Goal: Task Accomplishment & Management: Use online tool/utility

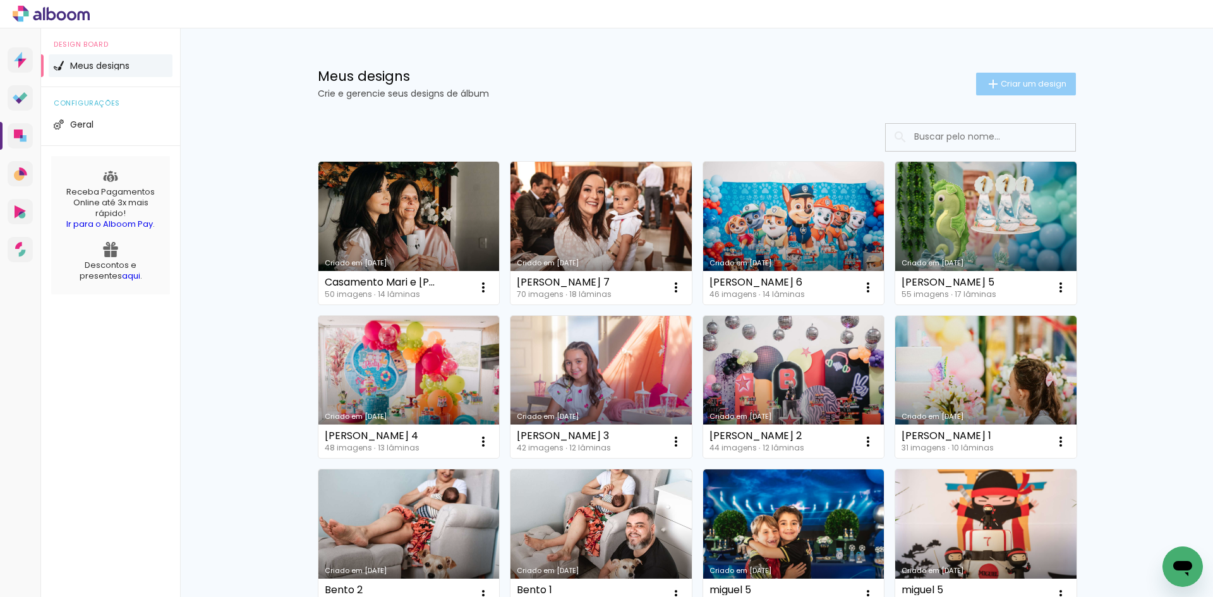
click at [1022, 73] on paper-button "Criar um design" at bounding box center [1026, 84] width 100 height 23
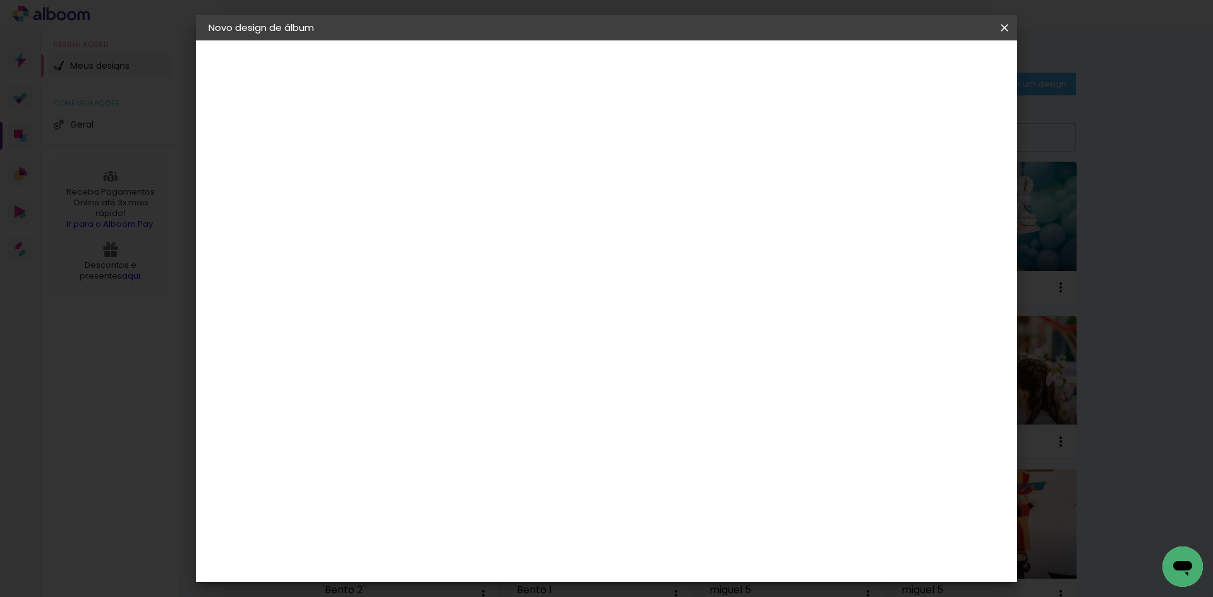
click at [419, 182] on paper-input-container "Título do álbum" at bounding box center [415, 170] width 9 height 32
type input "Dirceu 70 Missa"
type paper-input "Dirceu 70 Missa"
click at [0, 0] on slot "Avançar" at bounding box center [0, 0] width 0 height 0
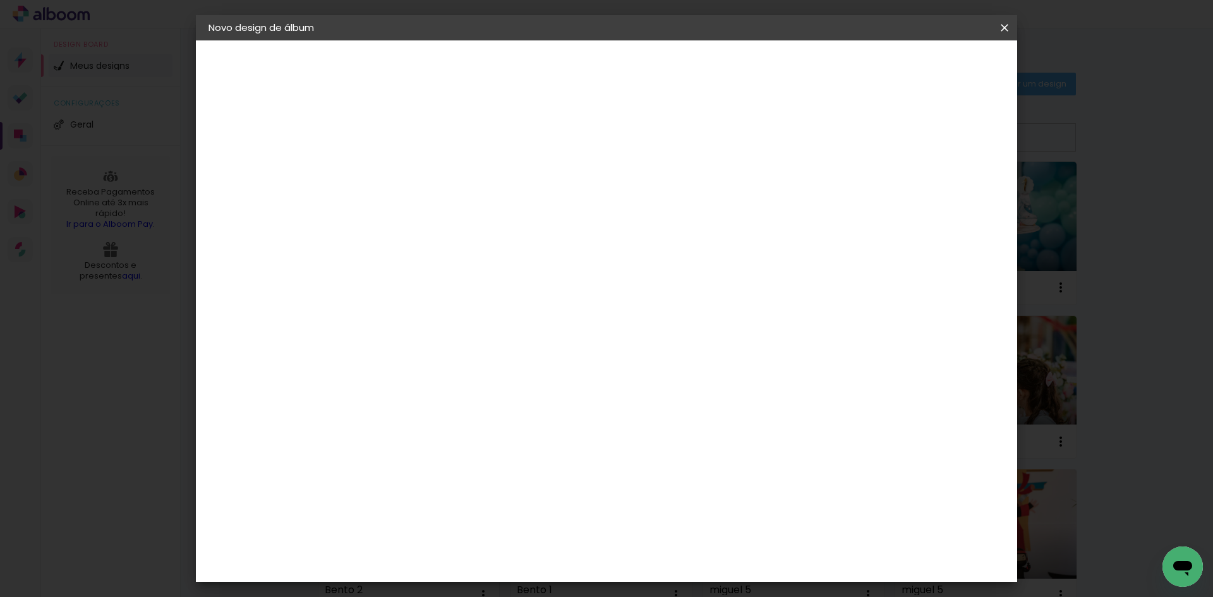
drag, startPoint x: 463, startPoint y: 397, endPoint x: 451, endPoint y: 390, distance: 13.6
click at [440, 405] on div "C1 Albuns" at bounding box center [423, 415] width 33 height 20
click at [442, 440] on div "Canaan Álbuns" at bounding box center [426, 450] width 39 height 20
click at [652, 206] on paper-listbox "Tamanho Livre Sugerir uma encadernadora" at bounding box center [591, 221] width 121 height 118
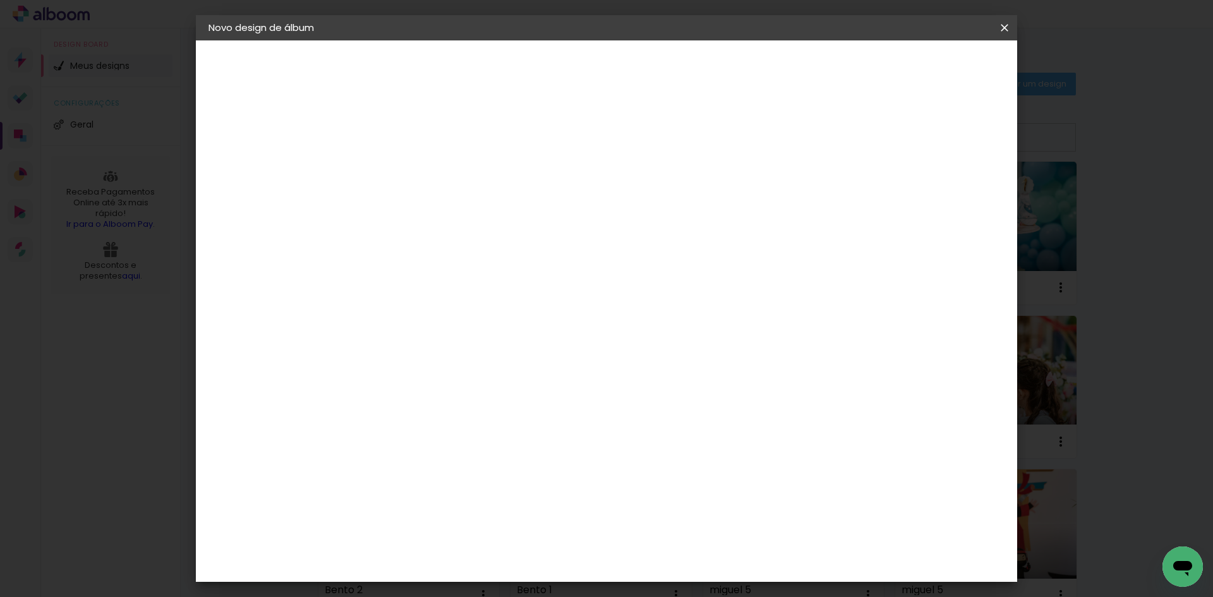
click at [0, 0] on slot "Tamanho Livre" at bounding box center [0, 0] width 0 height 0
click at [450, 243] on input at bounding box center [447, 240] width 128 height 16
click at [652, 191] on paper-item "Tamanho Livre" at bounding box center [591, 192] width 121 height 28
click at [467, 265] on paper-item "Canaan Álbuns" at bounding box center [447, 281] width 136 height 33
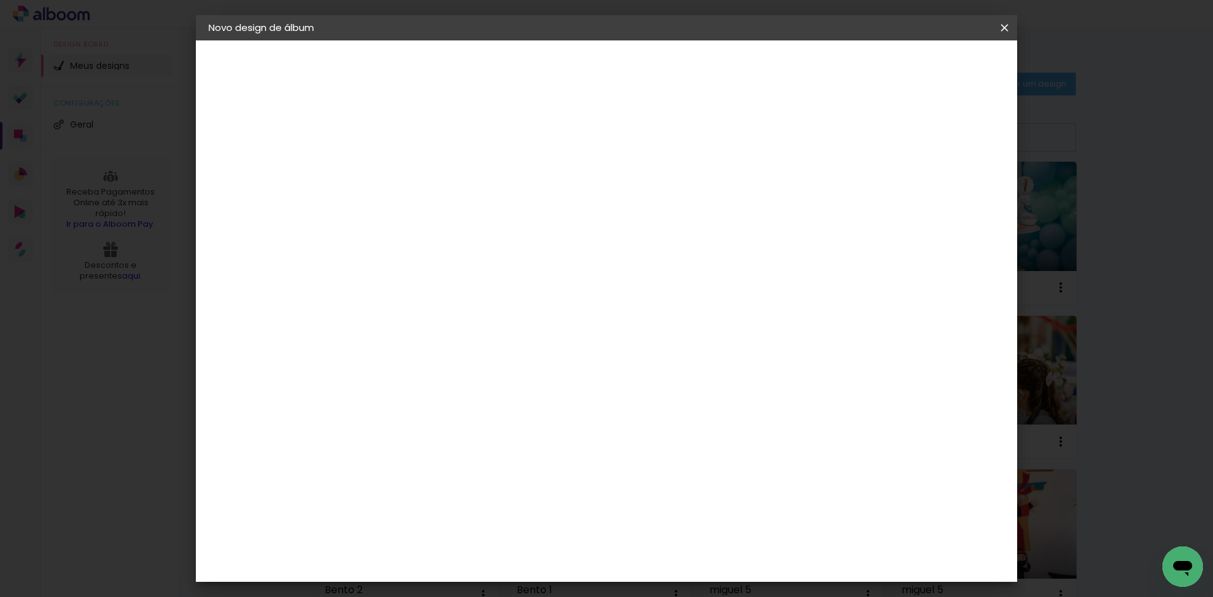
scroll to position [0, 0]
click at [652, 180] on paper-item "Tamanho Livre" at bounding box center [591, 192] width 121 height 28
click at [652, 196] on paper-item "Tamanho Livre" at bounding box center [591, 192] width 121 height 28
click at [399, 200] on input "[GEOGRAPHIC_DATA]" at bounding box center [441, 202] width 117 height 16
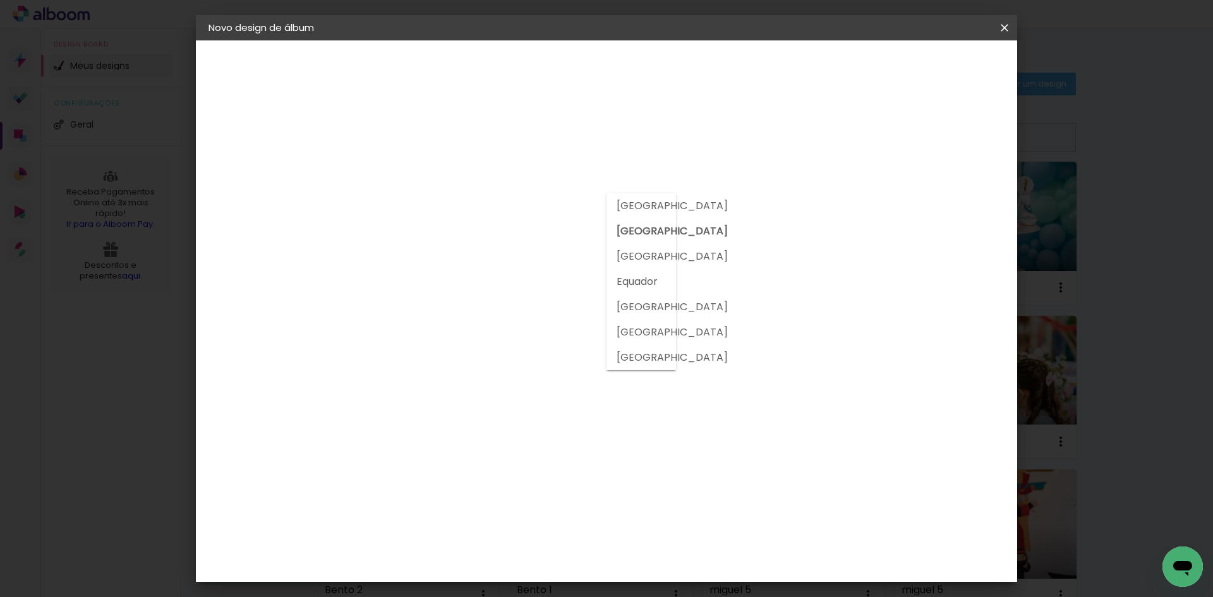
click at [423, 235] on input at bounding box center [447, 240] width 128 height 16
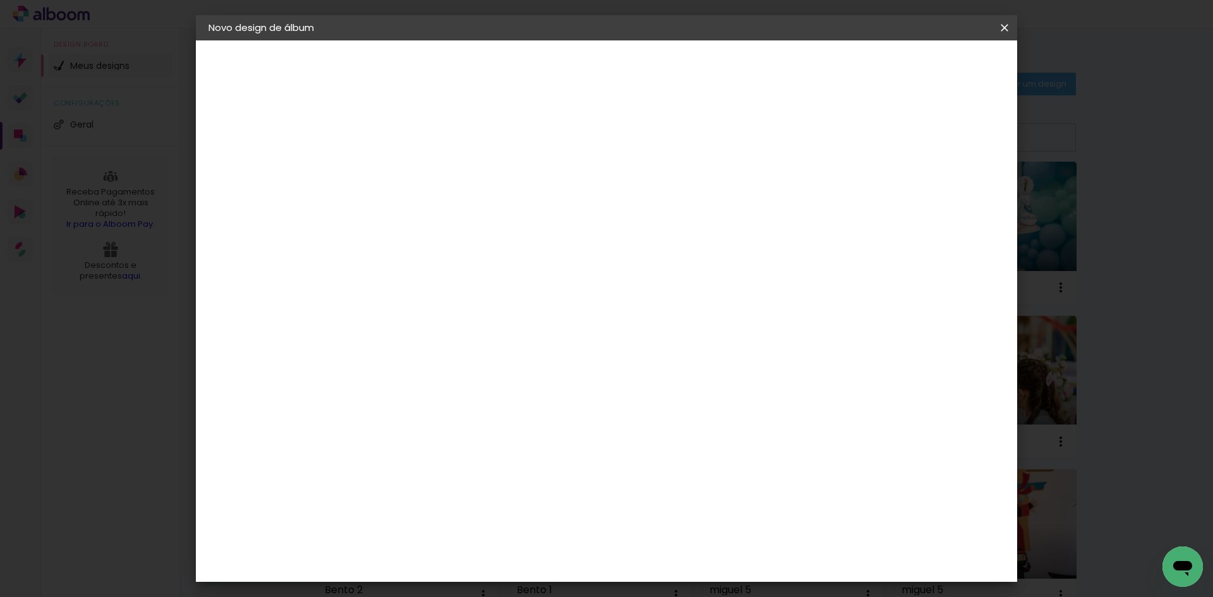
click at [432, 238] on input at bounding box center [447, 240] width 128 height 16
type input "ca"
type paper-input "ca"
click at [437, 334] on div "Canaan Álbuns" at bounding box center [426, 340] width 39 height 20
click at [618, 193] on paper-item "Tamanho Livre" at bounding box center [562, 192] width 112 height 28
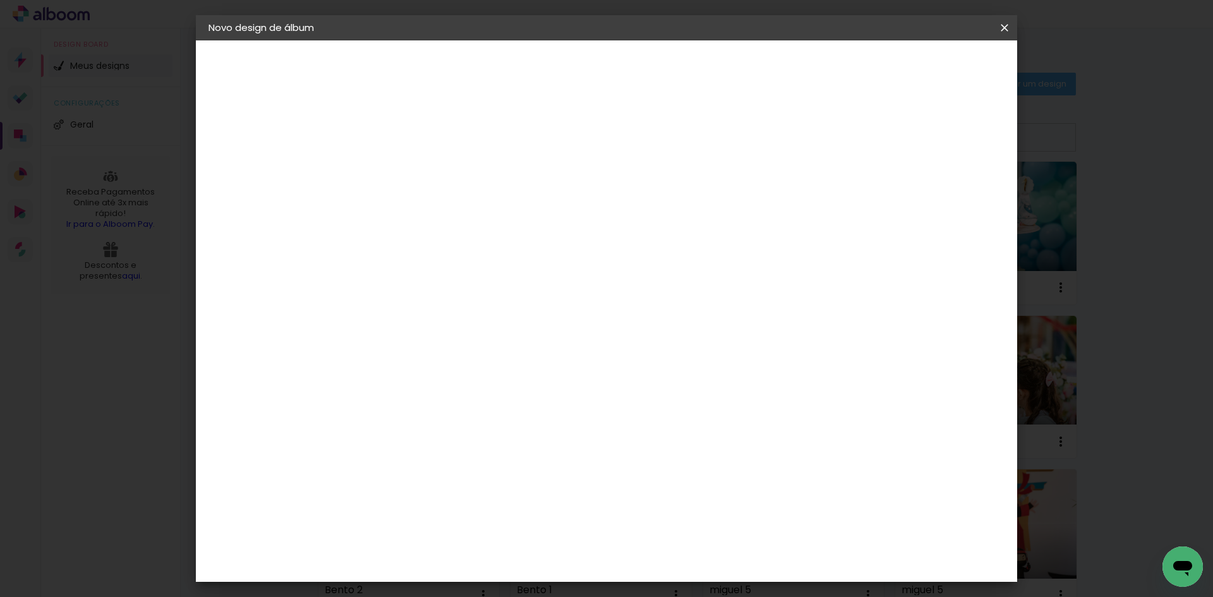
click at [637, 78] on header "Fornecedor Escolha um fornecedor ou avance com o tamanho livre. Voltar Avançar" at bounding box center [498, 82] width 277 height 85
click at [0, 0] on slot "Avançar" at bounding box center [0, 0] width 0 height 0
click at [285, 162] on paper-button "Tamanho livre" at bounding box center [277, 155] width 138 height 25
click at [618, 203] on paper-item "Tamanho Livre" at bounding box center [562, 192] width 112 height 28
click at [0, 0] on slot "Tamanho Livre" at bounding box center [0, 0] width 0 height 0
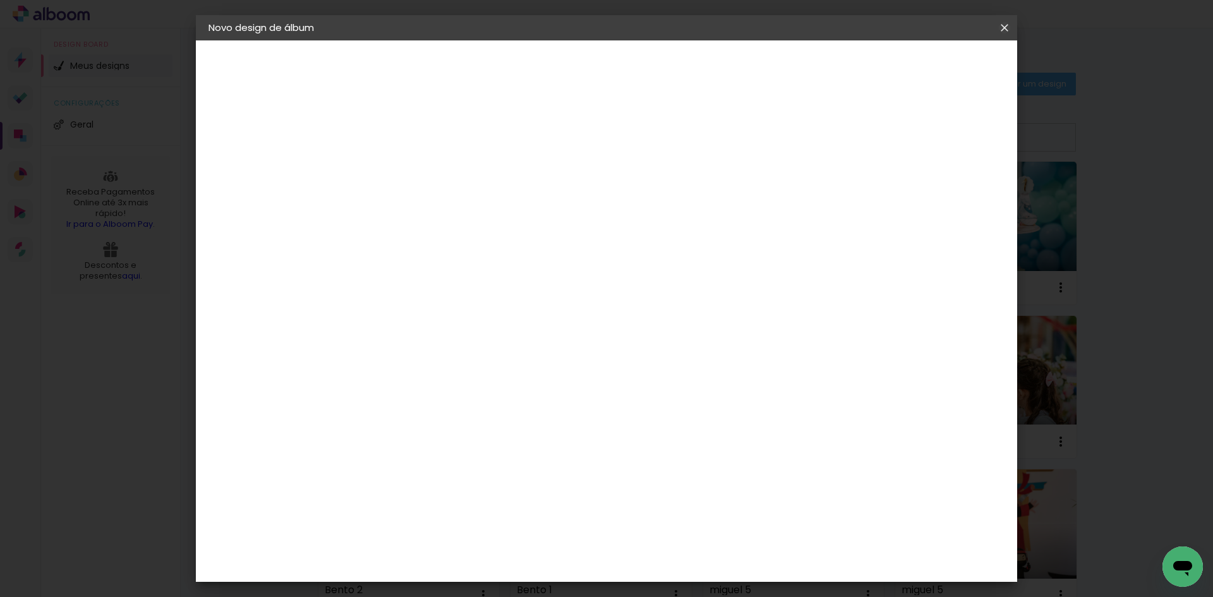
drag, startPoint x: 1006, startPoint y: 28, endPoint x: 656, endPoint y: 56, distance: 351.1
click at [1006, 28] on iron-icon at bounding box center [1004, 27] width 15 height 13
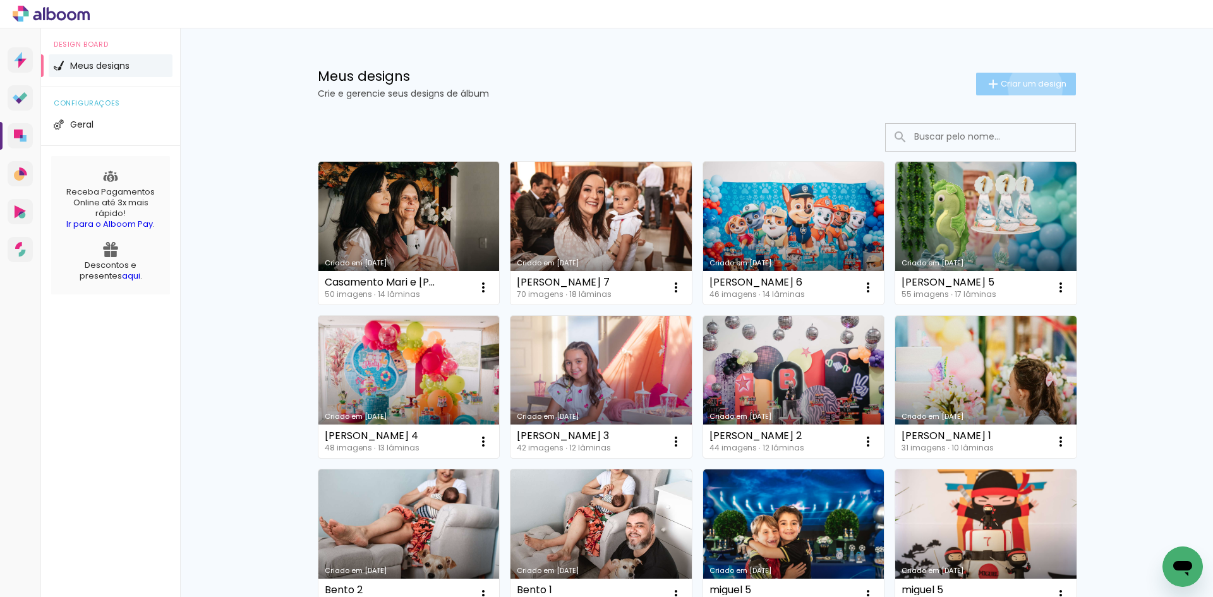
click at [1028, 88] on span "Criar um design" at bounding box center [1034, 84] width 66 height 8
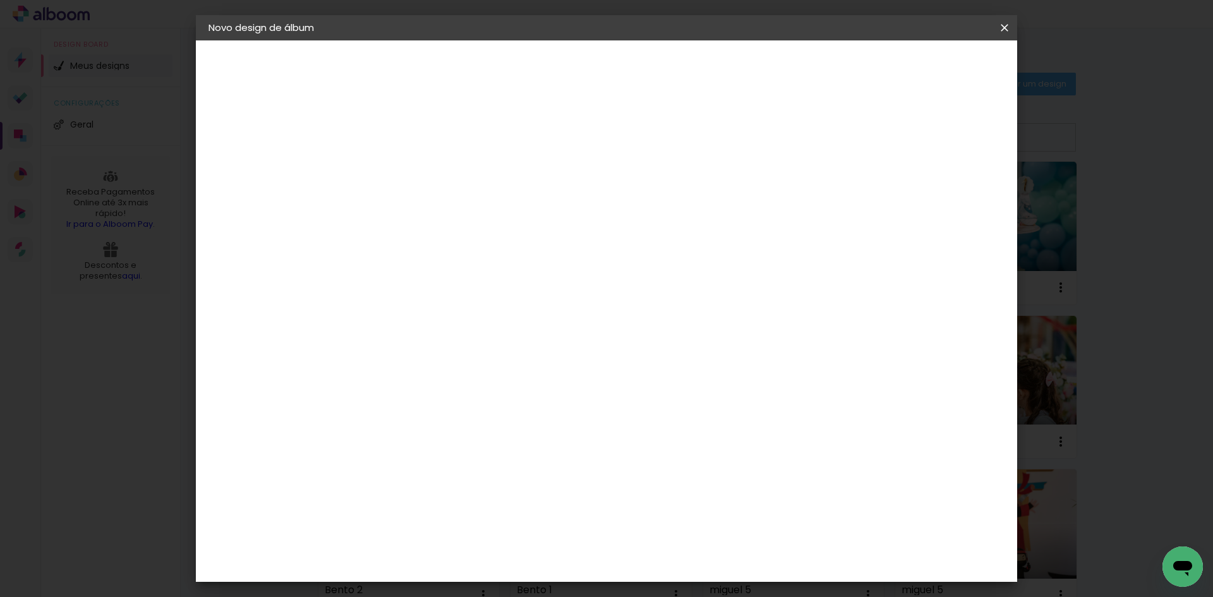
click at [419, 183] on paper-input-container "Título do álbum" at bounding box center [415, 170] width 9 height 32
type input "dirceu 70 missa"
type paper-input "dirceu 70 missa"
click at [0, 0] on slot "Avançar" at bounding box center [0, 0] width 0 height 0
click at [0, 0] on slot "Tamanho Livre" at bounding box center [0, 0] width 0 height 0
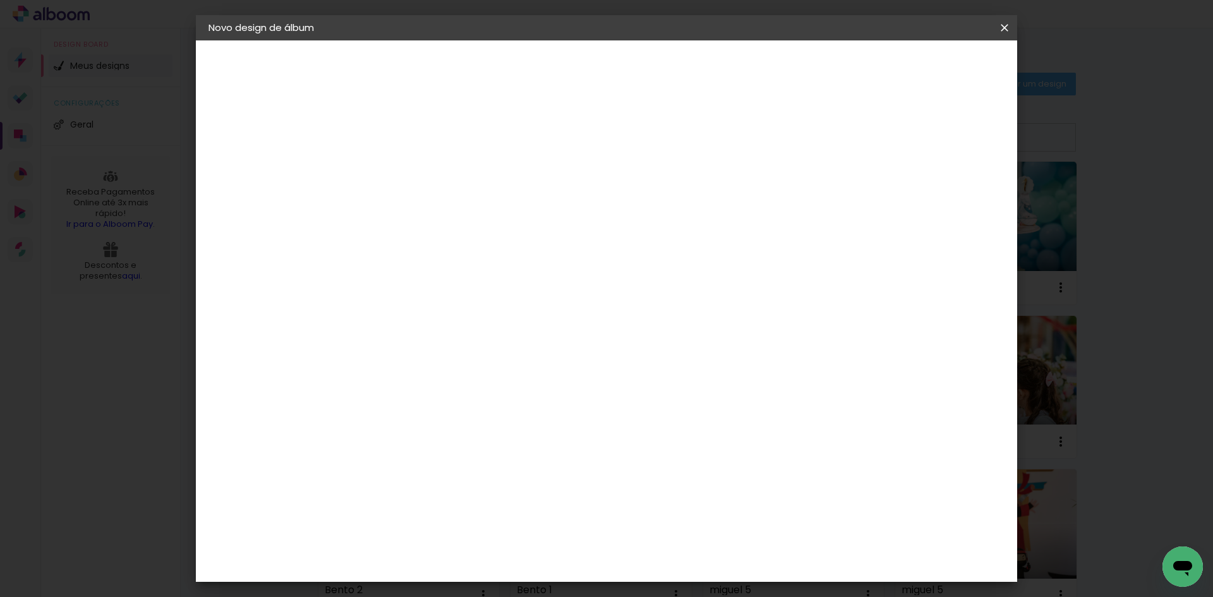
click at [0, 0] on slot "Tamanho Livre" at bounding box center [0, 0] width 0 height 0
click at [409, 243] on input "ca" at bounding box center [434, 240] width 103 height 16
click at [263, 213] on div "3. Revisão" at bounding box center [277, 220] width 138 height 15
click at [261, 150] on iron-pages "Fornecedor Escolhendo fornecedor..." at bounding box center [277, 155] width 138 height 25
click at [225, 192] on iron-pages "Modelo Escolhendo modelo... Tamanho livre" at bounding box center [277, 184] width 138 height 25
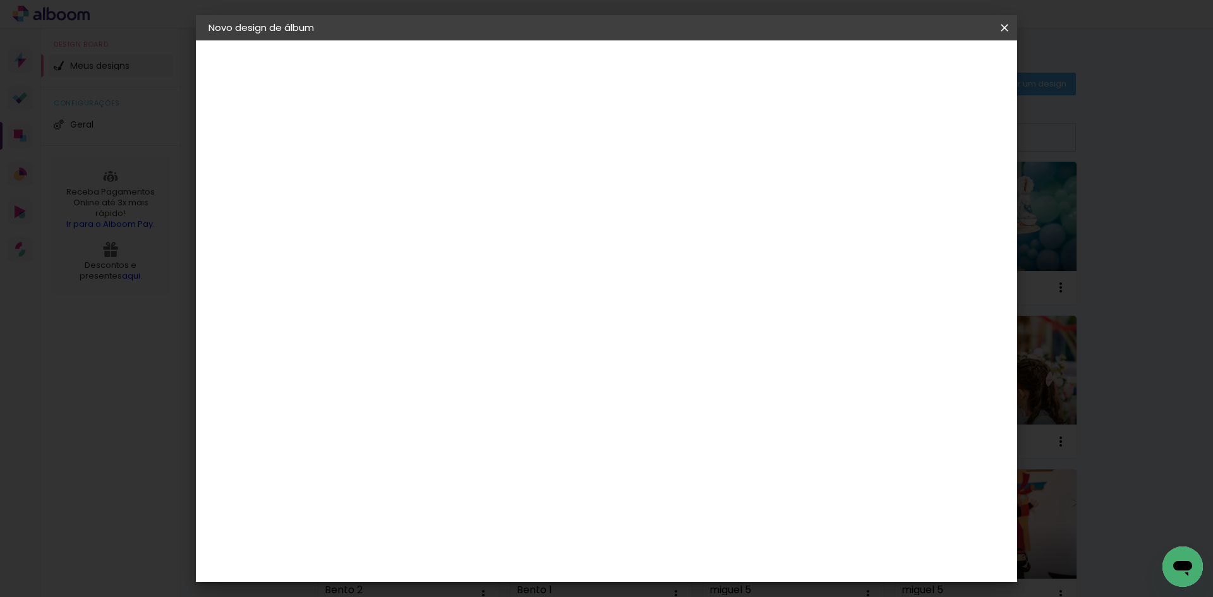
click at [262, 130] on div "2. Especificações" at bounding box center [277, 129] width 138 height 15
click at [0, 0] on slot "Voltar" at bounding box center [0, 0] width 0 height 0
click at [0, 0] on slot "Avançar" at bounding box center [0, 0] width 0 height 0
click at [446, 334] on div "Canaan Álbuns" at bounding box center [426, 340] width 39 height 20
click at [0, 0] on slot "Avançar" at bounding box center [0, 0] width 0 height 0
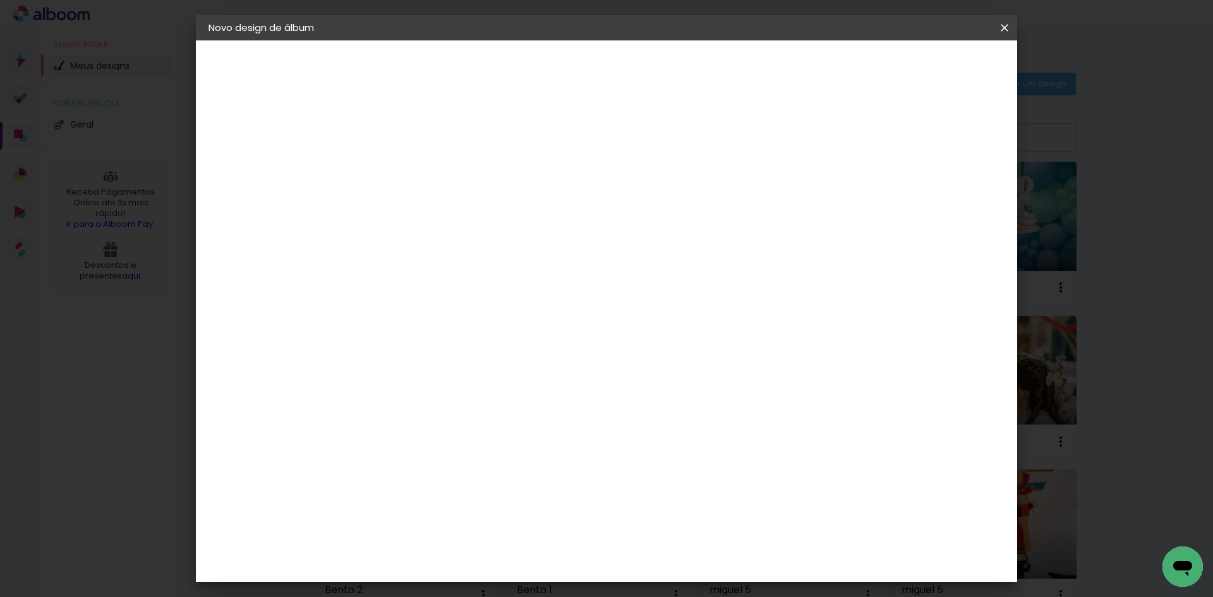
scroll to position [169, 0]
click at [500, 428] on span "25 × 25" at bounding box center [471, 441] width 59 height 26
click at [621, 73] on paper-button "Avançar" at bounding box center [590, 66] width 62 height 21
click at [925, 66] on span "Iniciar design" at bounding box center [896, 67] width 57 height 9
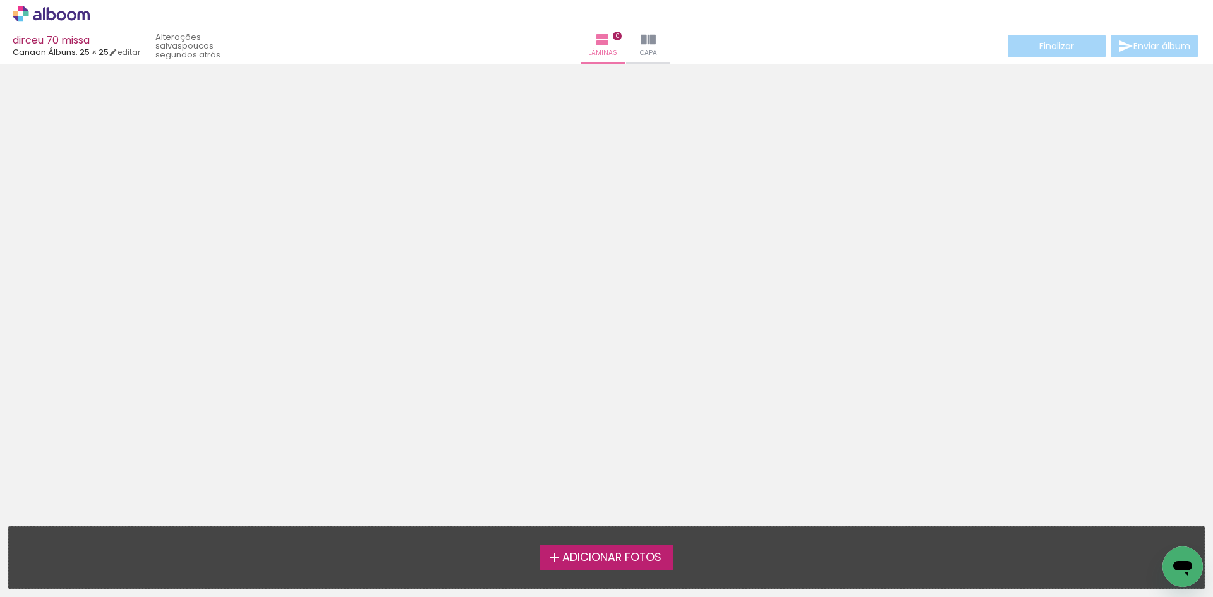
click at [611, 556] on span "Adicionar Fotos" at bounding box center [611, 557] width 99 height 11
click at [0, 0] on input "file" at bounding box center [0, 0] width 0 height 0
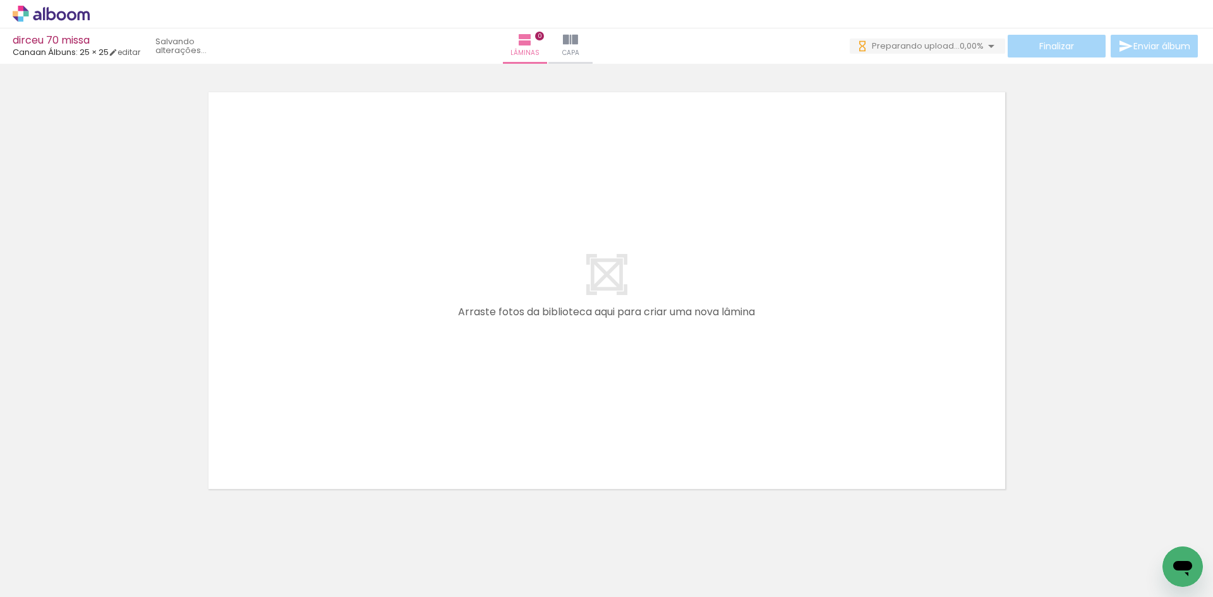
scroll to position [0, 310]
drag, startPoint x: 704, startPoint y: 572, endPoint x: 500, endPoint y: 340, distance: 309.3
click at [512, 339] on quentale-workspace at bounding box center [606, 298] width 1213 height 597
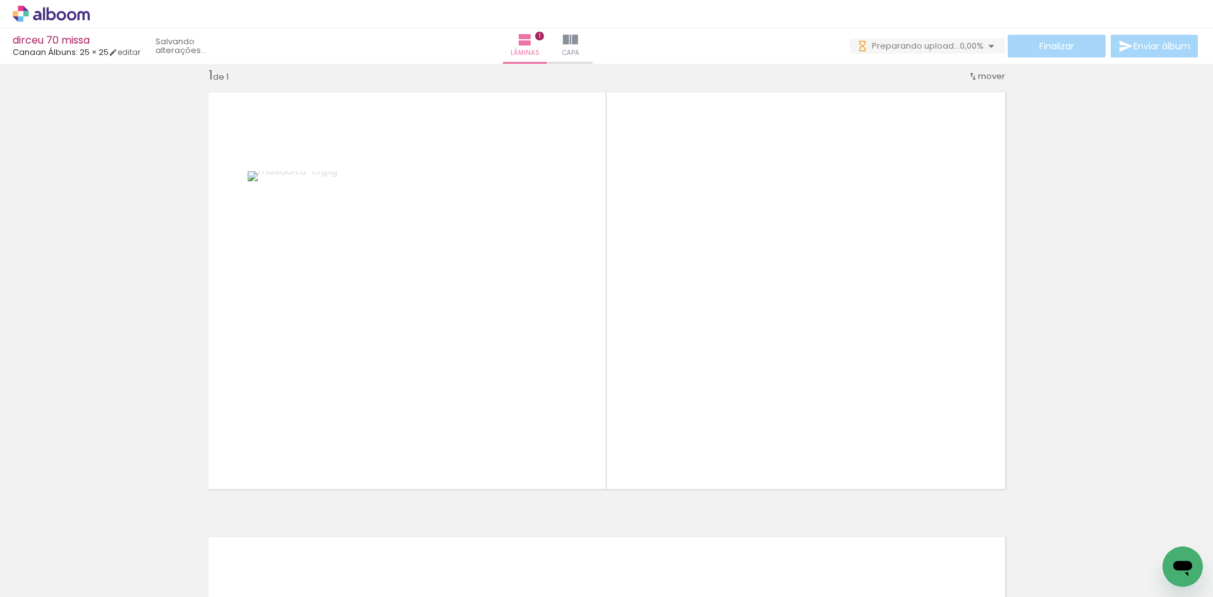
scroll to position [0, 0]
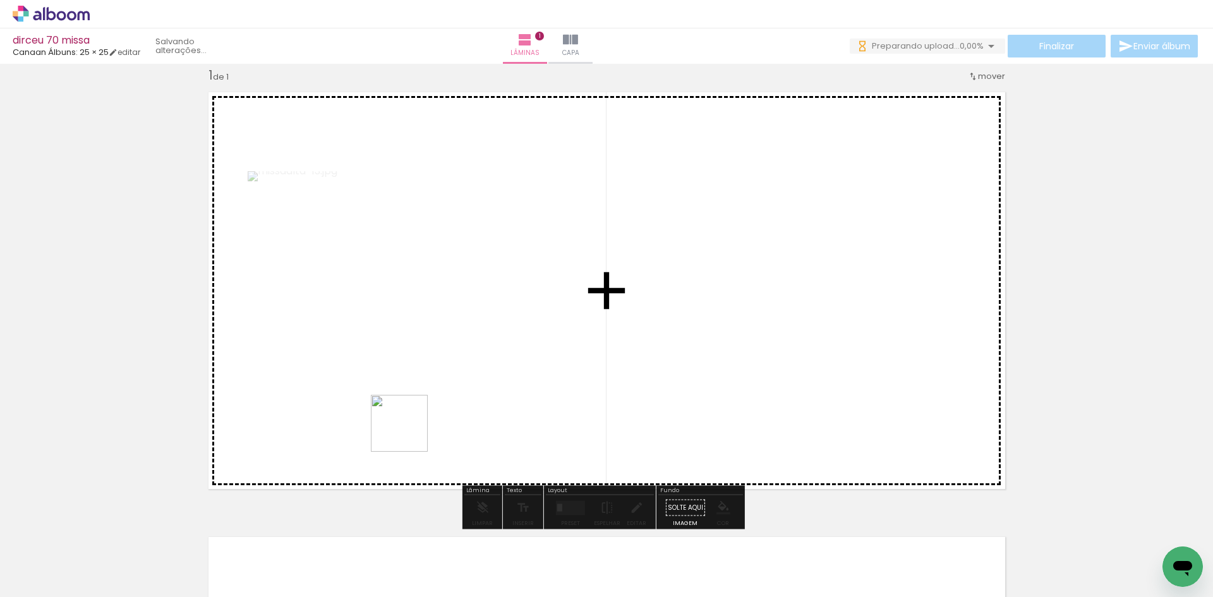
drag, startPoint x: 348, startPoint y: 567, endPoint x: 425, endPoint y: 414, distance: 170.6
click at [425, 414] on quentale-workspace at bounding box center [606, 298] width 1213 height 597
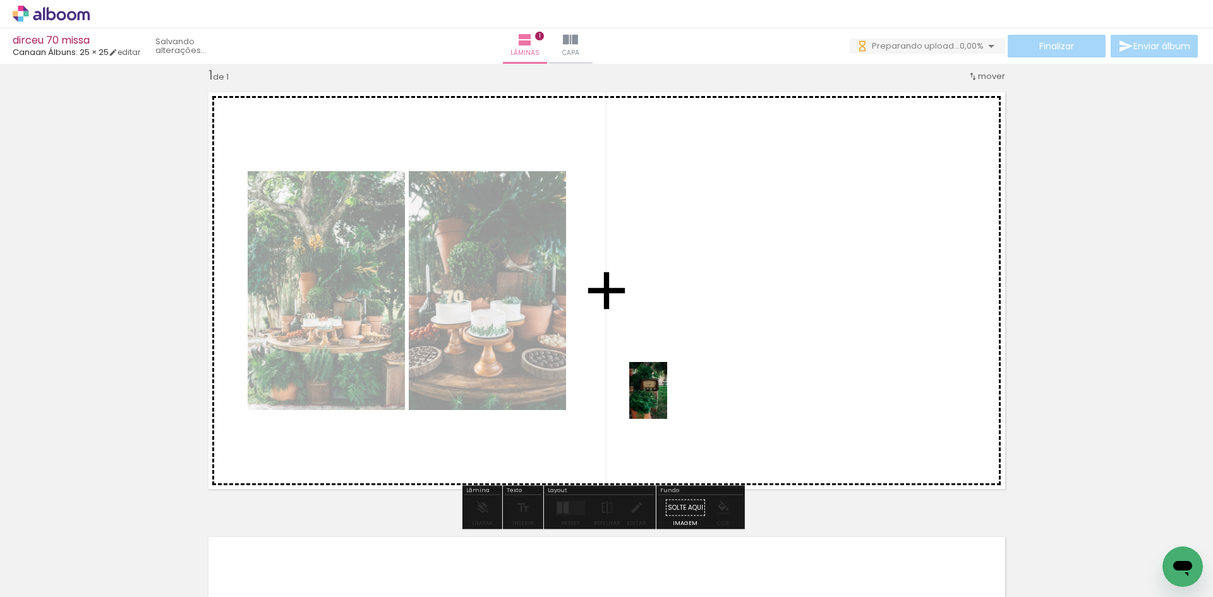
drag, startPoint x: 273, startPoint y: 575, endPoint x: 667, endPoint y: 400, distance: 431.3
click at [667, 400] on quentale-workspace at bounding box center [606, 298] width 1213 height 597
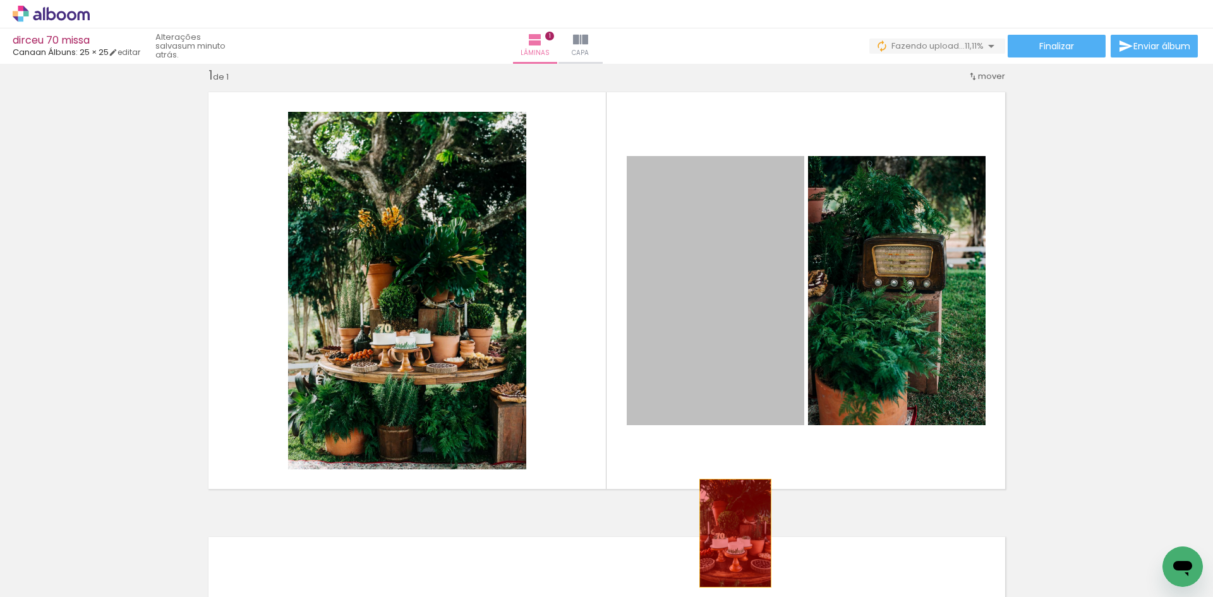
drag, startPoint x: 734, startPoint y: 320, endPoint x: 736, endPoint y: 528, distance: 208.5
click at [730, 552] on quentale-workspace at bounding box center [606, 298] width 1213 height 597
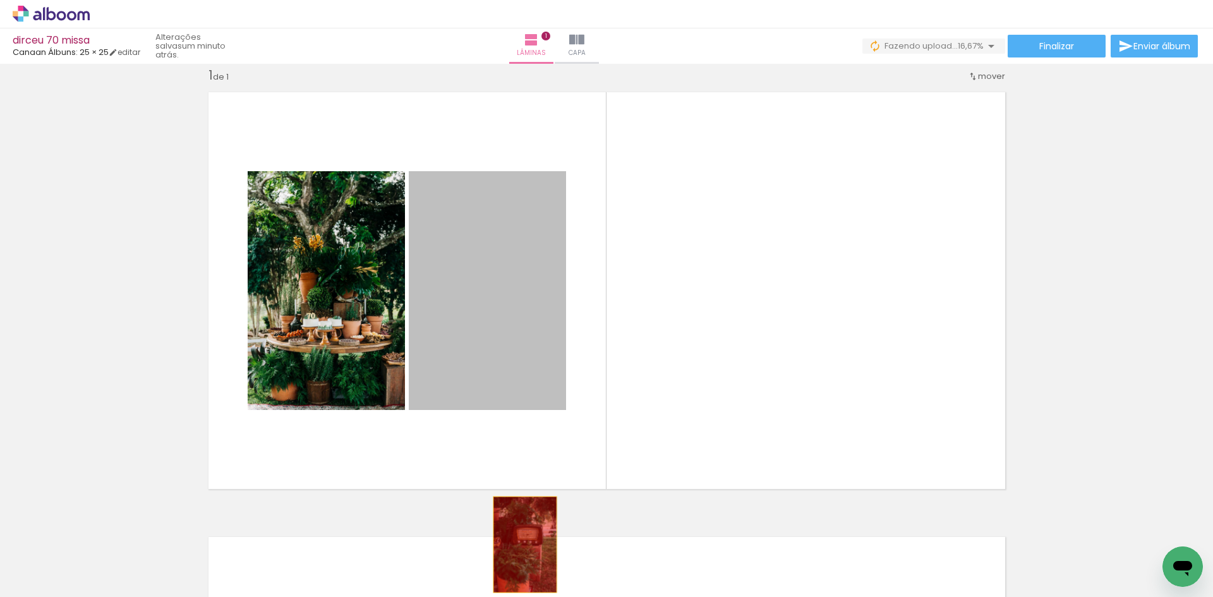
drag, startPoint x: 465, startPoint y: 306, endPoint x: 520, endPoint y: 545, distance: 244.4
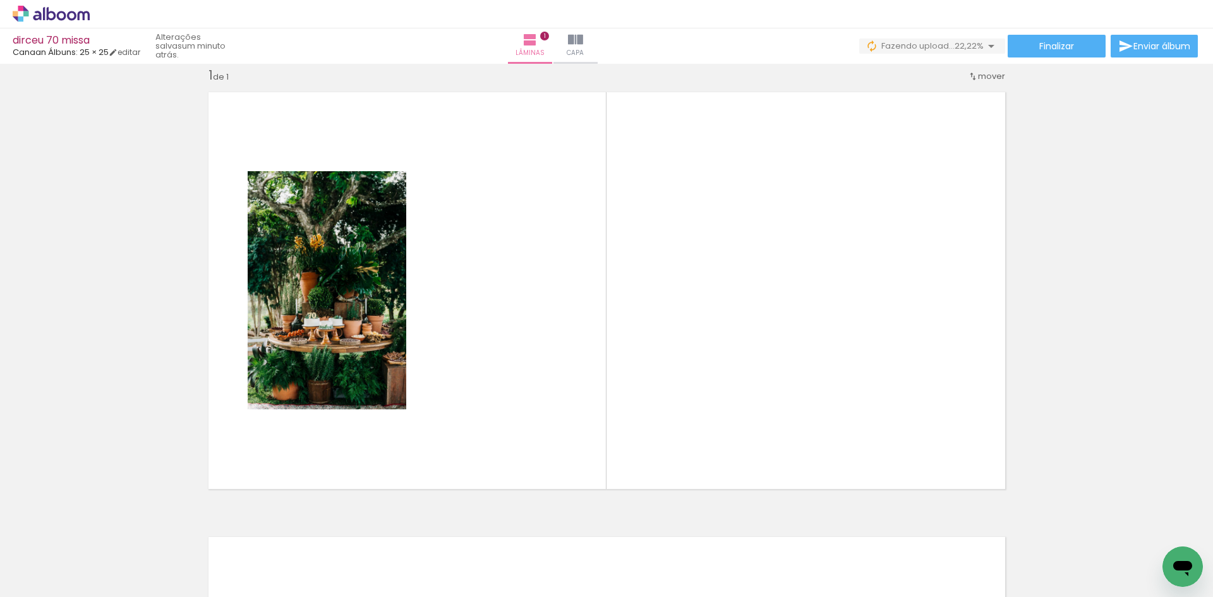
scroll to position [0, 925]
click at [549, 559] on div at bounding box center [545, 554] width 42 height 63
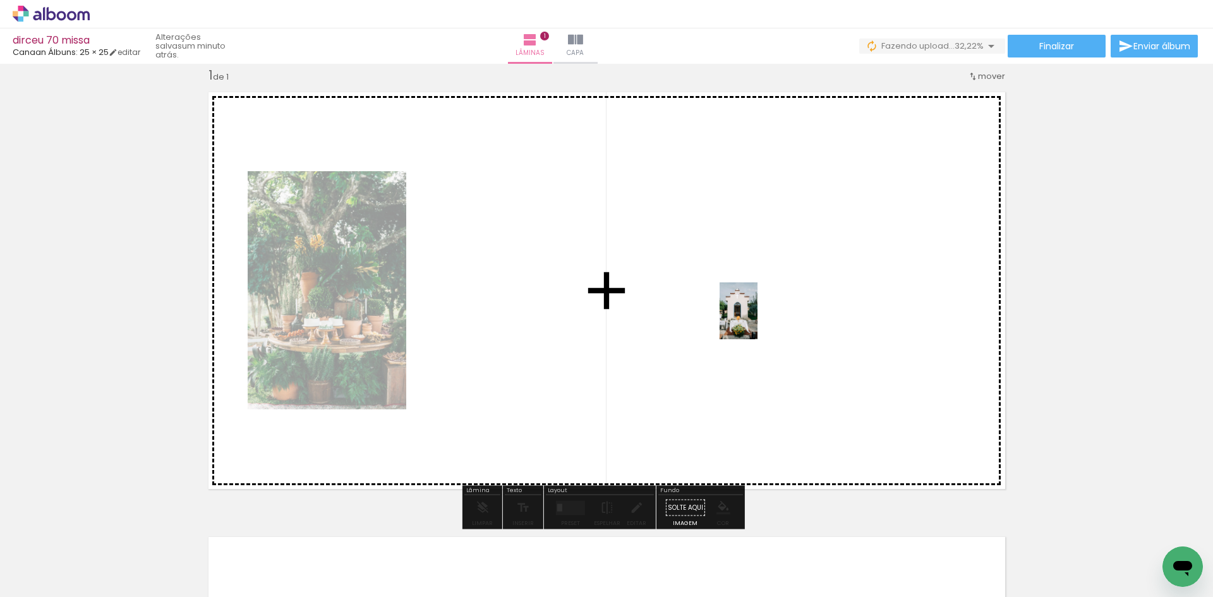
drag, startPoint x: 549, startPoint y: 559, endPoint x: 758, endPoint y: 320, distance: 317.4
click at [758, 320] on quentale-workspace at bounding box center [606, 298] width 1213 height 597
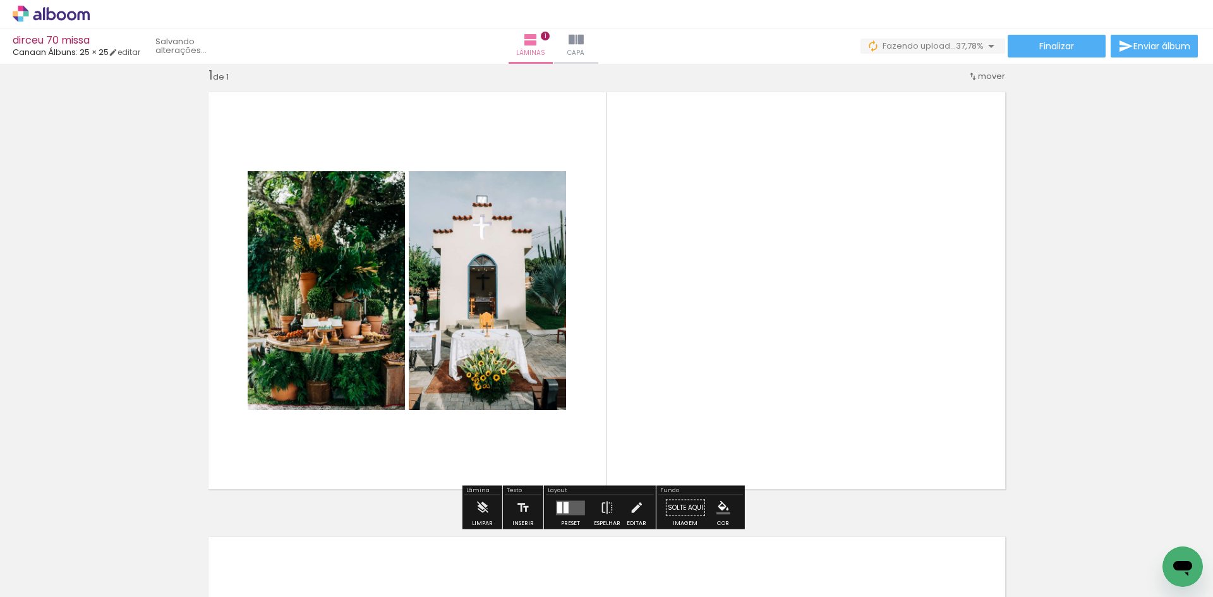
click at [574, 506] on quentale-layouter at bounding box center [570, 507] width 29 height 15
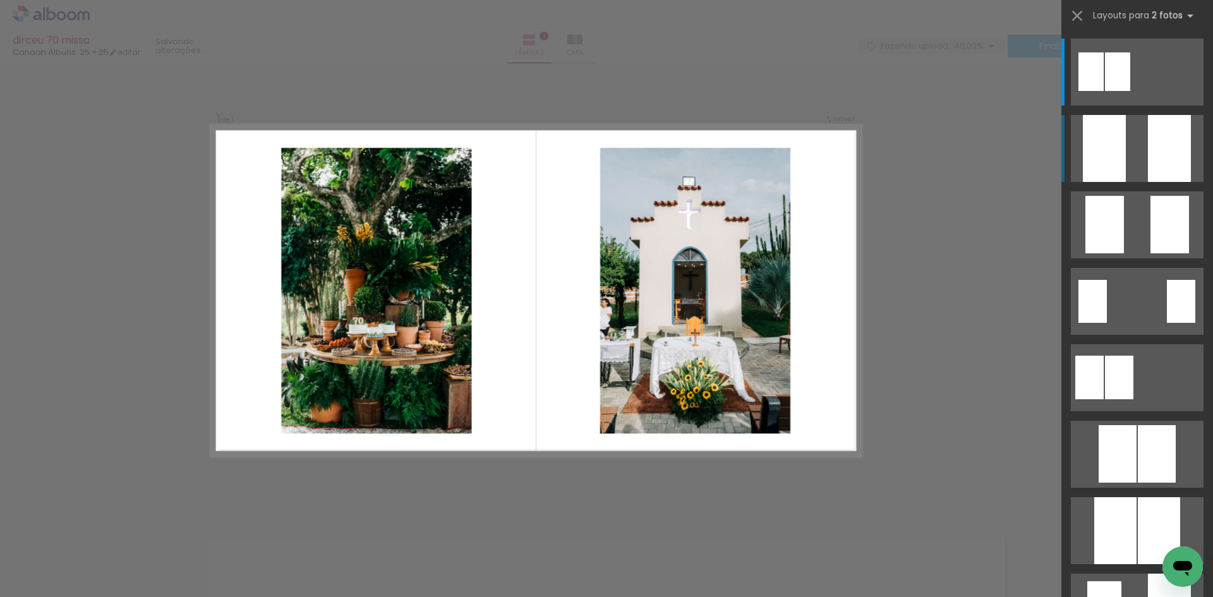
scroll to position [16, 0]
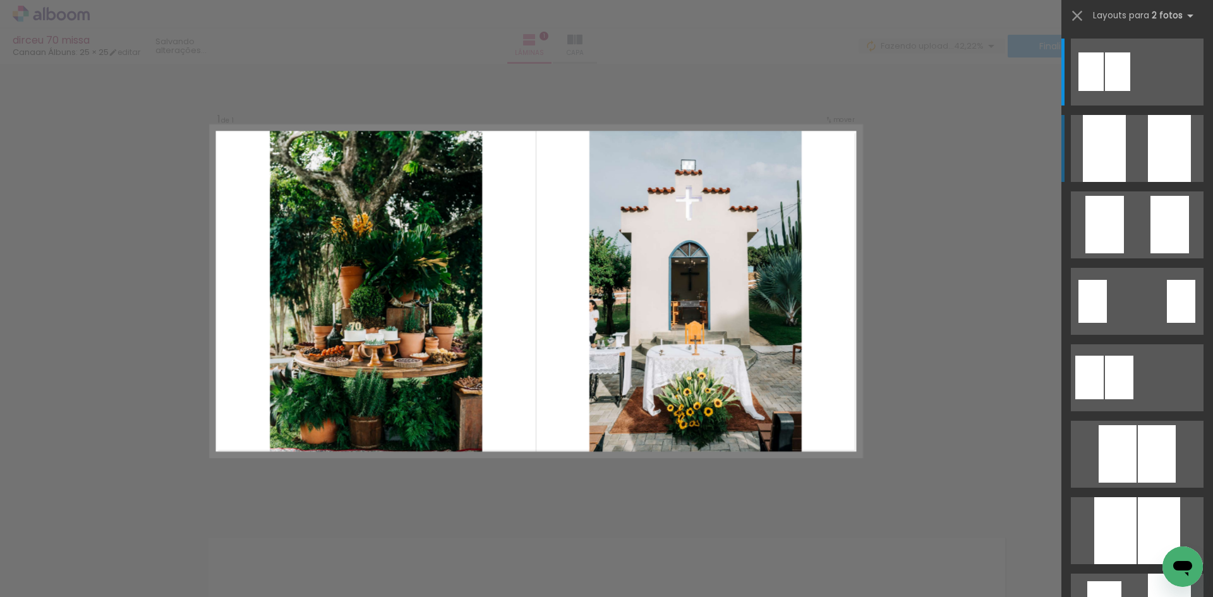
click at [1148, 149] on div at bounding box center [1169, 148] width 43 height 67
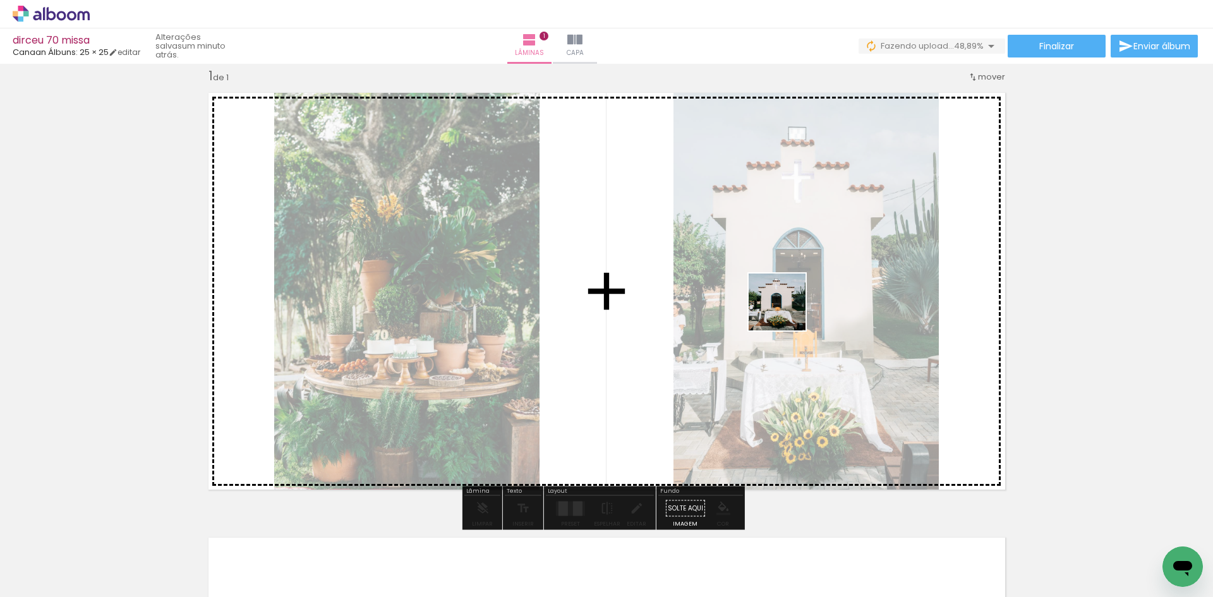
drag, startPoint x: 613, startPoint y: 567, endPoint x: 787, endPoint y: 311, distance: 309.6
click at [787, 311] on quentale-workspace at bounding box center [606, 298] width 1213 height 597
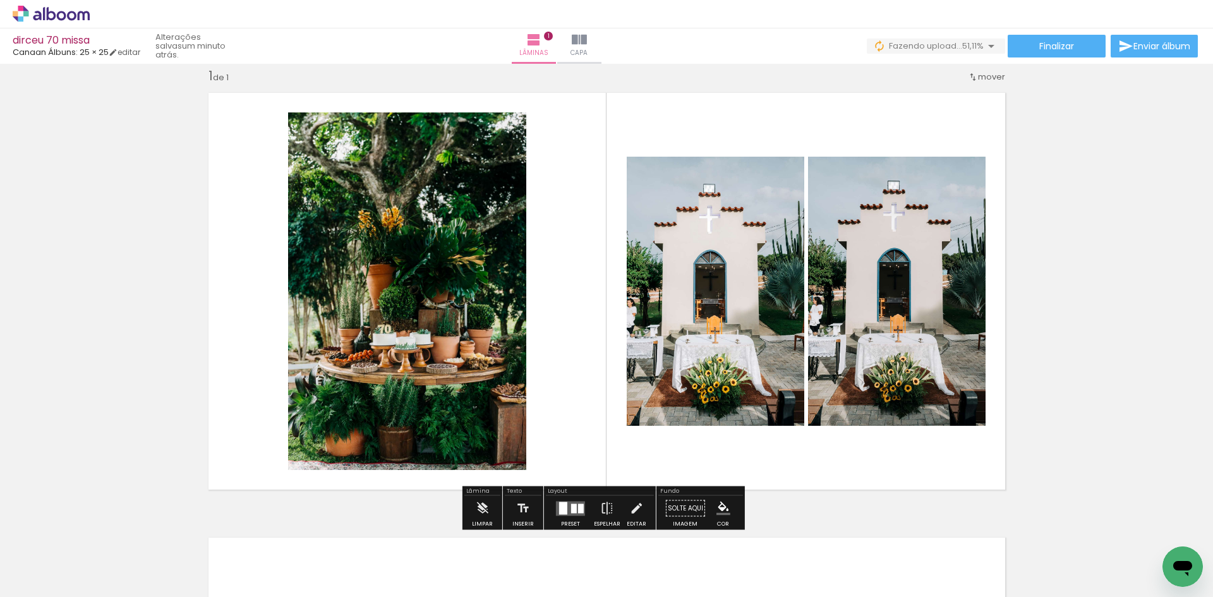
click at [891, 224] on quentale-photo at bounding box center [897, 291] width 178 height 269
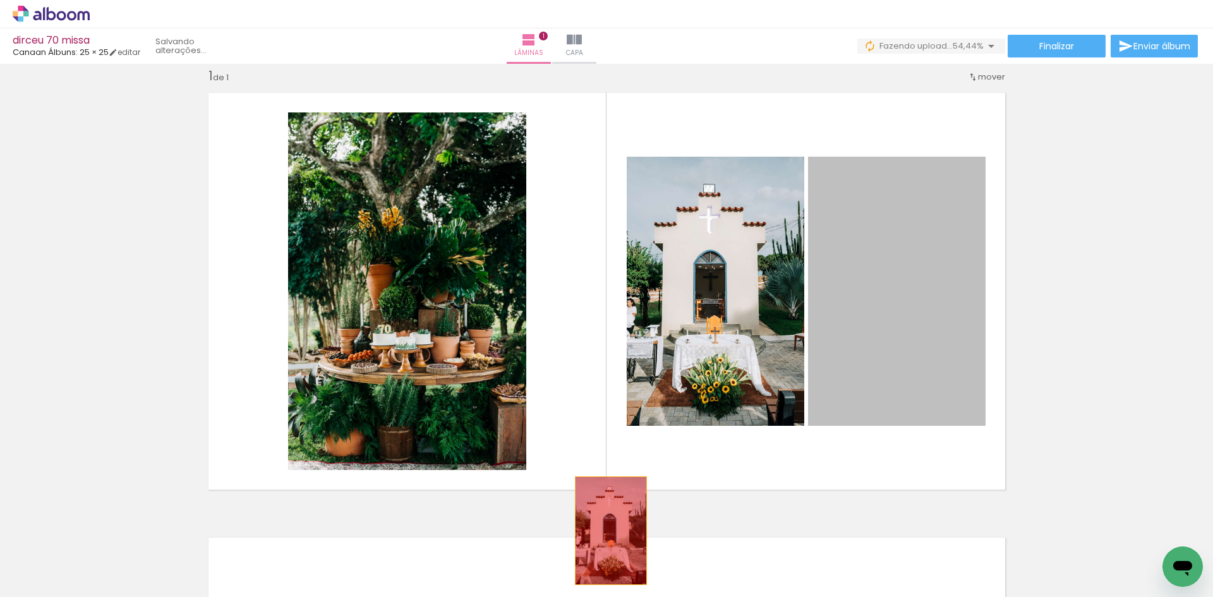
drag, startPoint x: 891, startPoint y: 224, endPoint x: 614, endPoint y: 546, distance: 425.1
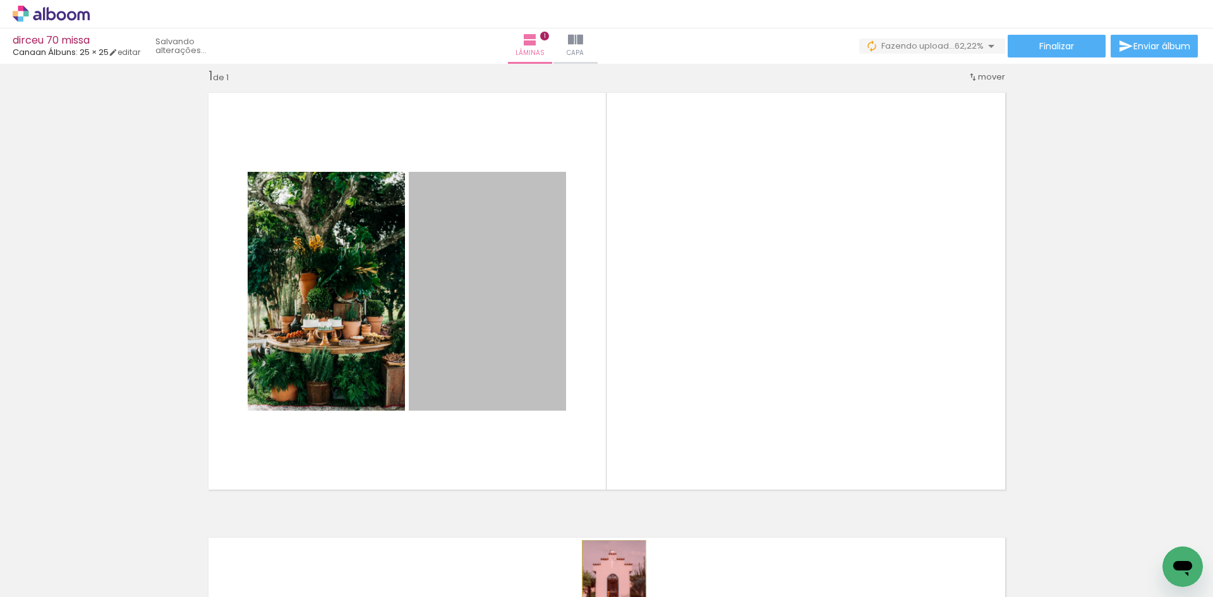
drag, startPoint x: 483, startPoint y: 330, endPoint x: 609, endPoint y: 588, distance: 287.6
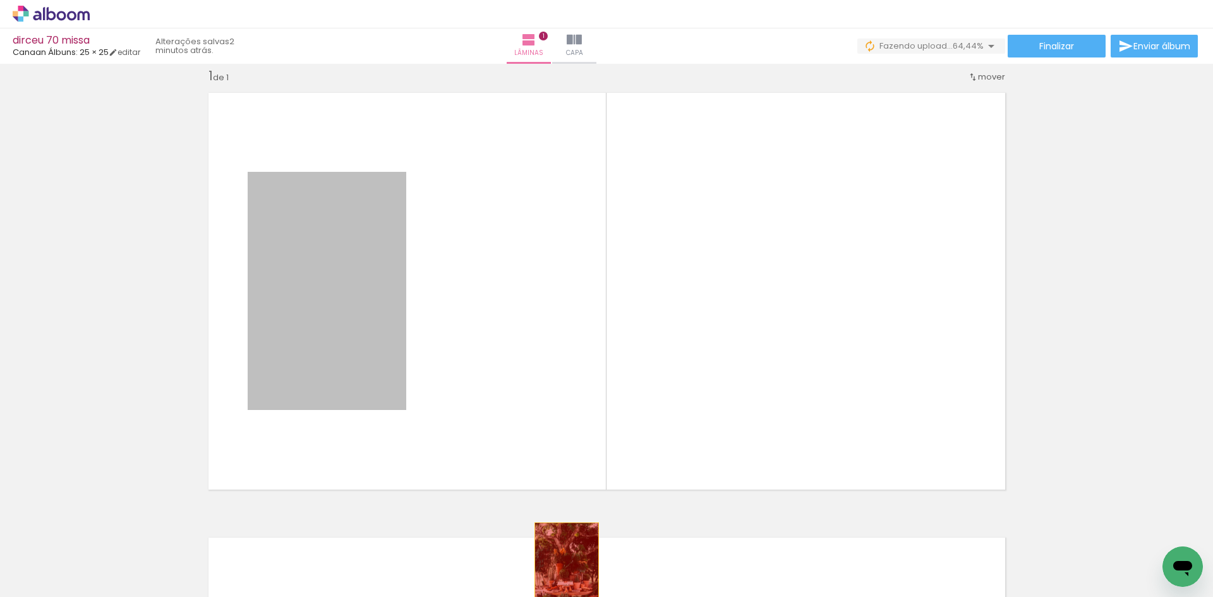
drag, startPoint x: 388, startPoint y: 357, endPoint x: 563, endPoint y: 572, distance: 277.5
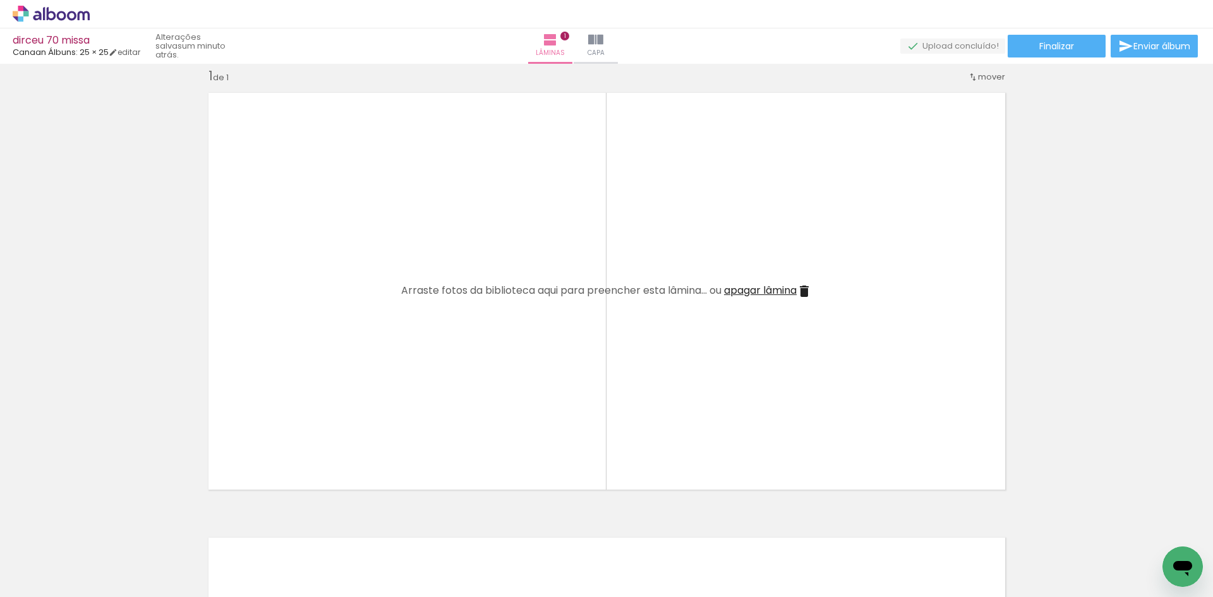
click at [39, 588] on paper-button "Adicionar Fotos" at bounding box center [38, 580] width 61 height 20
click at [0, 0] on input "file" at bounding box center [0, 0] width 0 height 0
click at [33, 586] on span "Adicionar Fotos" at bounding box center [45, 580] width 38 height 14
click at [0, 0] on input "file" at bounding box center [0, 0] width 0 height 0
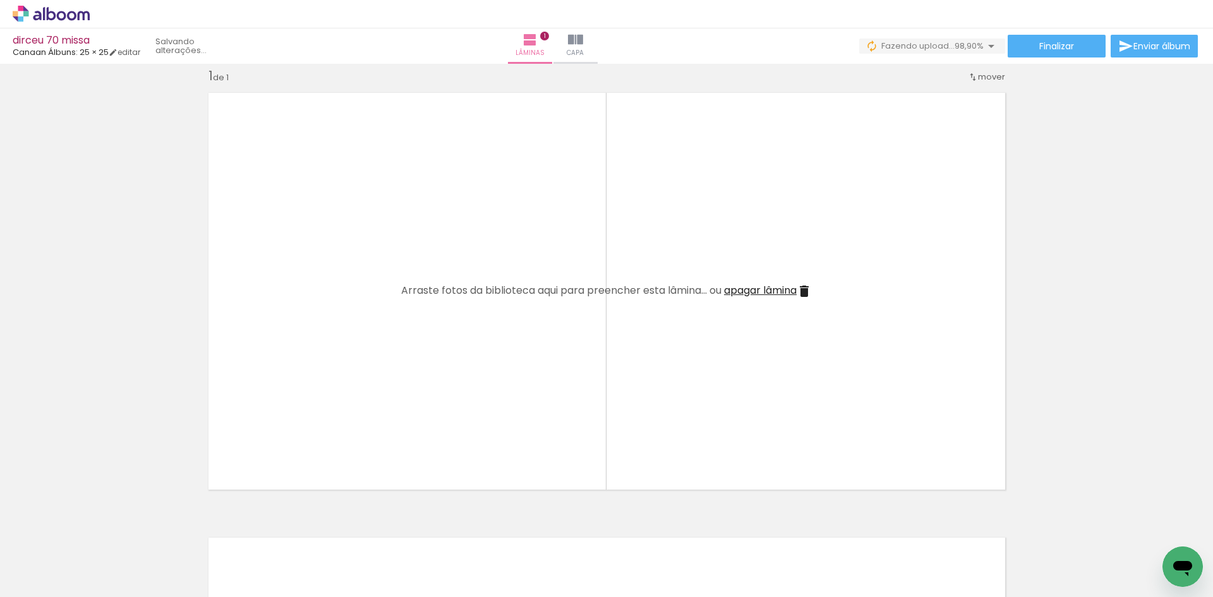
scroll to position [0, 5333]
drag, startPoint x: 1153, startPoint y: 550, endPoint x: 863, endPoint y: 332, distance: 362.7
click at [863, 332] on quentale-workspace at bounding box center [606, 298] width 1213 height 597
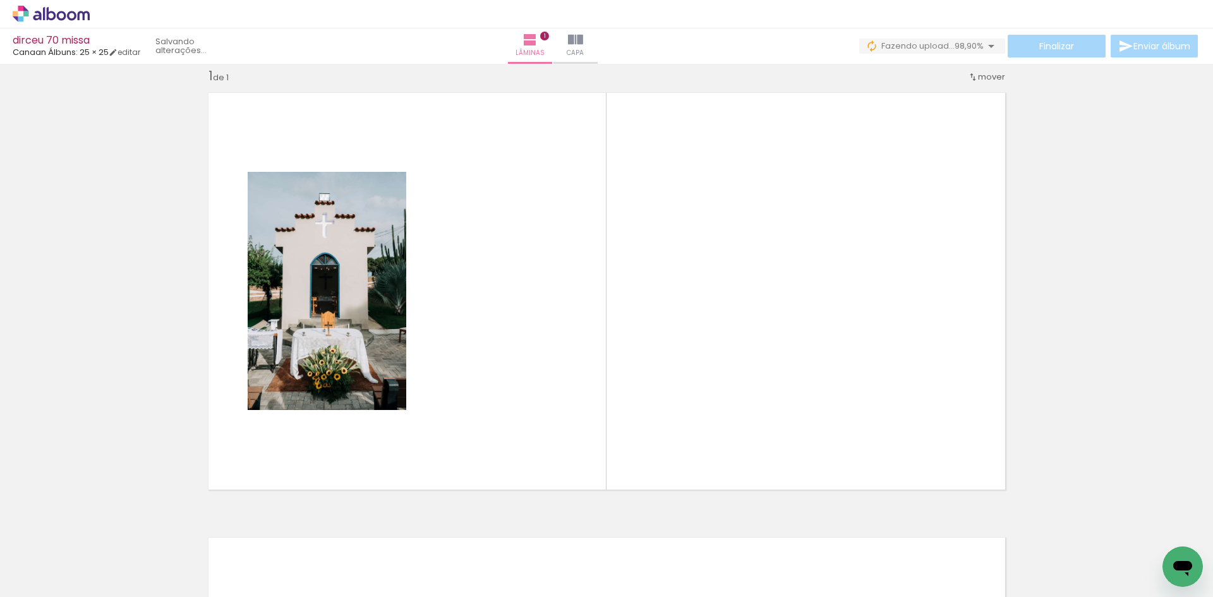
scroll to position [0, 0]
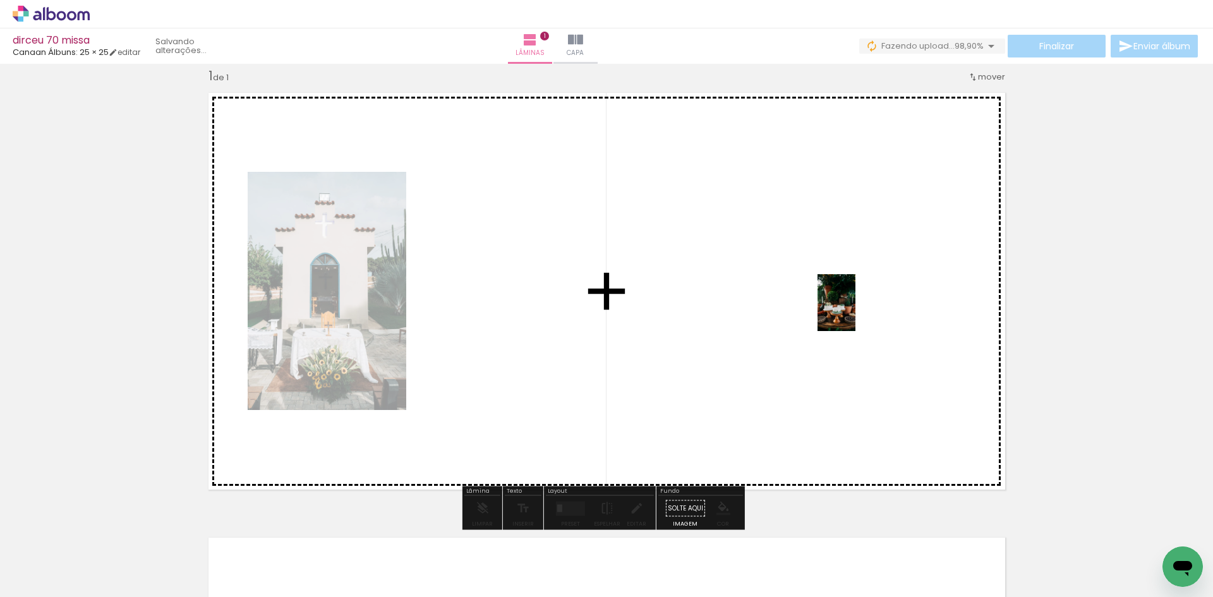
drag, startPoint x: 351, startPoint y: 570, endPoint x: 855, endPoint y: 312, distance: 566.2
click at [855, 312] on quentale-workspace at bounding box center [606, 298] width 1213 height 597
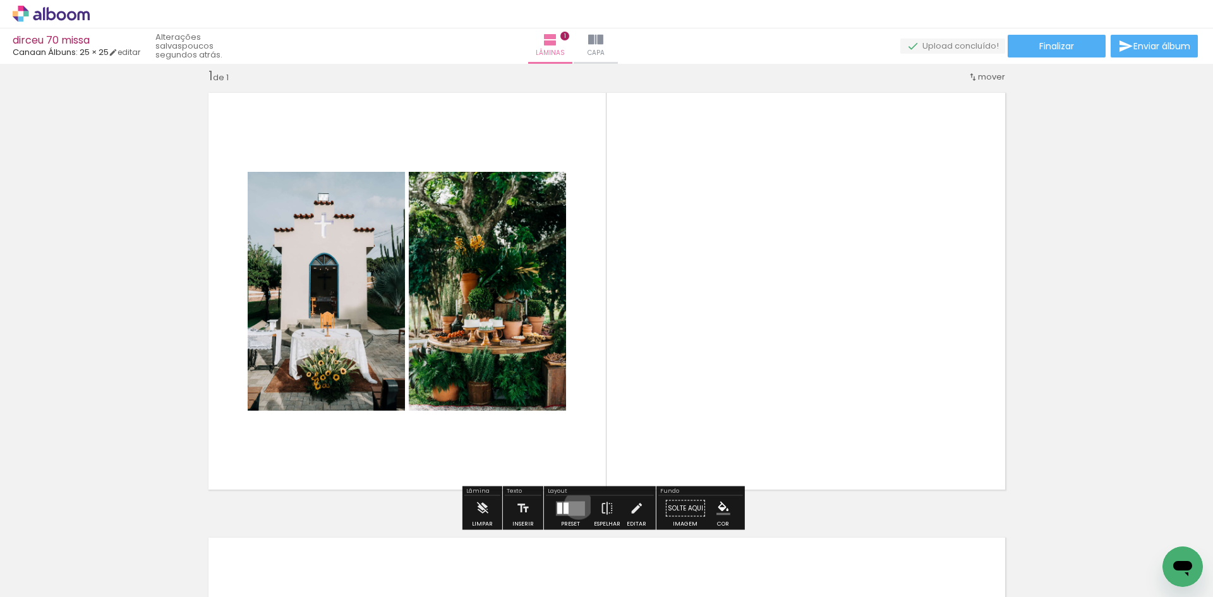
click at [575, 505] on quentale-layouter at bounding box center [570, 508] width 29 height 15
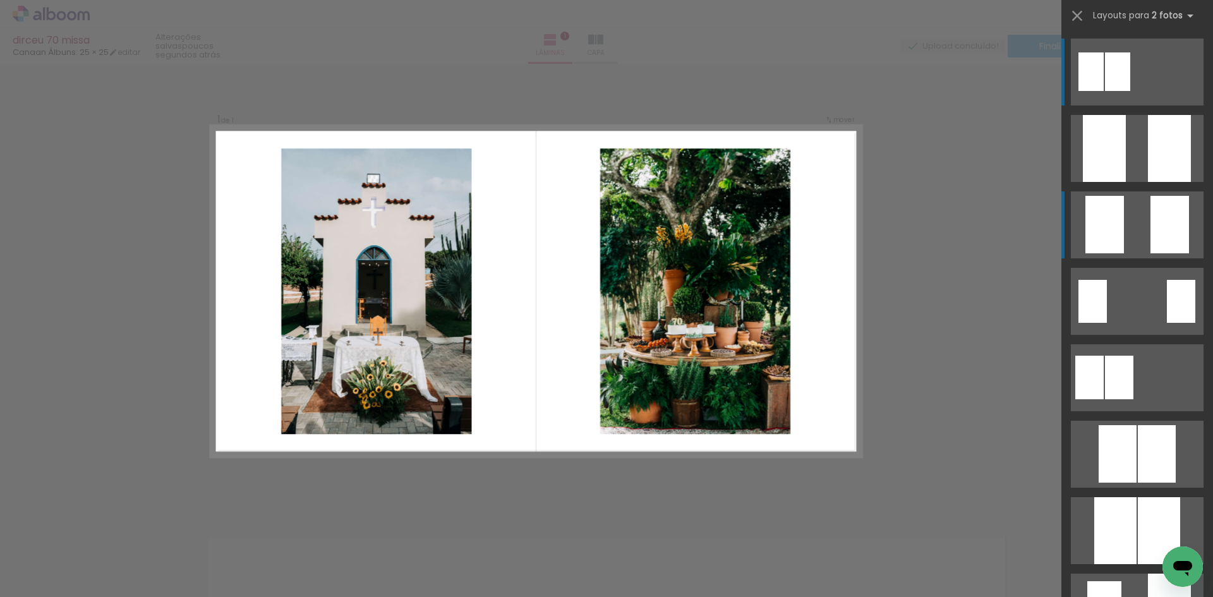
click at [1135, 227] on quentale-layouter at bounding box center [1137, 224] width 133 height 67
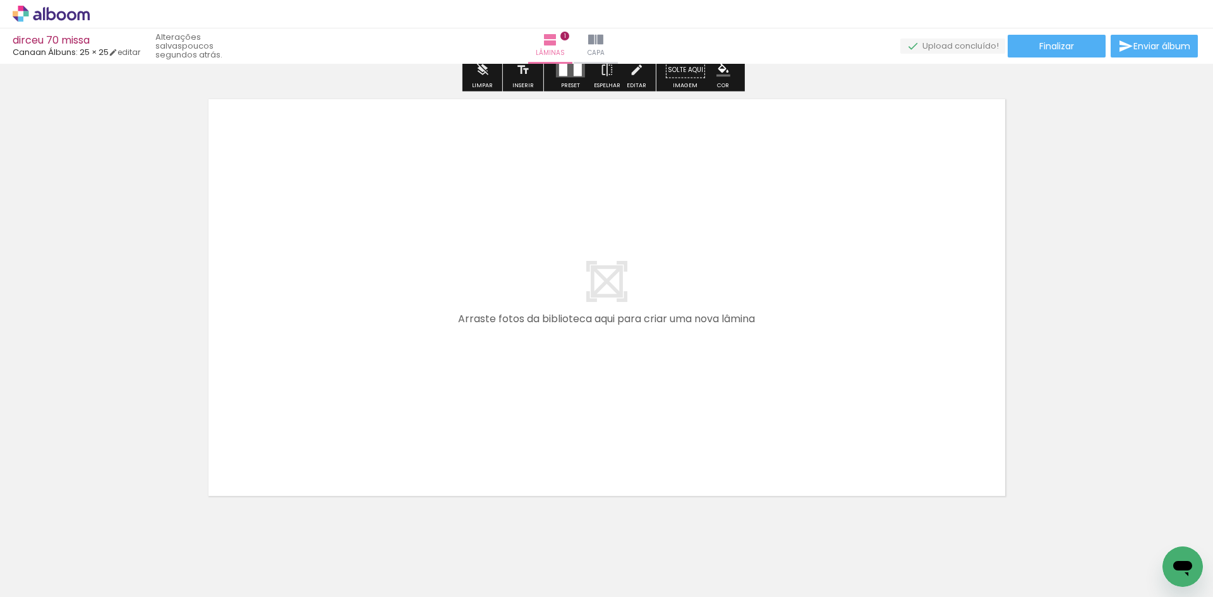
scroll to position [485, 0]
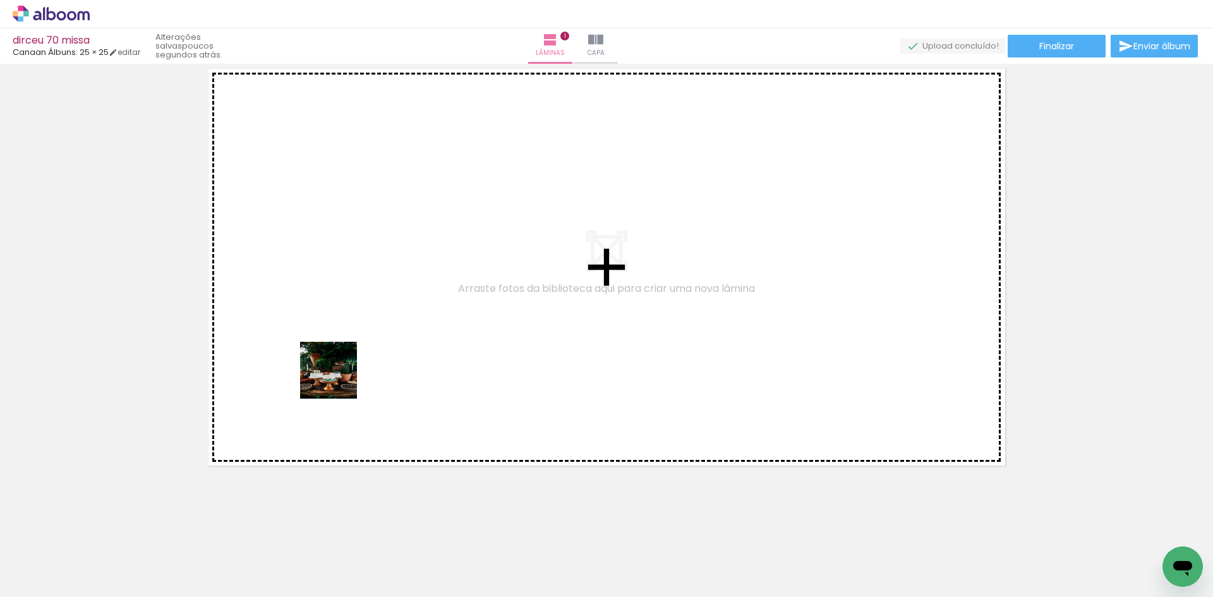
drag, startPoint x: 346, startPoint y: 566, endPoint x: 339, endPoint y: 374, distance: 192.2
click at [339, 375] on quentale-workspace at bounding box center [606, 298] width 1213 height 597
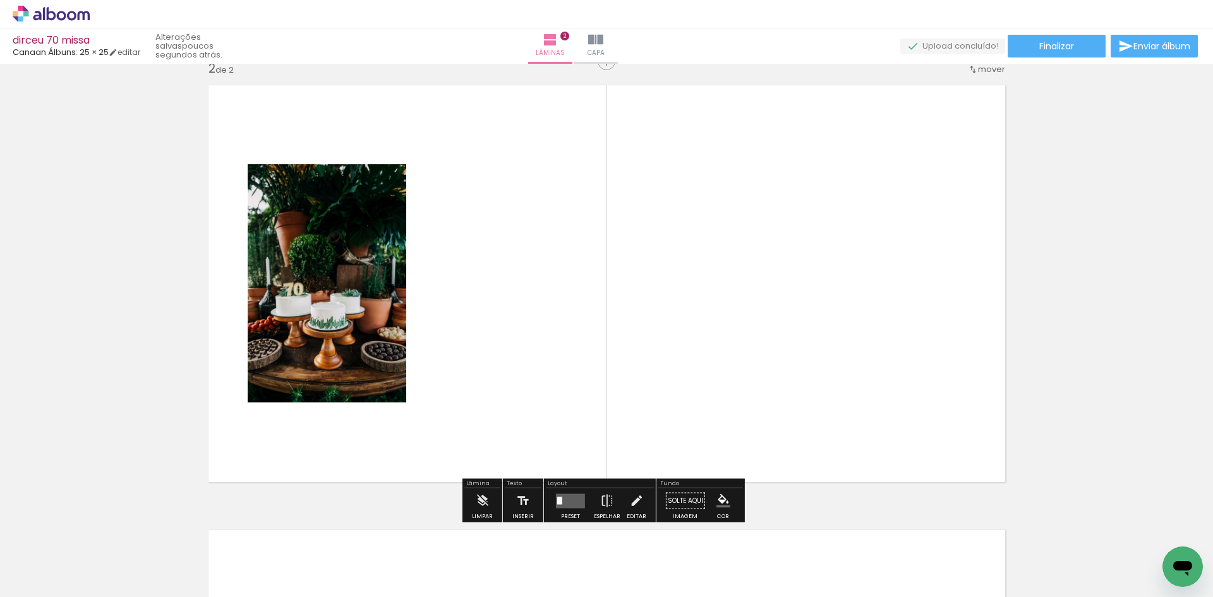
scroll to position [461, 0]
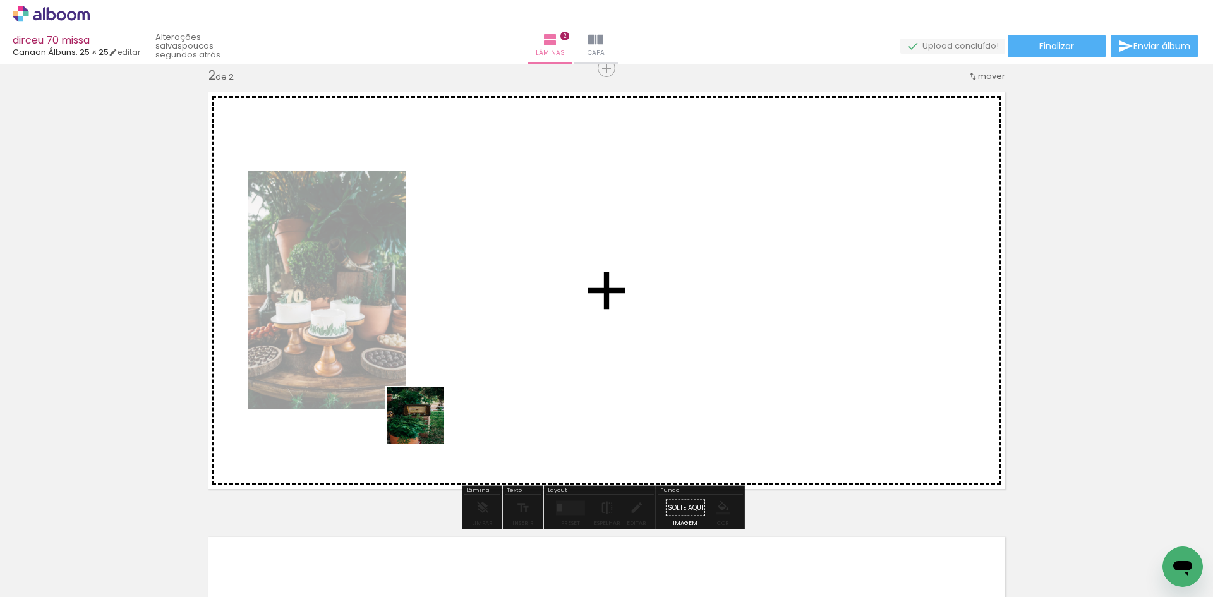
drag, startPoint x: 359, startPoint y: 479, endPoint x: 522, endPoint y: 366, distance: 199.2
click at [522, 366] on quentale-workspace at bounding box center [606, 298] width 1213 height 597
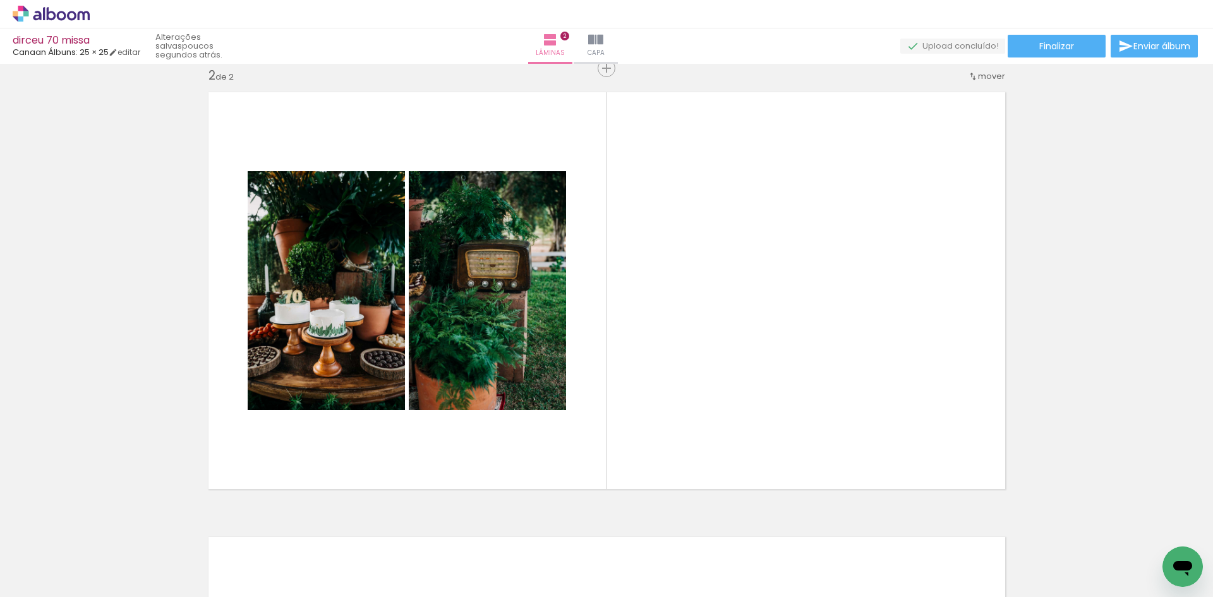
scroll to position [0, 184]
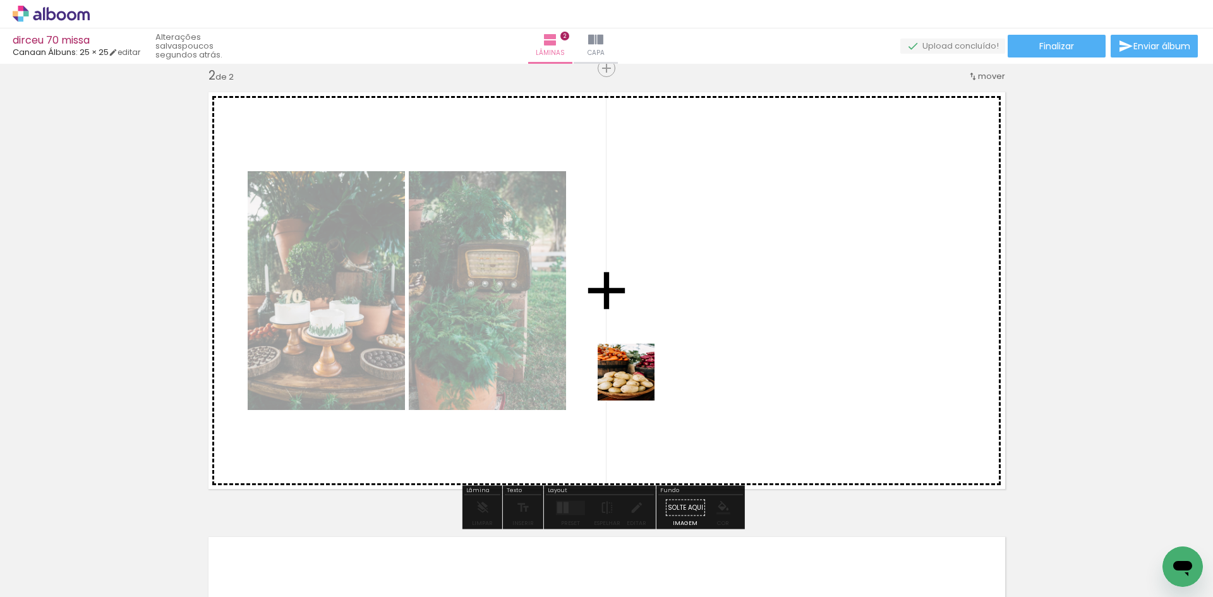
drag, startPoint x: 440, startPoint y: 572, endPoint x: 646, endPoint y: 370, distance: 288.6
click at [646, 370] on quentale-workspace at bounding box center [606, 298] width 1213 height 597
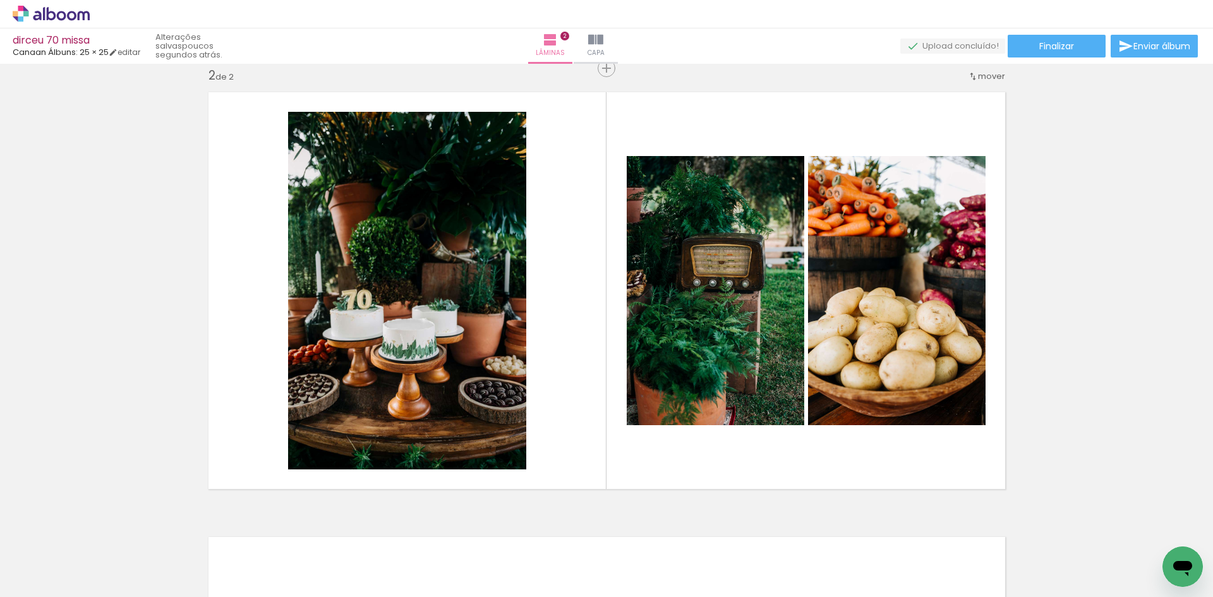
scroll to position [0, 527]
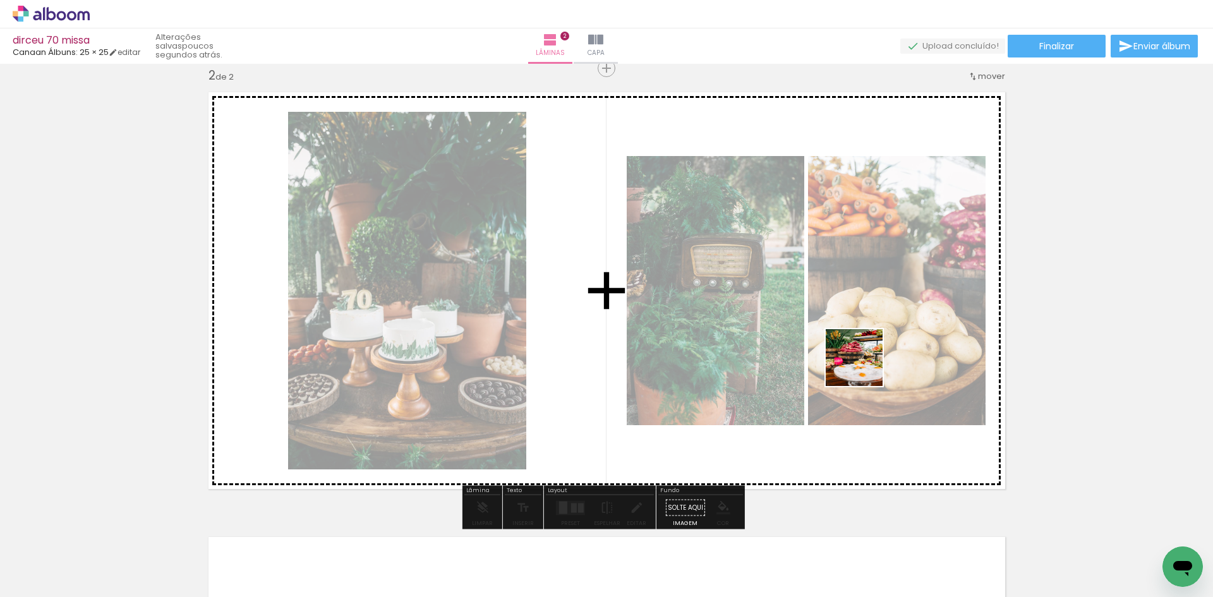
drag, startPoint x: 740, startPoint y: 549, endPoint x: 901, endPoint y: 331, distance: 271.4
click at [901, 331] on quentale-workspace at bounding box center [606, 298] width 1213 height 597
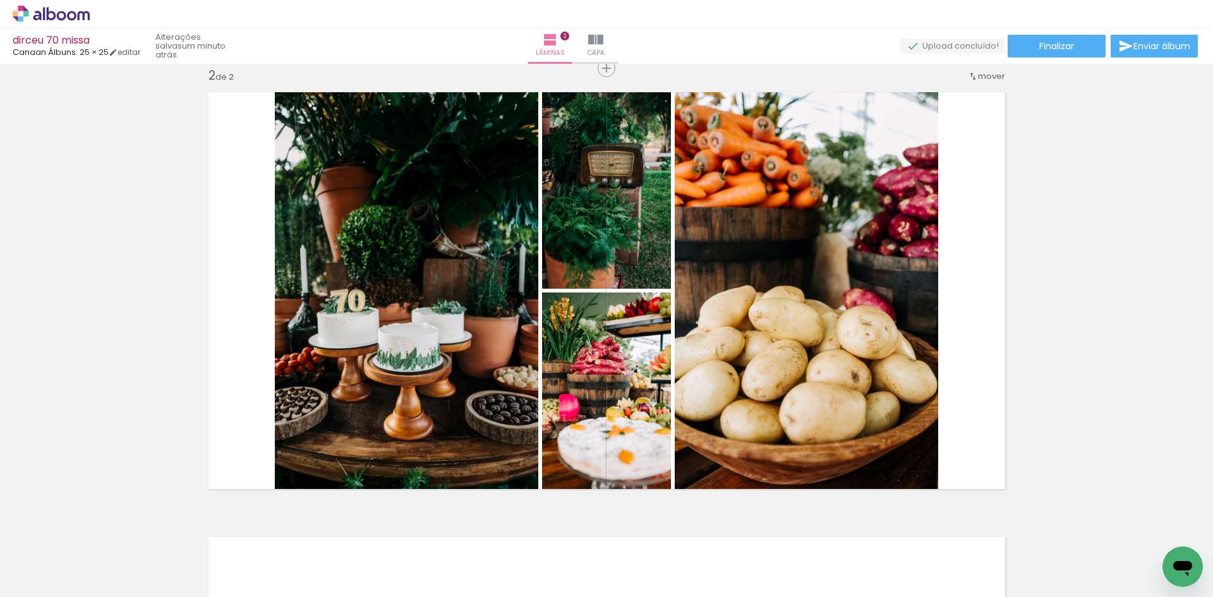
scroll to position [0, 277]
drag, startPoint x: 215, startPoint y: 568, endPoint x: 494, endPoint y: 407, distance: 321.5
click at [493, 408] on quentale-workspace at bounding box center [606, 298] width 1213 height 597
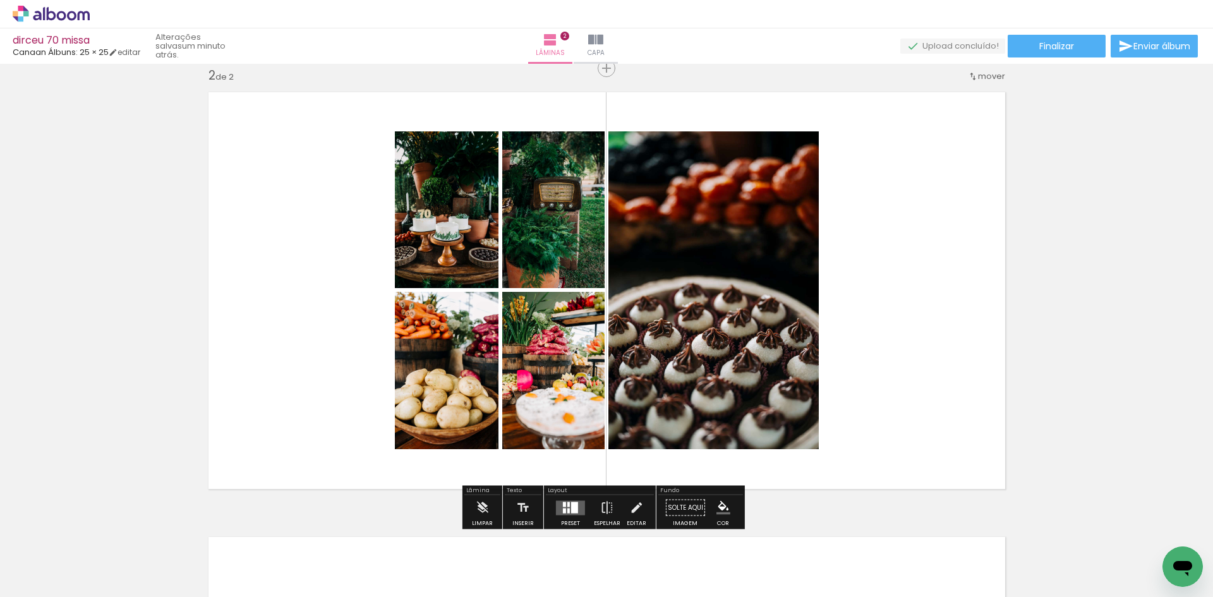
click at [571, 503] on div at bounding box center [574, 507] width 7 height 11
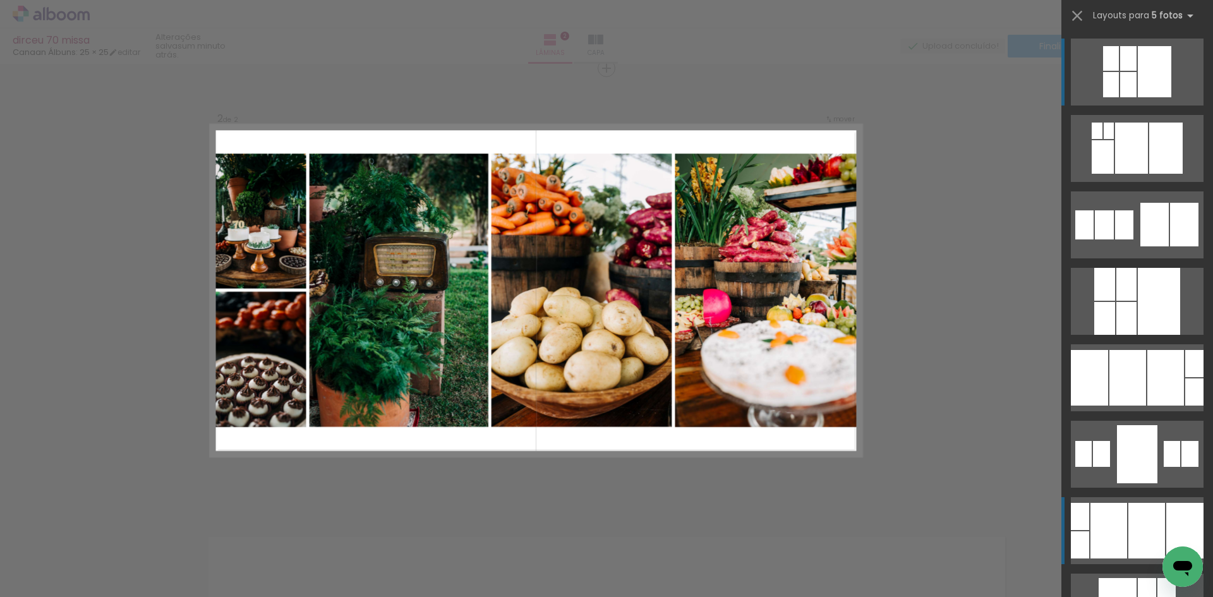
click at [1111, 529] on div at bounding box center [1108, 531] width 37 height 56
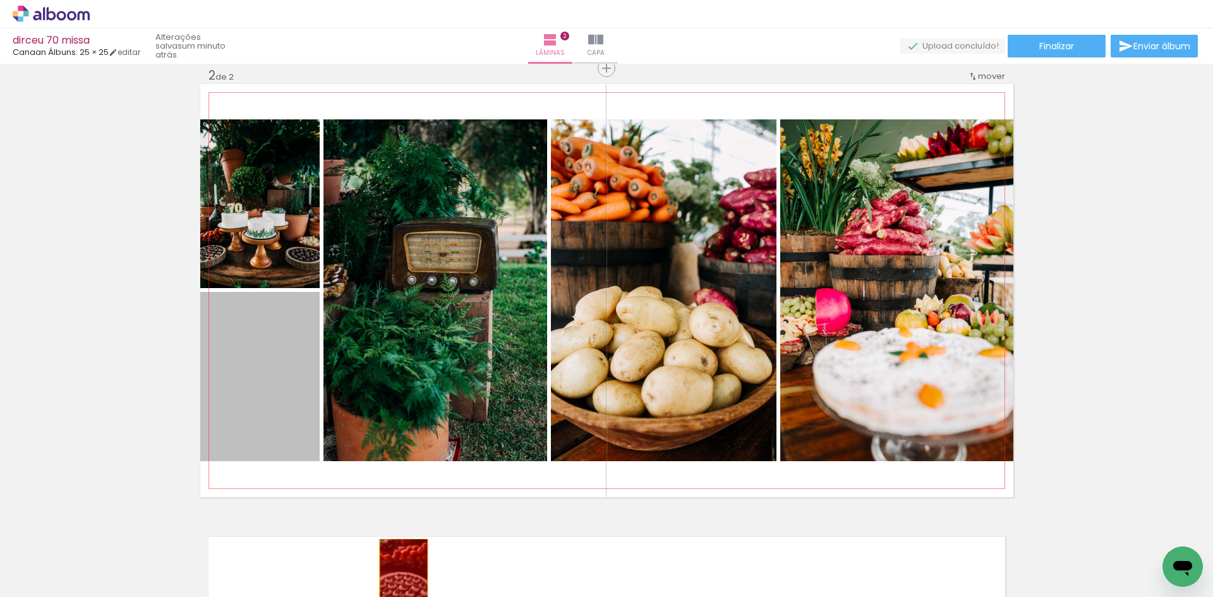
drag, startPoint x: 289, startPoint y: 398, endPoint x: 391, endPoint y: 567, distance: 197.3
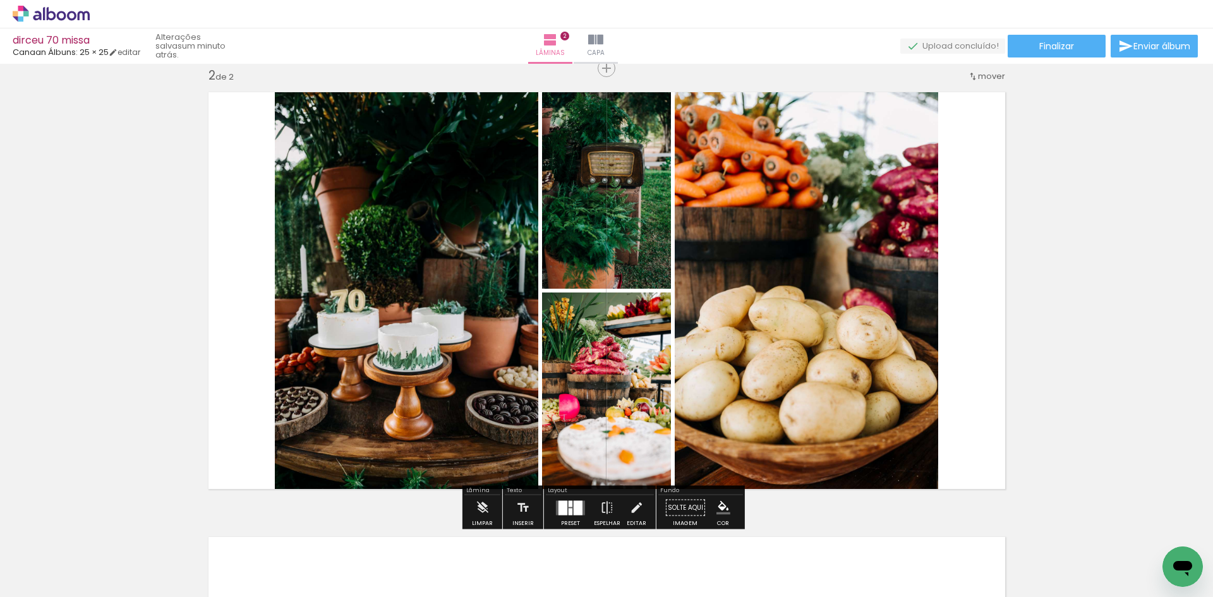
click at [569, 510] on div at bounding box center [571, 511] width 4 height 7
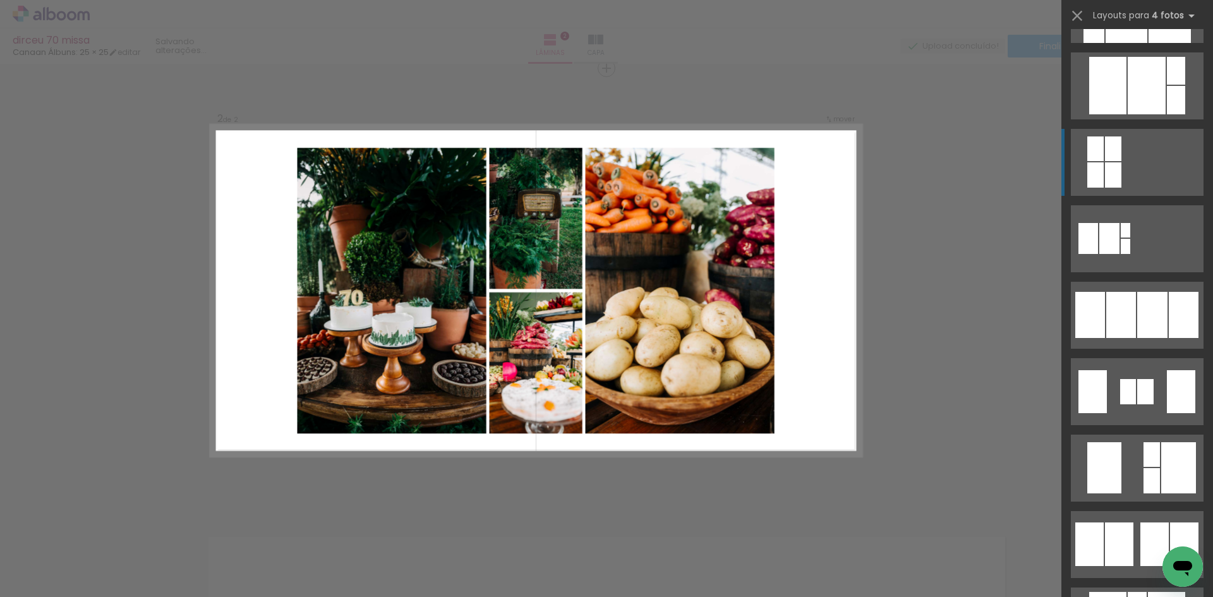
scroll to position [842, 0]
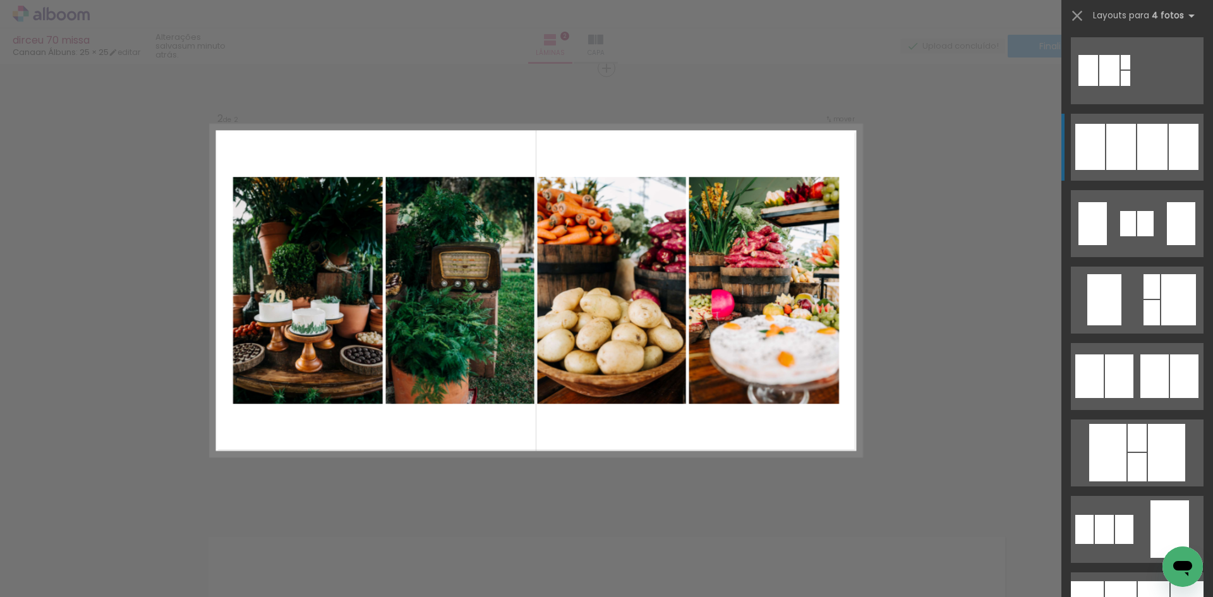
click at [1148, 150] on div at bounding box center [1152, 147] width 30 height 46
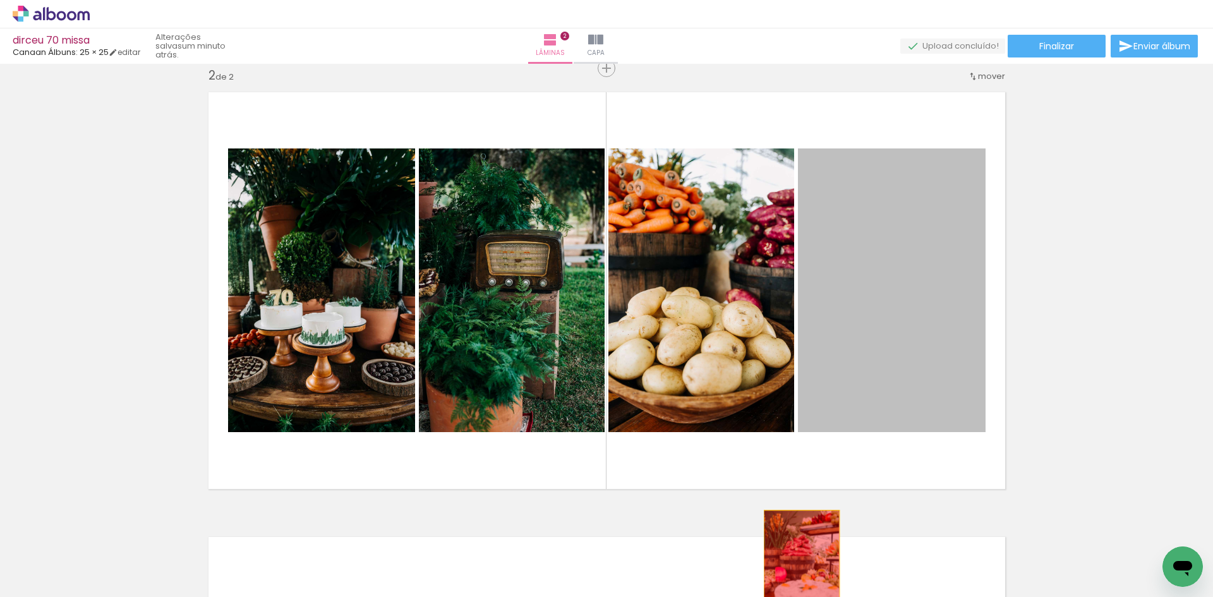
drag, startPoint x: 845, startPoint y: 366, endPoint x: 795, endPoint y: 568, distance: 207.5
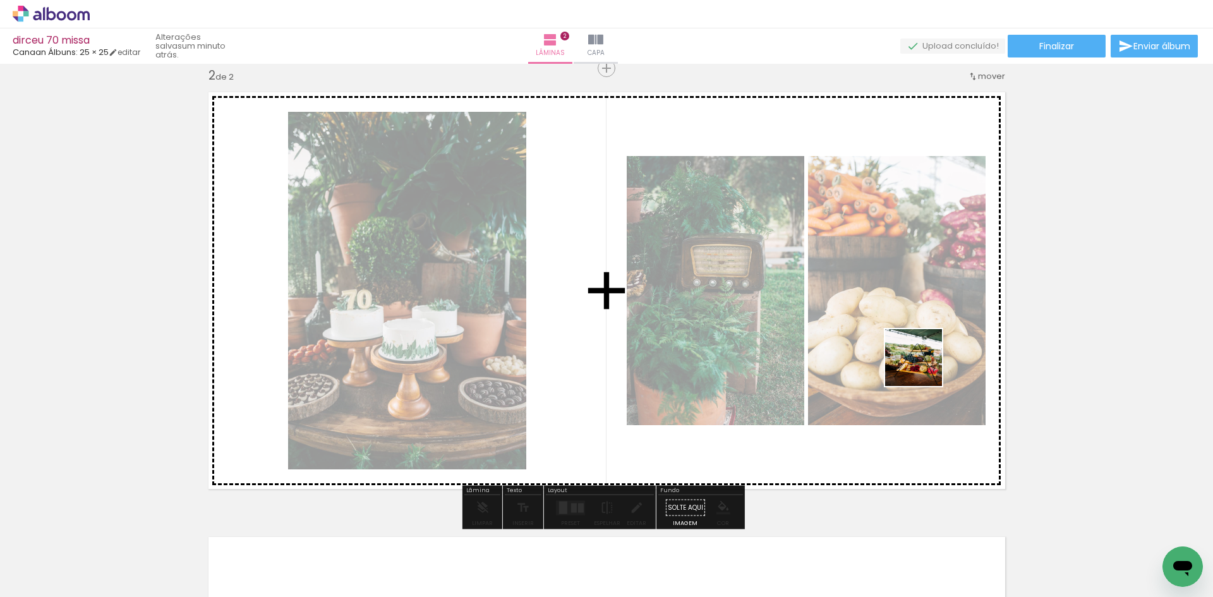
drag, startPoint x: 287, startPoint y: 562, endPoint x: 937, endPoint y: 363, distance: 679.0
click at [937, 363] on quentale-workspace at bounding box center [606, 298] width 1213 height 597
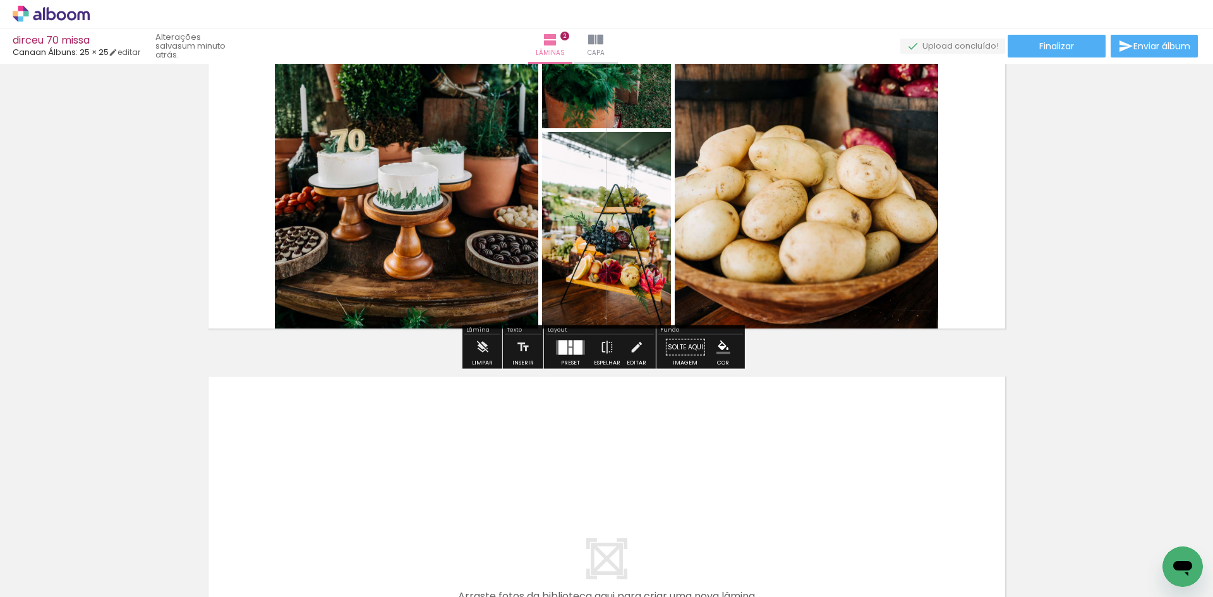
scroll to position [630, 0]
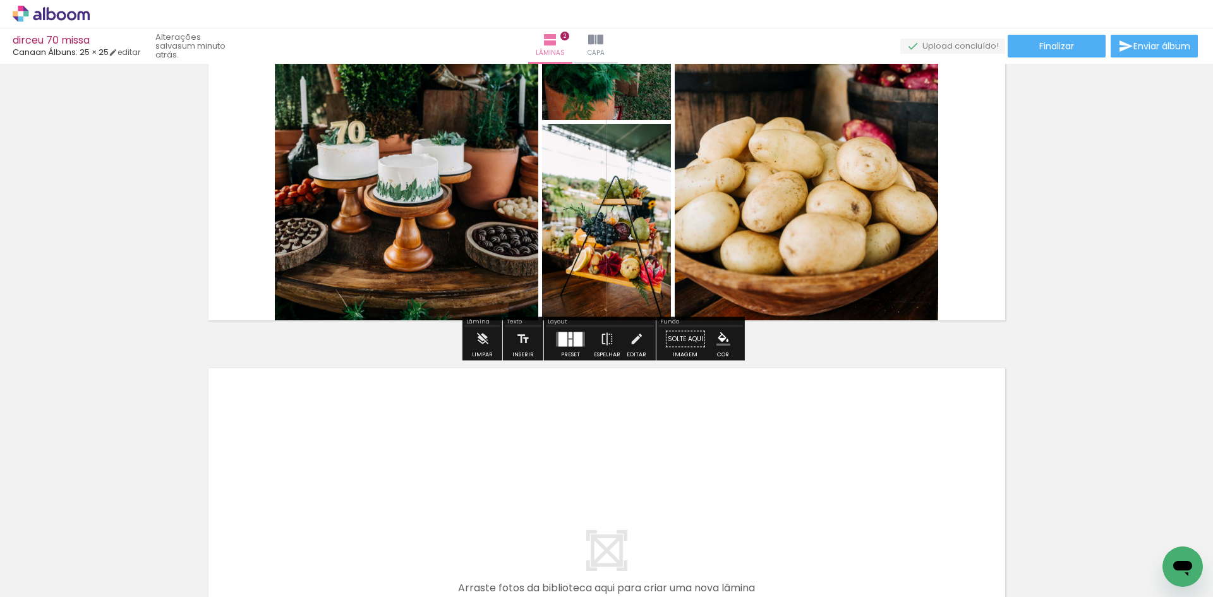
click at [574, 344] on div at bounding box center [578, 339] width 9 height 15
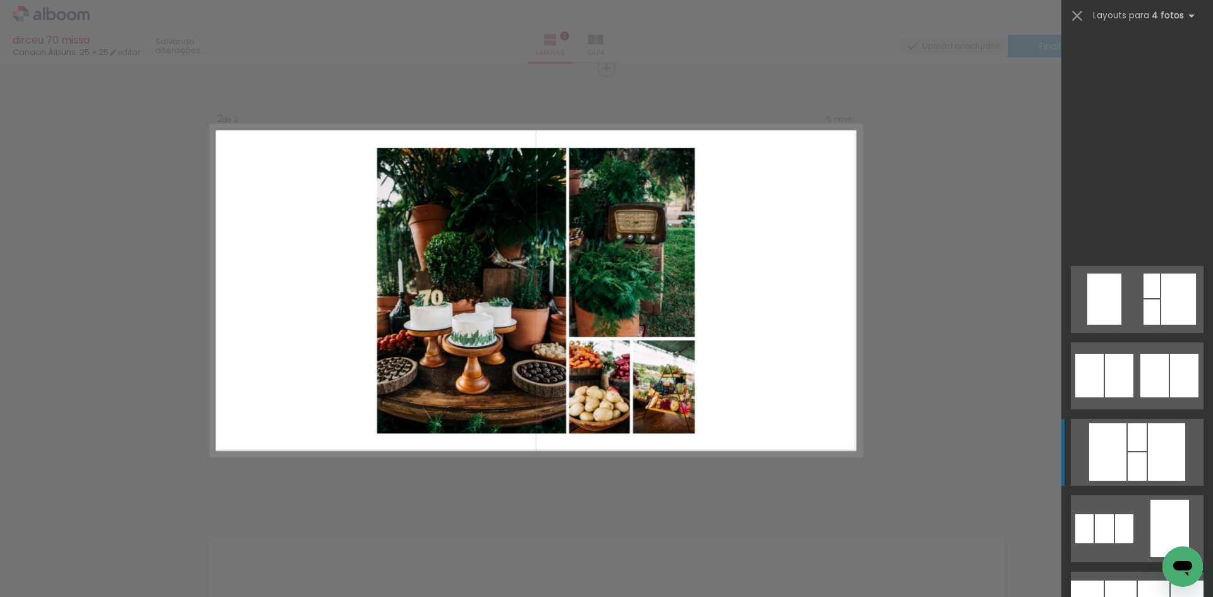
scroll to position [1516, 0]
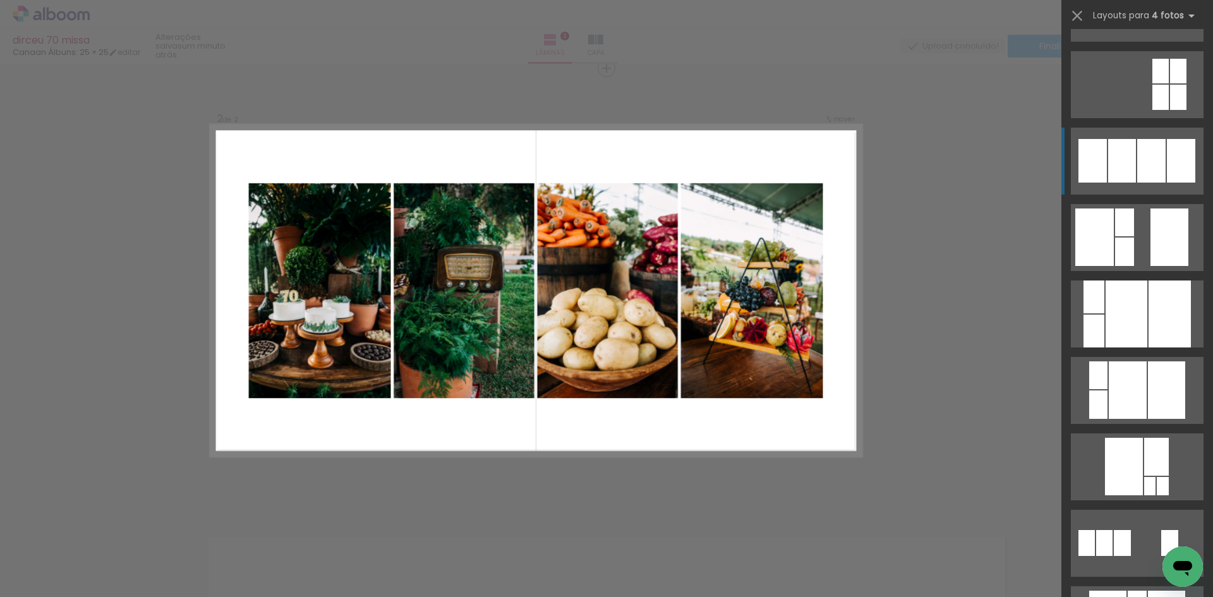
click at [1147, 171] on div at bounding box center [1151, 161] width 28 height 44
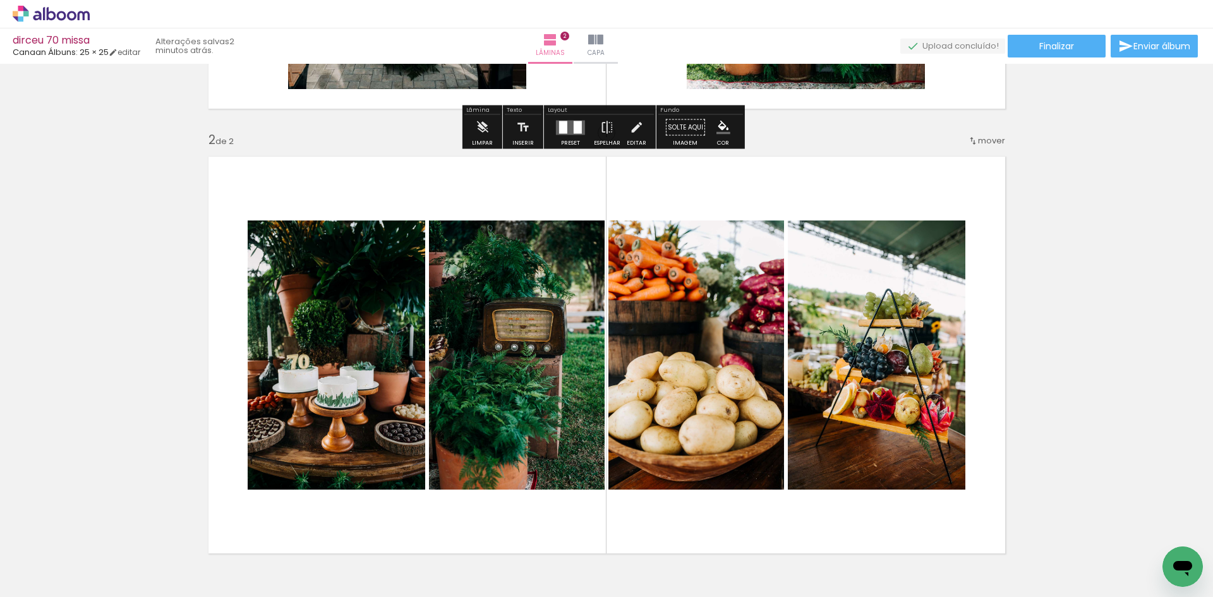
scroll to position [461, 0]
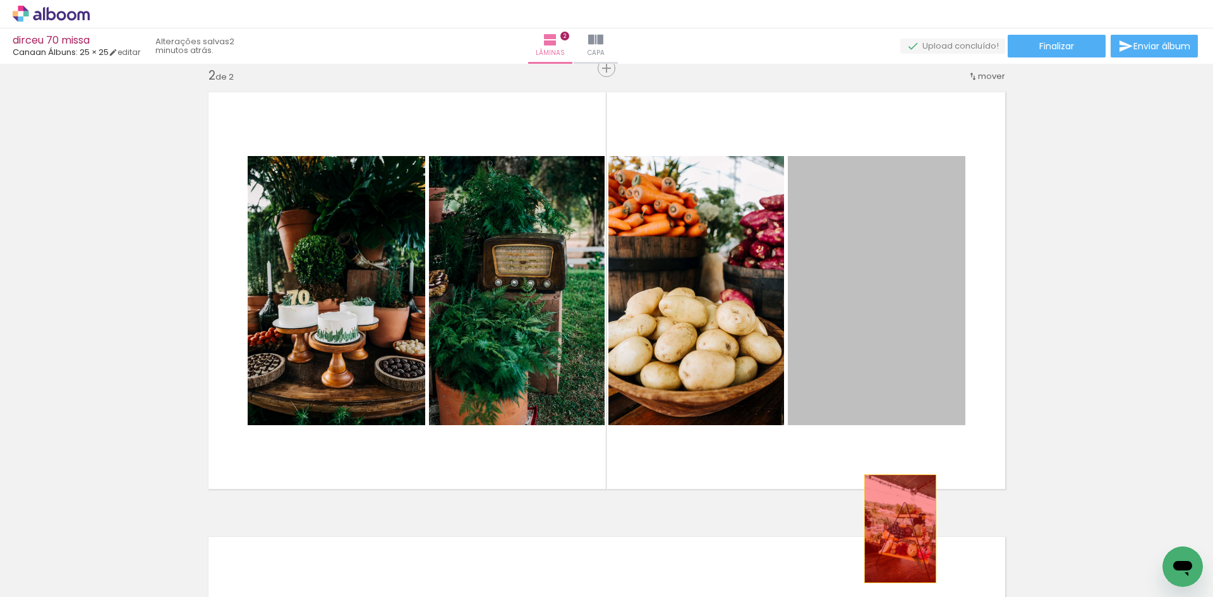
drag, startPoint x: 922, startPoint y: 349, endPoint x: 891, endPoint y: 540, distance: 193.3
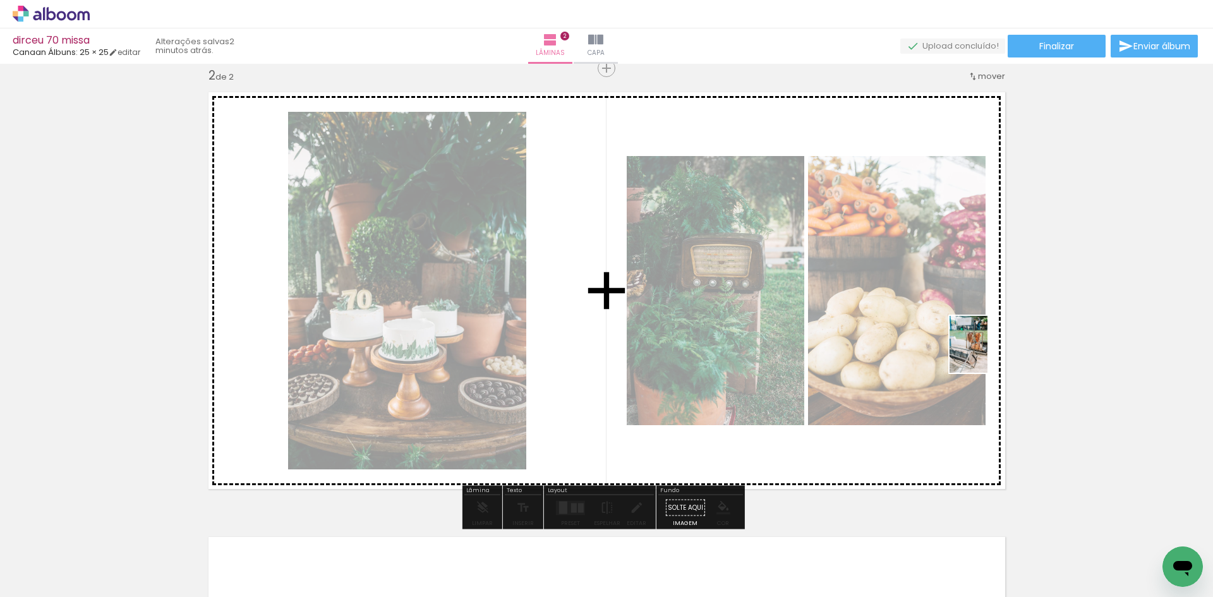
drag, startPoint x: 1116, startPoint y: 544, endPoint x: 982, endPoint y: 353, distance: 233.5
click at [982, 353] on quentale-workspace at bounding box center [606, 298] width 1213 height 597
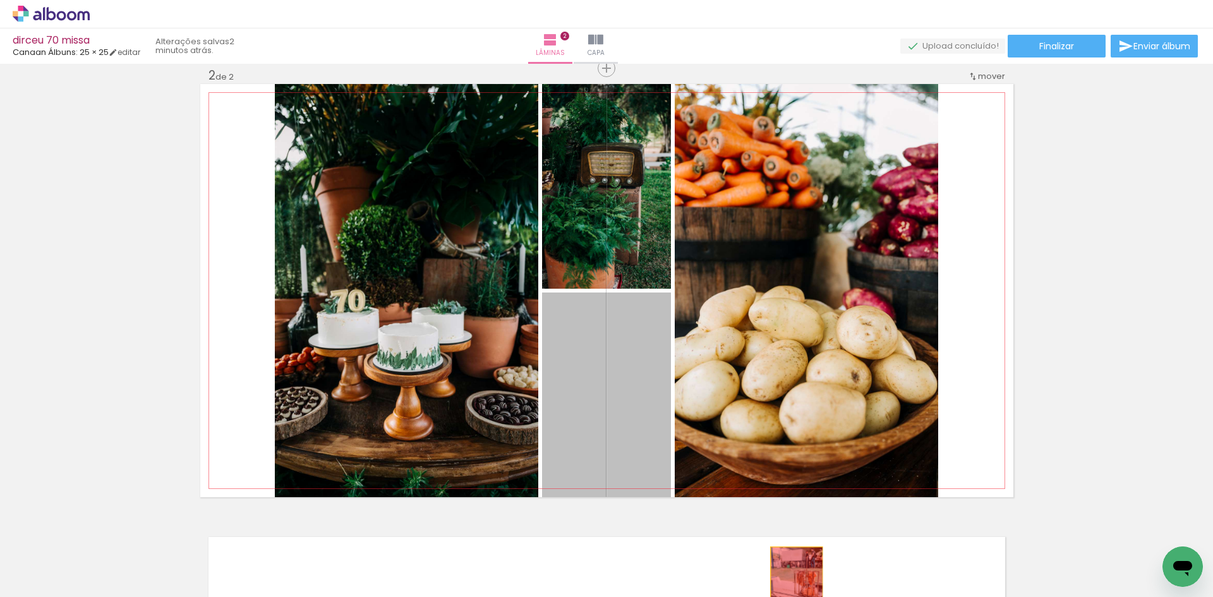
drag, startPoint x: 606, startPoint y: 394, endPoint x: 771, endPoint y: 575, distance: 245.5
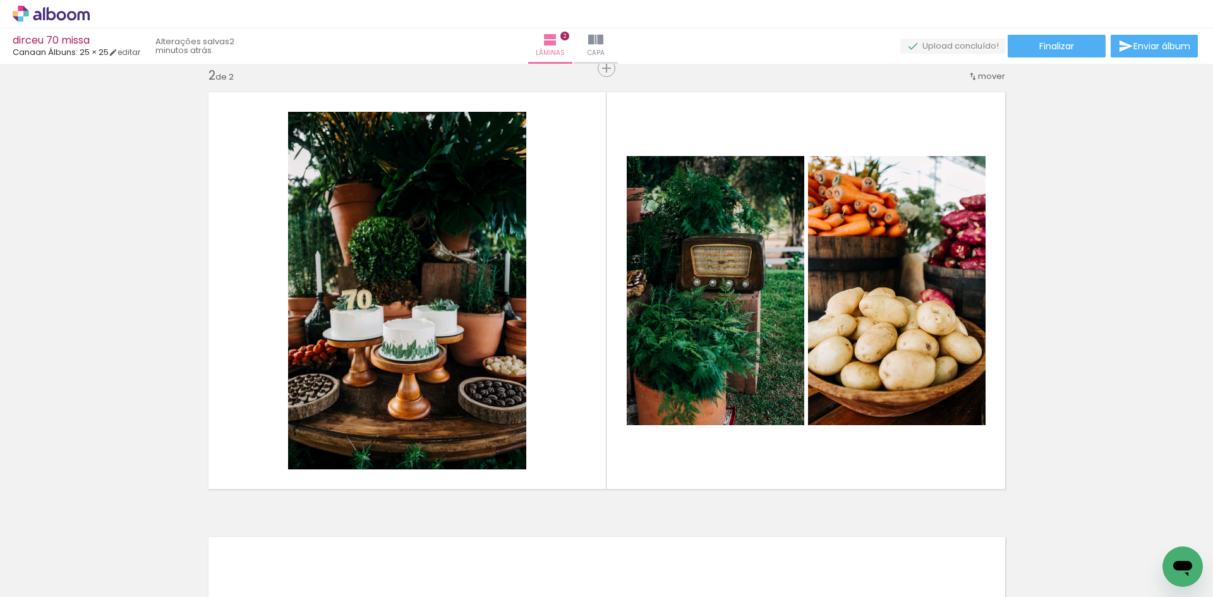
scroll to position [0, 767]
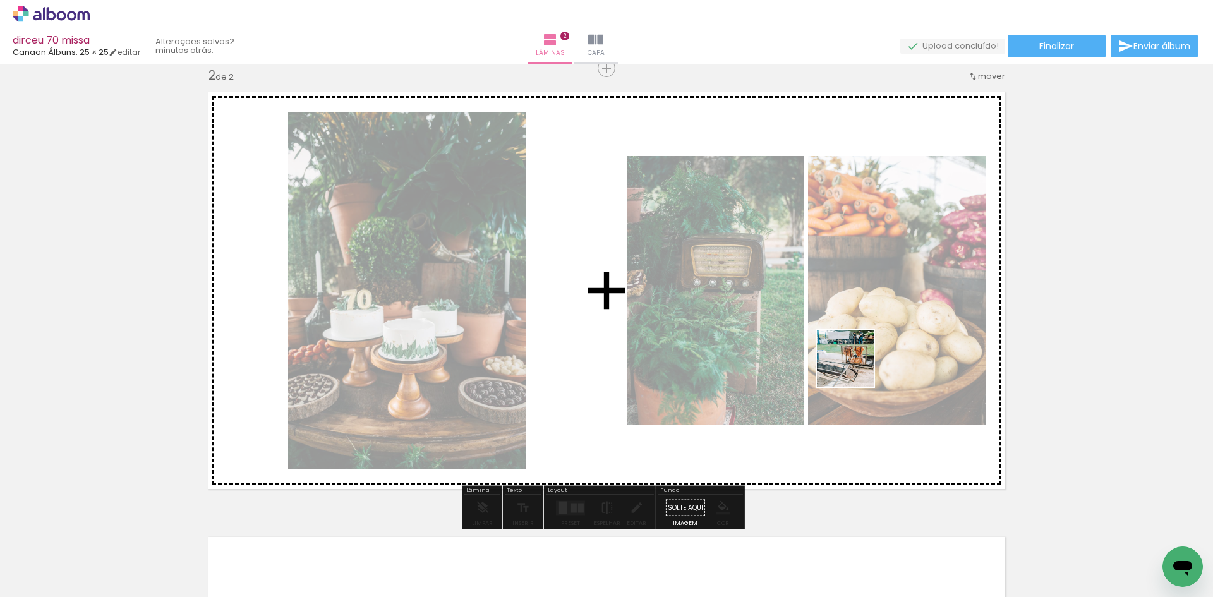
drag, startPoint x: 644, startPoint y: 565, endPoint x: 855, endPoint y: 367, distance: 289.6
click at [855, 367] on quentale-workspace at bounding box center [606, 298] width 1213 height 597
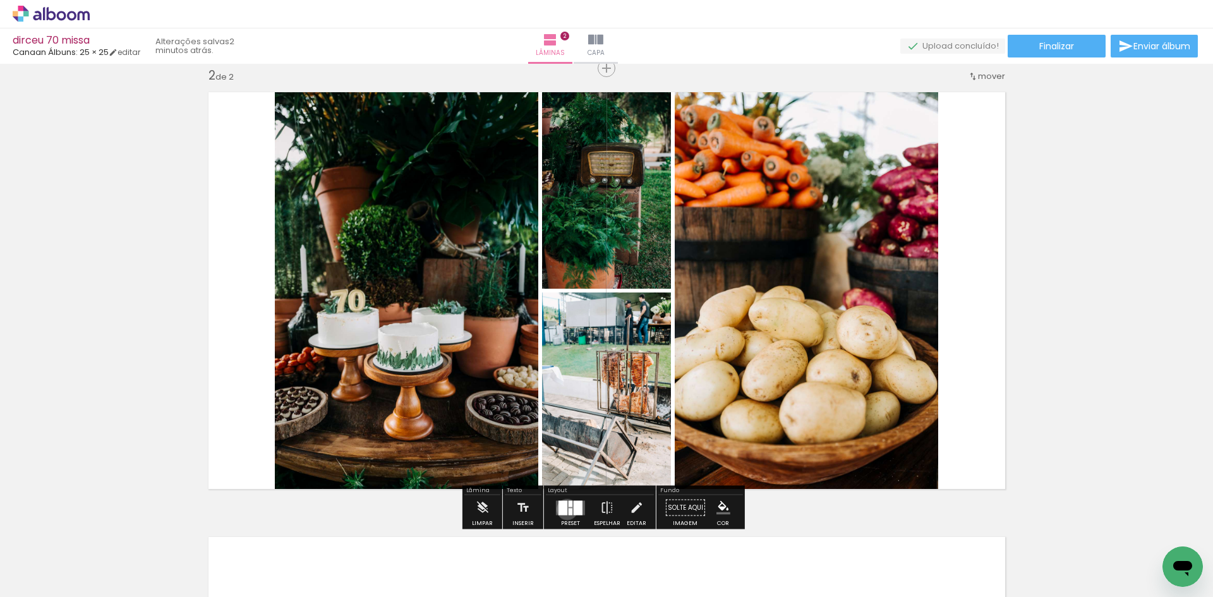
click at [564, 509] on div at bounding box center [562, 507] width 9 height 15
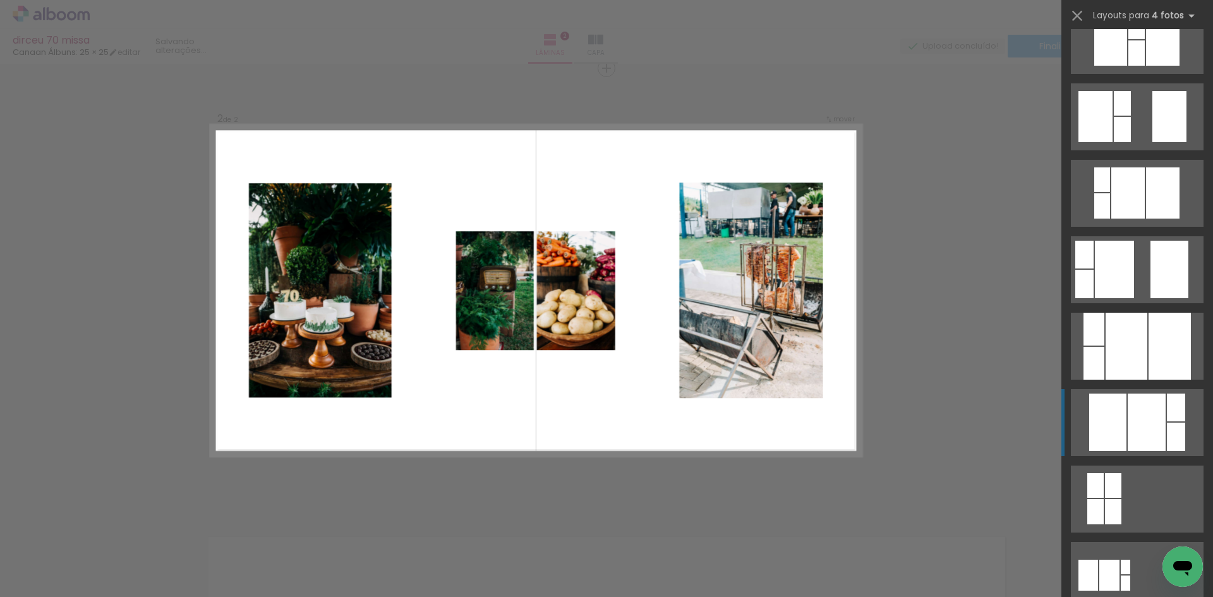
scroll to position [674, 0]
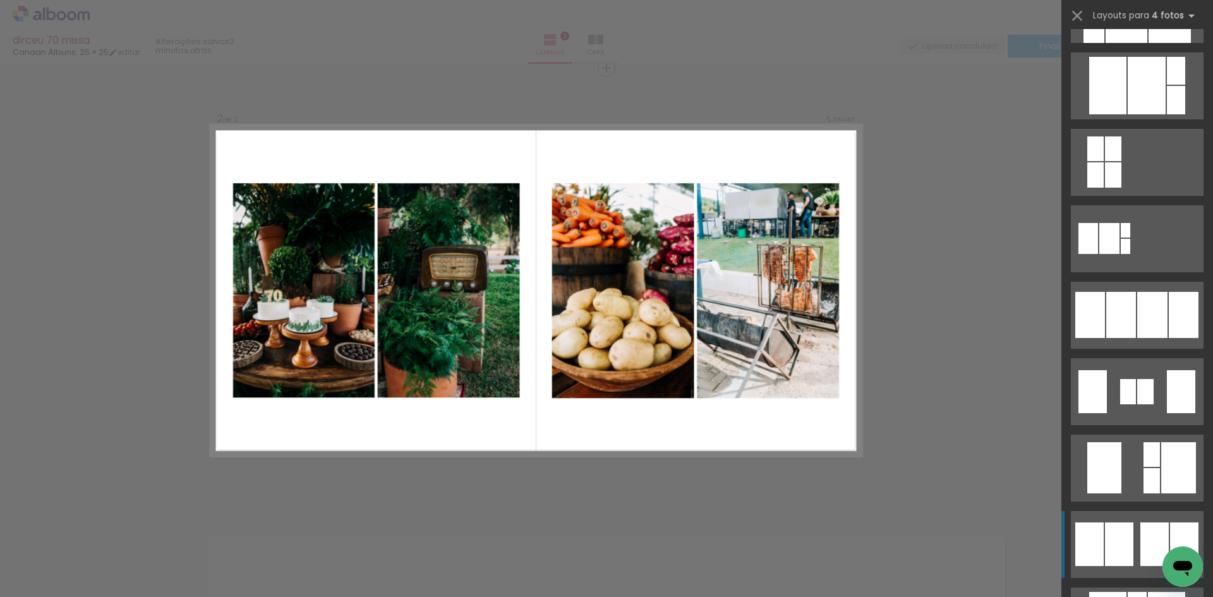
click at [1128, 520] on quentale-layouter at bounding box center [1137, 544] width 133 height 67
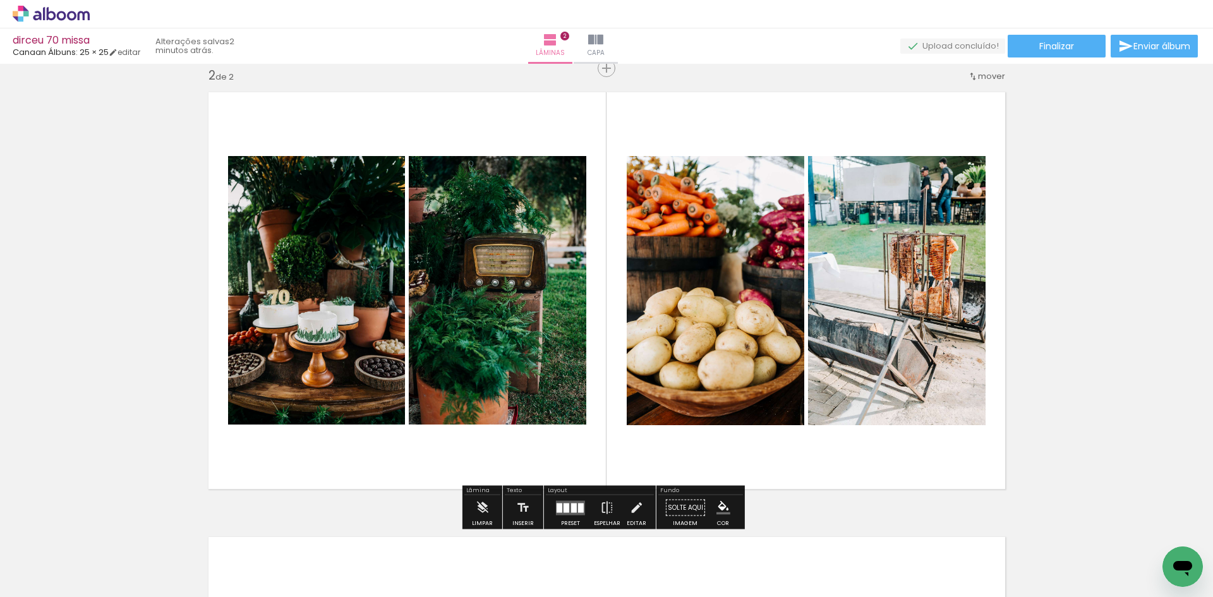
click at [895, 352] on quentale-photo at bounding box center [897, 290] width 178 height 269
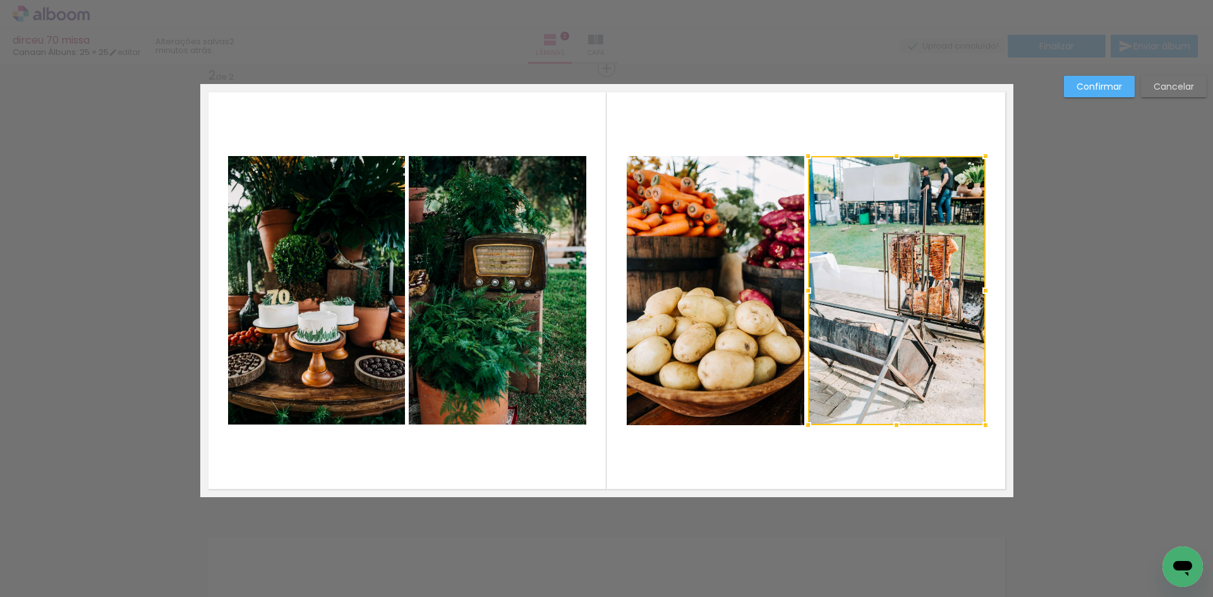
click at [895, 352] on div at bounding box center [897, 290] width 178 height 269
click at [925, 245] on div at bounding box center [896, 290] width 178 height 269
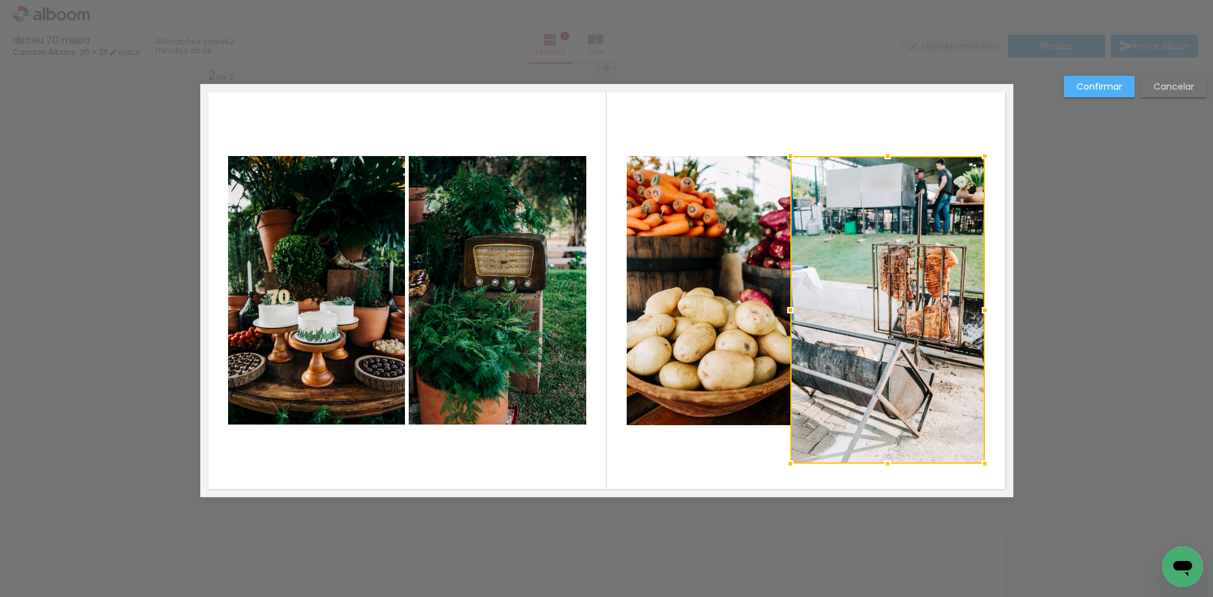
drag, startPoint x: 800, startPoint y: 422, endPoint x: 781, endPoint y: 455, distance: 38.8
click at [781, 455] on div at bounding box center [790, 463] width 25 height 25
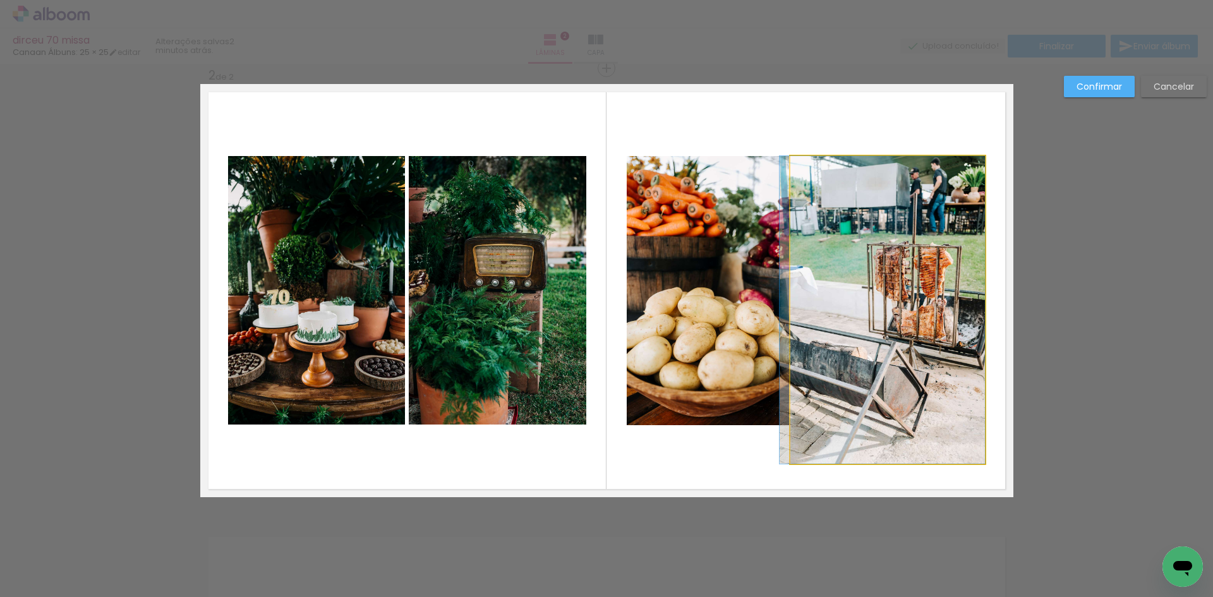
drag, startPoint x: 937, startPoint y: 221, endPoint x: 881, endPoint y: 472, distance: 257.0
click at [880, 482] on quentale-layouter at bounding box center [606, 290] width 813 height 413
drag, startPoint x: 885, startPoint y: 370, endPoint x: 790, endPoint y: 451, distance: 125.0
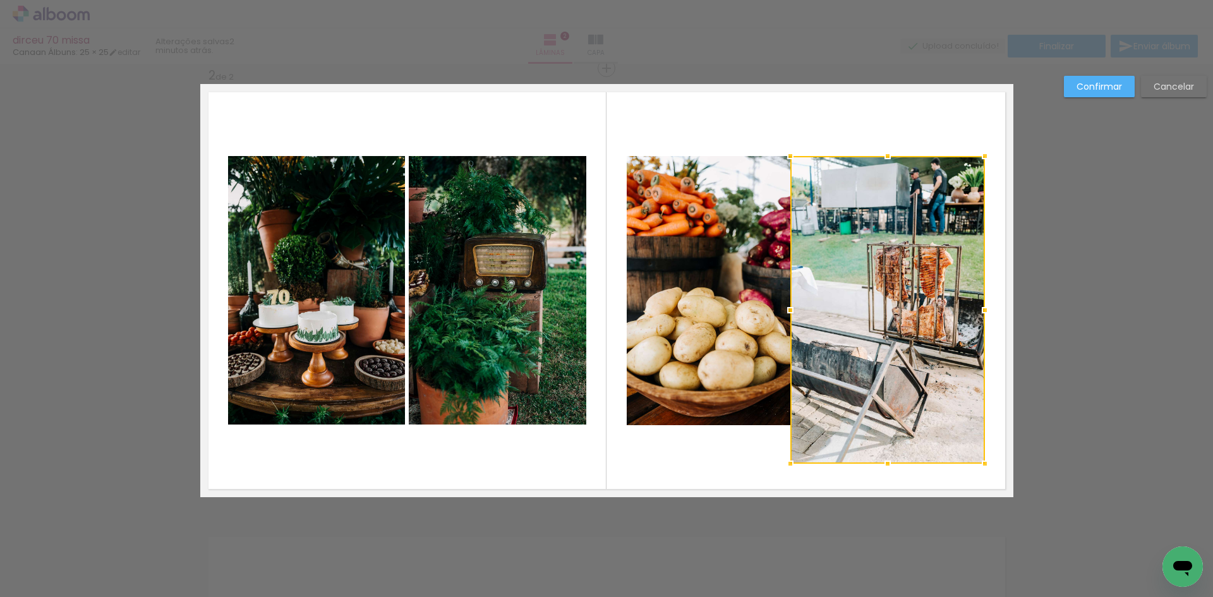
click at [0, 0] on slot "Cancelar" at bounding box center [0, 0] width 0 height 0
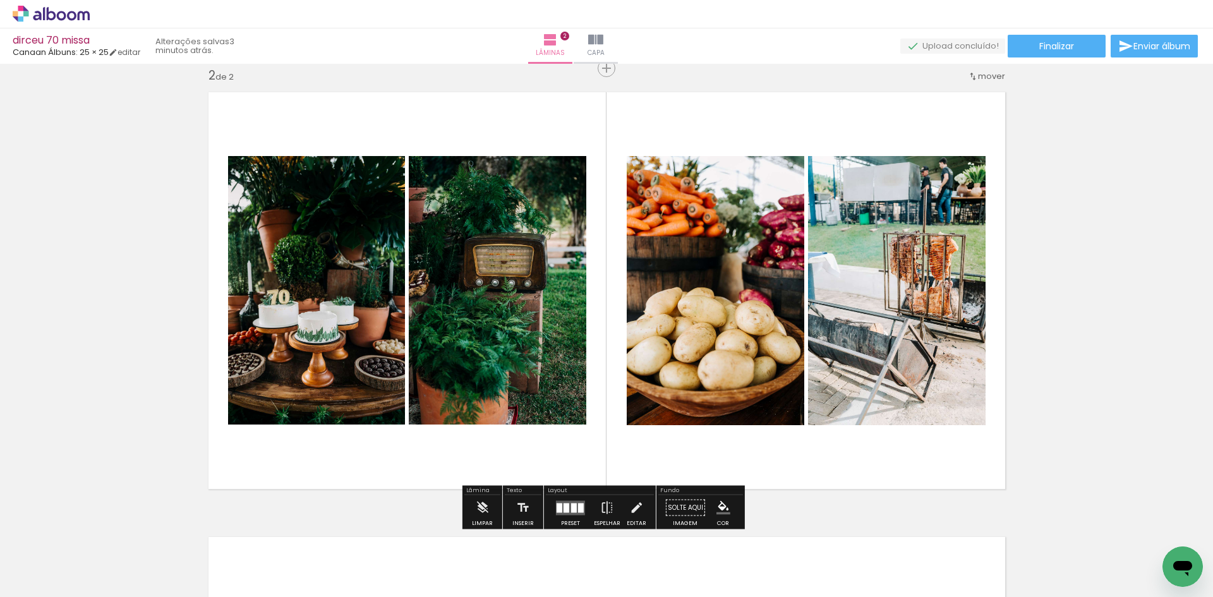
click at [876, 308] on quentale-photo at bounding box center [897, 290] width 178 height 269
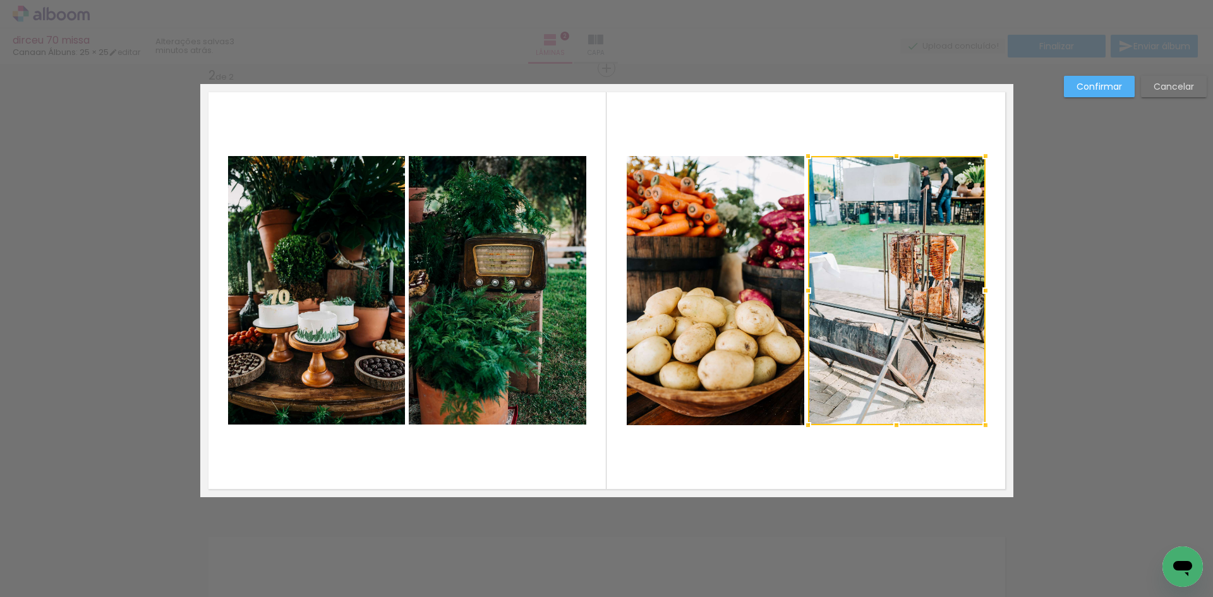
click at [905, 206] on div at bounding box center [897, 290] width 178 height 269
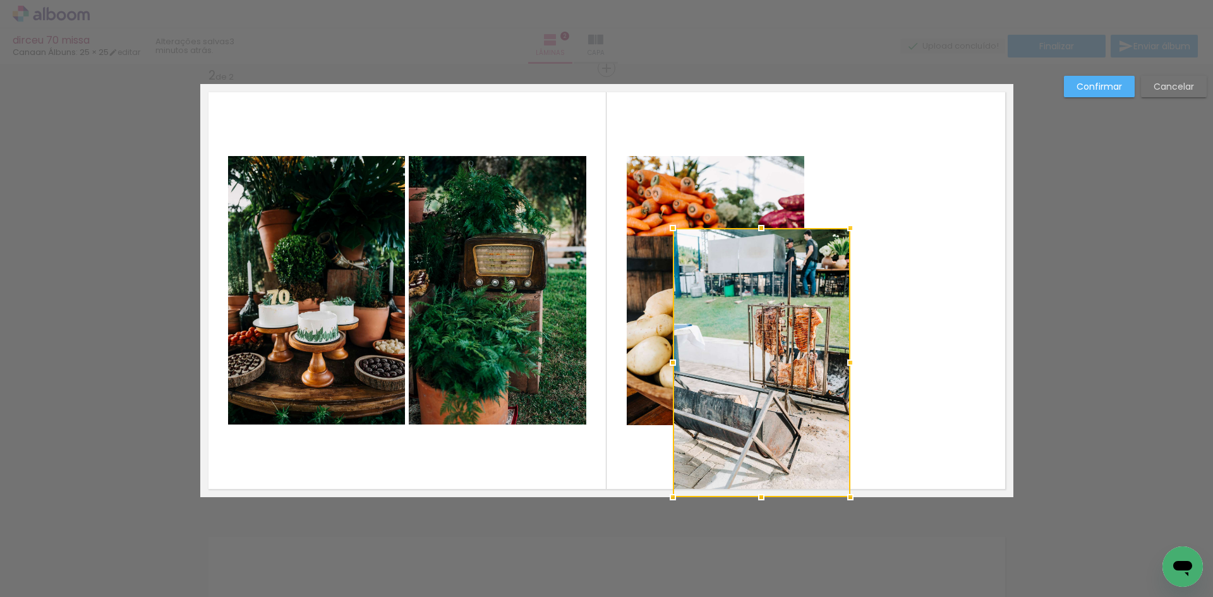
drag, startPoint x: 891, startPoint y: 327, endPoint x: 779, endPoint y: 454, distance: 170.1
click at [779, 454] on div at bounding box center [762, 362] width 178 height 269
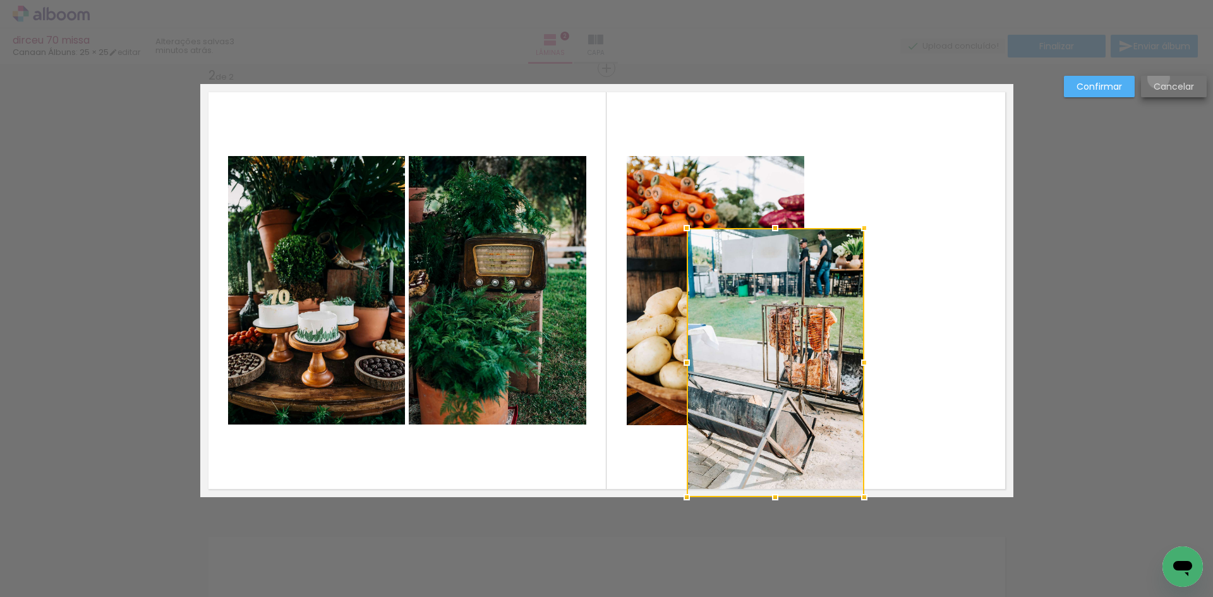
click at [1158, 78] on paper-button "Cancelar" at bounding box center [1174, 86] width 66 height 21
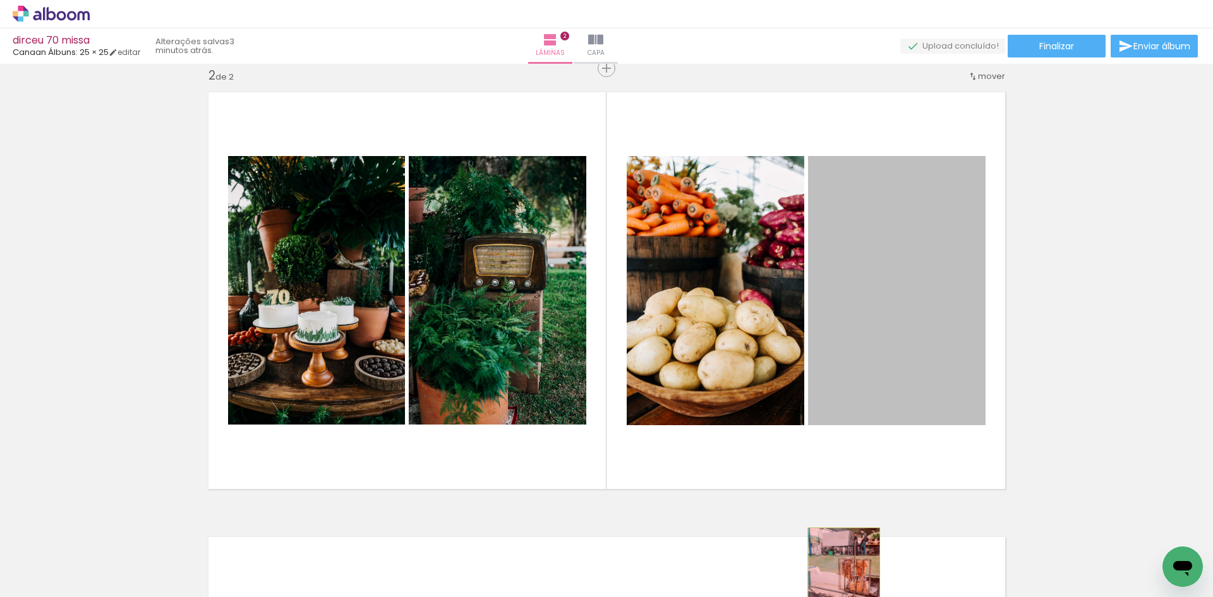
drag, startPoint x: 908, startPoint y: 337, endPoint x: 839, endPoint y: 582, distance: 254.0
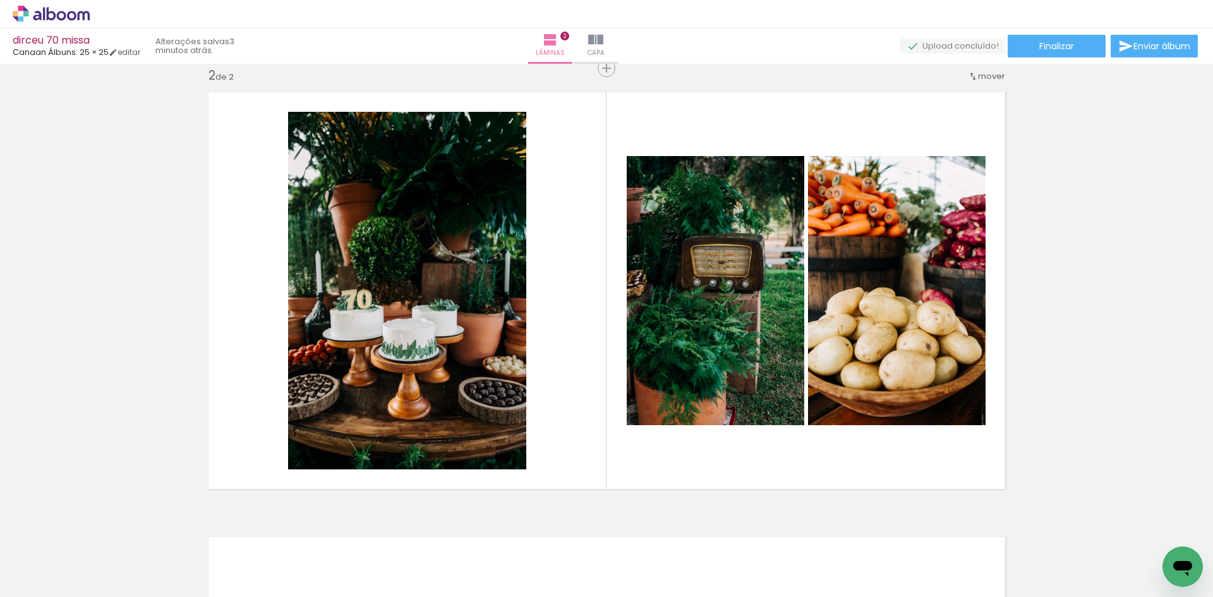
scroll to position [0, 251]
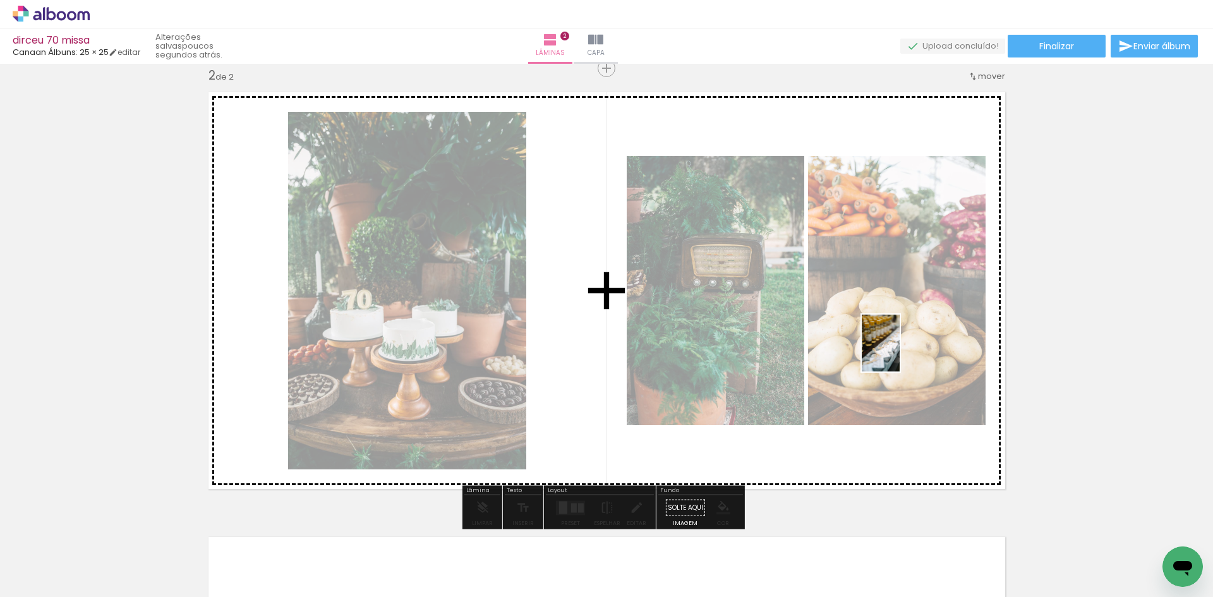
drag, startPoint x: 435, startPoint y: 564, endPoint x: 900, endPoint y: 352, distance: 510.3
click at [900, 352] on quentale-workspace at bounding box center [606, 298] width 1213 height 597
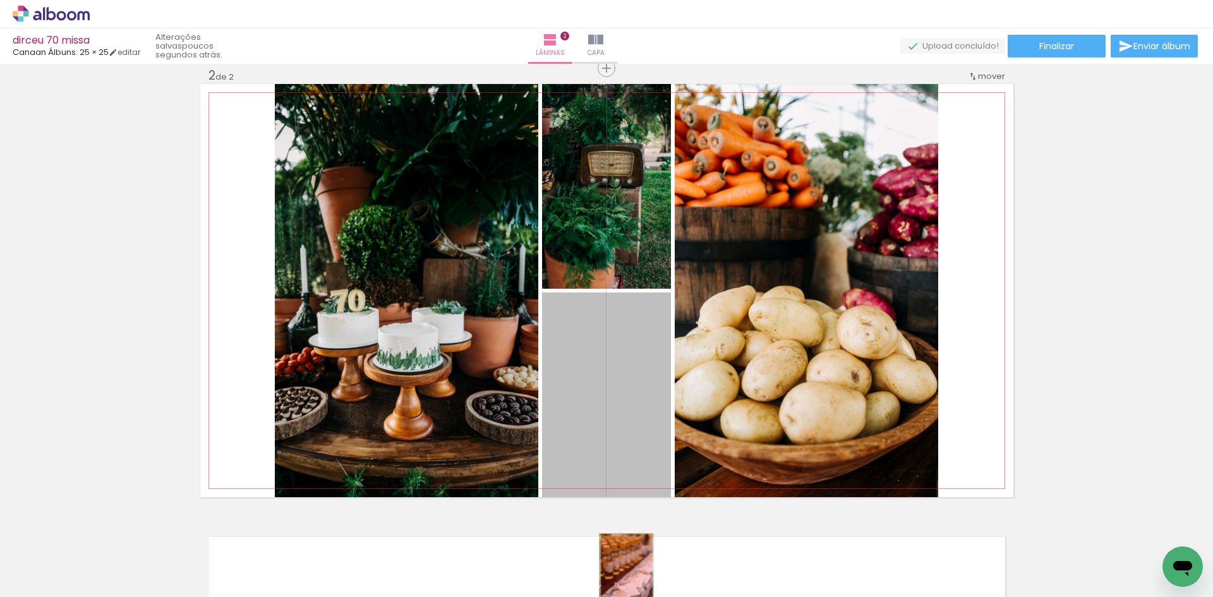
drag, startPoint x: 632, startPoint y: 394, endPoint x: 677, endPoint y: 570, distance: 181.4
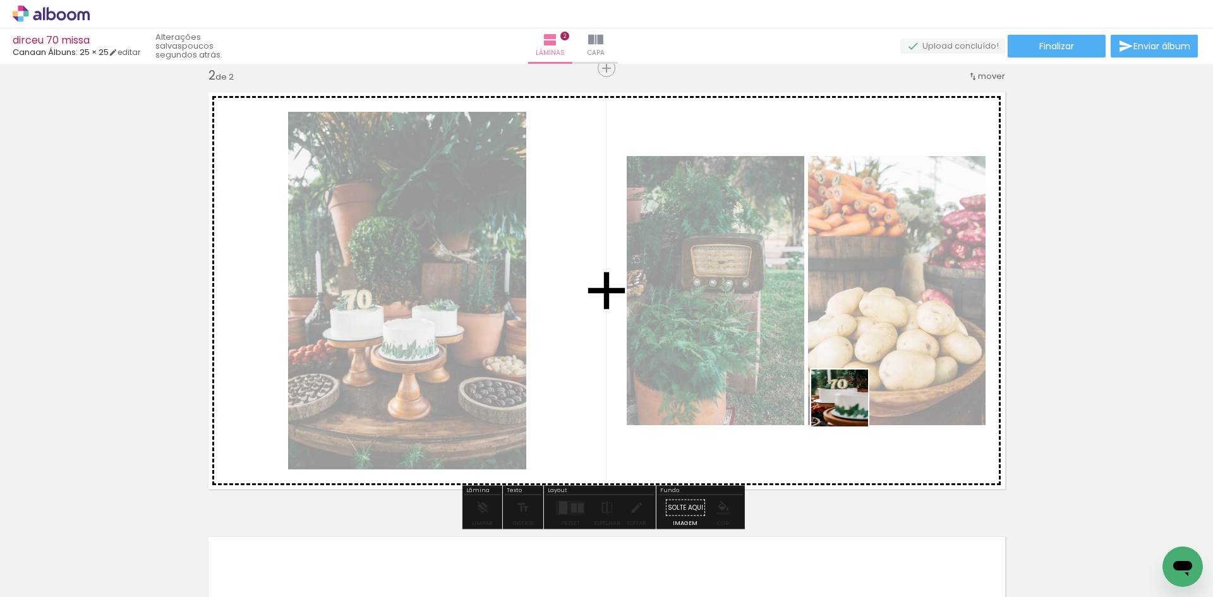
drag, startPoint x: 827, startPoint y: 459, endPoint x: 882, endPoint y: 364, distance: 109.5
click at [882, 364] on quentale-workspace at bounding box center [606, 298] width 1213 height 597
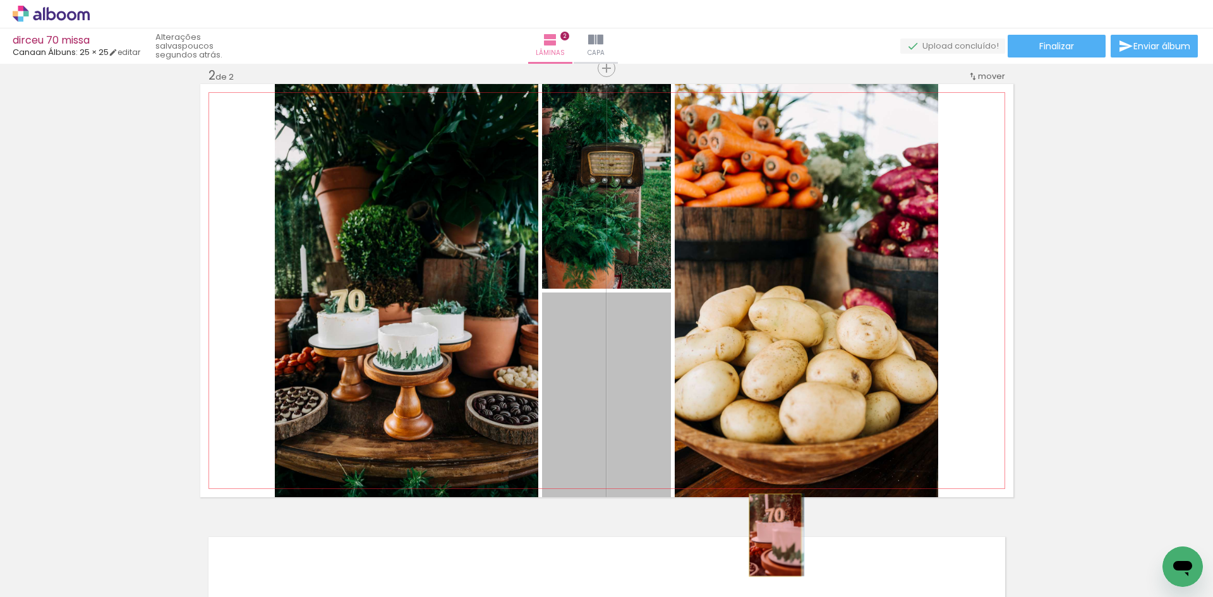
drag, startPoint x: 721, startPoint y: 476, endPoint x: 770, endPoint y: 535, distance: 77.2
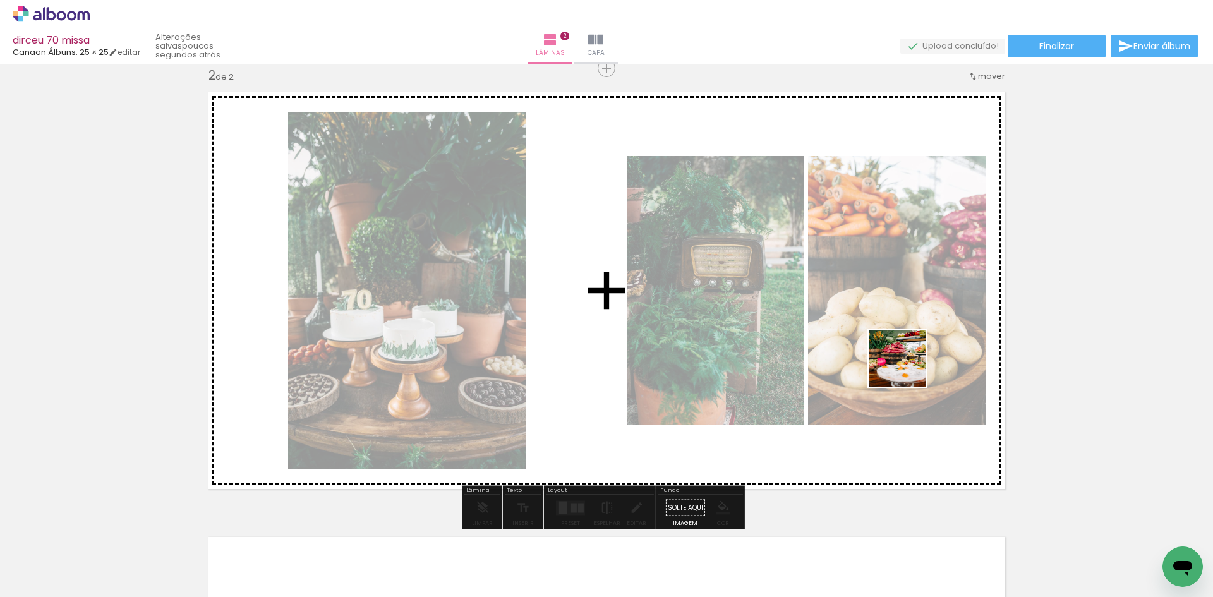
drag, startPoint x: 1004, startPoint y: 579, endPoint x: 905, endPoint y: 366, distance: 234.6
click at [905, 366] on quentale-workspace at bounding box center [606, 298] width 1213 height 597
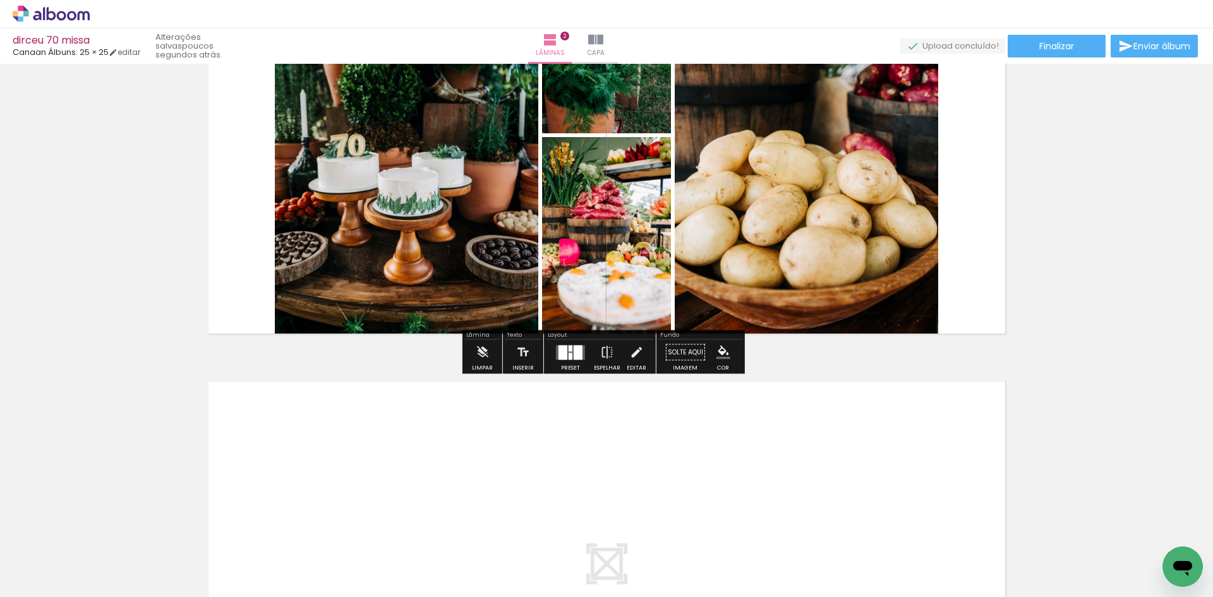
scroll to position [629, 0]
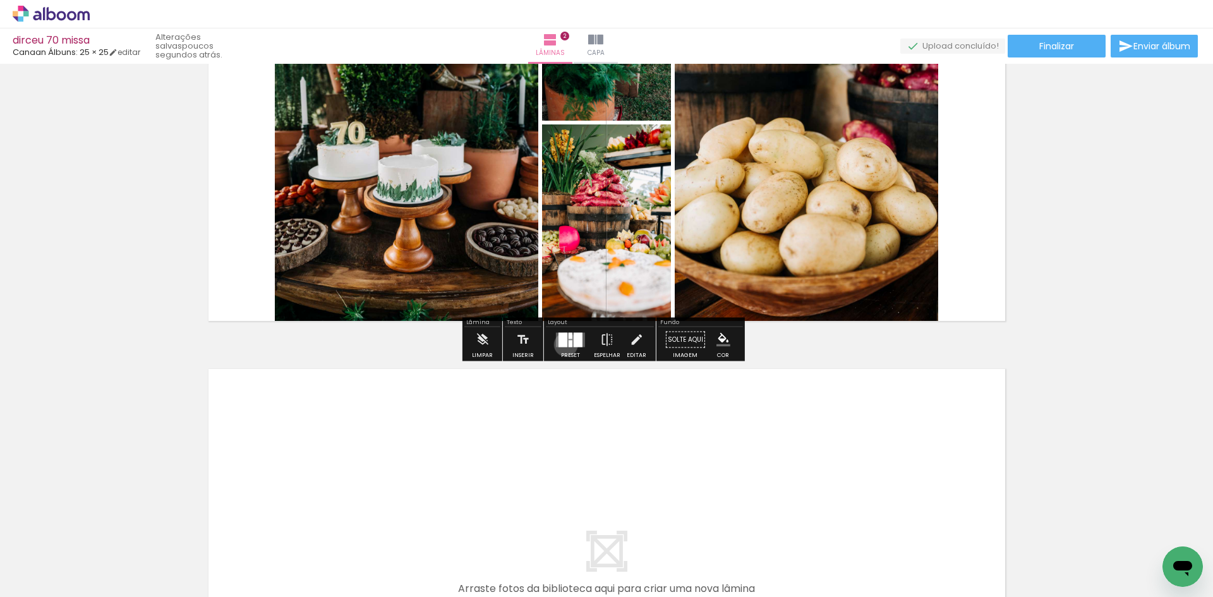
click at [563, 344] on div at bounding box center [562, 339] width 9 height 15
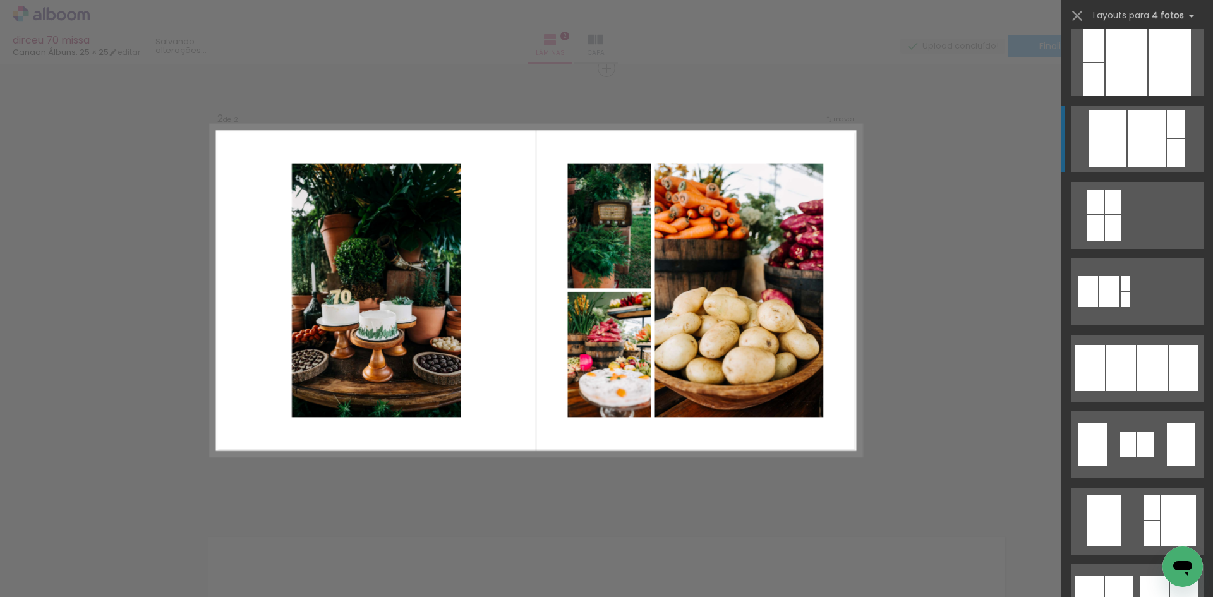
scroll to position [674, 0]
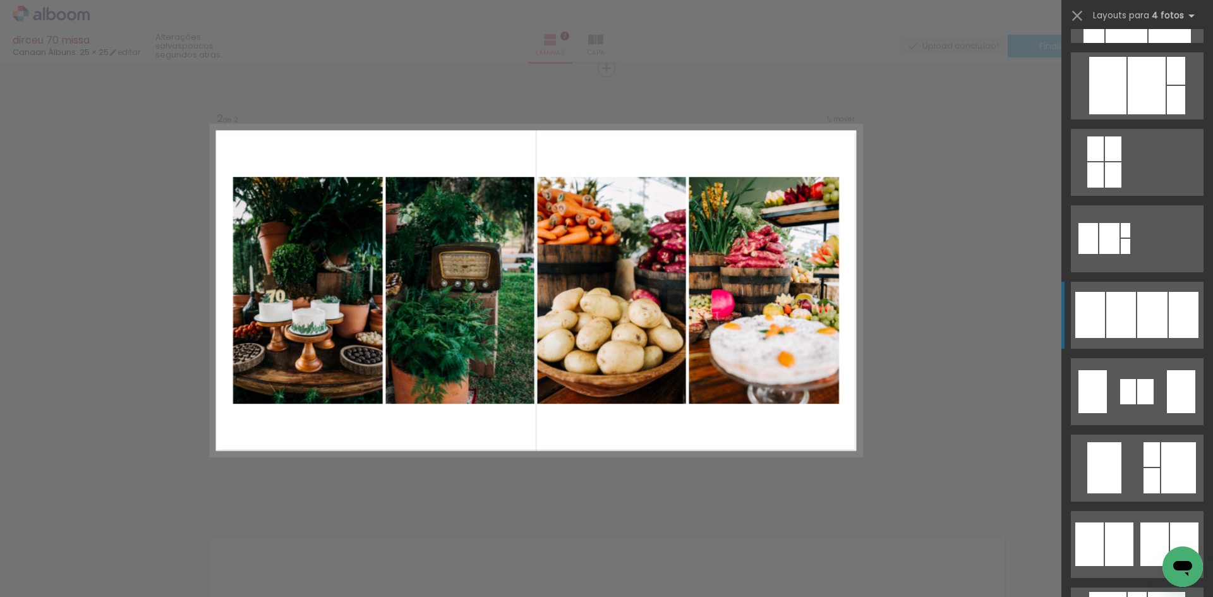
click at [1137, 325] on div at bounding box center [1152, 315] width 30 height 46
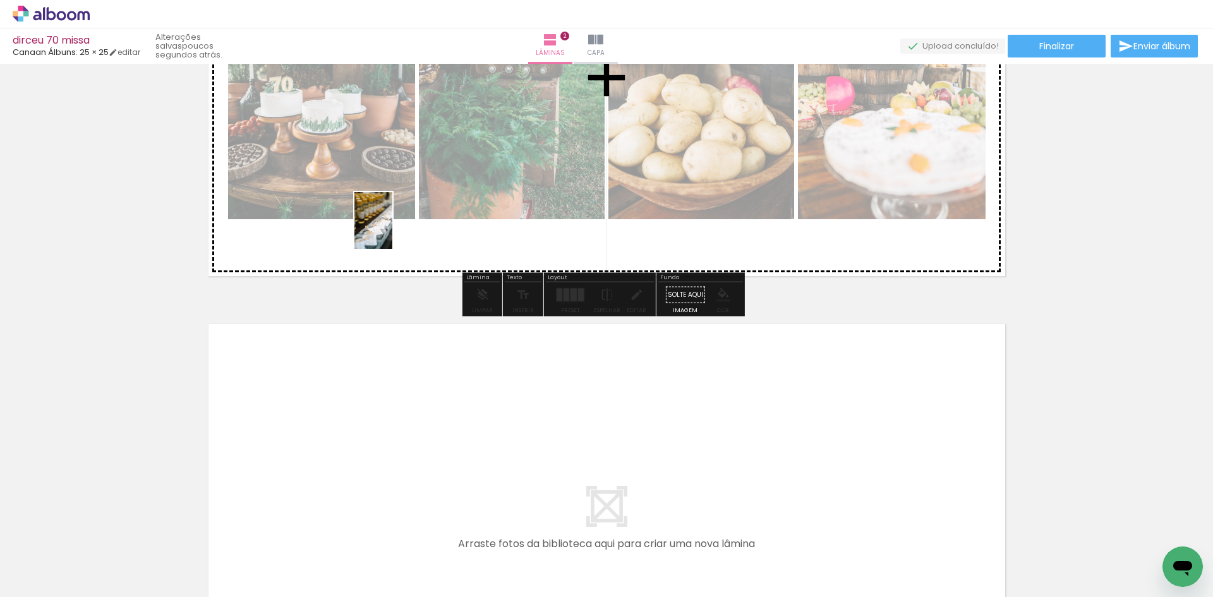
drag, startPoint x: 449, startPoint y: 557, endPoint x: 392, endPoint y: 230, distance: 331.4
click at [392, 230] on quentale-workspace at bounding box center [606, 298] width 1213 height 597
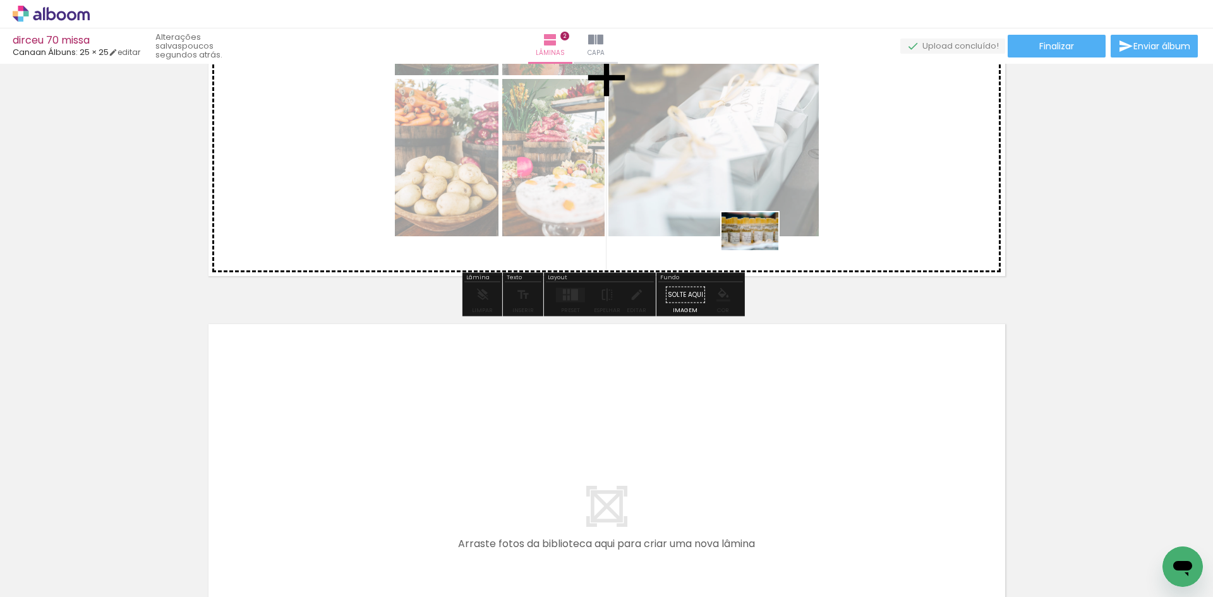
drag, startPoint x: 587, startPoint y: 575, endPoint x: 768, endPoint y: 231, distance: 388.5
click at [768, 231] on quentale-workspace at bounding box center [606, 298] width 1213 height 597
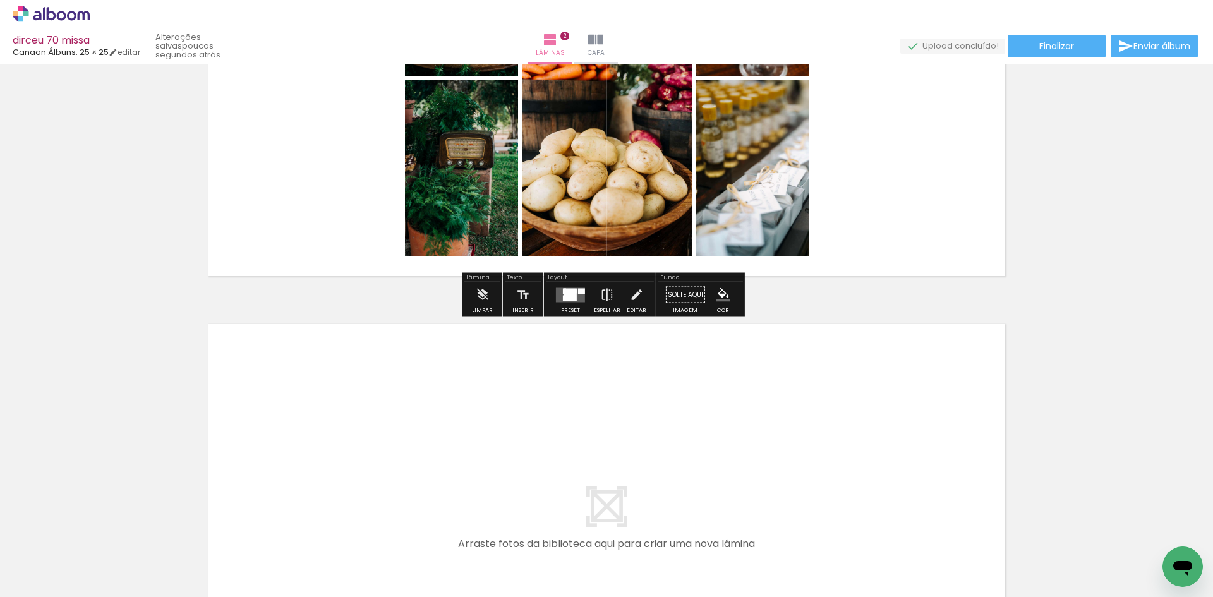
click at [560, 304] on div at bounding box center [570, 294] width 34 height 25
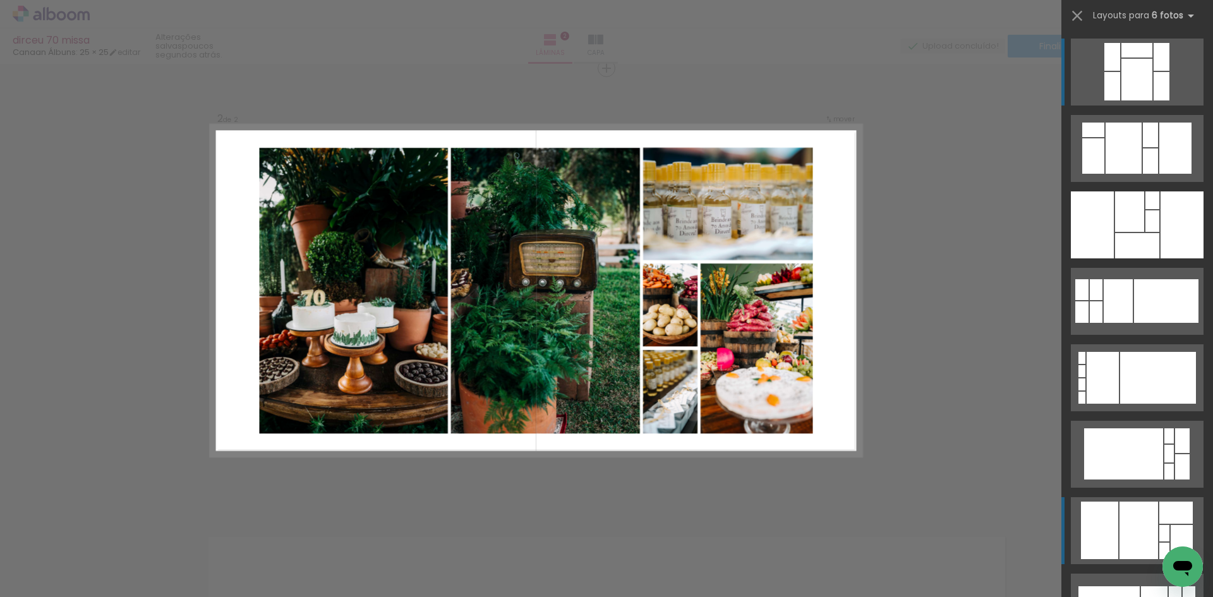
scroll to position [168, 0]
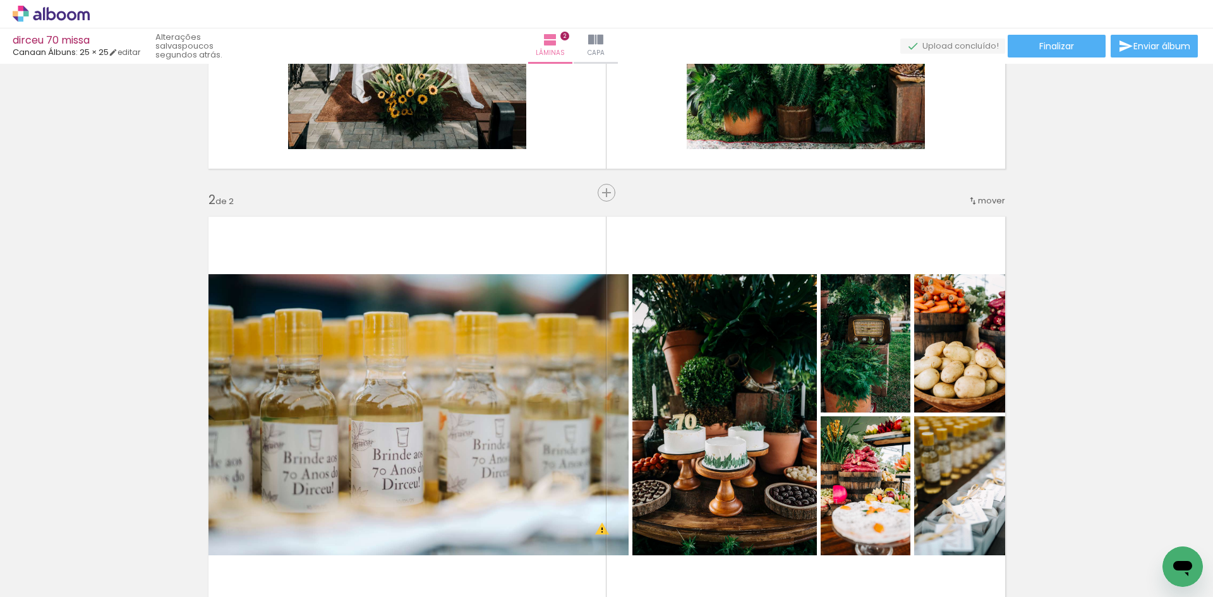
scroll to position [505, 0]
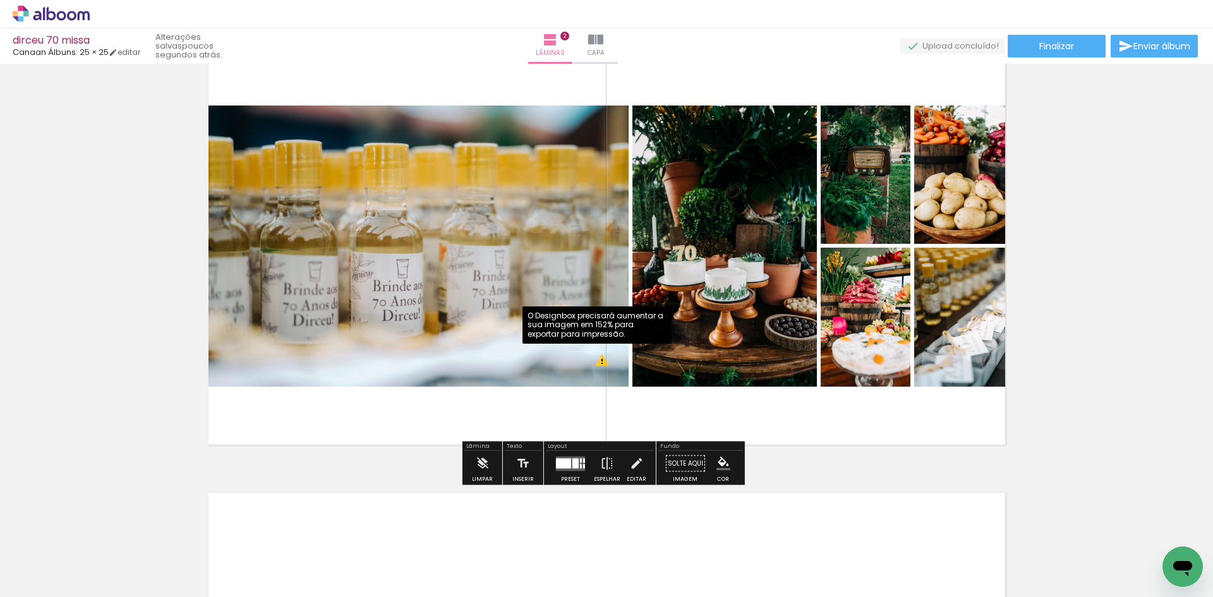
click at [591, 363] on quentale-photo at bounding box center [414, 245] width 428 height 281
click at [575, 464] on div at bounding box center [575, 463] width 6 height 10
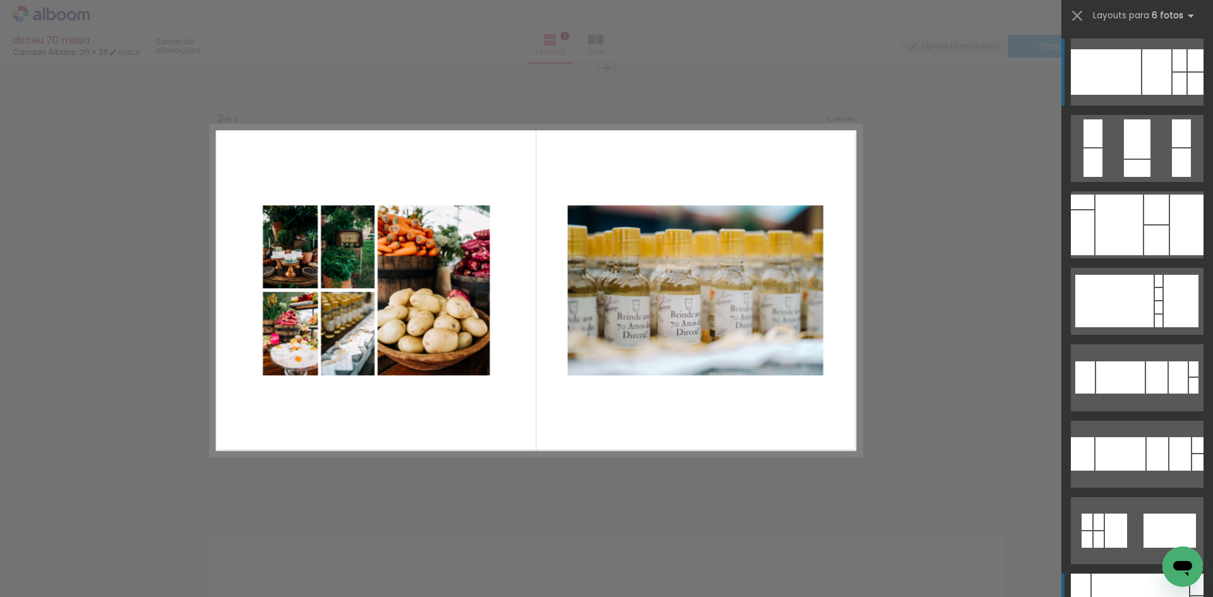
scroll to position [780, 0]
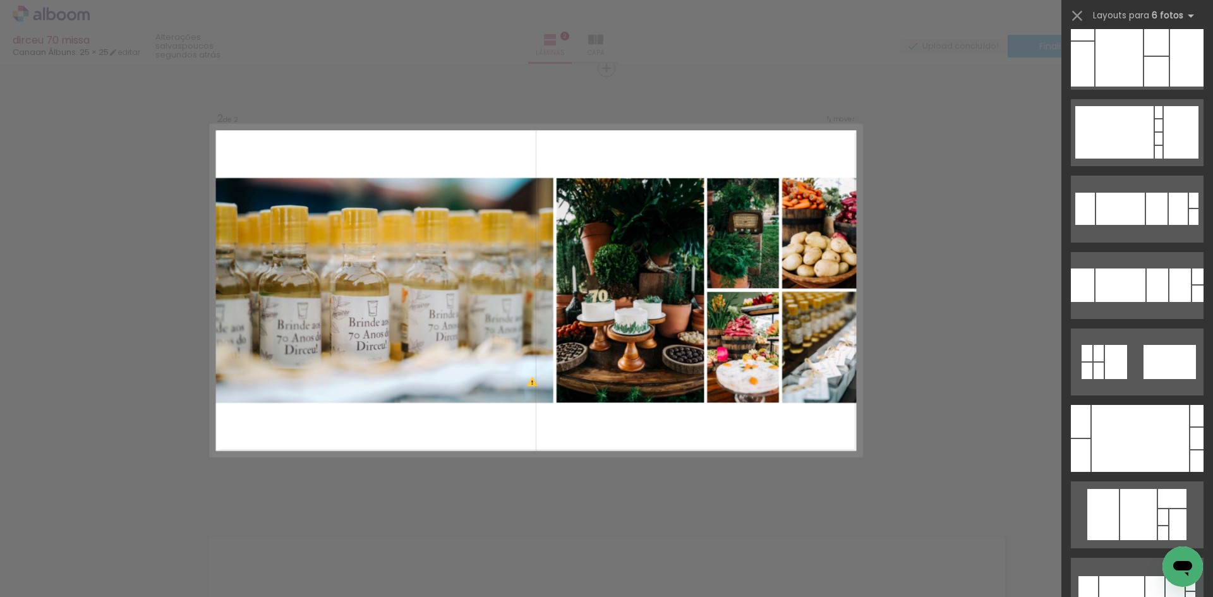
click at [978, 301] on div "Confirmar Cancelar" at bounding box center [606, 285] width 1213 height 1364
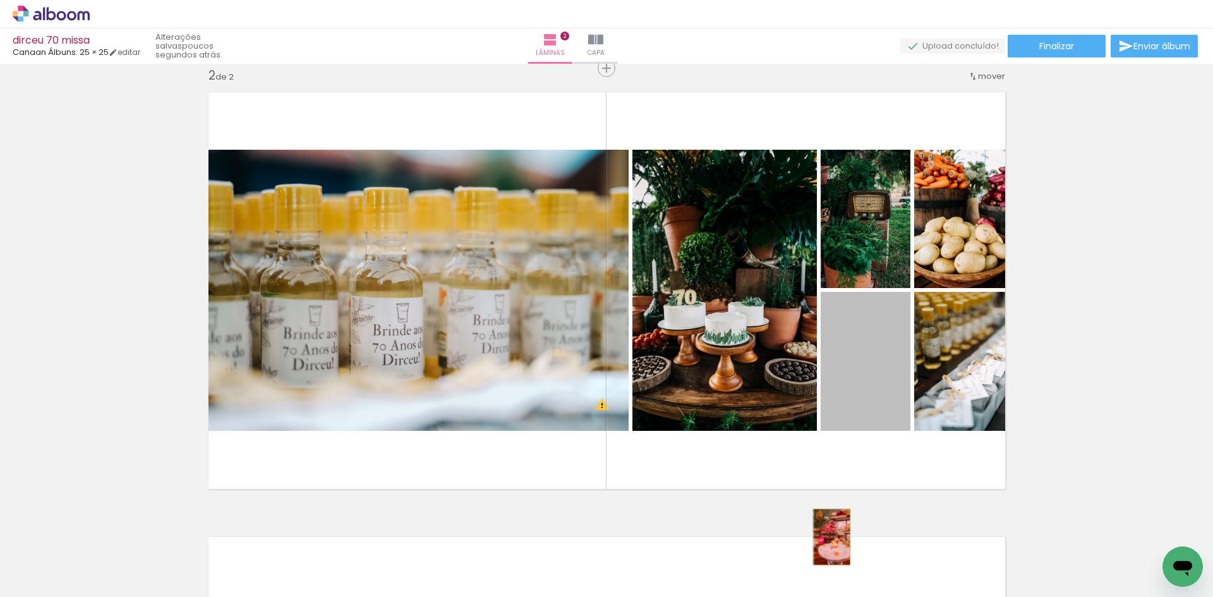
drag, startPoint x: 842, startPoint y: 381, endPoint x: 827, endPoint y: 537, distance: 156.8
click at [827, 537] on quentale-workspace at bounding box center [606, 298] width 1213 height 597
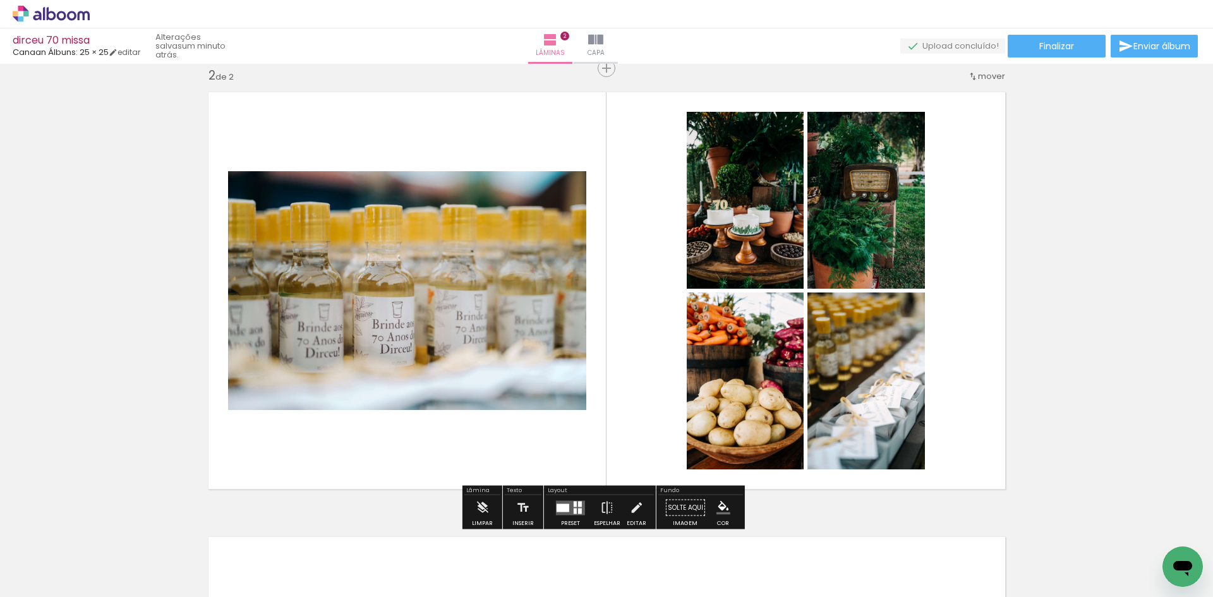
click at [105, 306] on div "Inserir lâmina 1 de 2 Inserir lâmina 2 de 2 O Designbox precisará aumentar a su…" at bounding box center [606, 274] width 1213 height 1335
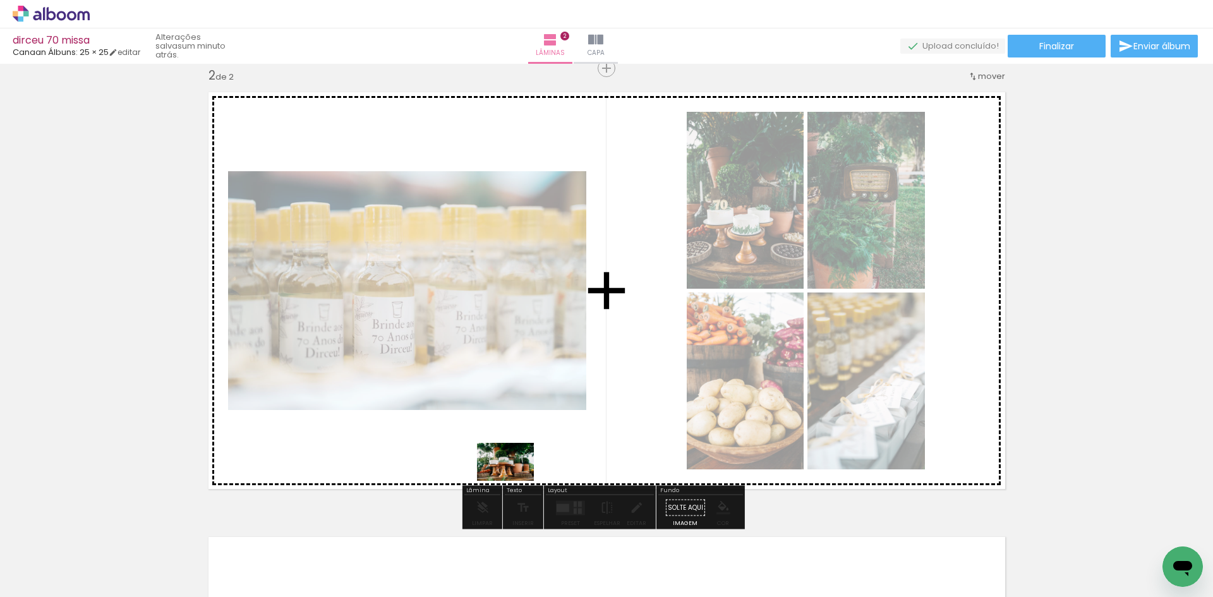
drag, startPoint x: 950, startPoint y: 580, endPoint x: 485, endPoint y: 469, distance: 478.7
click at [489, 469] on quentale-workspace at bounding box center [606, 298] width 1213 height 597
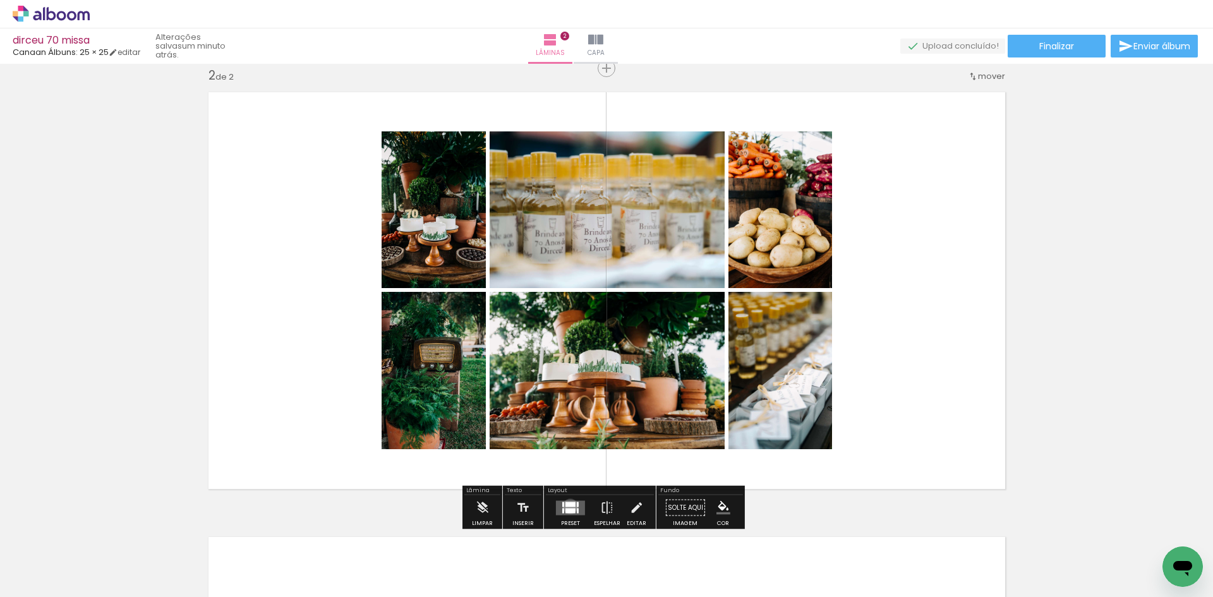
click at [567, 506] on div at bounding box center [570, 504] width 10 height 5
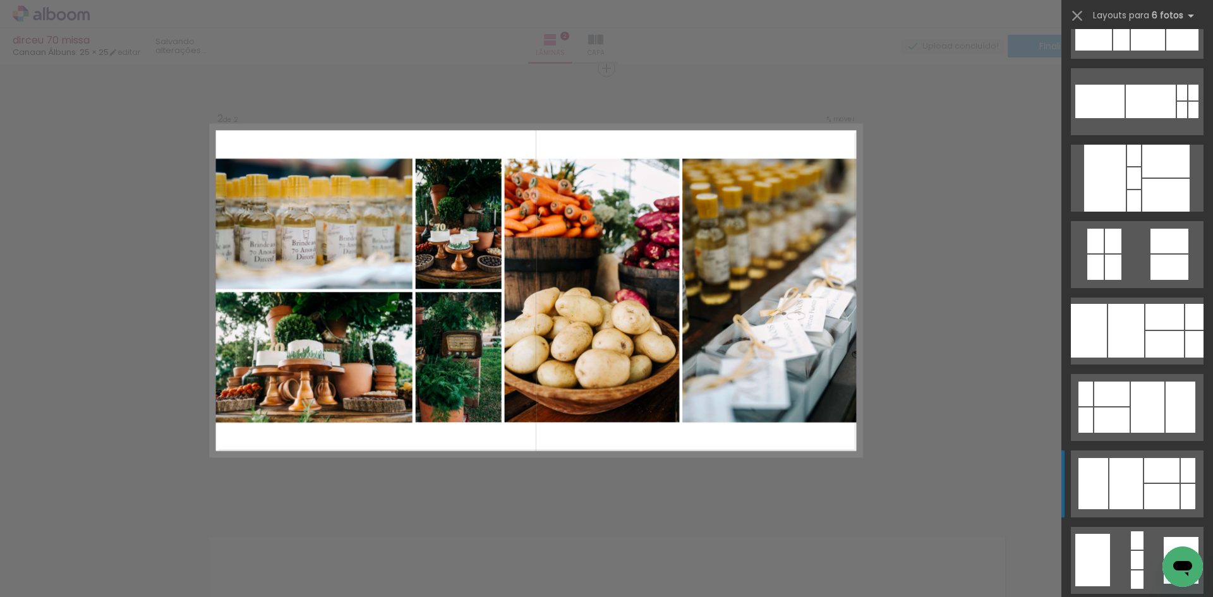
scroll to position [674, 0]
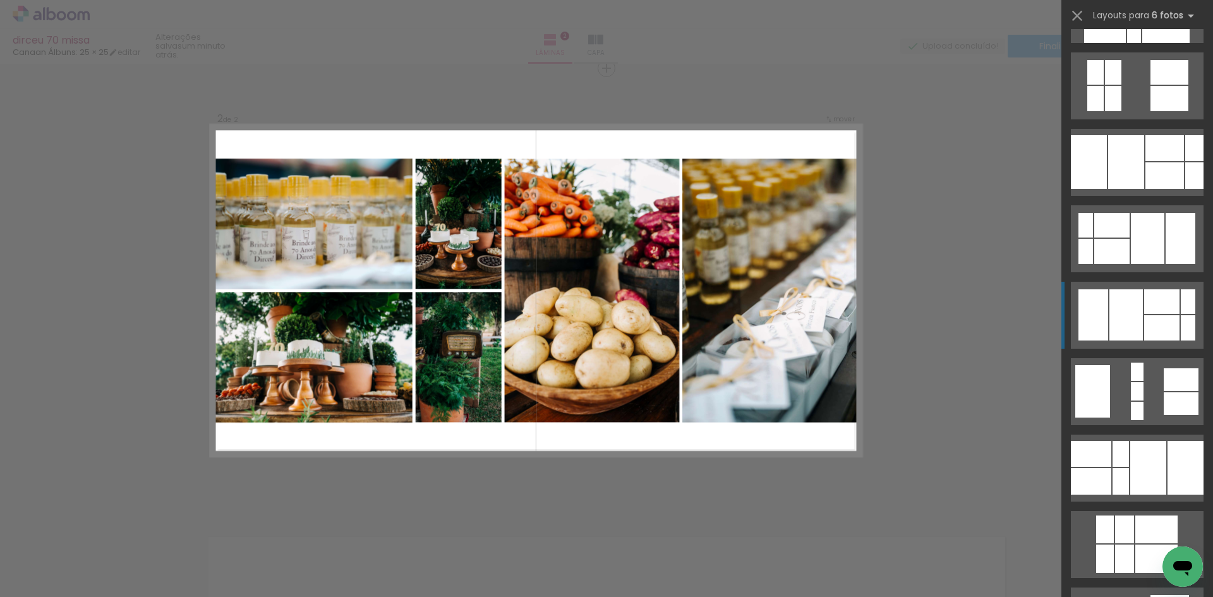
click at [1117, 482] on div at bounding box center [1120, 481] width 16 height 27
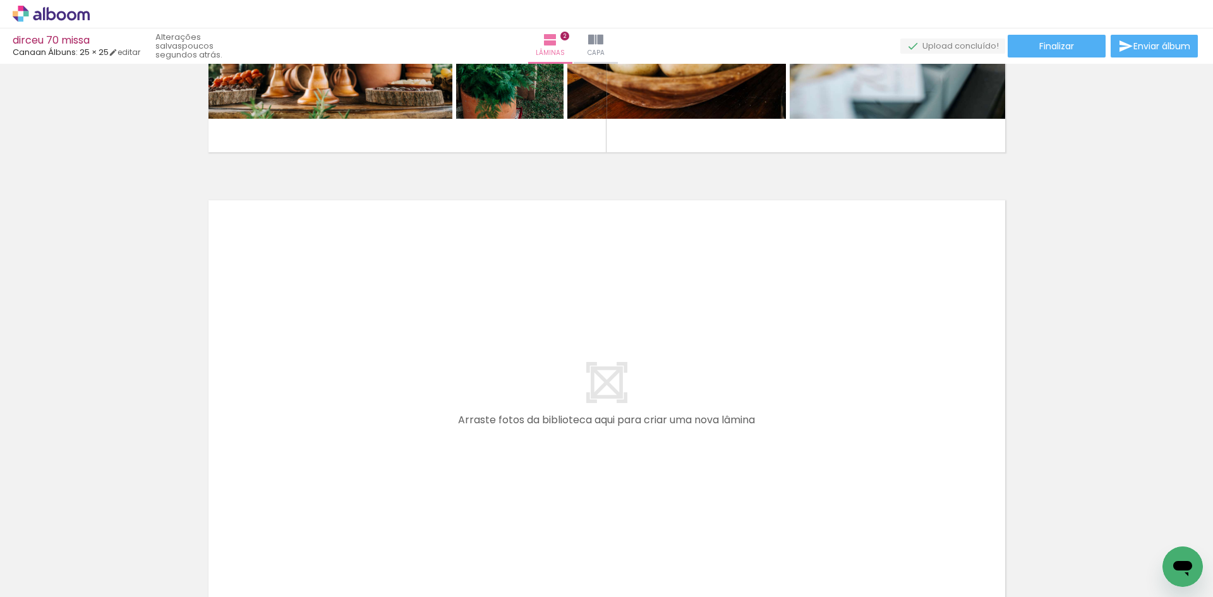
scroll to position [0, 951]
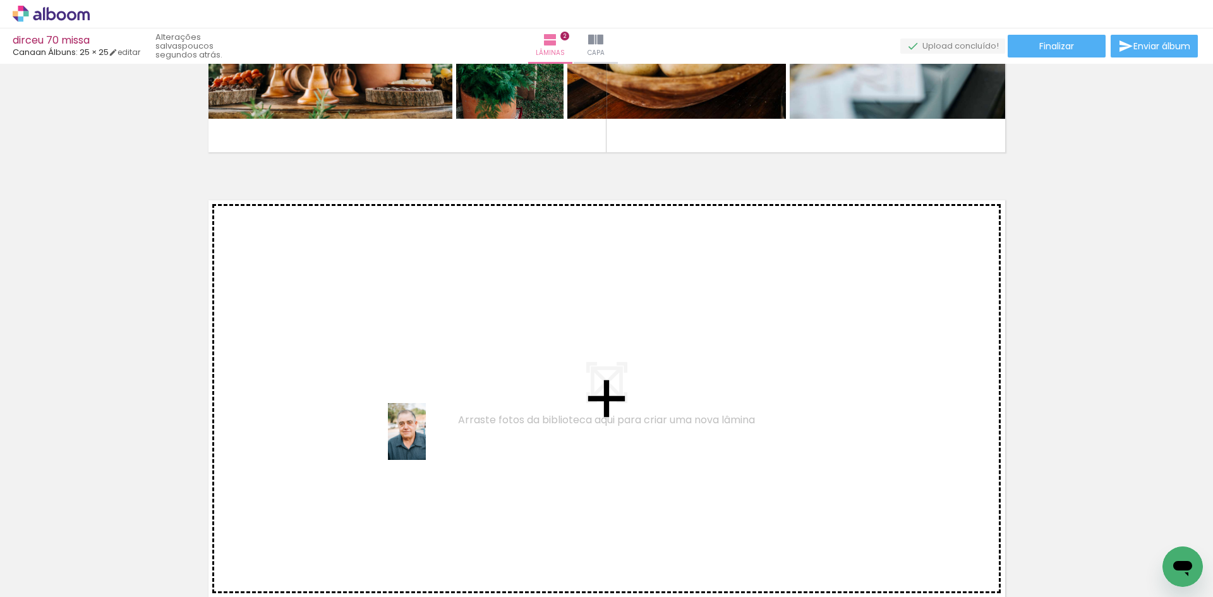
drag, startPoint x: 385, startPoint y: 568, endPoint x: 426, endPoint y: 437, distance: 137.3
click at [426, 437] on quentale-workspace at bounding box center [606, 298] width 1213 height 597
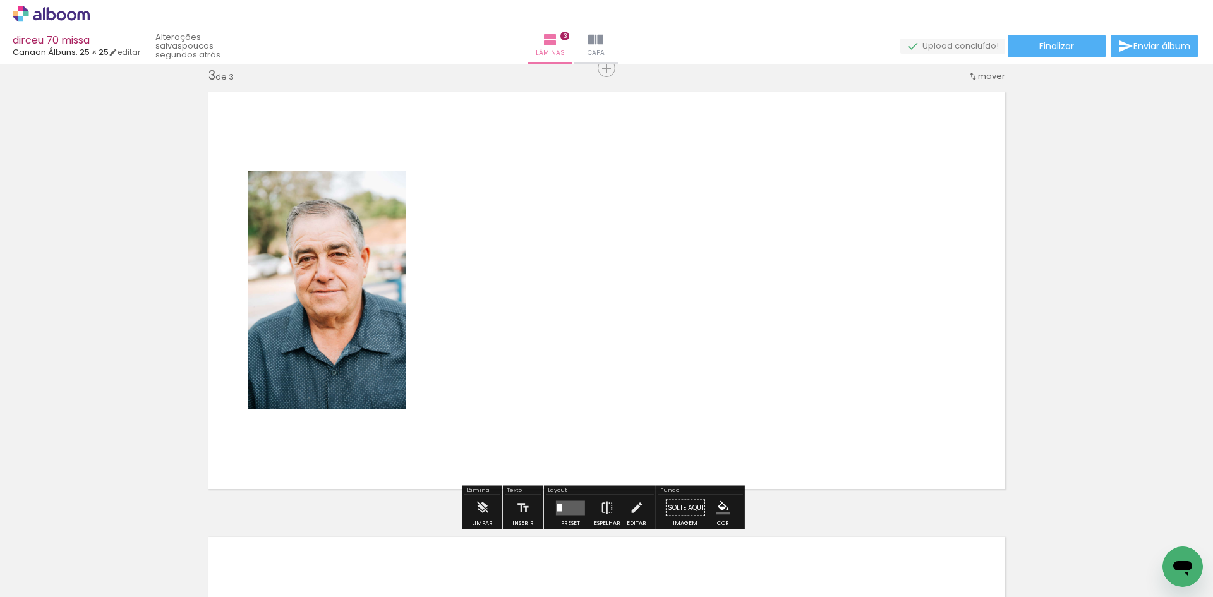
scroll to position [0, 1139]
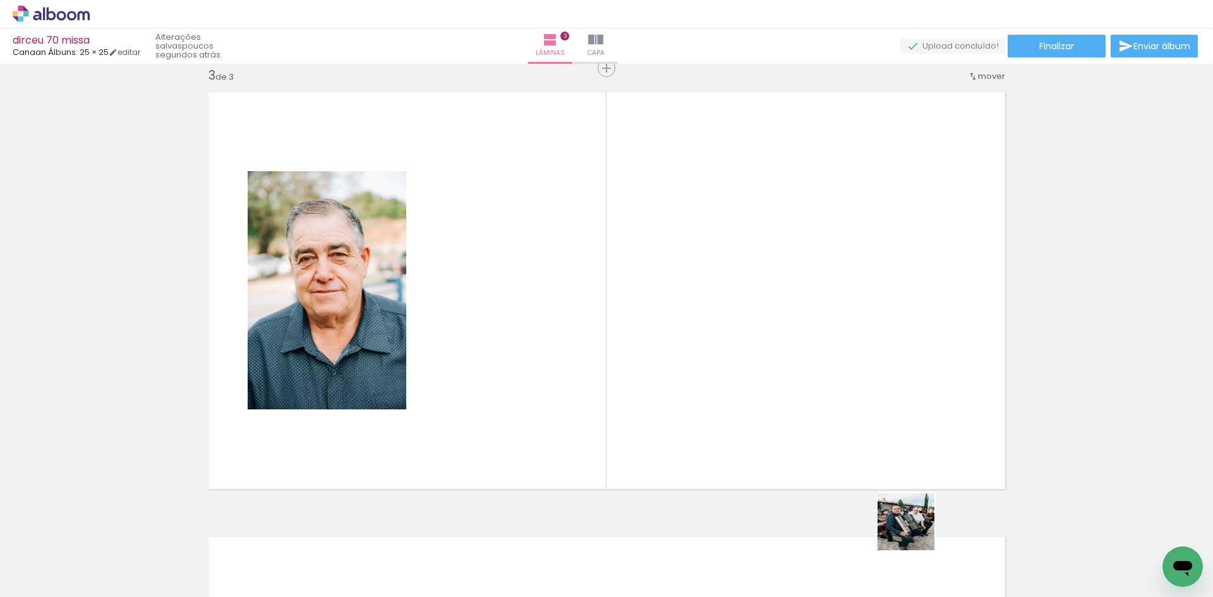
drag, startPoint x: 980, startPoint y: 574, endPoint x: 629, endPoint y: 385, distance: 398.5
click at [644, 392] on quentale-workspace at bounding box center [606, 298] width 1213 height 597
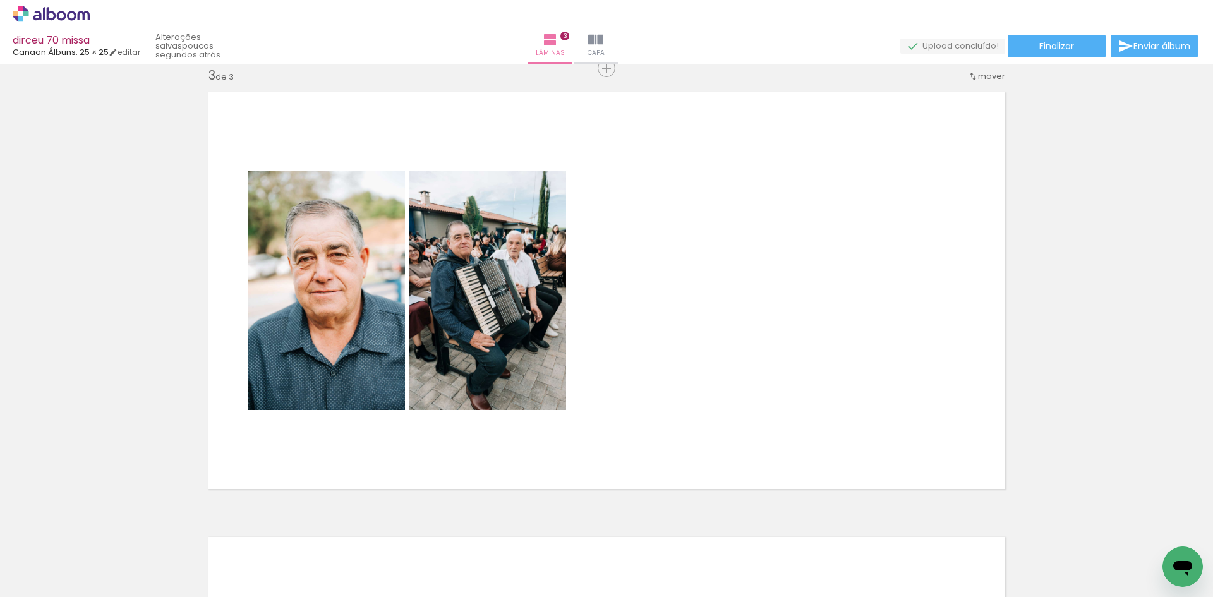
scroll to position [0, 1471]
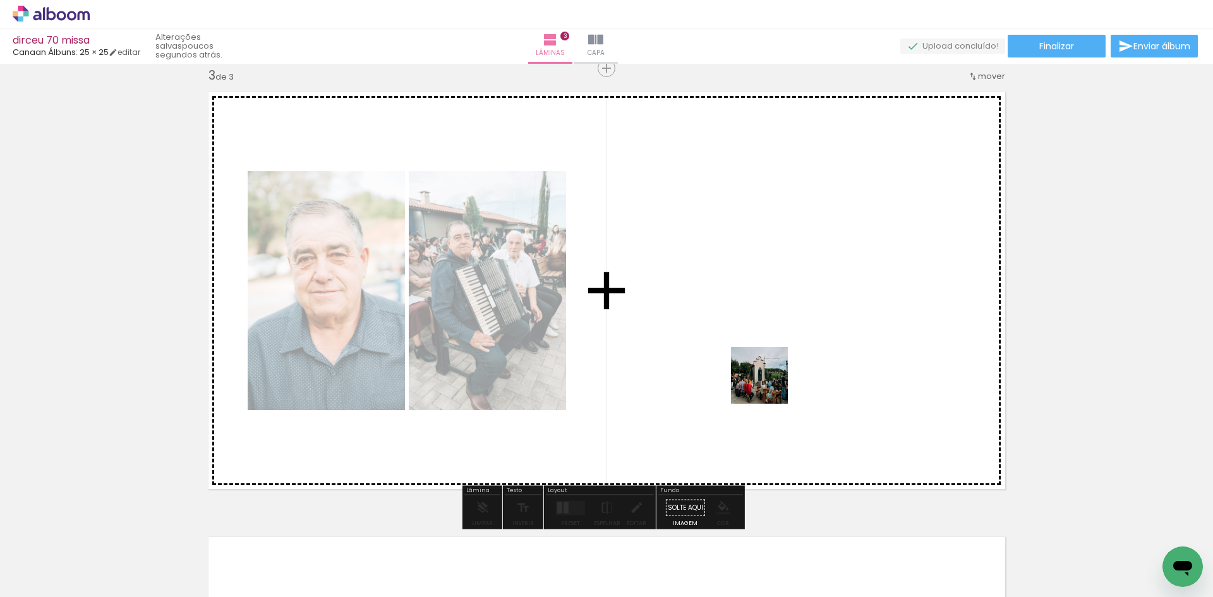
drag, startPoint x: 519, startPoint y: 552, endPoint x: 793, endPoint y: 366, distance: 332.0
click at [793, 366] on quentale-workspace at bounding box center [606, 298] width 1213 height 597
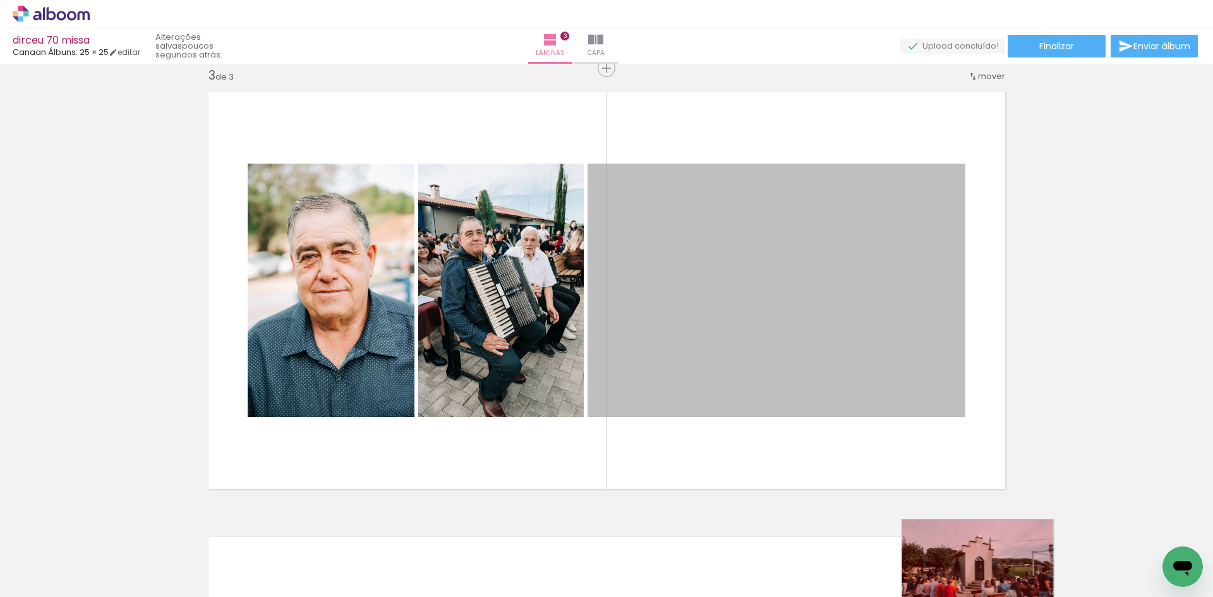
drag, startPoint x: 885, startPoint y: 395, endPoint x: 972, endPoint y: 570, distance: 195.5
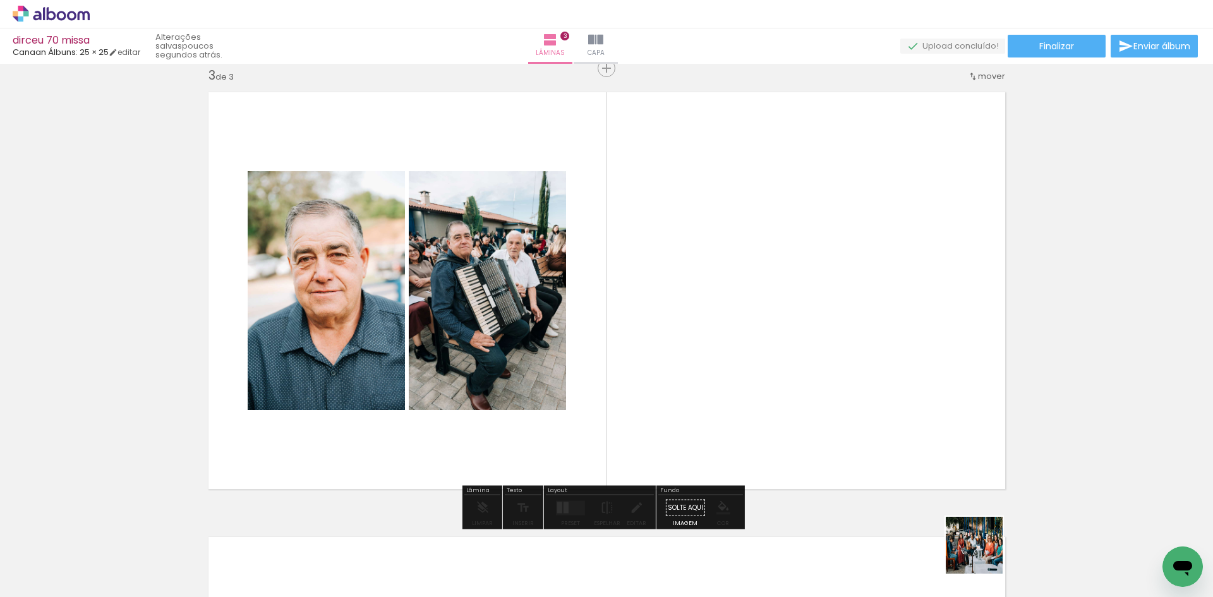
drag, startPoint x: 989, startPoint y: 568, endPoint x: 904, endPoint y: 358, distance: 226.4
click at [904, 358] on quentale-workspace at bounding box center [606, 298] width 1213 height 597
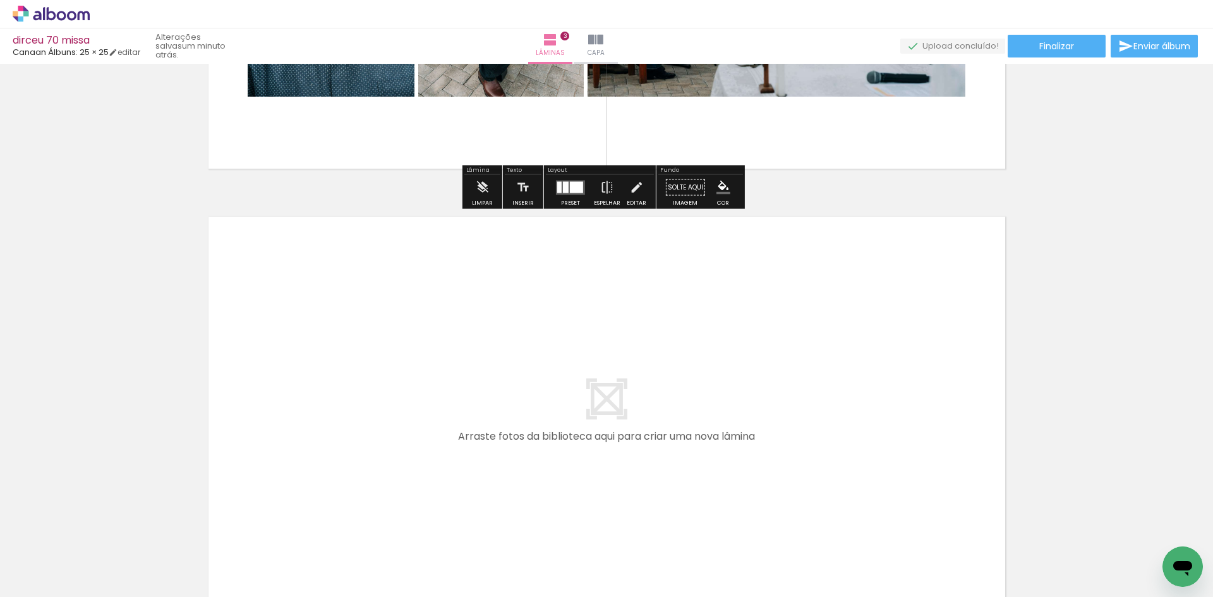
scroll to position [1243, 0]
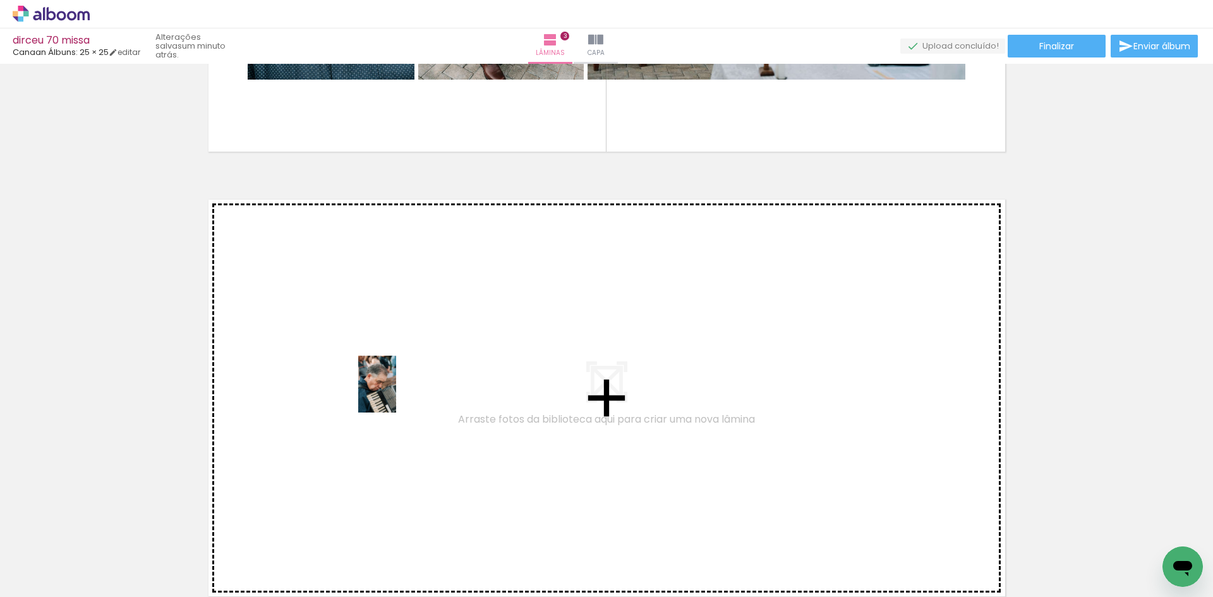
drag, startPoint x: 1206, startPoint y: 538, endPoint x: 738, endPoint y: 534, distance: 468.1
click at [391, 391] on quentale-workspace at bounding box center [606, 298] width 1213 height 597
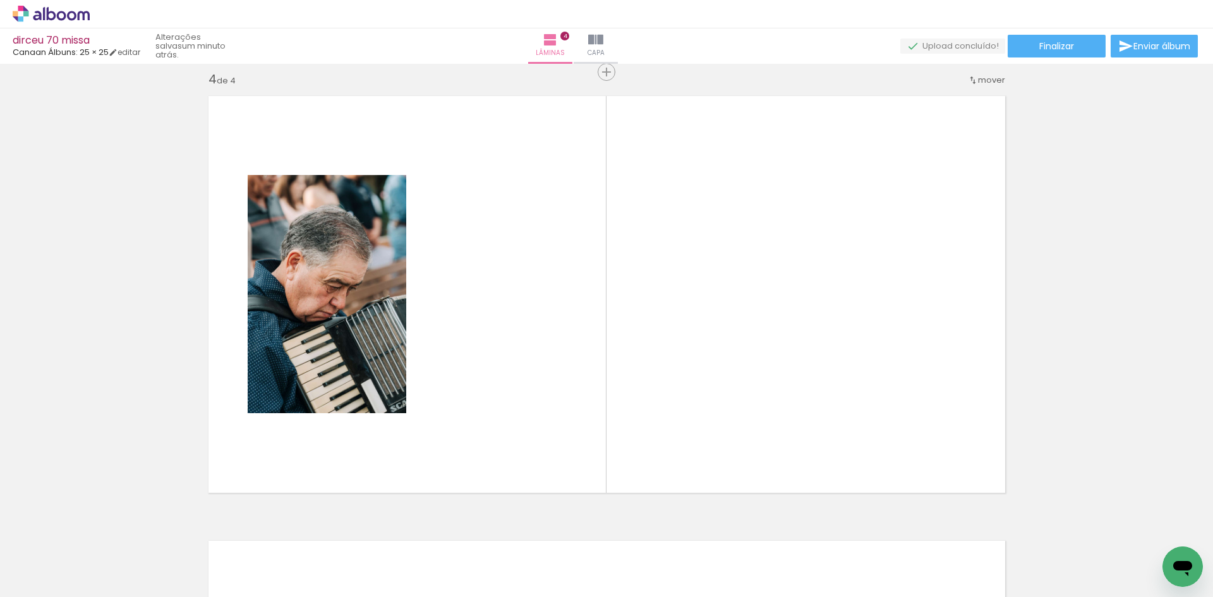
scroll to position [1351, 0]
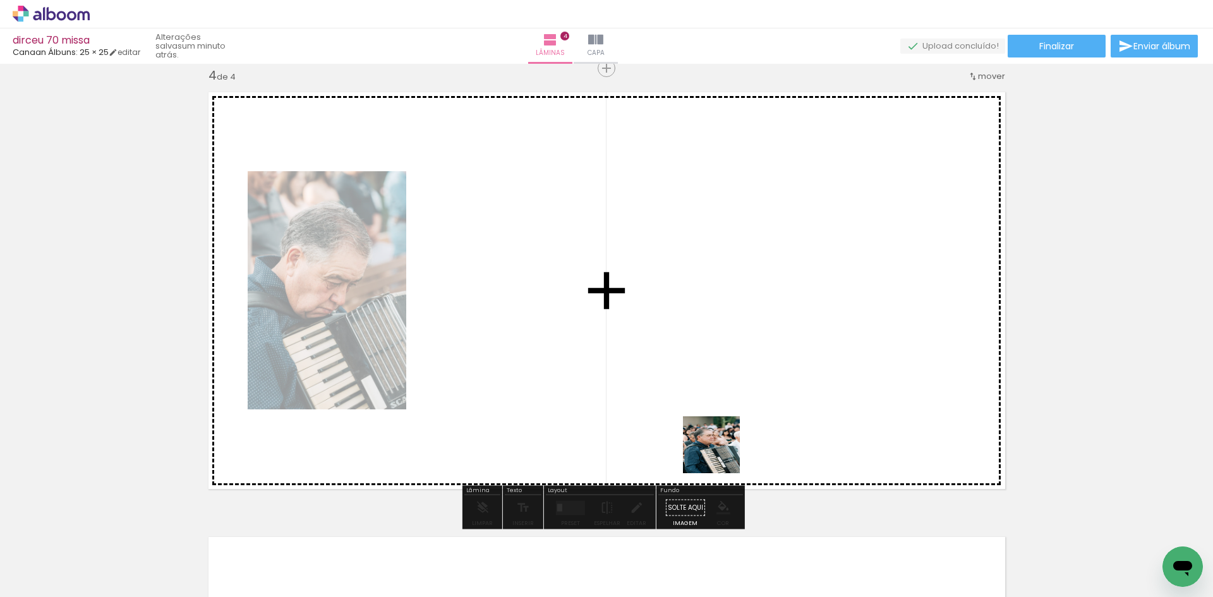
drag, startPoint x: 853, startPoint y: 569, endPoint x: 530, endPoint y: 323, distance: 405.7
click at [530, 323] on quentale-workspace at bounding box center [606, 298] width 1213 height 597
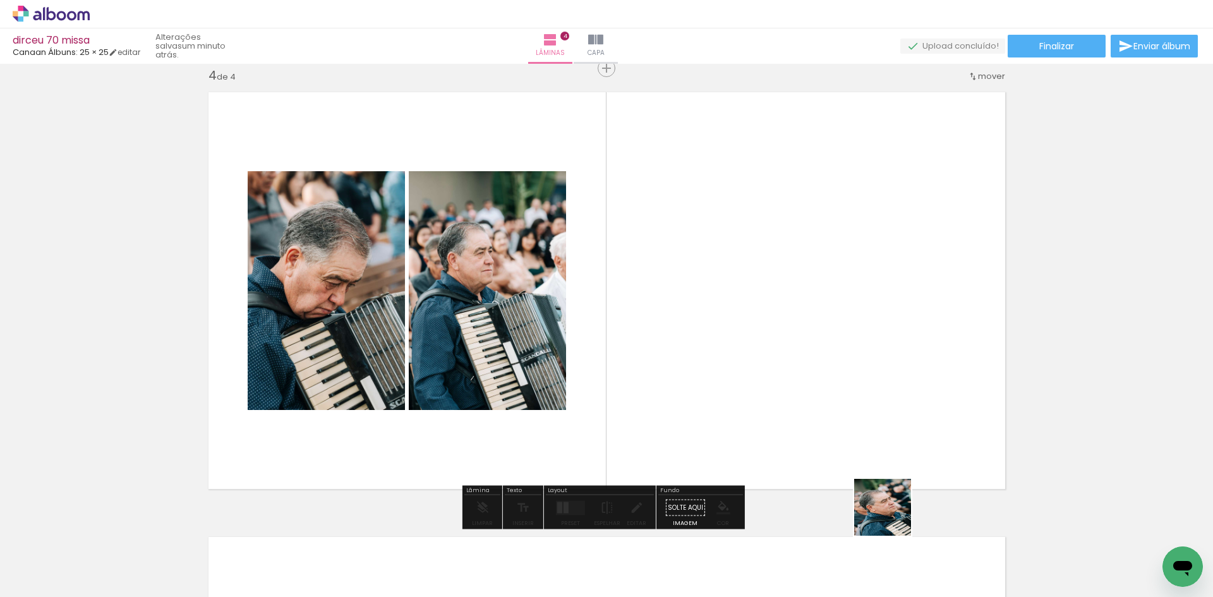
drag, startPoint x: 903, startPoint y: 543, endPoint x: 860, endPoint y: 390, distance: 158.2
click at [860, 390] on quentale-workspace at bounding box center [606, 298] width 1213 height 597
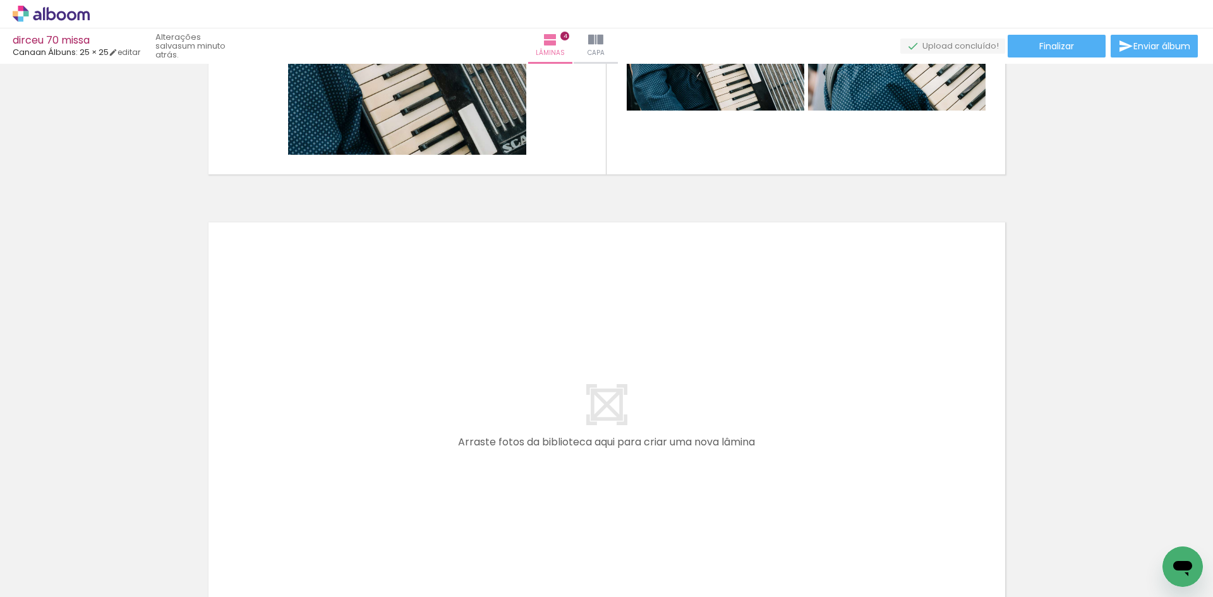
scroll to position [1687, 0]
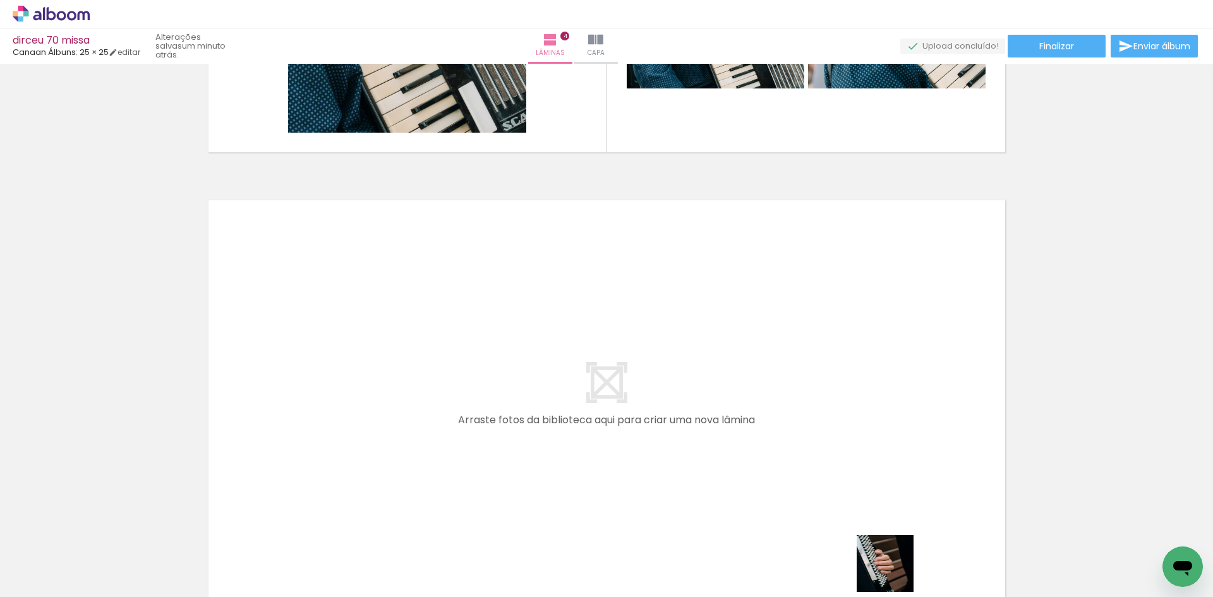
drag, startPoint x: 902, startPoint y: 575, endPoint x: 464, endPoint y: 472, distance: 449.9
click at [464, 472] on quentale-workspace at bounding box center [606, 298] width 1213 height 597
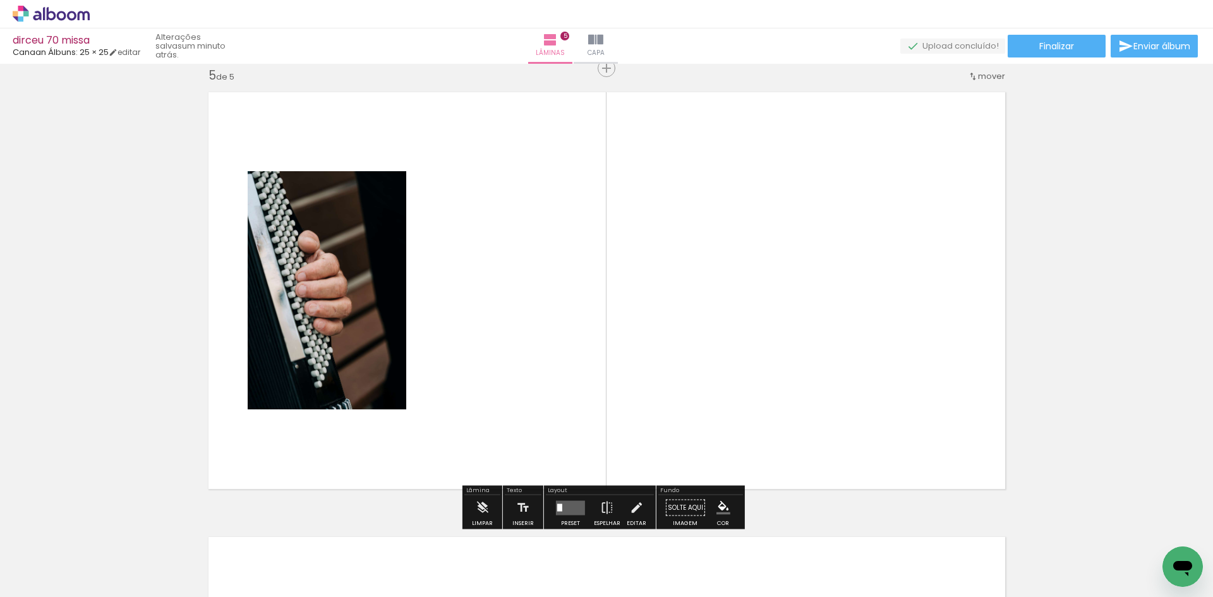
scroll to position [0, 1445]
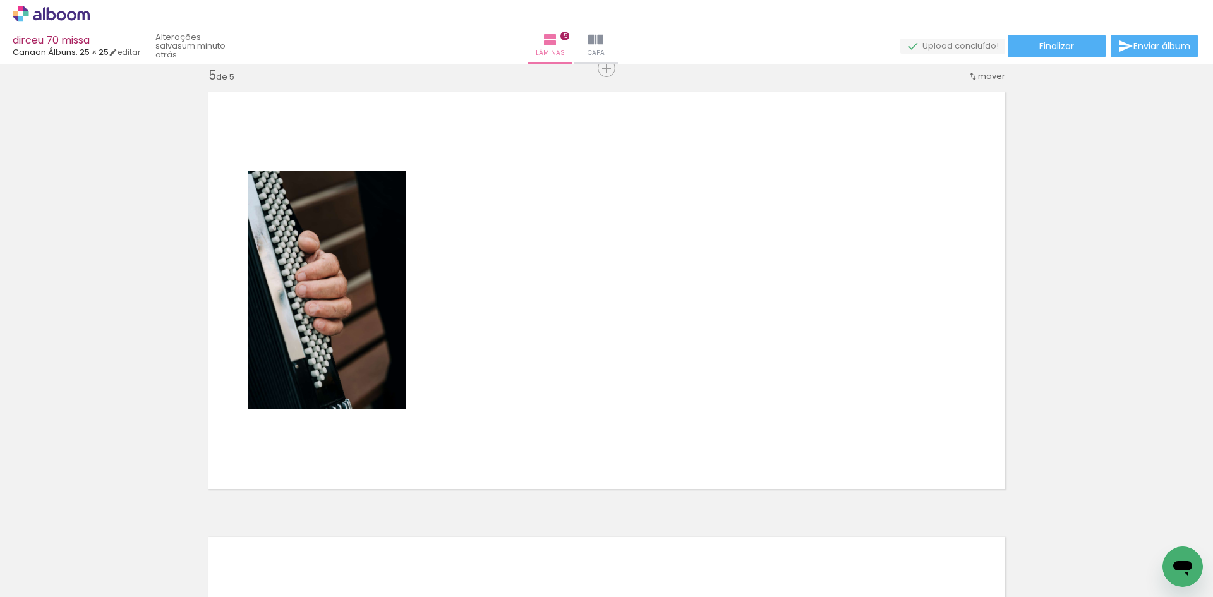
drag, startPoint x: 315, startPoint y: 567, endPoint x: 505, endPoint y: 410, distance: 246.9
click at [505, 410] on quentale-workspace at bounding box center [606, 298] width 1213 height 597
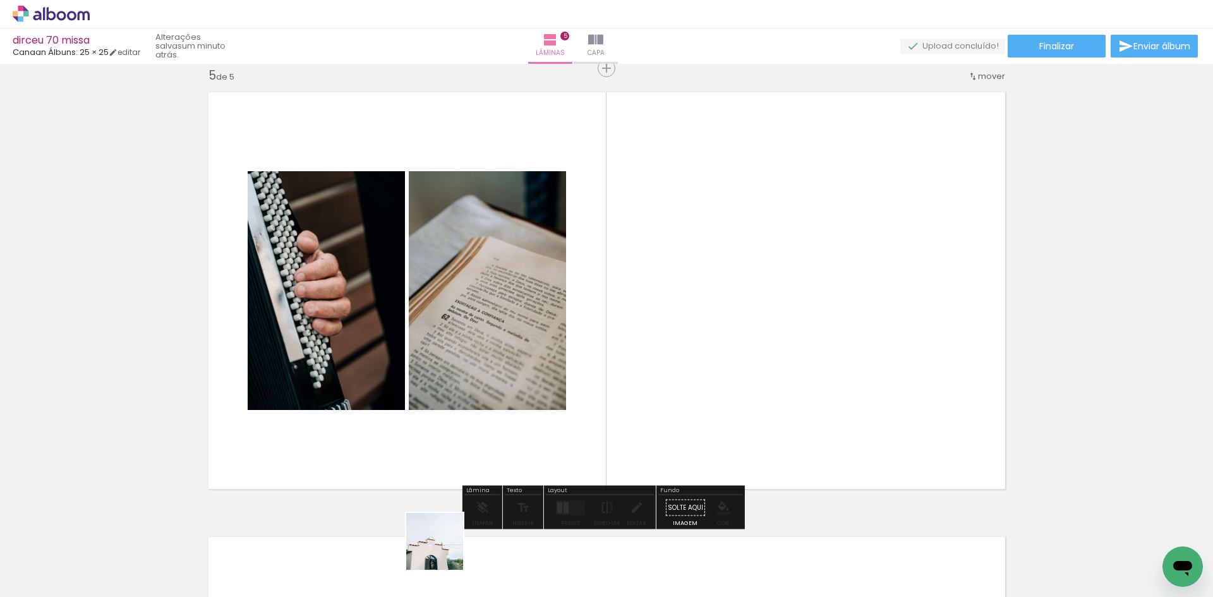
drag, startPoint x: 401, startPoint y: 570, endPoint x: 762, endPoint y: 405, distance: 396.6
click at [762, 405] on quentale-workspace at bounding box center [606, 298] width 1213 height 597
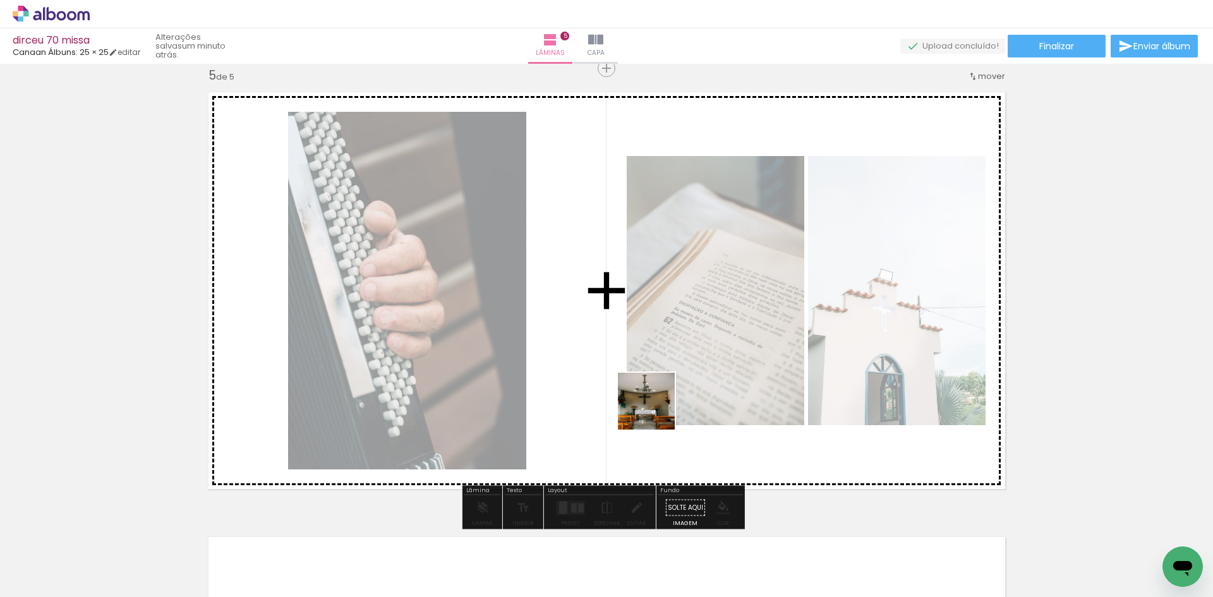
drag, startPoint x: 239, startPoint y: 565, endPoint x: 817, endPoint y: 364, distance: 612.5
click at [817, 364] on quentale-workspace at bounding box center [606, 298] width 1213 height 597
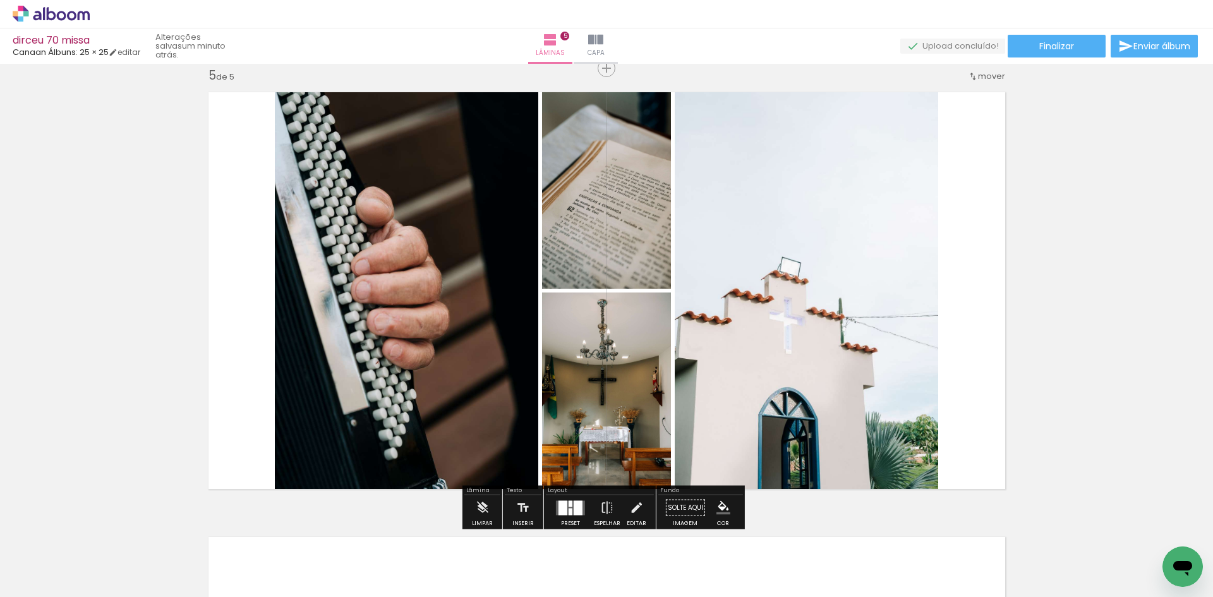
drag, startPoint x: 171, startPoint y: 560, endPoint x: 518, endPoint y: 385, distance: 388.5
click at [512, 389] on quentale-workspace at bounding box center [606, 298] width 1213 height 597
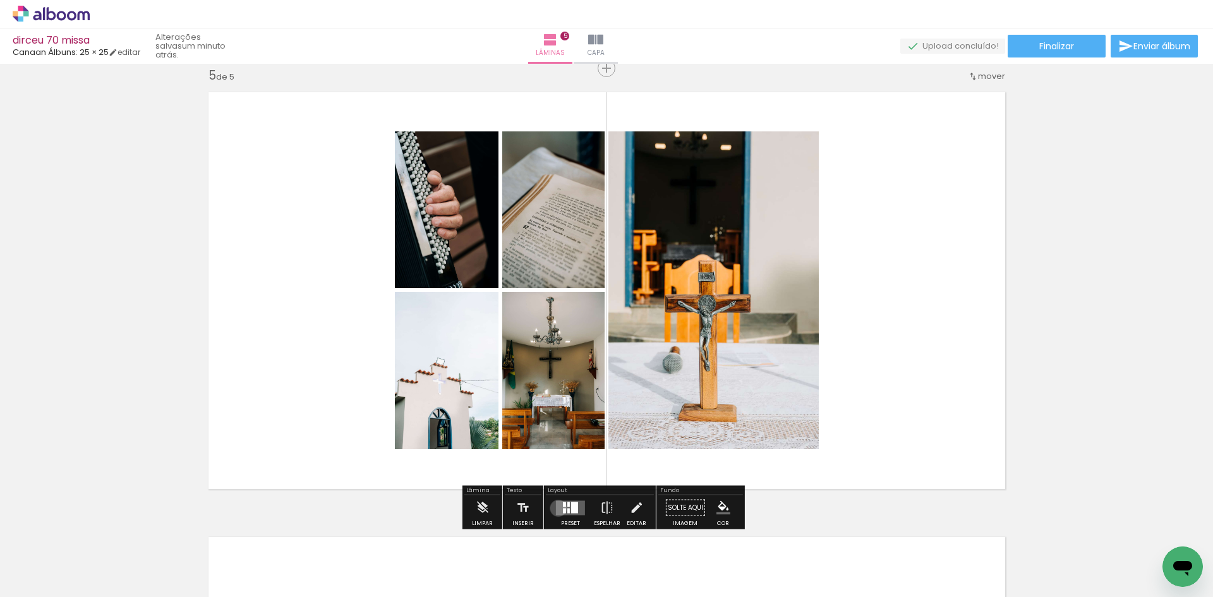
click at [556, 508] on quentale-layouter at bounding box center [570, 507] width 29 height 15
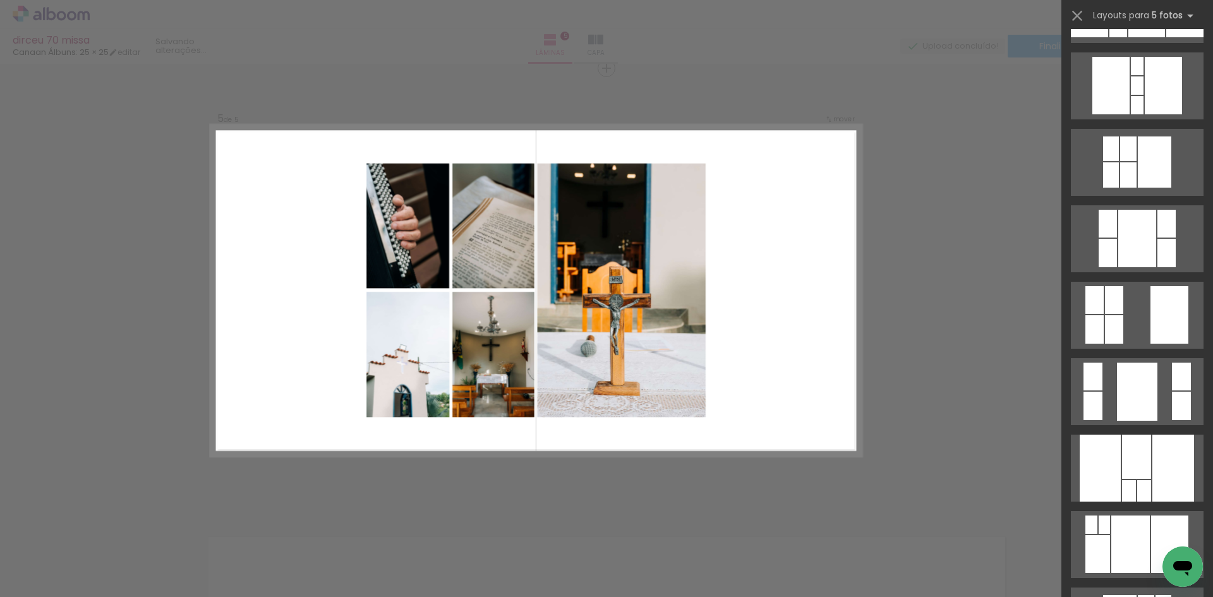
scroll to position [0, 0]
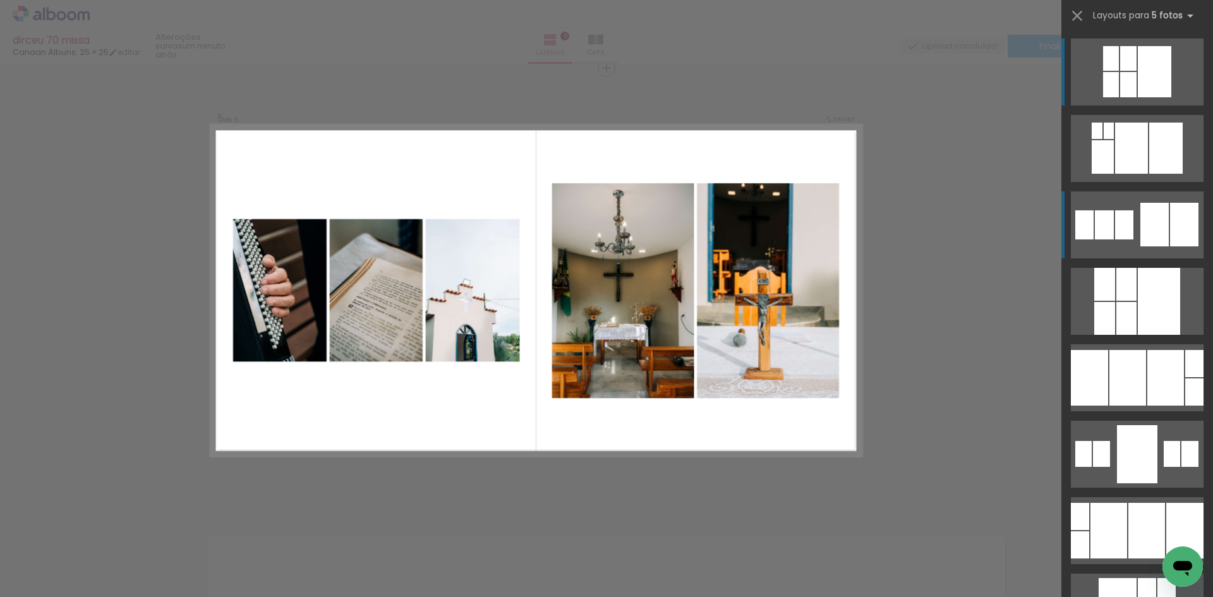
click at [1143, 219] on div at bounding box center [1154, 225] width 28 height 44
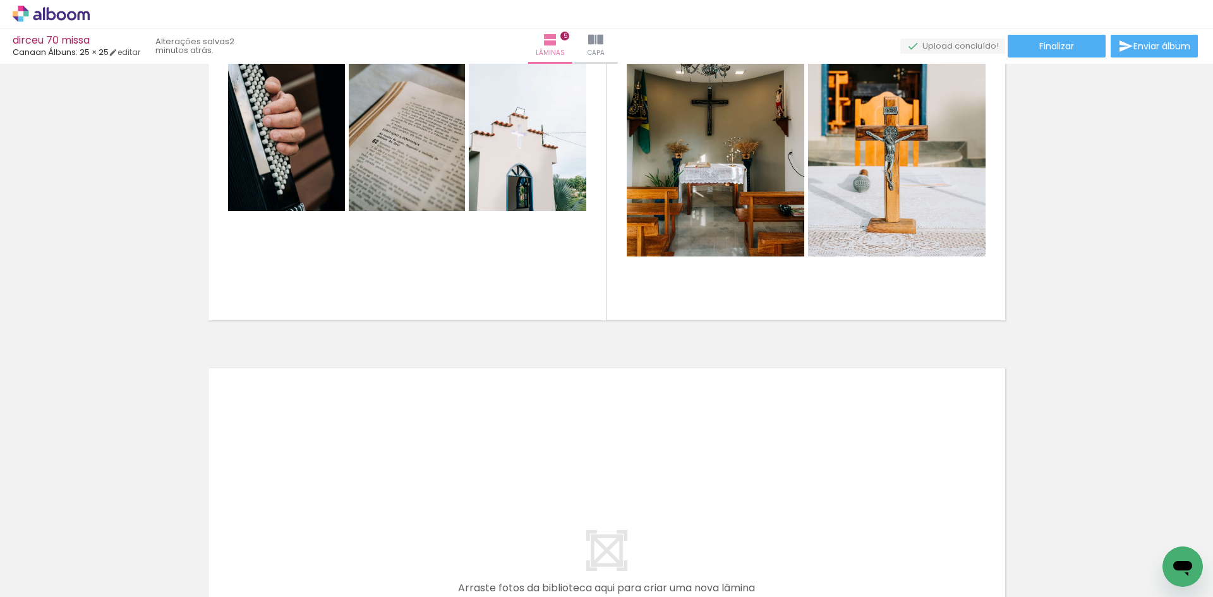
scroll to position [2263, 0]
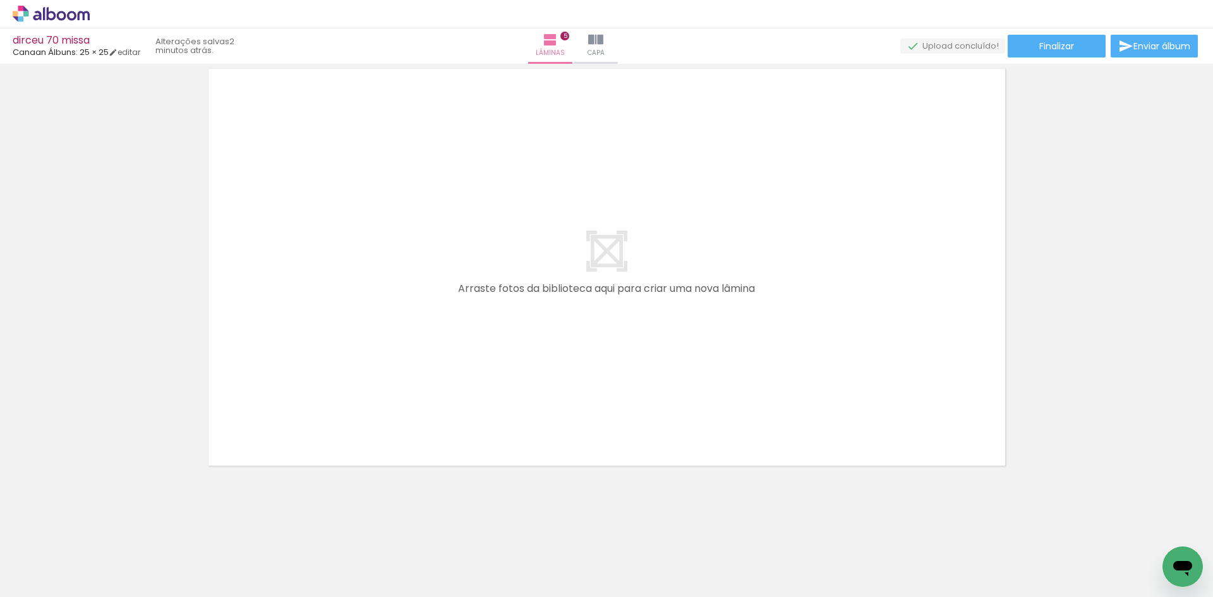
drag, startPoint x: 469, startPoint y: 577, endPoint x: 419, endPoint y: 370, distance: 213.1
click at [419, 371] on quentale-workspace at bounding box center [606, 298] width 1213 height 597
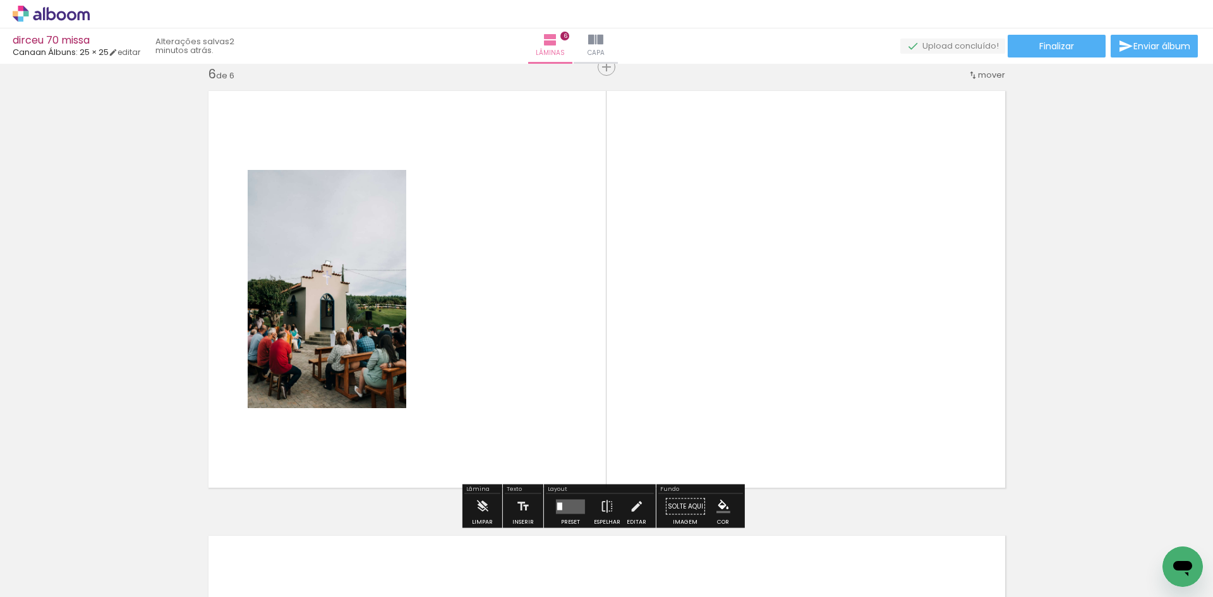
scroll to position [2240, 0]
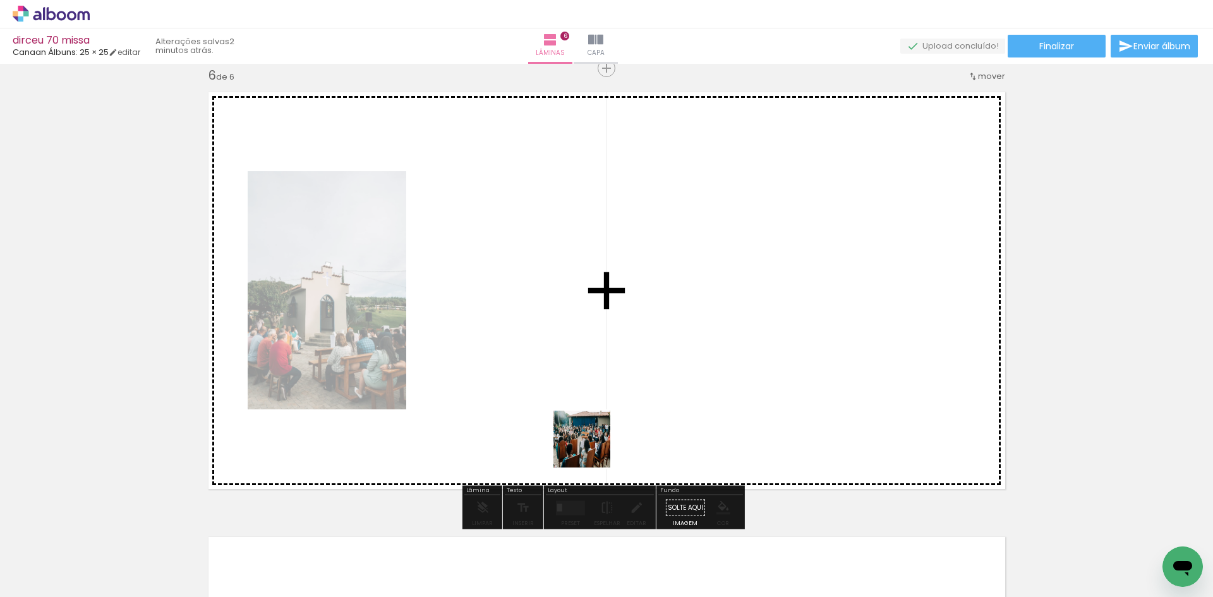
drag, startPoint x: 591, startPoint y: 566, endPoint x: 577, endPoint y: 377, distance: 190.0
click at [577, 377] on quentale-workspace at bounding box center [606, 298] width 1213 height 597
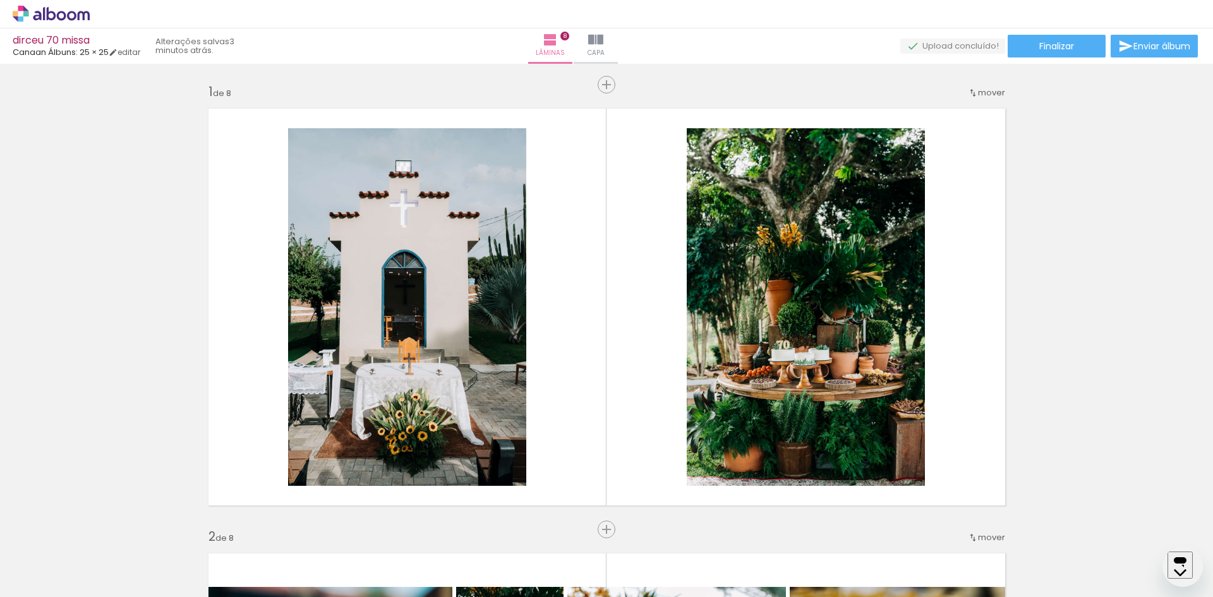
scroll to position [2961, 0]
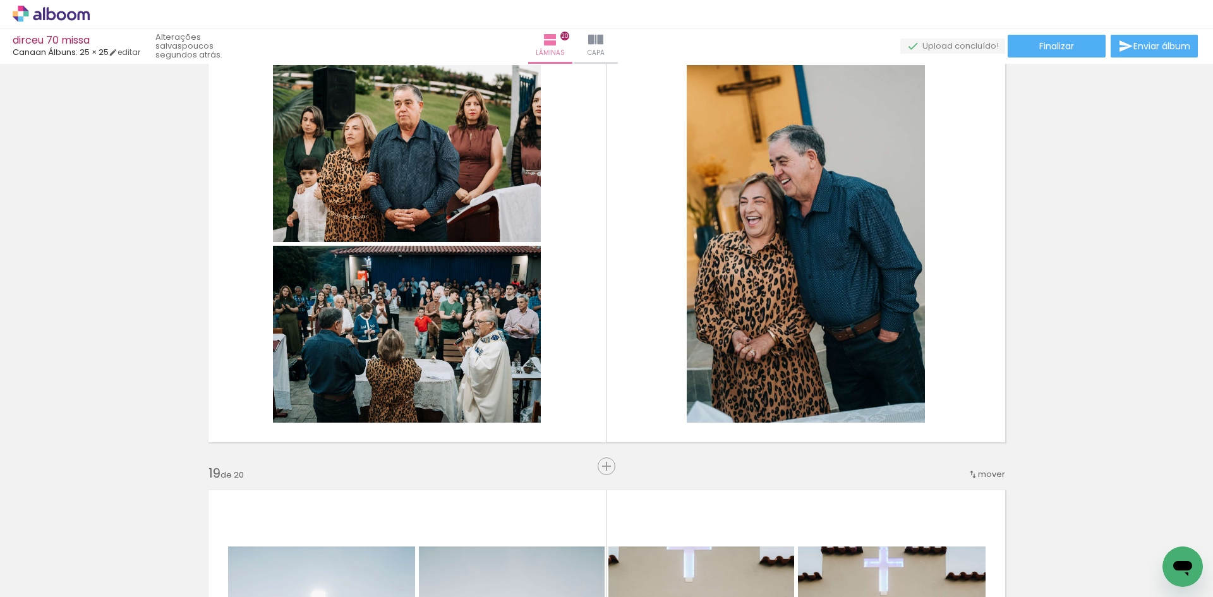
scroll to position [0, 4887]
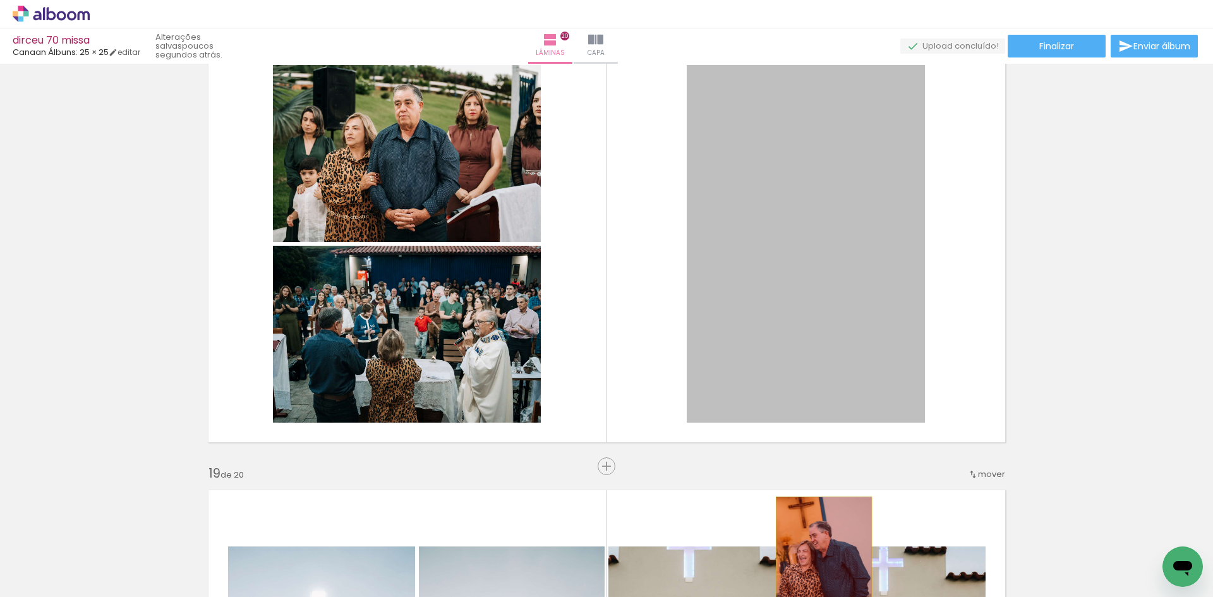
drag, startPoint x: 752, startPoint y: 303, endPoint x: 819, endPoint y: 569, distance: 273.5
click at [819, 569] on quentale-workspace at bounding box center [606, 298] width 1213 height 597
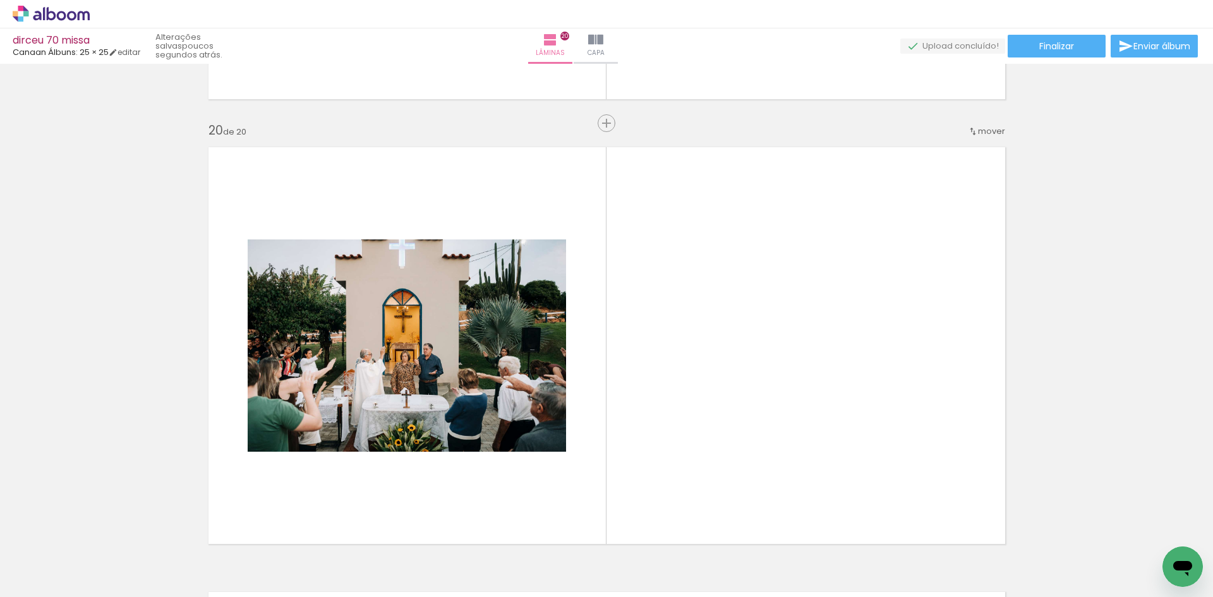
scroll to position [8466, 0]
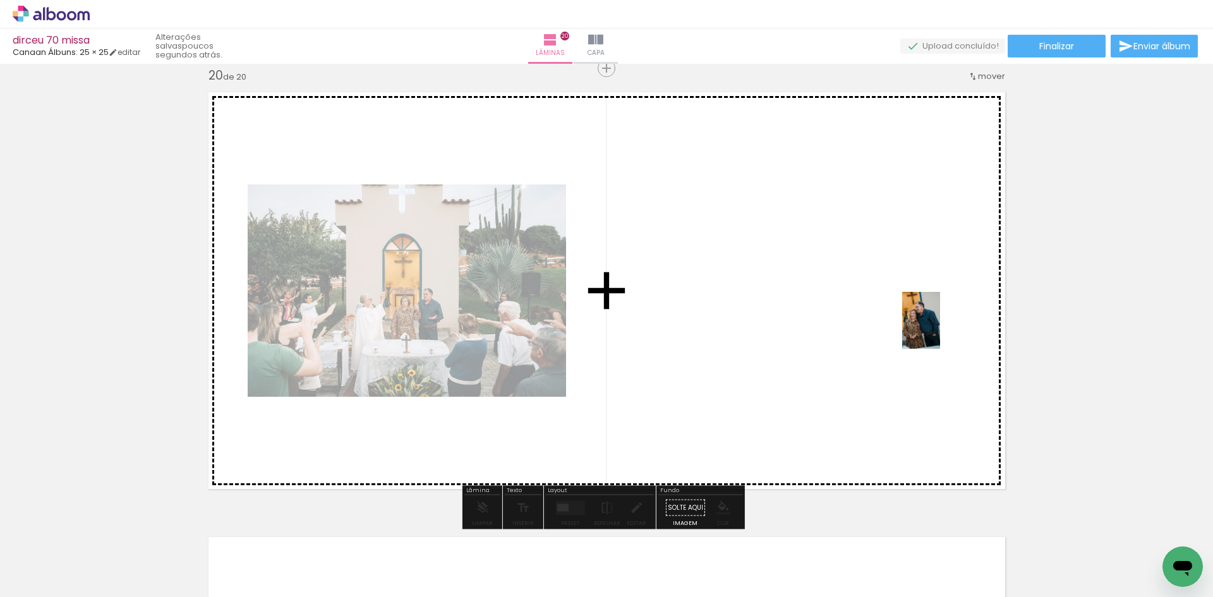
drag, startPoint x: 988, startPoint y: 561, endPoint x: 937, endPoint y: 316, distance: 249.6
click at [937, 317] on quentale-workspace at bounding box center [606, 298] width 1213 height 597
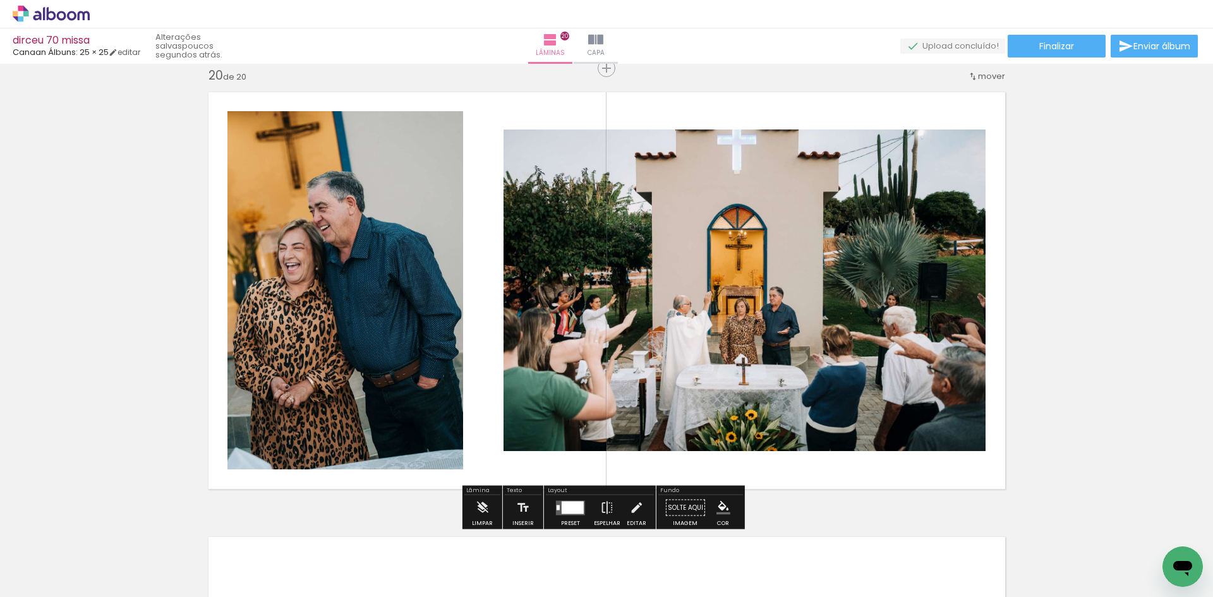
click at [570, 505] on div at bounding box center [573, 507] width 22 height 13
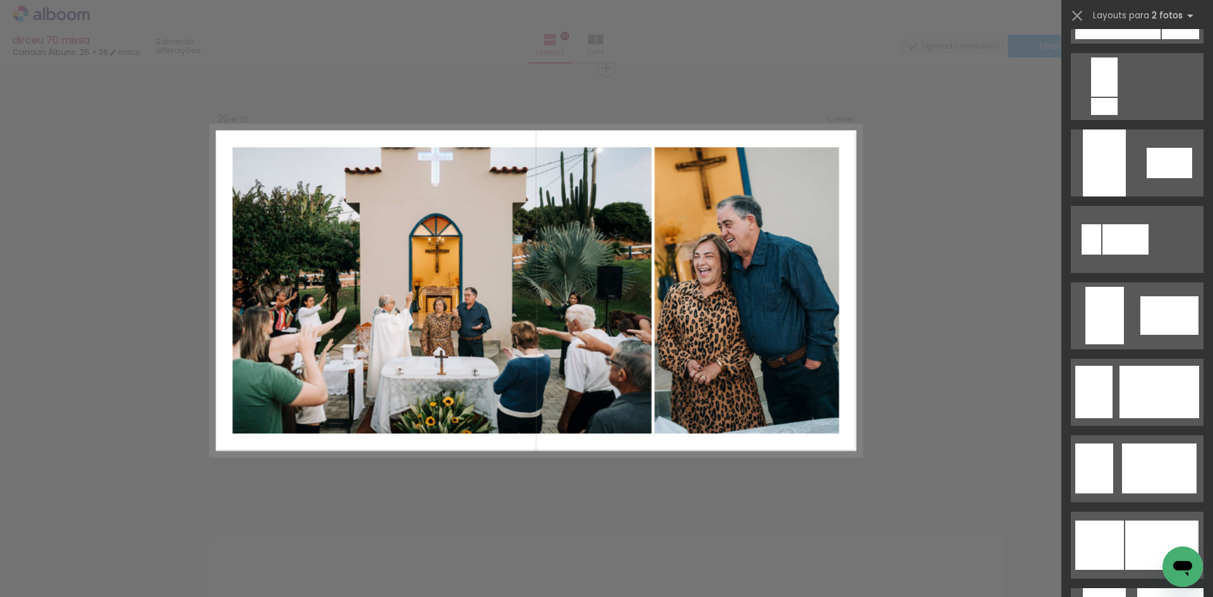
scroll to position [0, 0]
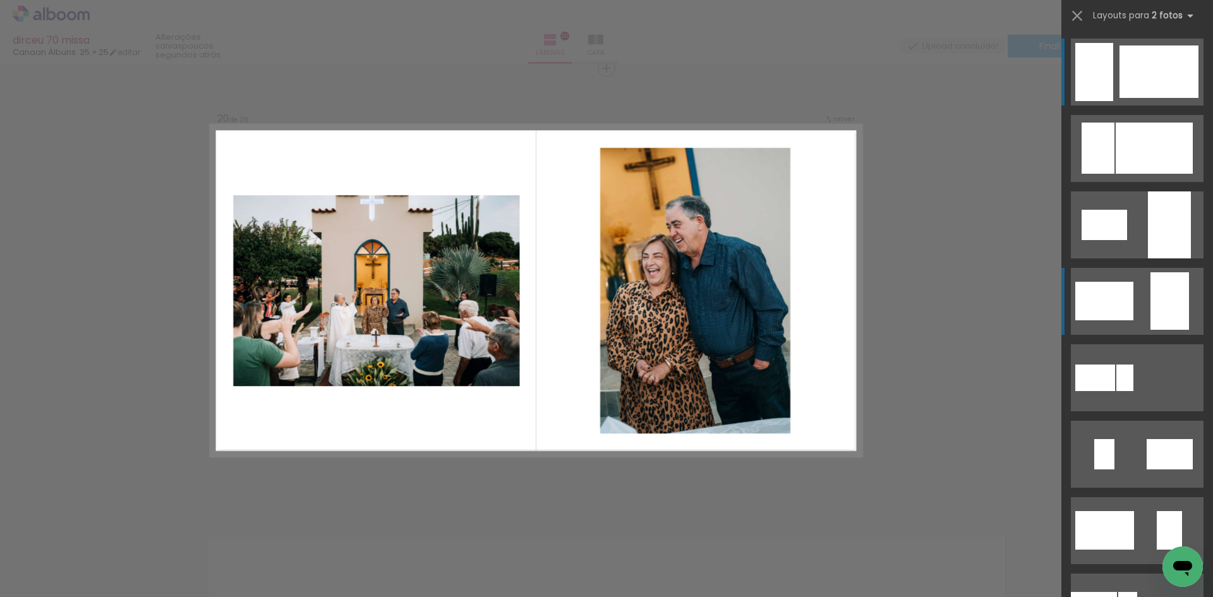
click at [1142, 308] on quentale-layouter at bounding box center [1137, 301] width 133 height 67
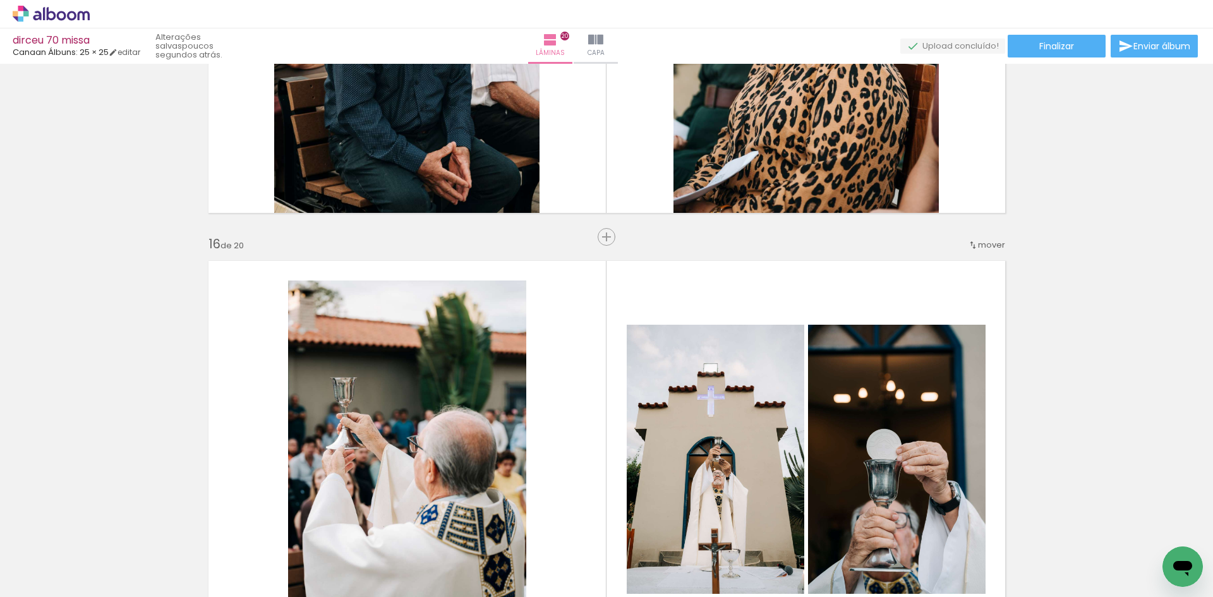
scroll to position [6570, 0]
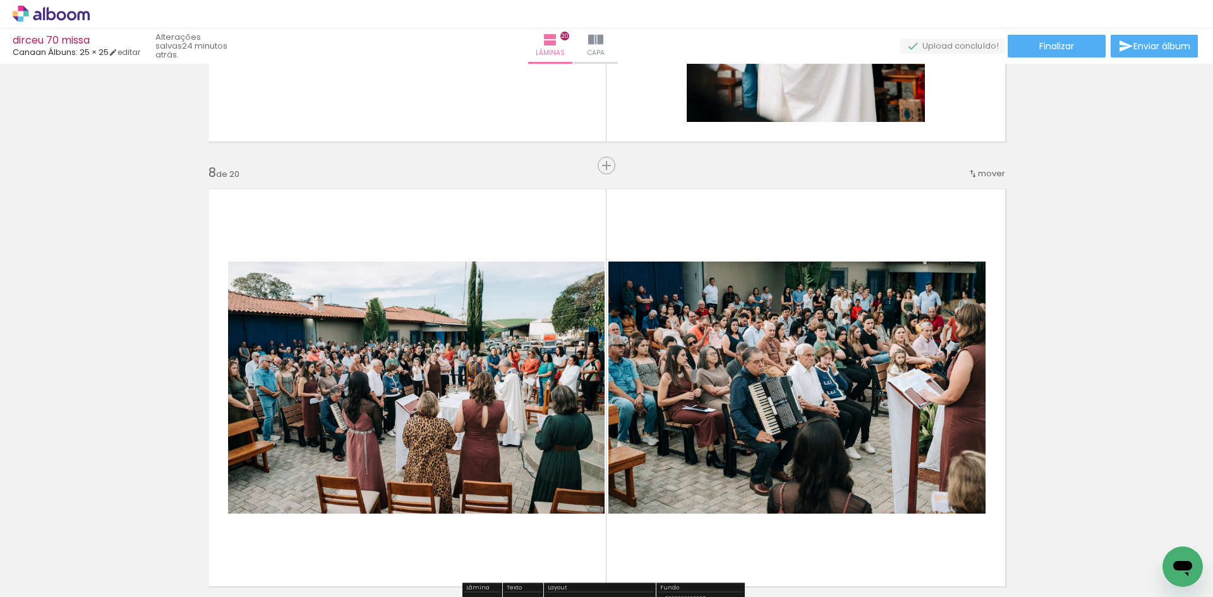
scroll to position [0, 4887]
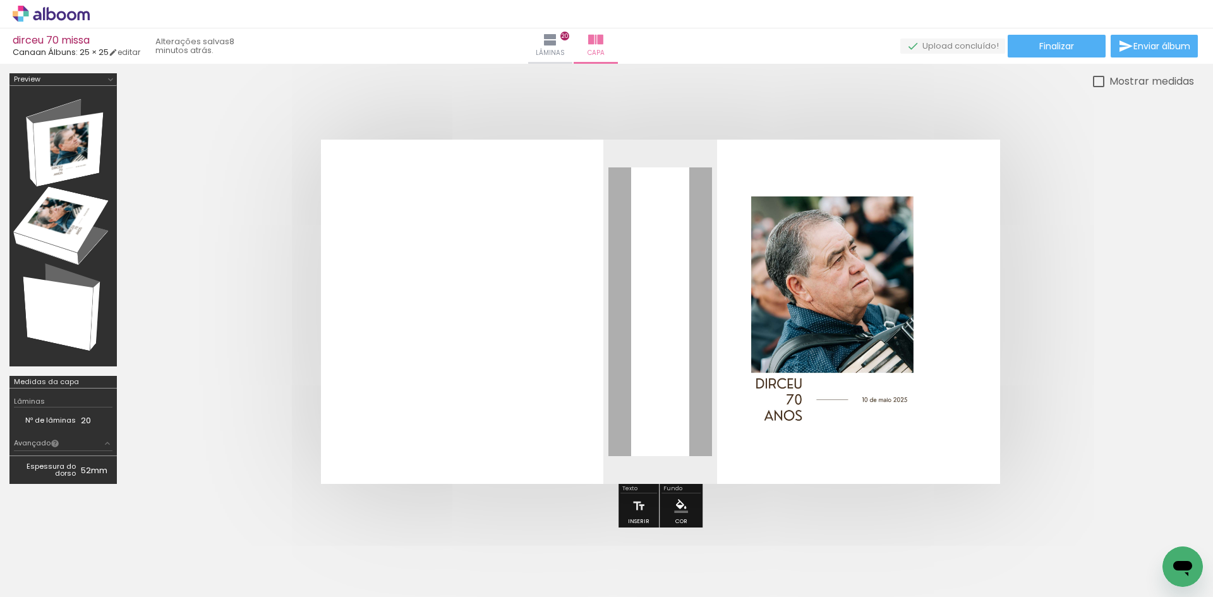
scroll to position [0, 5400]
click at [1054, 49] on span "Finalizar" at bounding box center [1056, 46] width 35 height 9
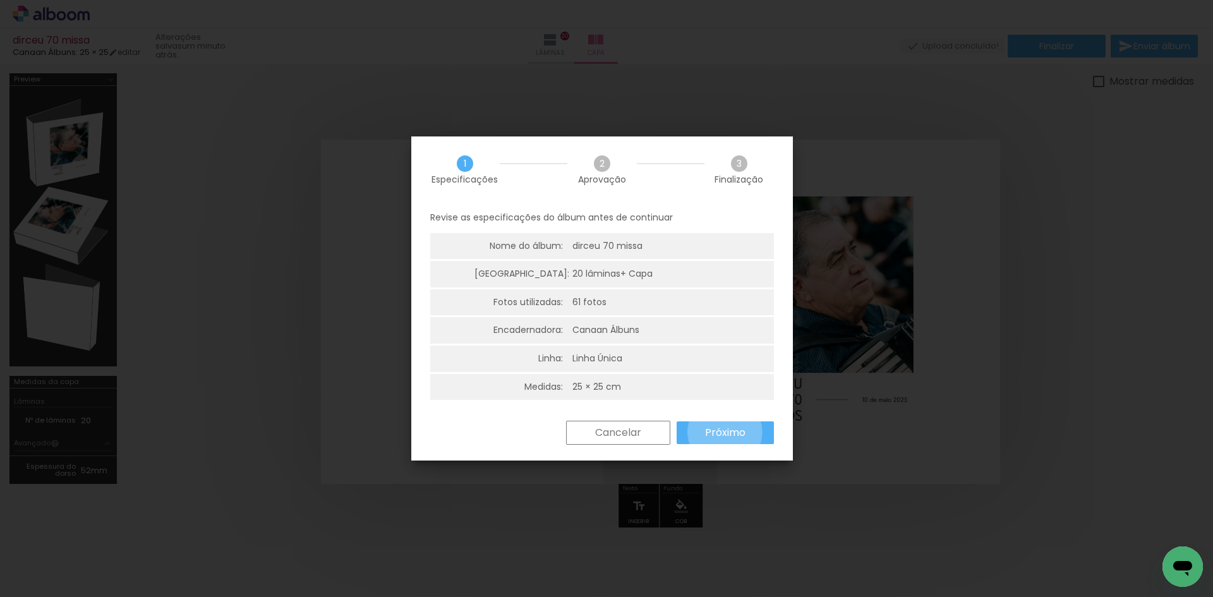
click at [0, 0] on slot "Próximo" at bounding box center [0, 0] width 0 height 0
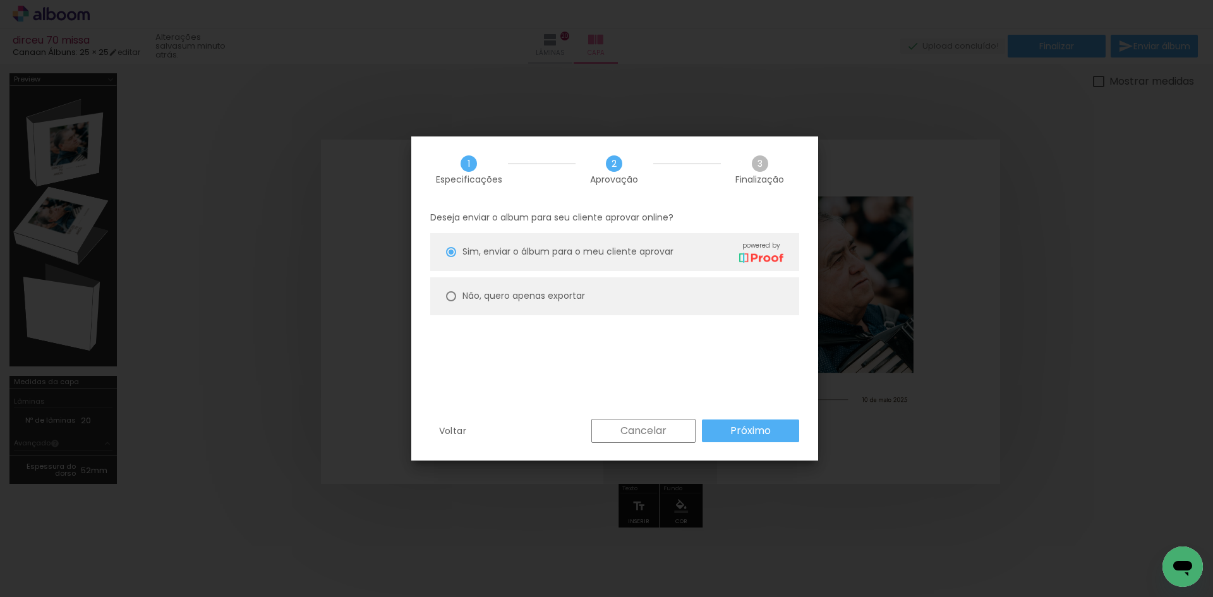
click at [752, 447] on div "Voltar Cancelar Próximo" at bounding box center [614, 440] width 407 height 43
click at [0, 0] on slot "Próximo" at bounding box center [0, 0] width 0 height 0
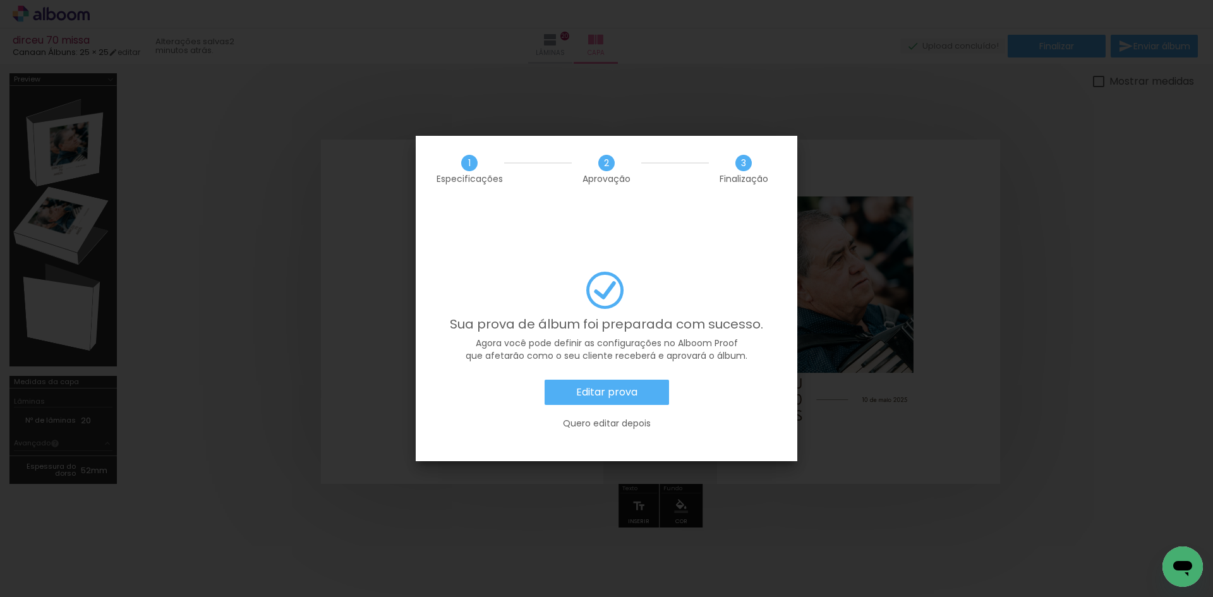
click at [0, 0] on slot "Editar prova" at bounding box center [0, 0] width 0 height 0
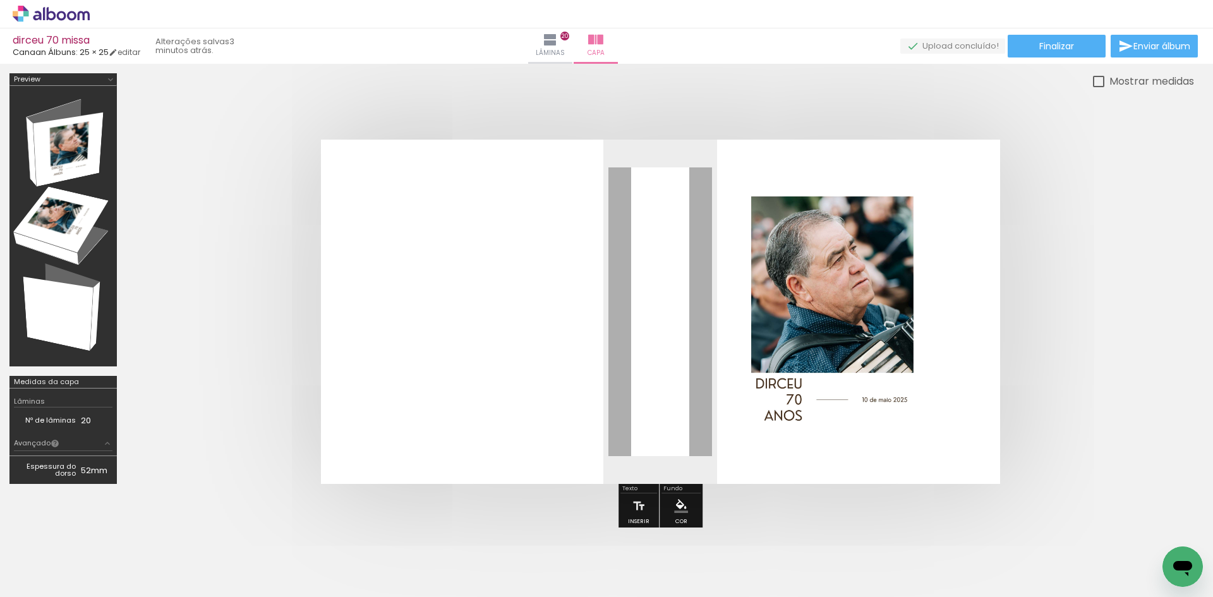
scroll to position [0, 5400]
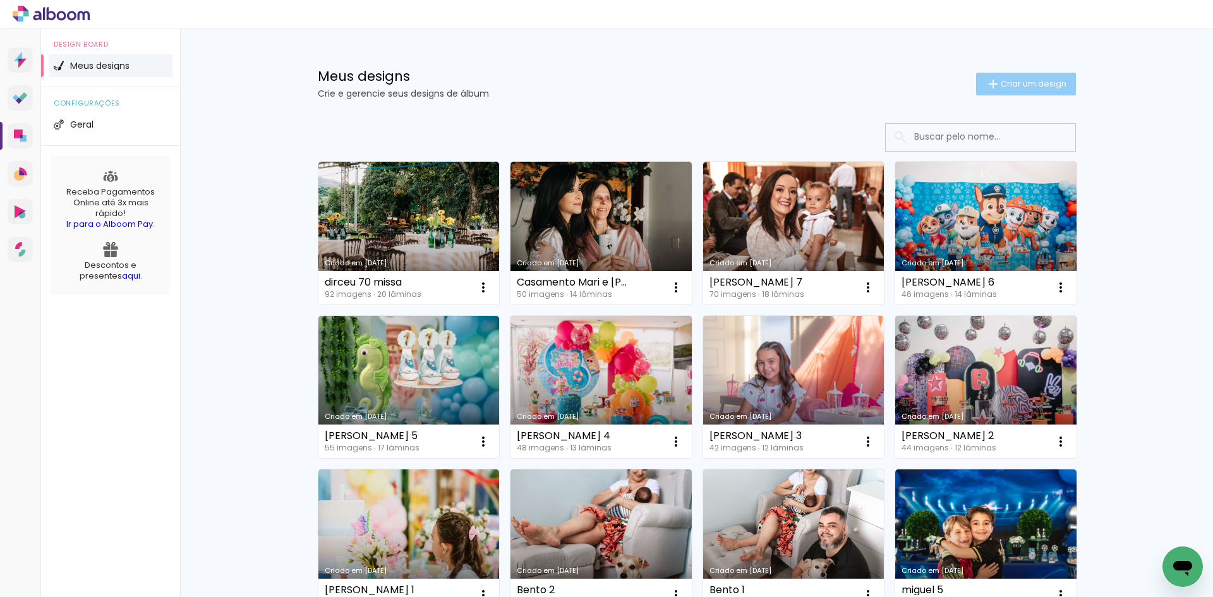
click at [1049, 88] on span "Criar um design" at bounding box center [1034, 84] width 66 height 8
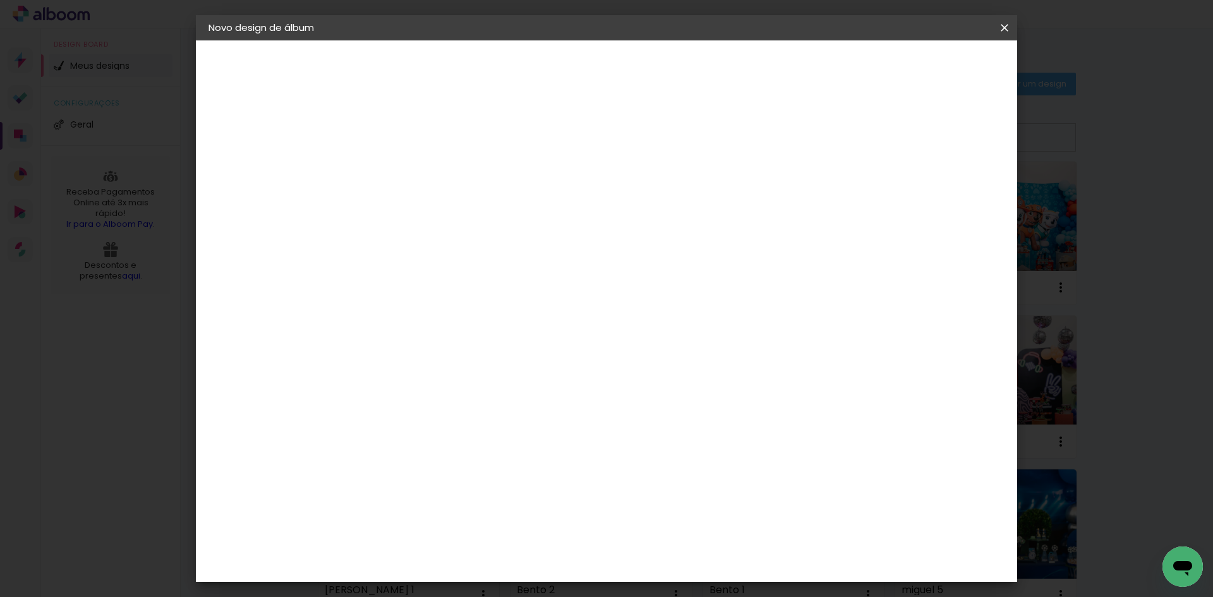
click at [419, 159] on paper-input-container "Título do álbum" at bounding box center [415, 170] width 9 height 32
click at [415, 169] on input at bounding box center [415, 170] width 0 height 20
type input "d"
type input "Dirceu 70 Festa"
type paper-input "Dirceu 70 Festa"
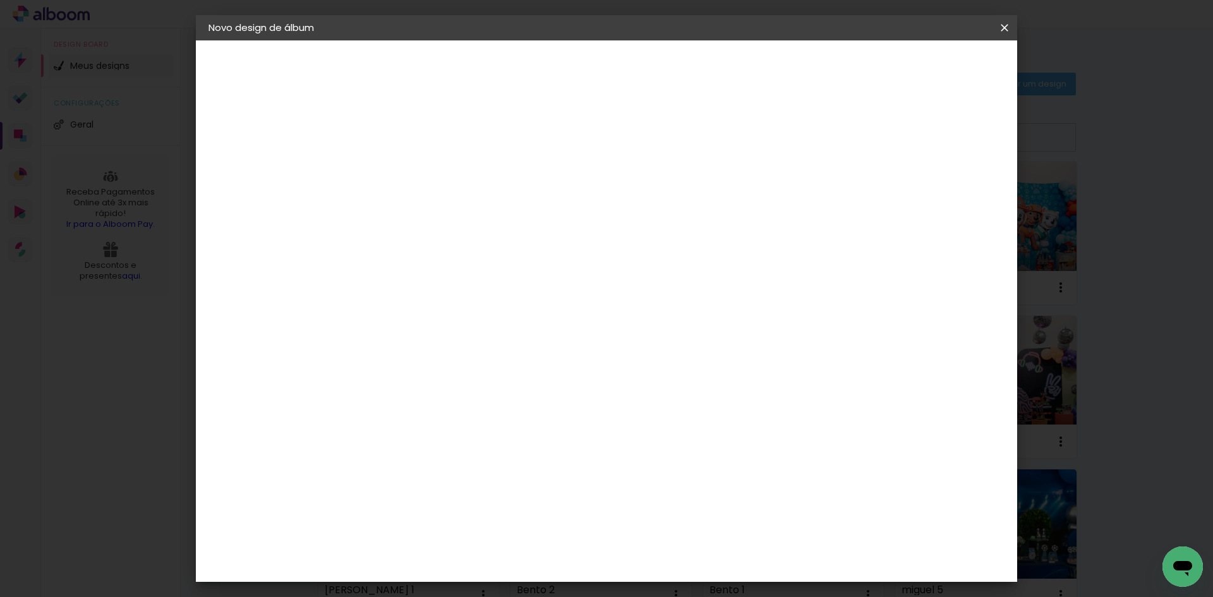
click at [0, 0] on slot "Avançar" at bounding box center [0, 0] width 0 height 0
click at [476, 244] on input at bounding box center [447, 240] width 128 height 16
type input "ca"
type paper-input "ca"
click at [446, 330] on div "Canaan Álbuns" at bounding box center [426, 340] width 39 height 20
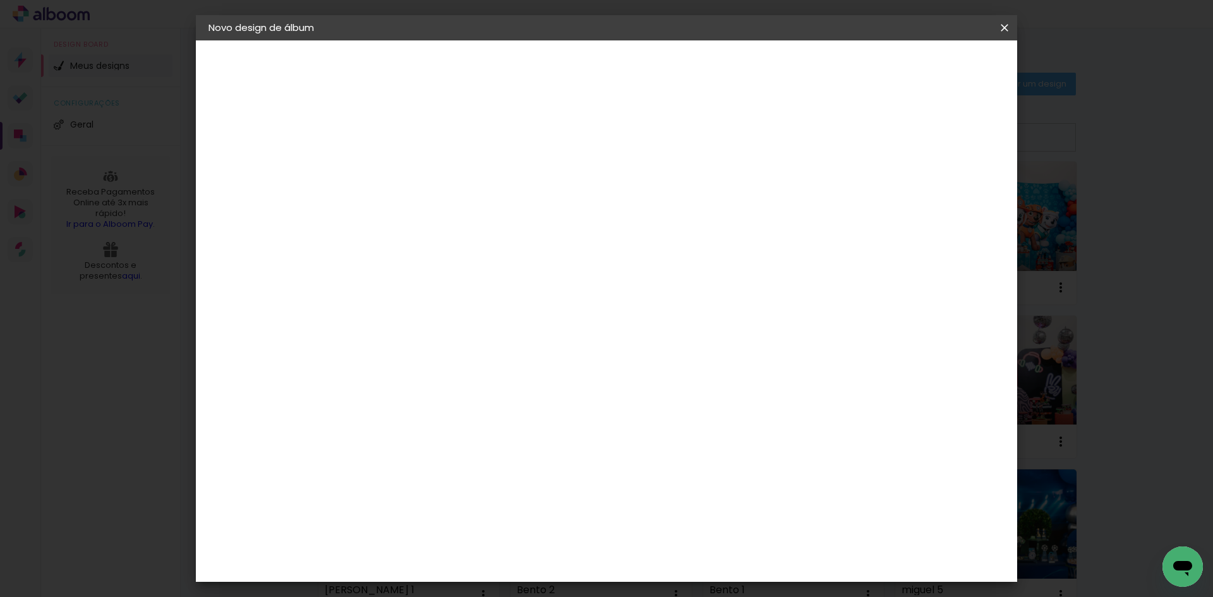
click at [637, 78] on header "Fornecedor Escolha um fornecedor ou avance com o tamanho livre. Voltar Avançar" at bounding box center [498, 82] width 277 height 85
click at [0, 0] on slot "Avançar" at bounding box center [0, 0] width 0 height 0
click at [925, 69] on span "Iniciar design" at bounding box center [896, 67] width 57 height 9
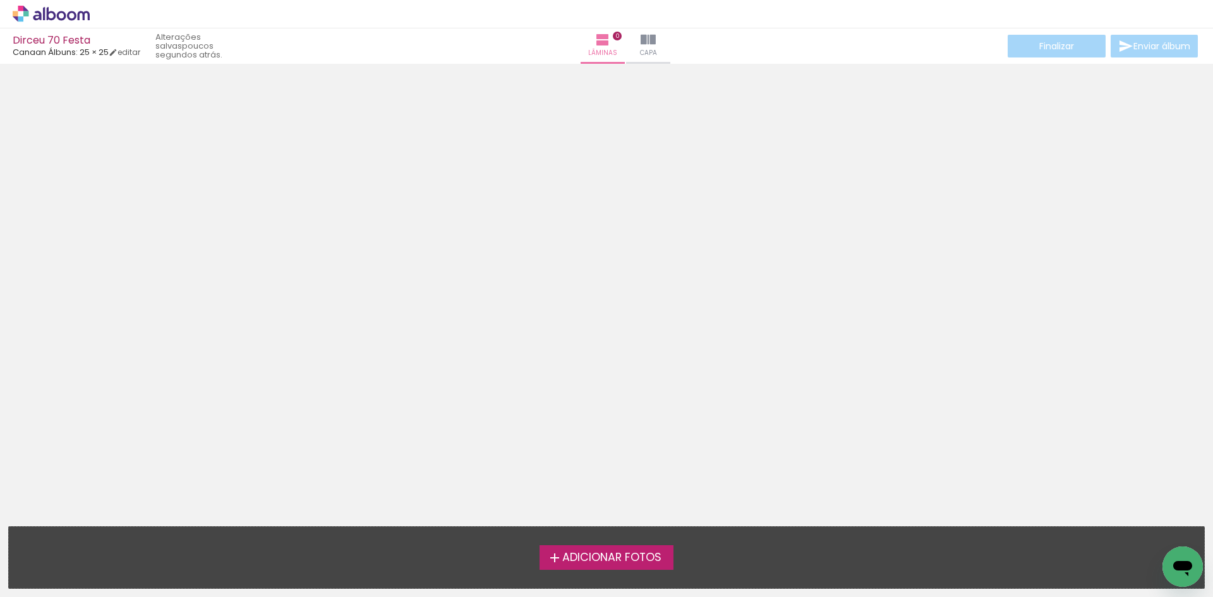
click at [591, 546] on label "Adicionar Fotos" at bounding box center [606, 557] width 135 height 24
click at [0, 0] on input "file" at bounding box center [0, 0] width 0 height 0
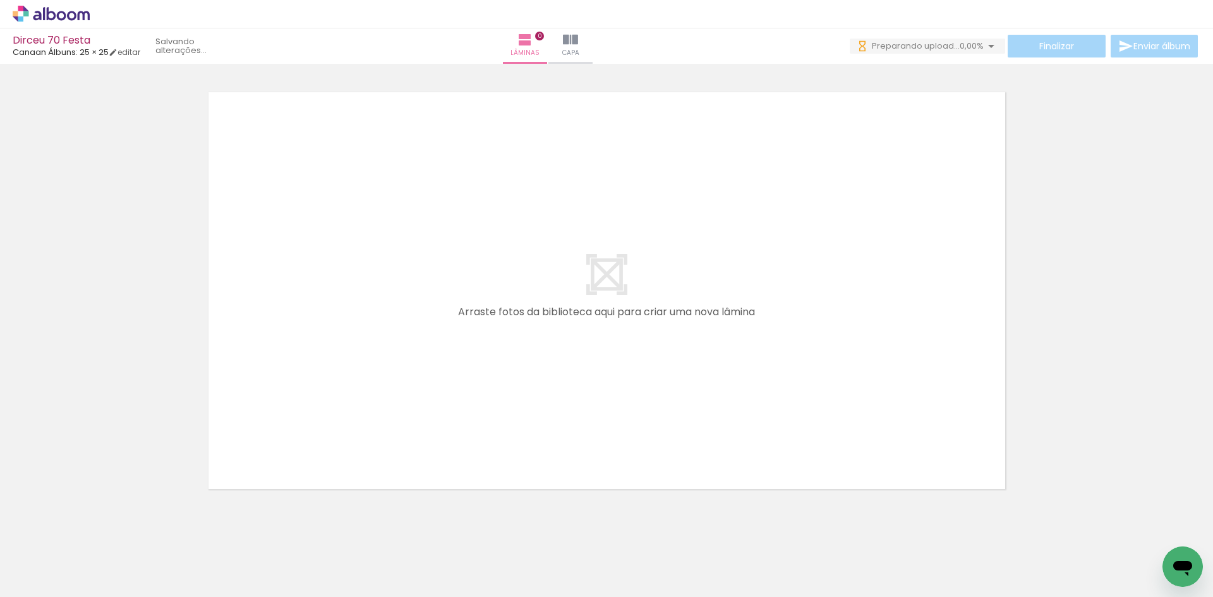
drag, startPoint x: 700, startPoint y: 567, endPoint x: 447, endPoint y: 319, distance: 354.2
click at [450, 320] on quentale-workspace at bounding box center [606, 298] width 1213 height 597
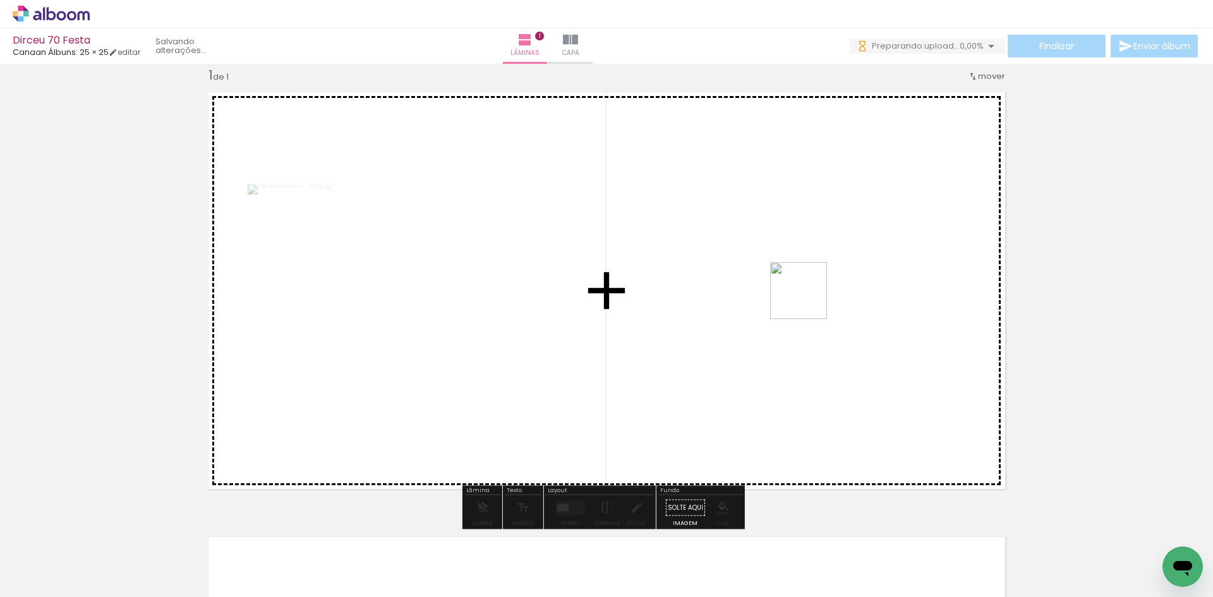
click at [808, 300] on quentale-workspace at bounding box center [606, 298] width 1213 height 597
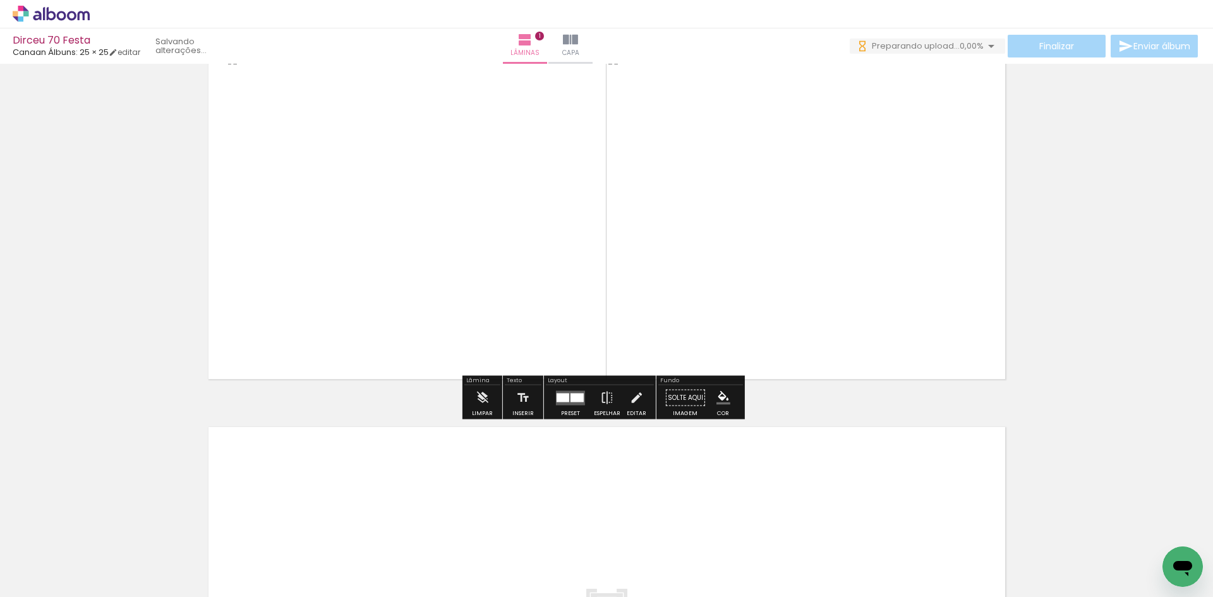
scroll to position [169, 0]
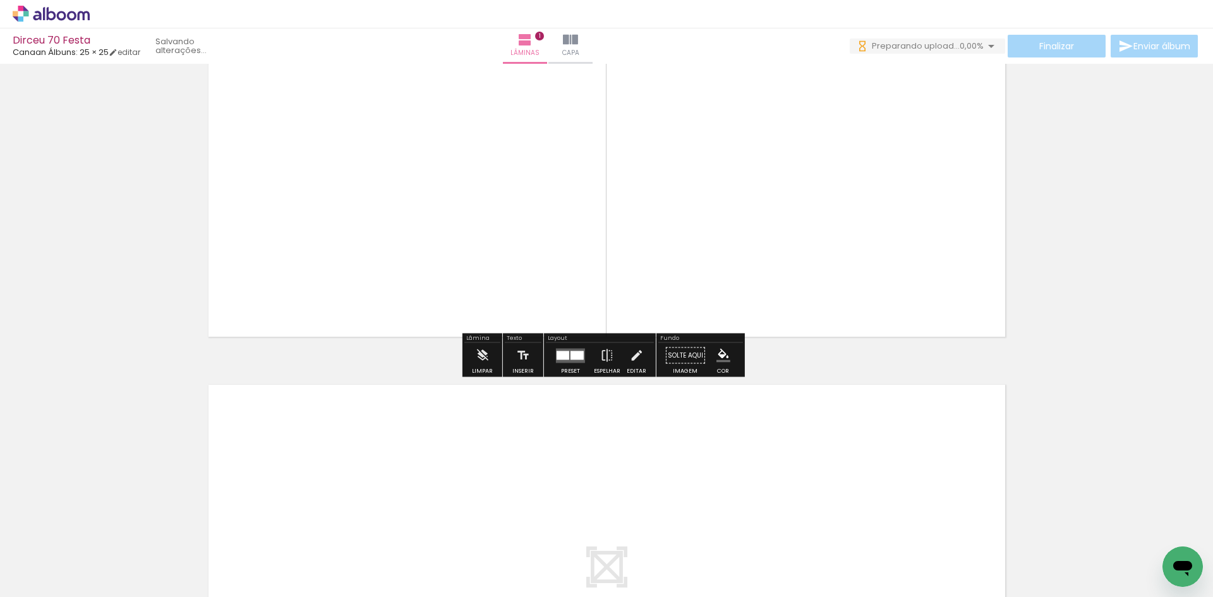
click at [1093, 243] on div "Inserir lâmina 1 de 1" at bounding box center [606, 345] width 1213 height 890
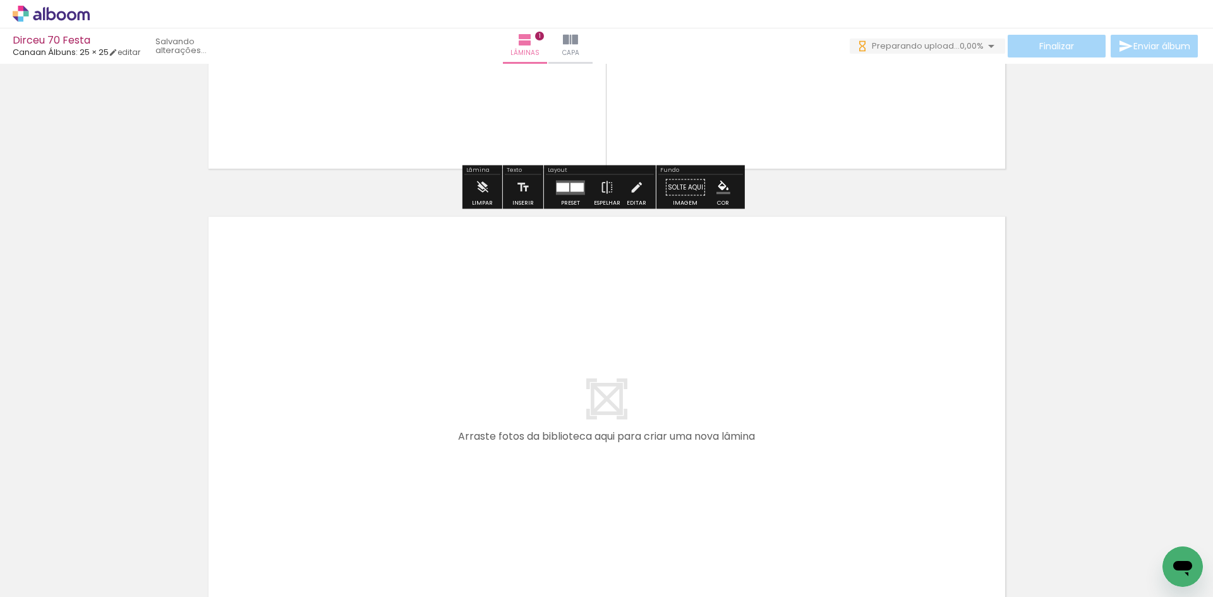
scroll to position [0, 0]
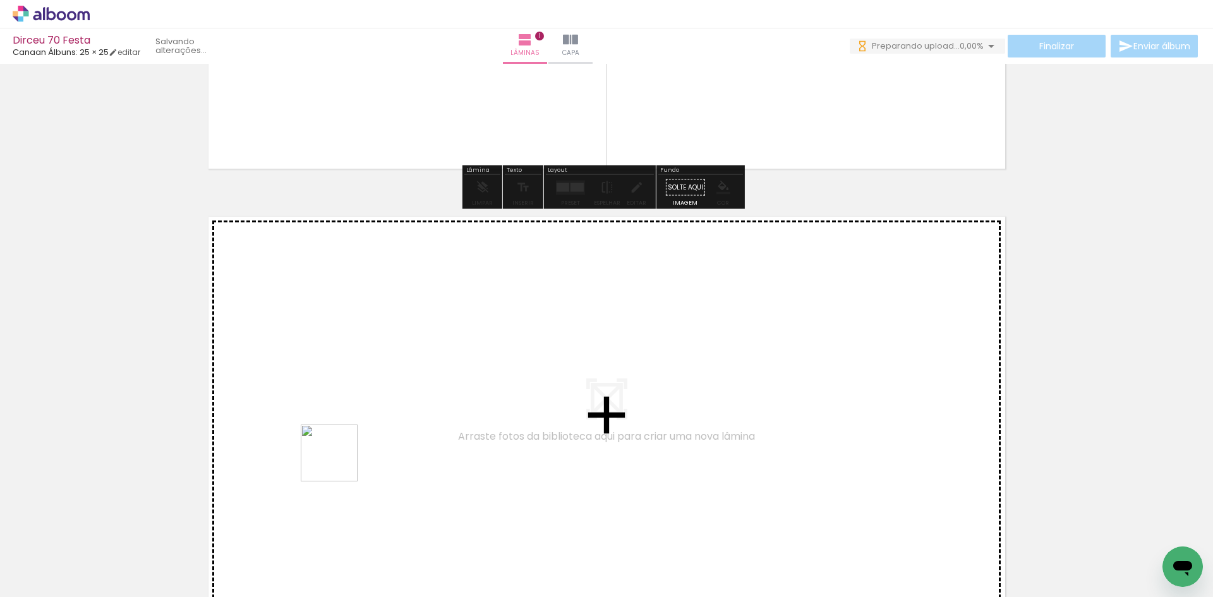
drag, startPoint x: 337, startPoint y: 570, endPoint x: 340, endPoint y: 452, distance: 118.2
click at [340, 452] on quentale-workspace at bounding box center [606, 298] width 1213 height 597
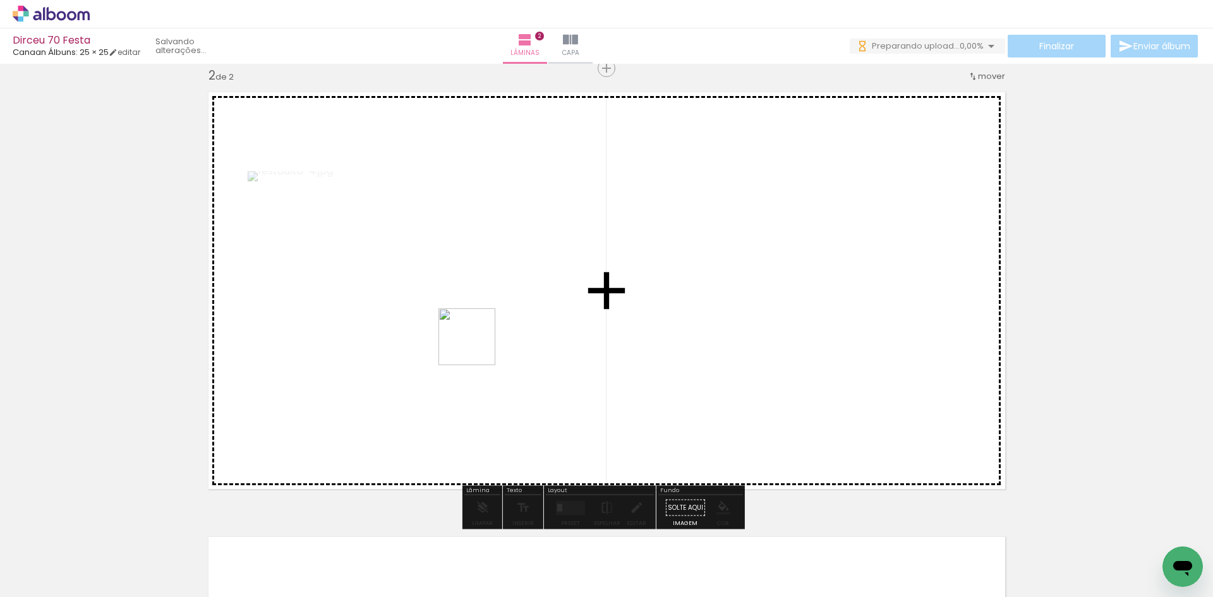
drag, startPoint x: 419, startPoint y: 563, endPoint x: 474, endPoint y: 314, distance: 254.8
click at [474, 314] on quentale-workspace at bounding box center [606, 298] width 1213 height 597
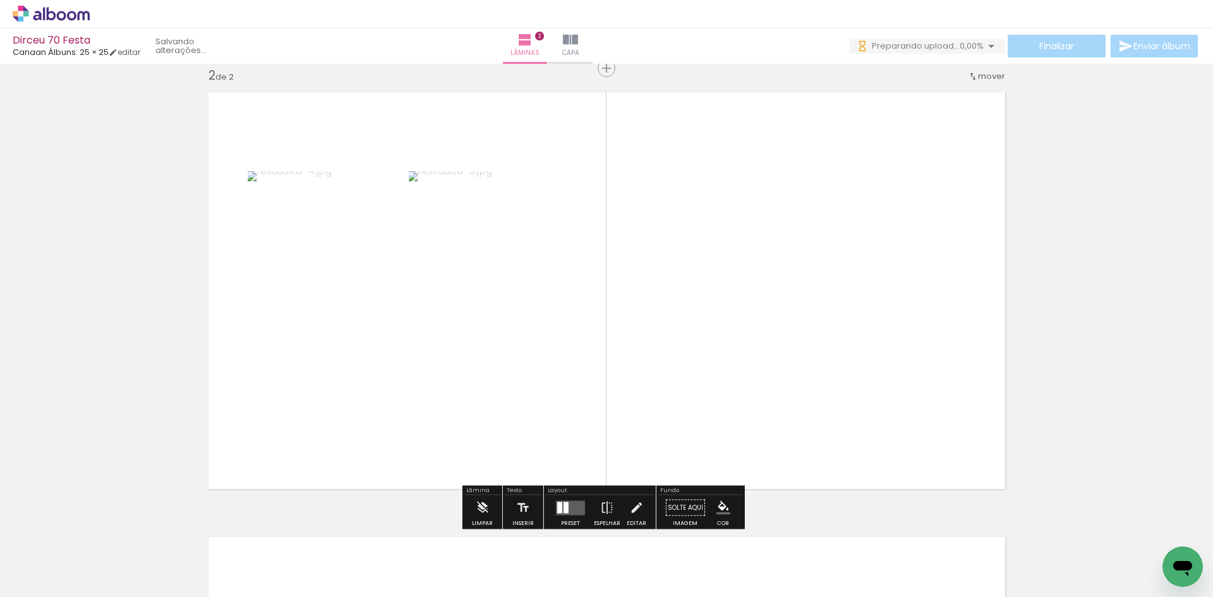
drag, startPoint x: 491, startPoint y: 565, endPoint x: 809, endPoint y: 375, distance: 369.8
click at [809, 375] on quentale-workspace at bounding box center [606, 298] width 1213 height 597
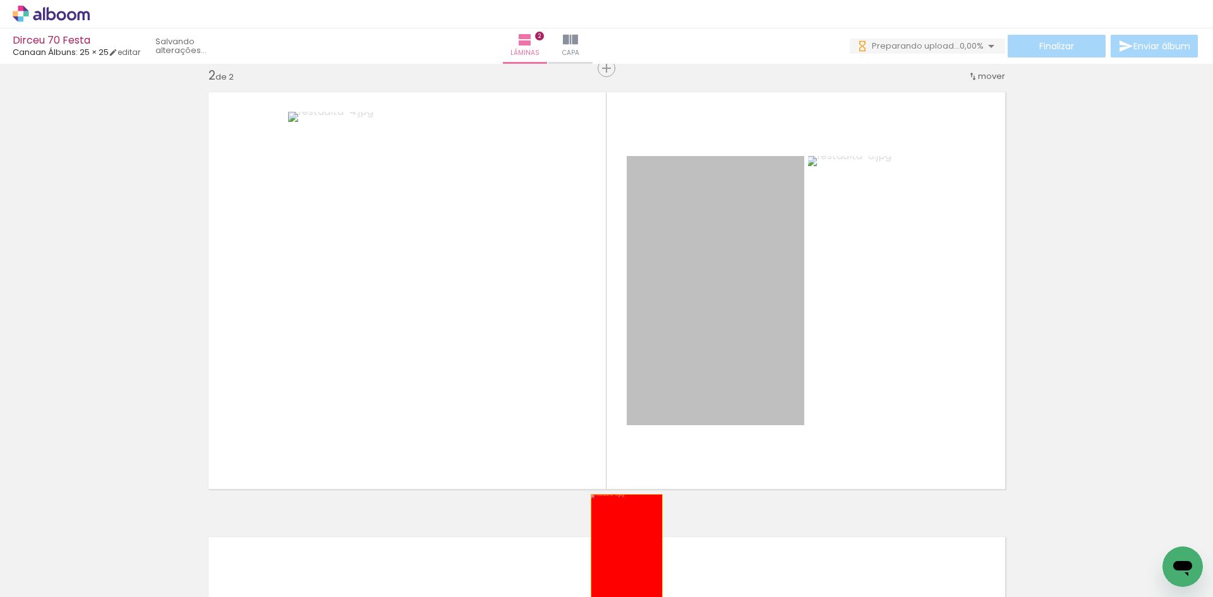
drag, startPoint x: 725, startPoint y: 299, endPoint x: 617, endPoint y: 553, distance: 275.1
click at [617, 553] on quentale-workspace at bounding box center [606, 298] width 1213 height 597
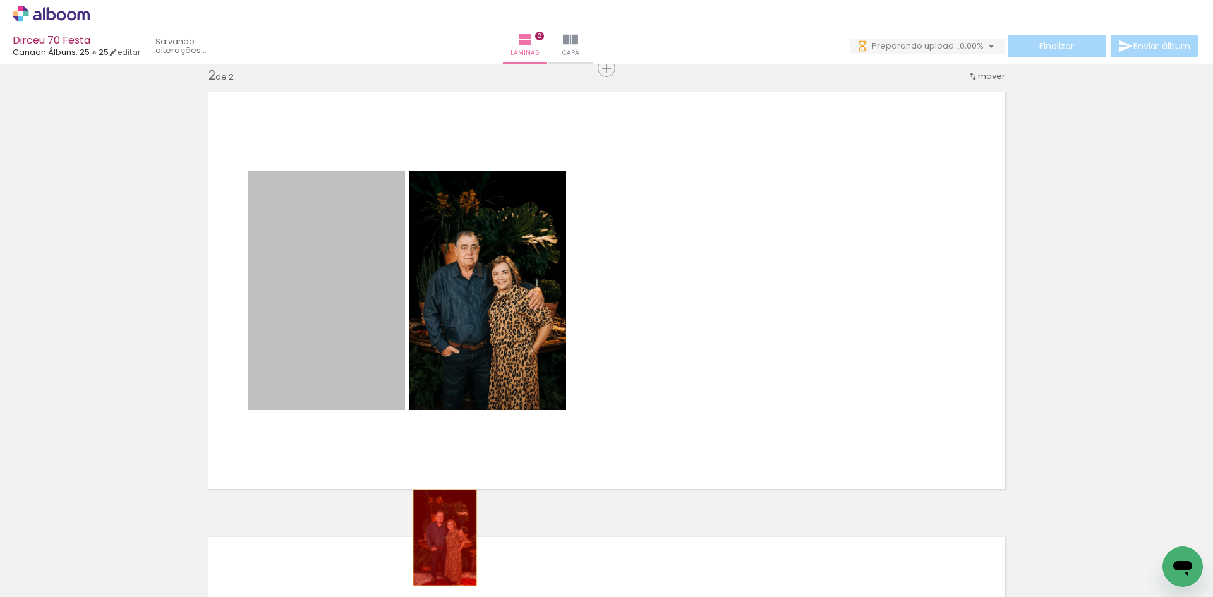
drag, startPoint x: 344, startPoint y: 342, endPoint x: 440, endPoint y: 545, distance: 223.8
click at [440, 545] on quentale-workspace at bounding box center [606, 298] width 1213 height 597
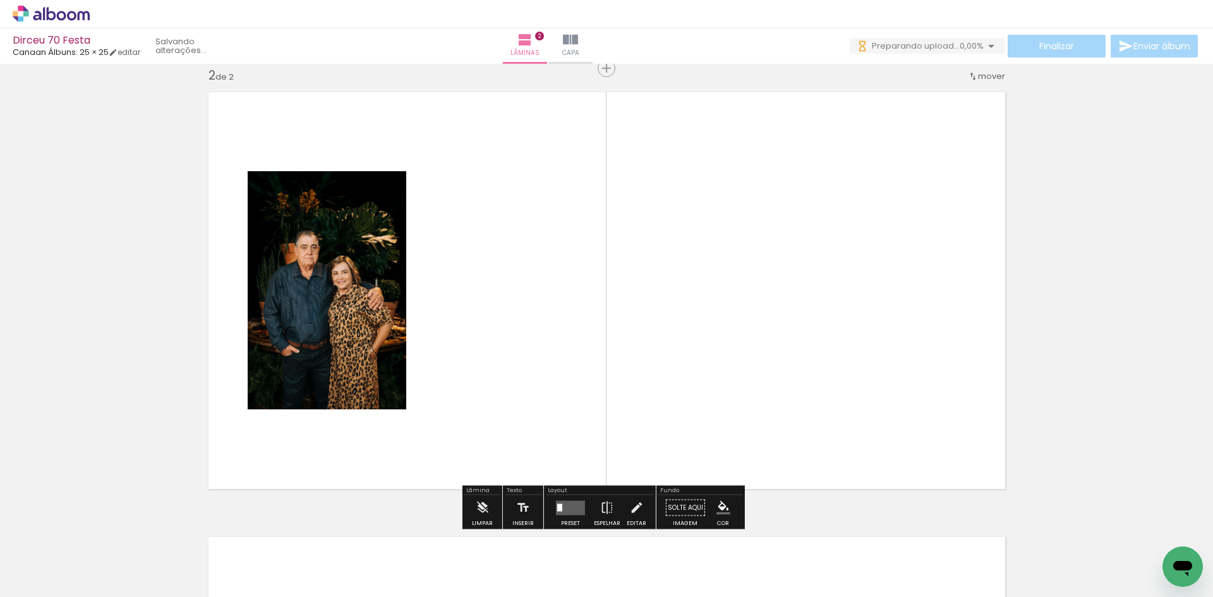
drag, startPoint x: 573, startPoint y: 562, endPoint x: 787, endPoint y: 377, distance: 283.1
click at [787, 377] on quentale-workspace at bounding box center [606, 298] width 1213 height 597
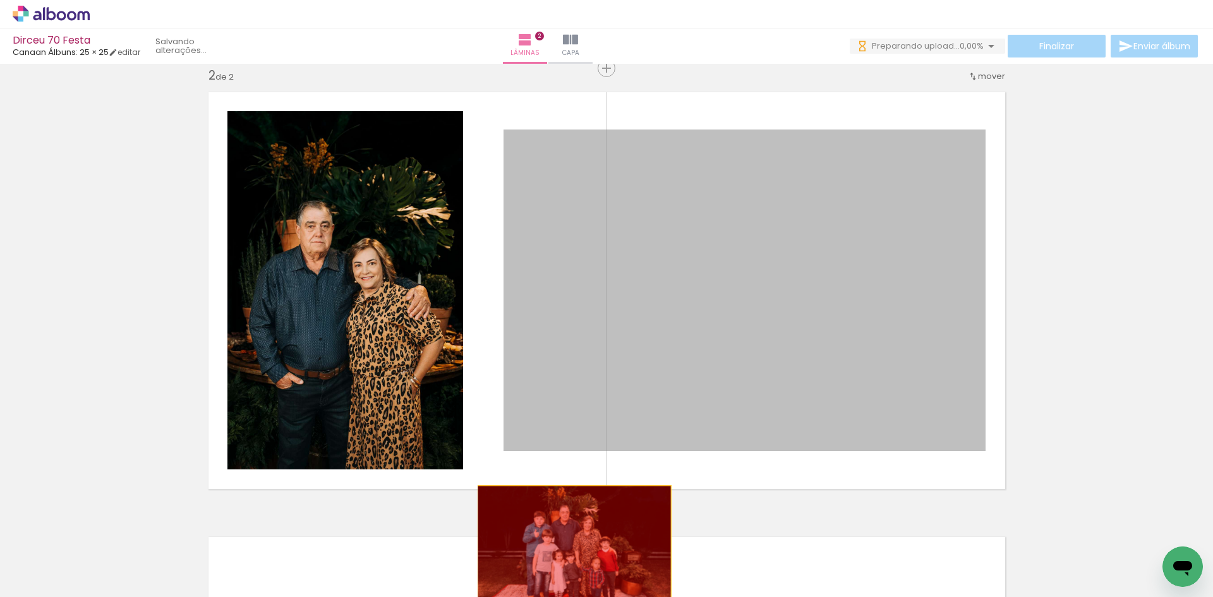
drag, startPoint x: 734, startPoint y: 321, endPoint x: 569, endPoint y: 550, distance: 282.4
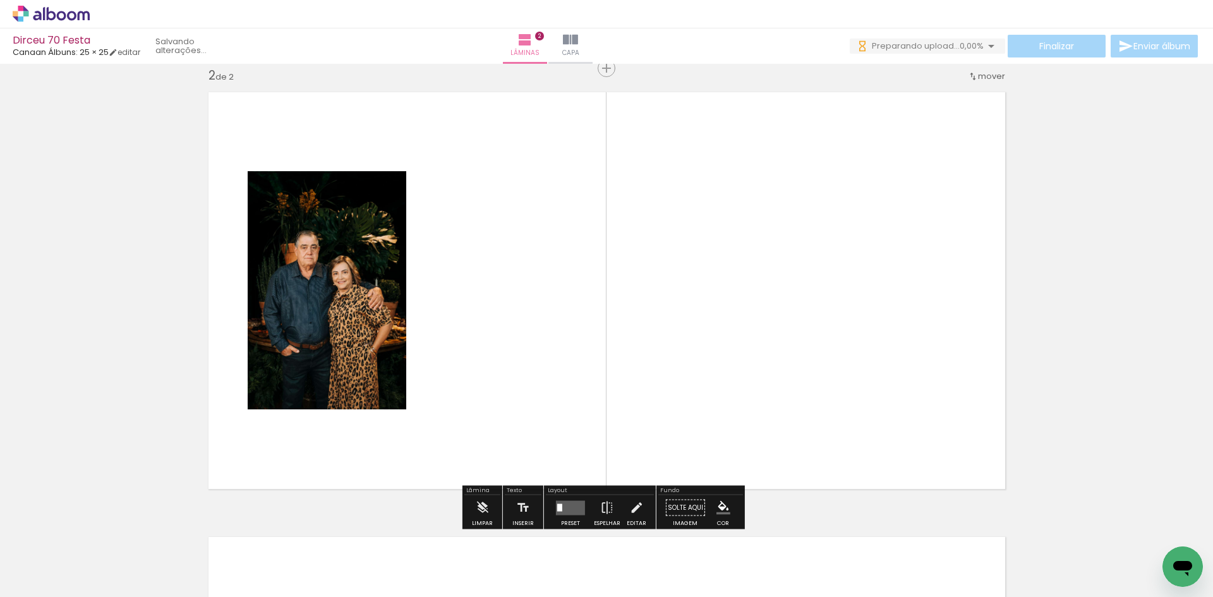
drag, startPoint x: 629, startPoint y: 567, endPoint x: 739, endPoint y: 415, distance: 188.1
click at [738, 417] on quentale-workspace at bounding box center [606, 298] width 1213 height 597
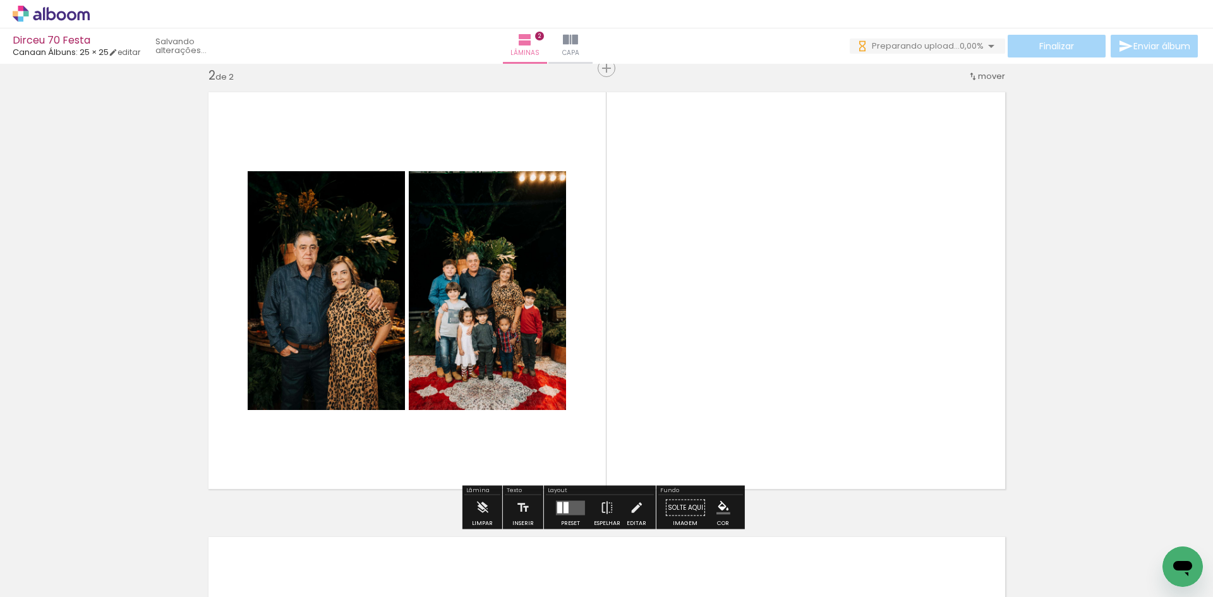
click at [563, 507] on div at bounding box center [565, 507] width 5 height 11
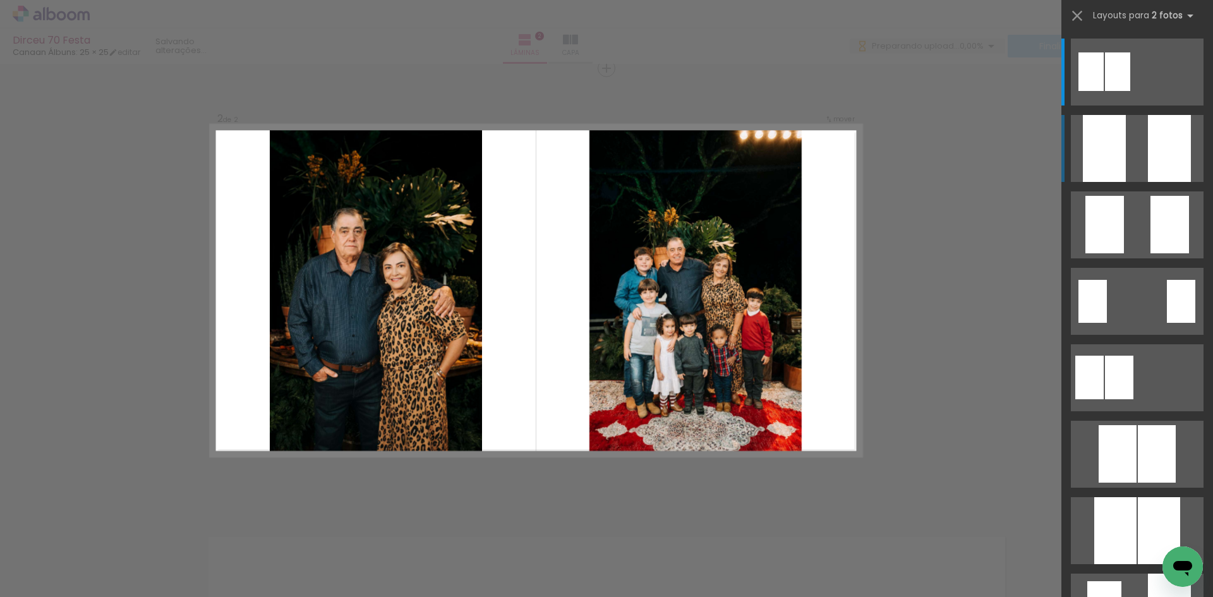
click at [1140, 159] on quentale-layouter at bounding box center [1137, 148] width 133 height 67
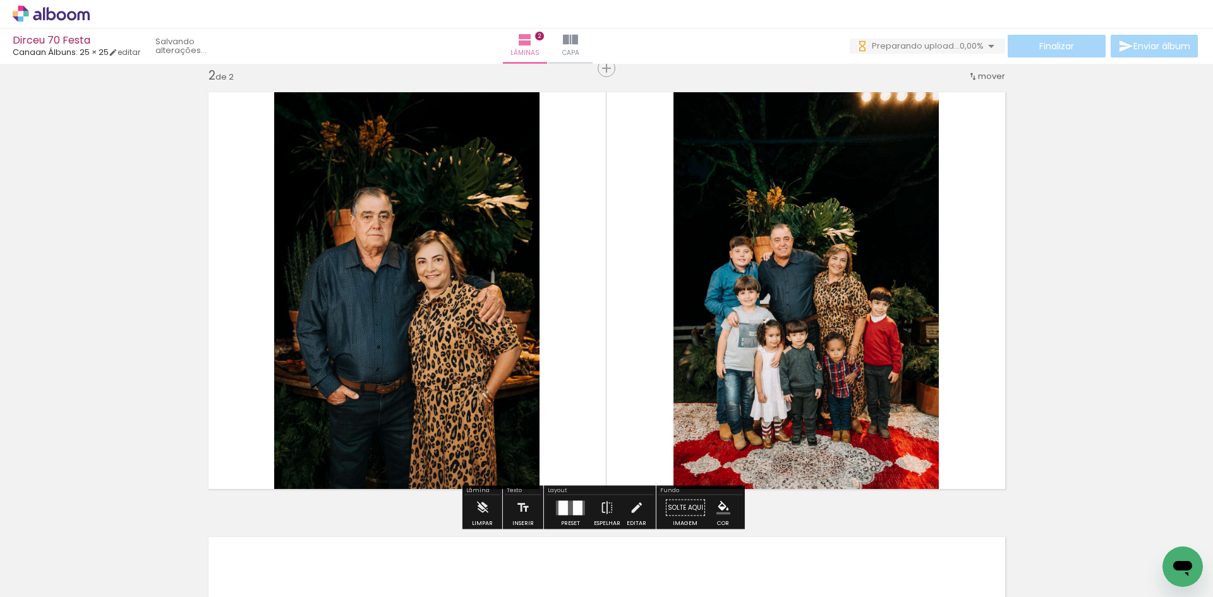
scroll to position [138, 0]
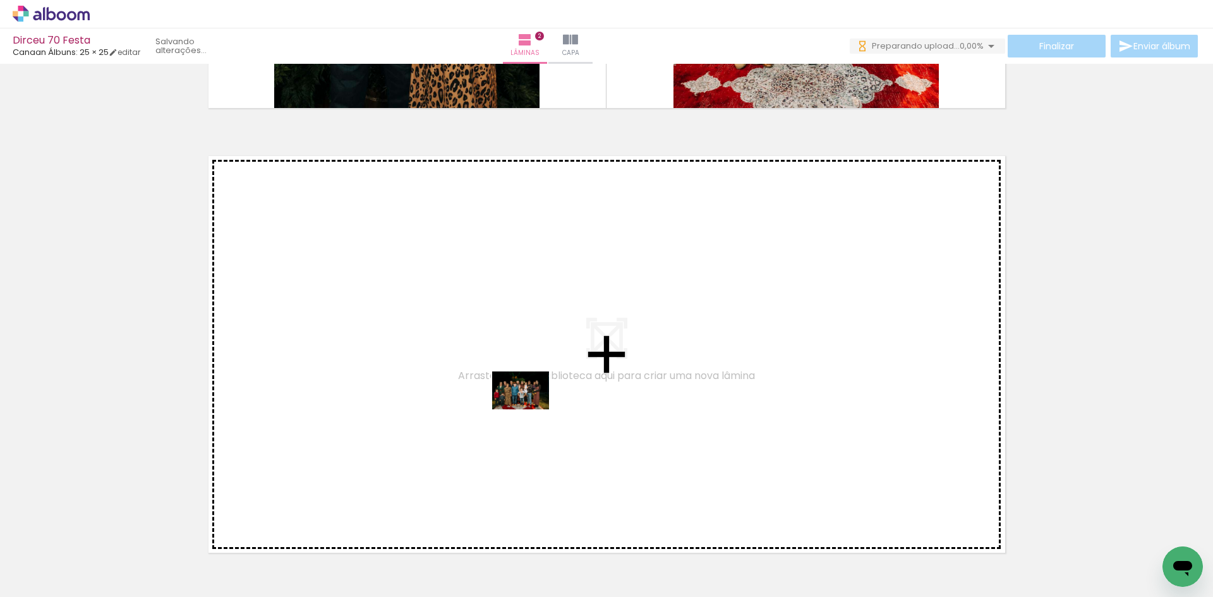
drag, startPoint x: 1032, startPoint y: 563, endPoint x: 529, endPoint y: 409, distance: 525.8
click at [529, 409] on quentale-workspace at bounding box center [606, 298] width 1213 height 597
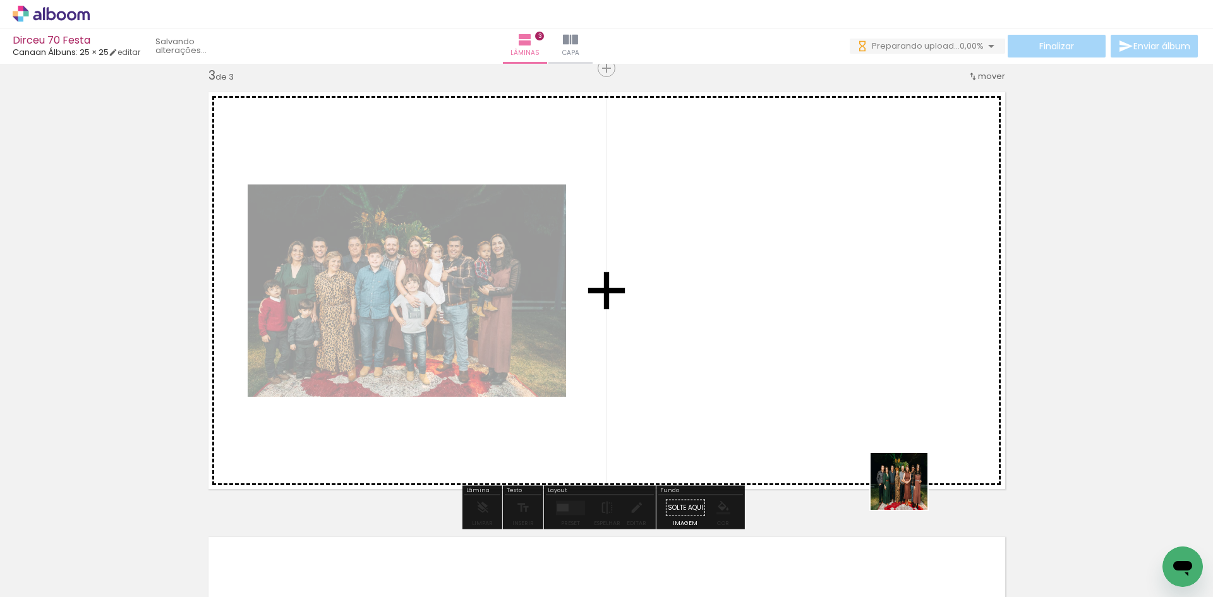
drag, startPoint x: 923, startPoint y: 577, endPoint x: 908, endPoint y: 413, distance: 164.3
click at [908, 413] on quentale-workspace at bounding box center [606, 298] width 1213 height 597
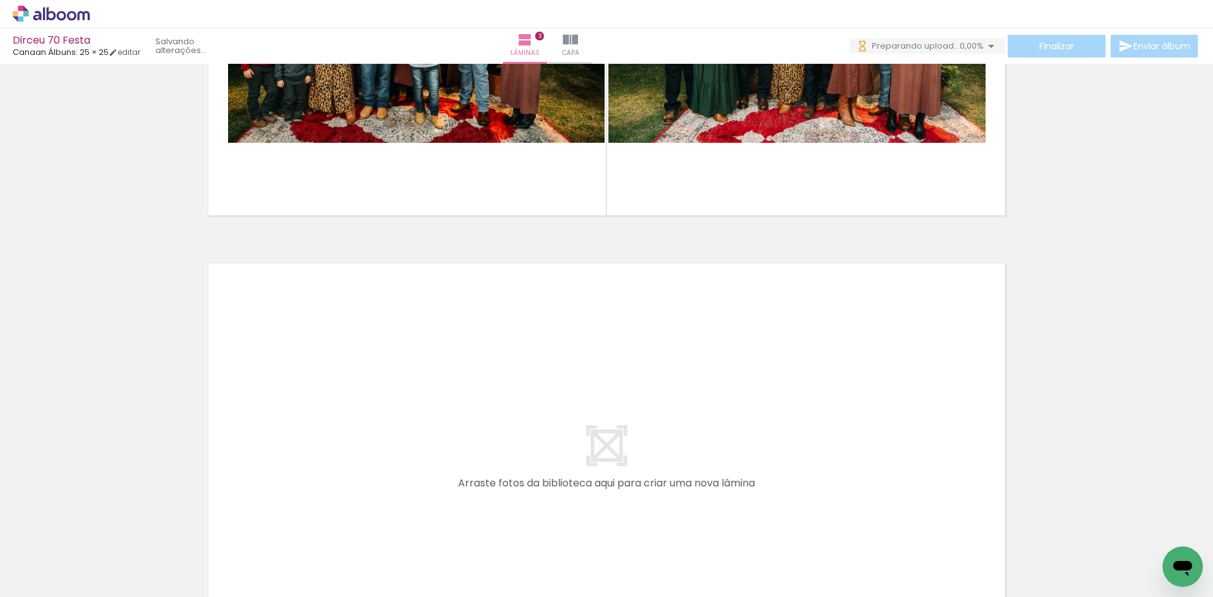
scroll to position [0, 1536]
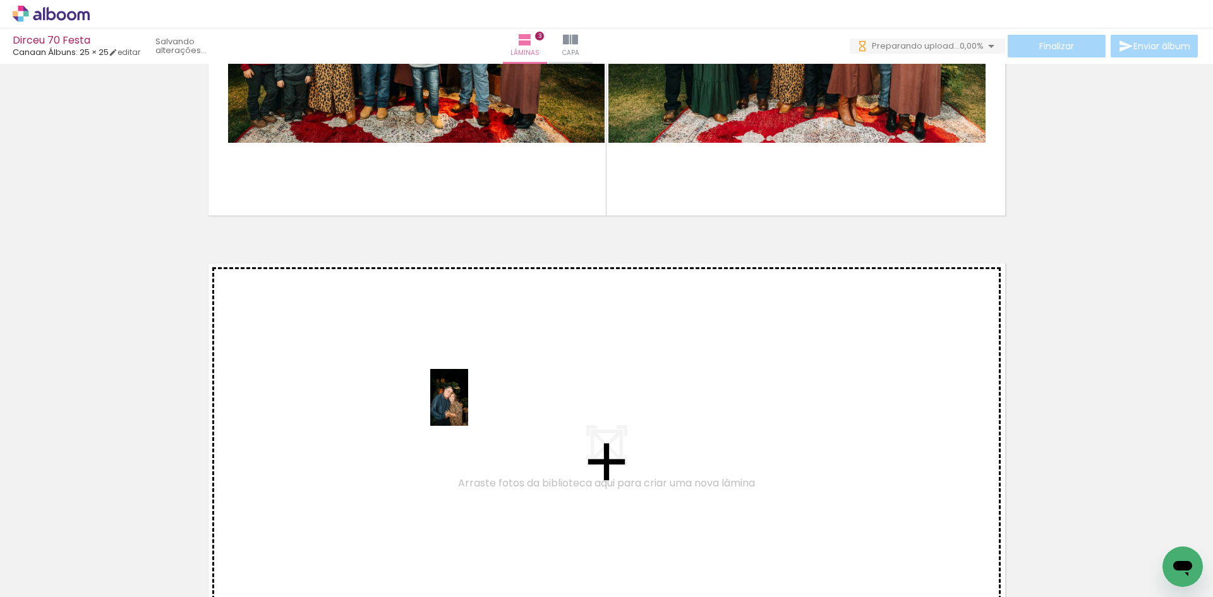
drag, startPoint x: 728, startPoint y: 576, endPoint x: 464, endPoint y: 407, distance: 313.9
click at [464, 407] on quentale-workspace at bounding box center [606, 298] width 1213 height 597
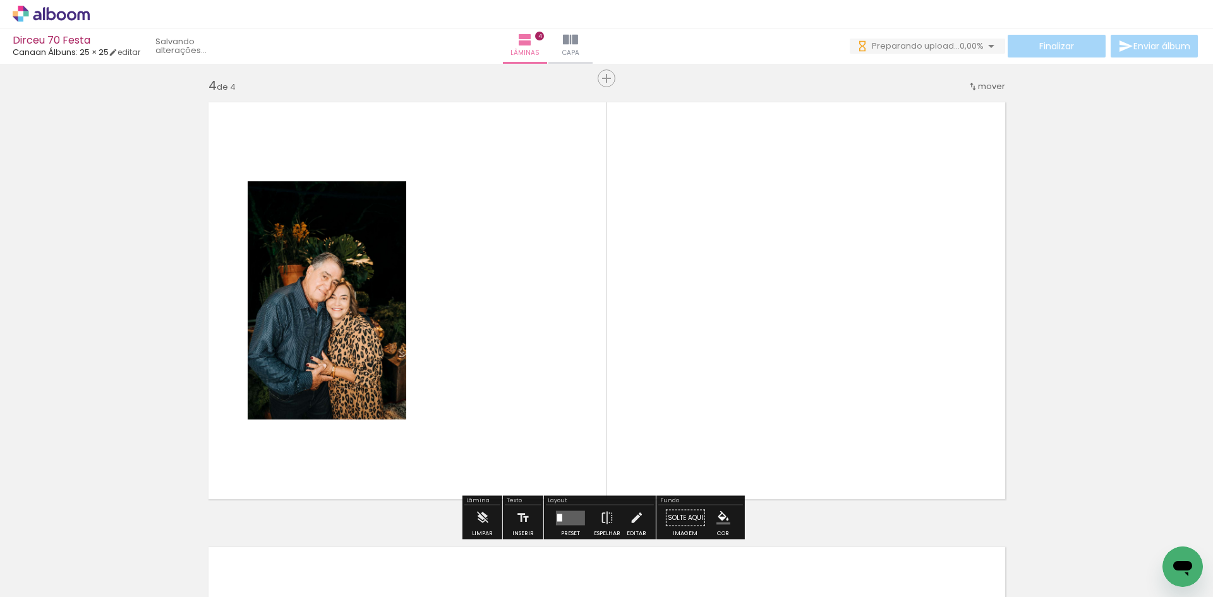
scroll to position [1351, 0]
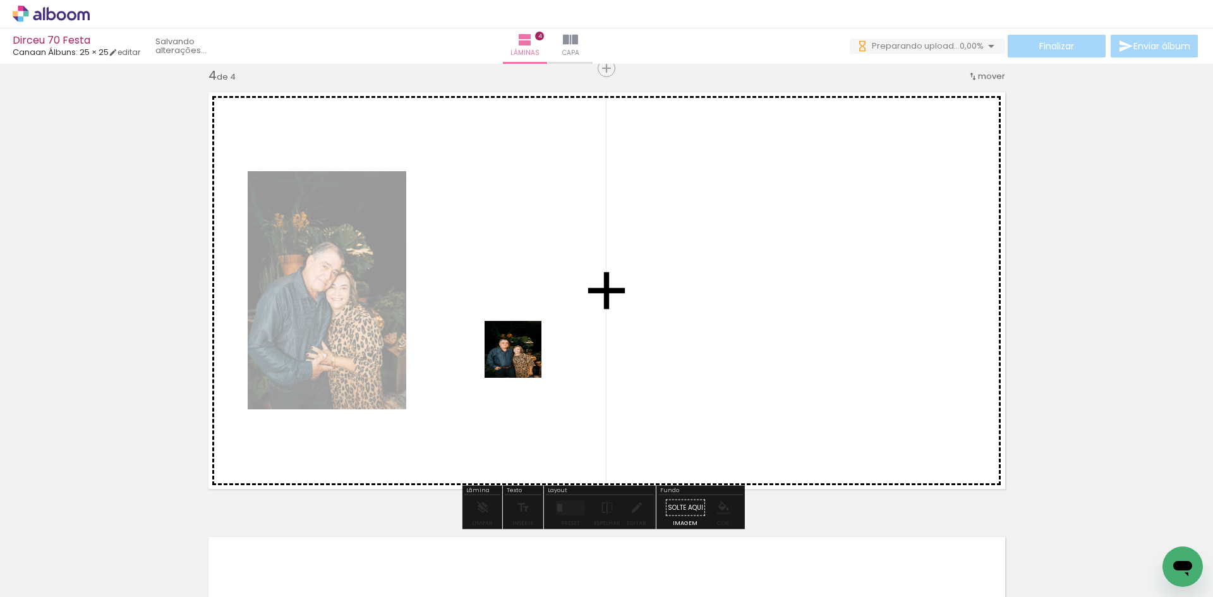
drag, startPoint x: 444, startPoint y: 579, endPoint x: 531, endPoint y: 328, distance: 265.3
click at [531, 328] on quentale-workspace at bounding box center [606, 298] width 1213 height 597
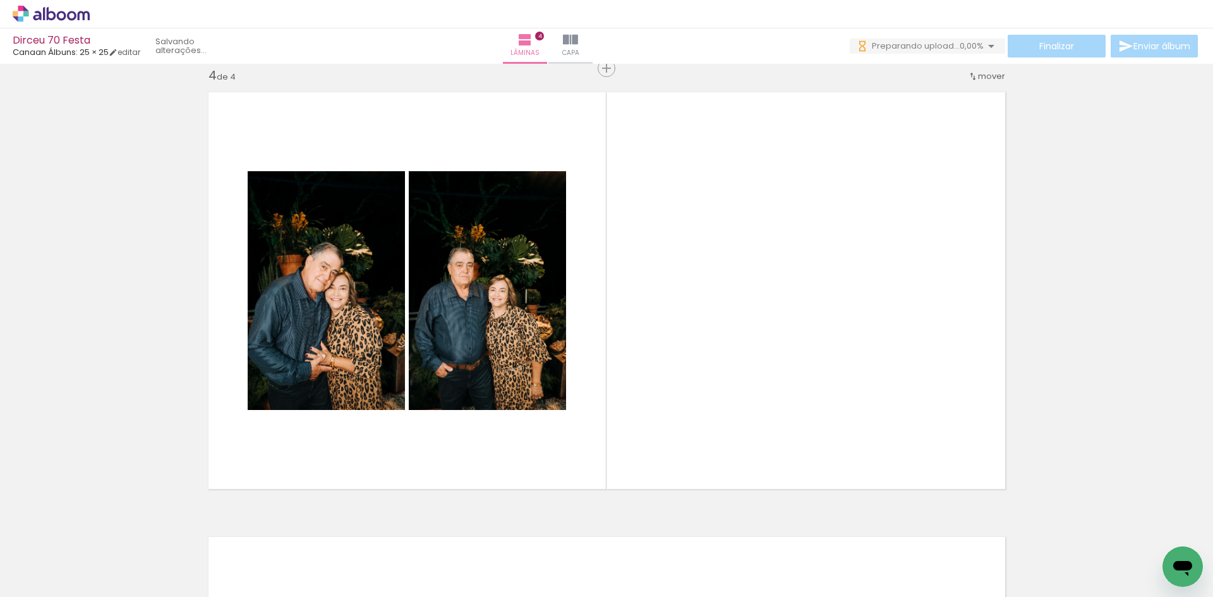
drag, startPoint x: 643, startPoint y: 578, endPoint x: 792, endPoint y: 319, distance: 298.5
click at [792, 319] on quentale-workspace at bounding box center [606, 298] width 1213 height 597
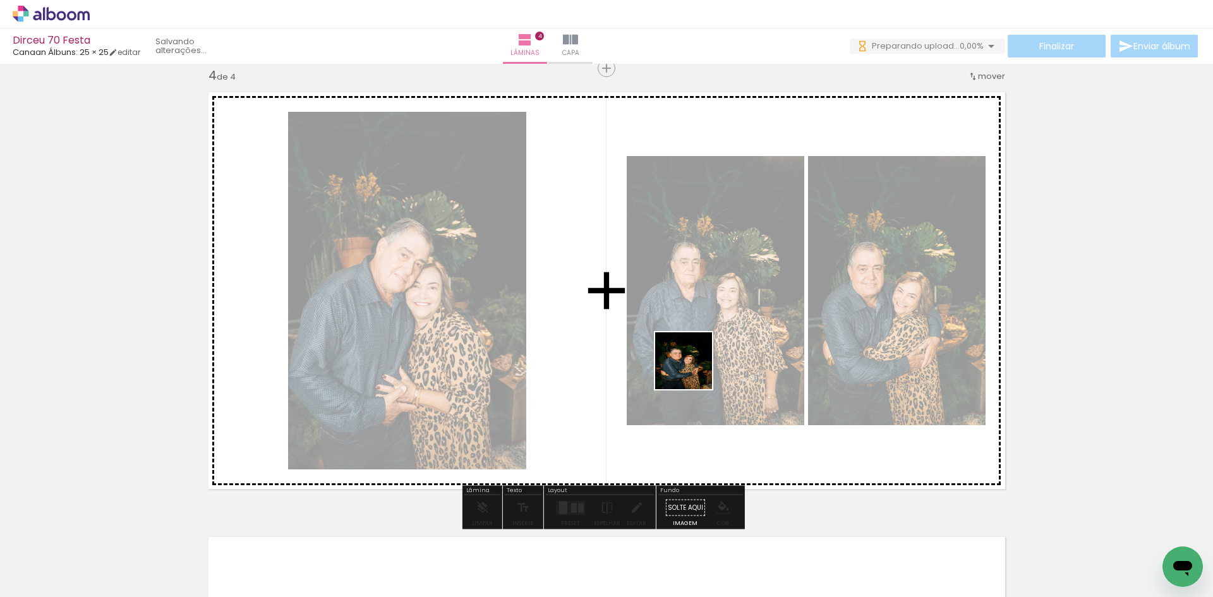
drag, startPoint x: 605, startPoint y: 502, endPoint x: 694, endPoint y: 370, distance: 158.7
click at [694, 370] on quentale-workspace at bounding box center [606, 298] width 1213 height 597
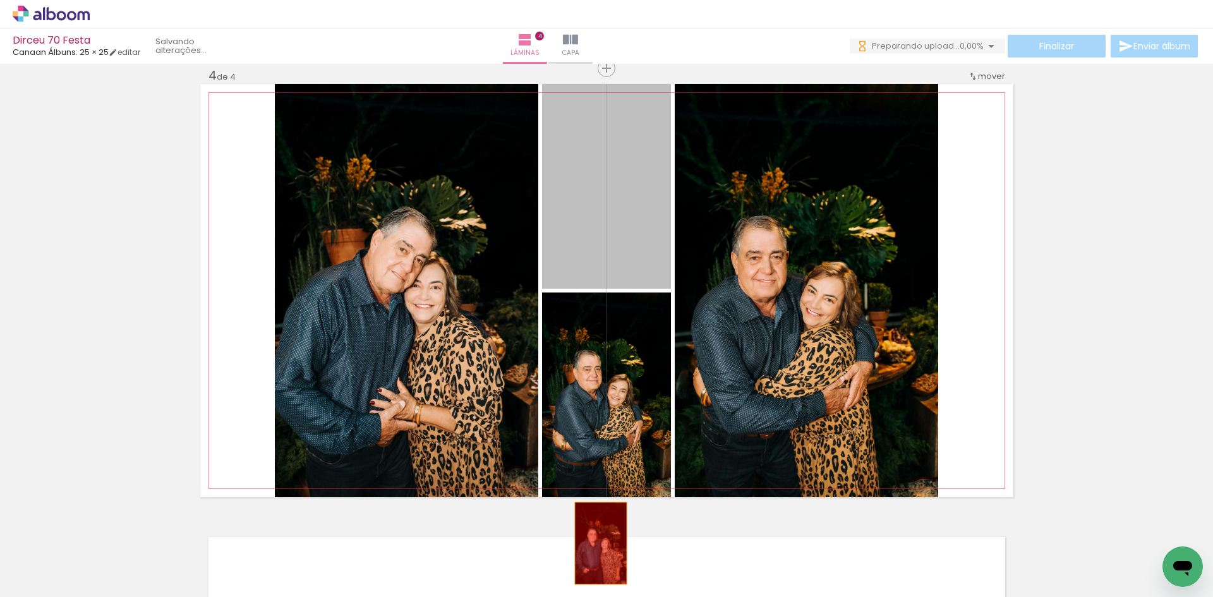
drag, startPoint x: 581, startPoint y: 232, endPoint x: 596, endPoint y: 543, distance: 311.2
click at [596, 543] on quentale-workspace at bounding box center [606, 298] width 1213 height 597
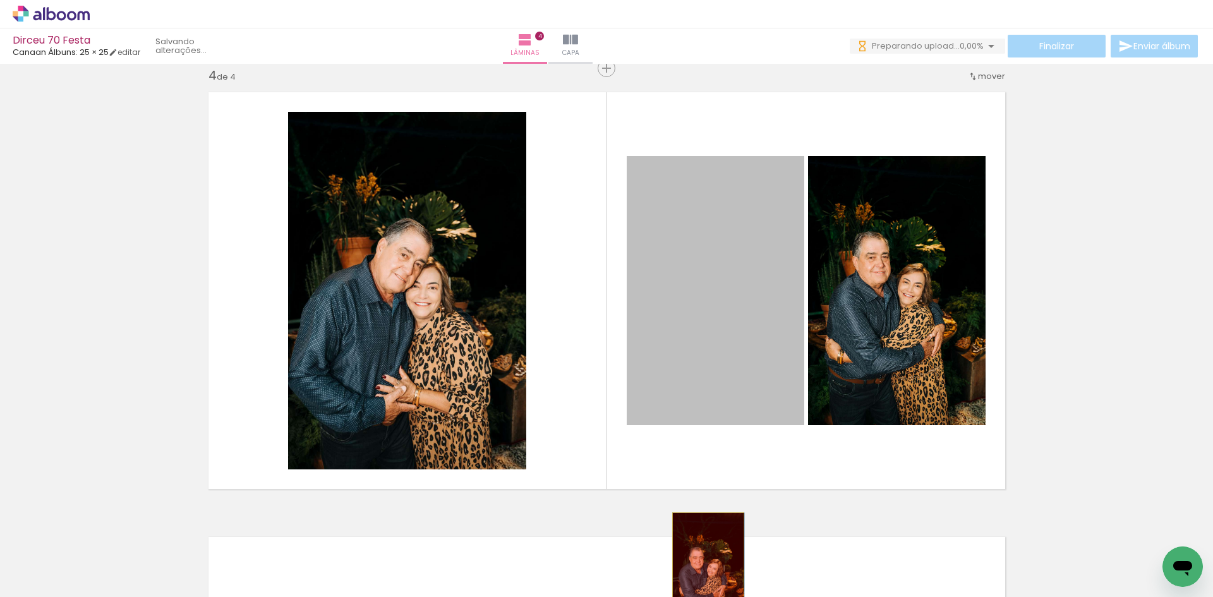
drag, startPoint x: 720, startPoint y: 310, endPoint x: 703, endPoint y: 567, distance: 257.6
click at [703, 567] on quentale-workspace at bounding box center [606, 298] width 1213 height 597
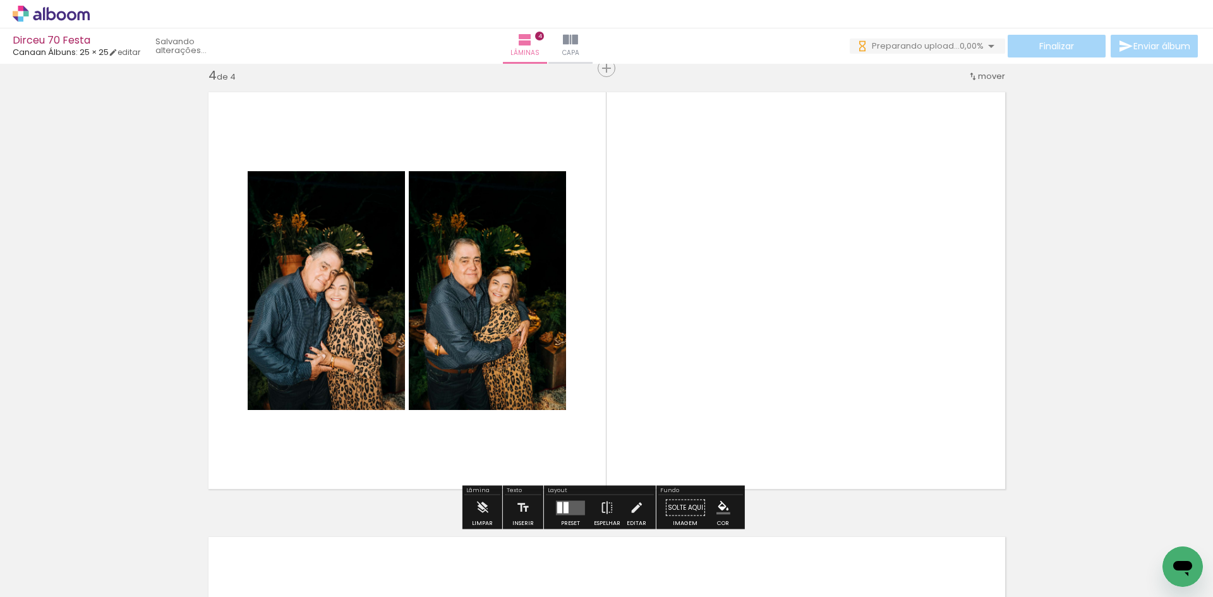
click at [563, 505] on div at bounding box center [565, 507] width 5 height 11
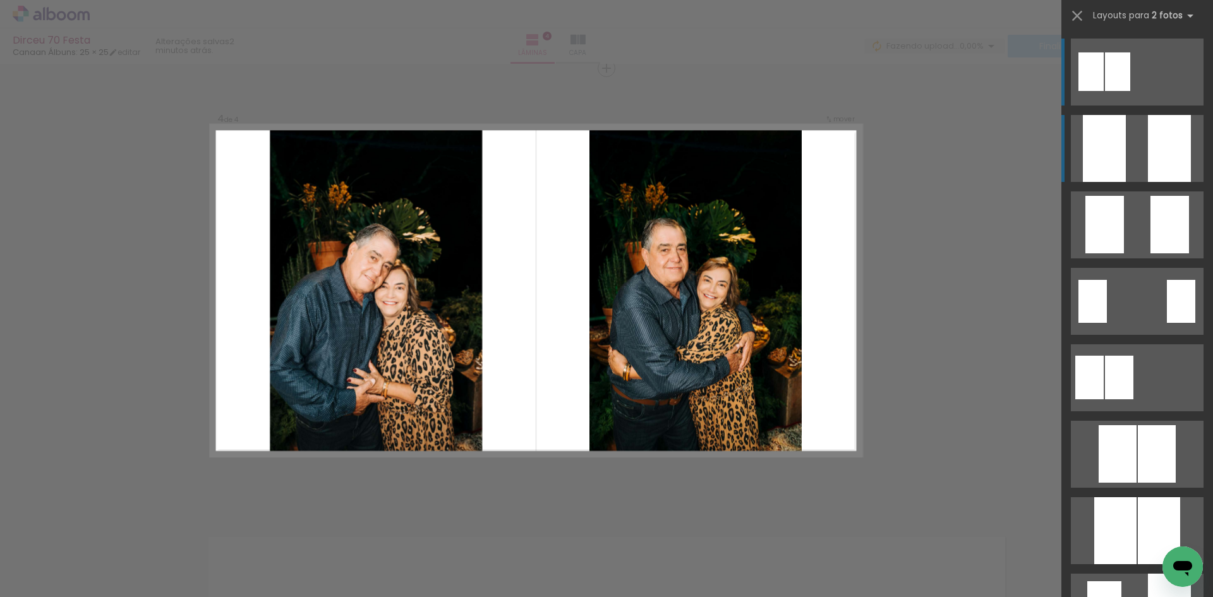
click at [1137, 168] on quentale-layouter at bounding box center [1137, 148] width 133 height 67
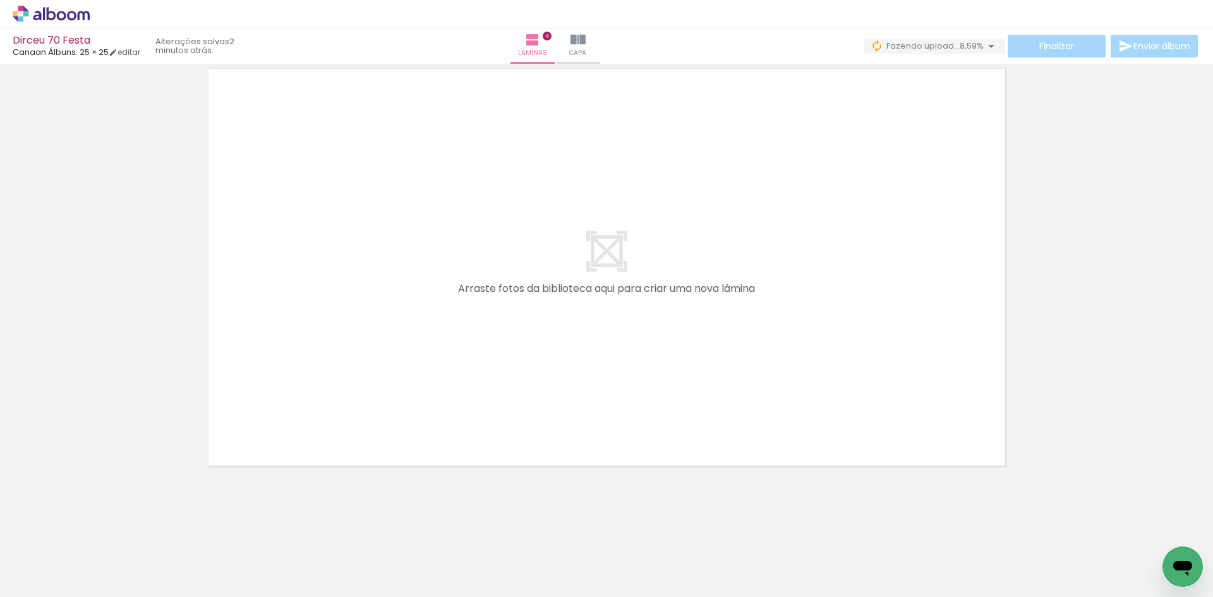
scroll to position [0, 816]
drag, startPoint x: 665, startPoint y: 565, endPoint x: 527, endPoint y: 443, distance: 184.3
click at [527, 443] on quentale-workspace at bounding box center [606, 298] width 1213 height 597
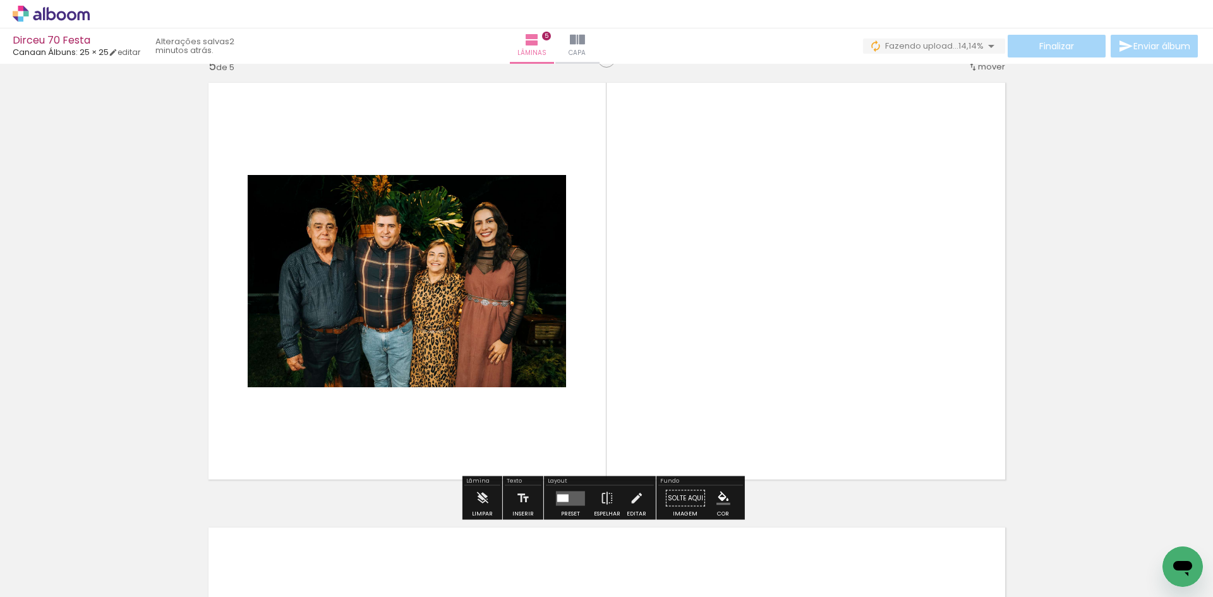
scroll to position [1795, 0]
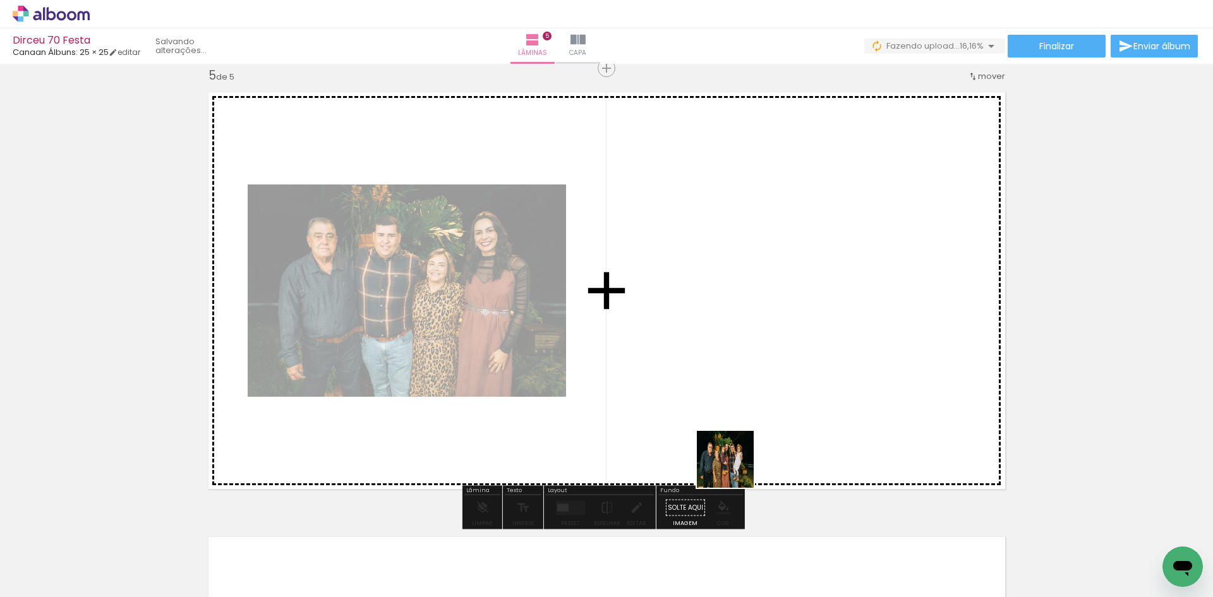
drag, startPoint x: 731, startPoint y: 565, endPoint x: 738, endPoint y: 442, distance: 124.0
click at [738, 442] on quentale-workspace at bounding box center [606, 298] width 1213 height 597
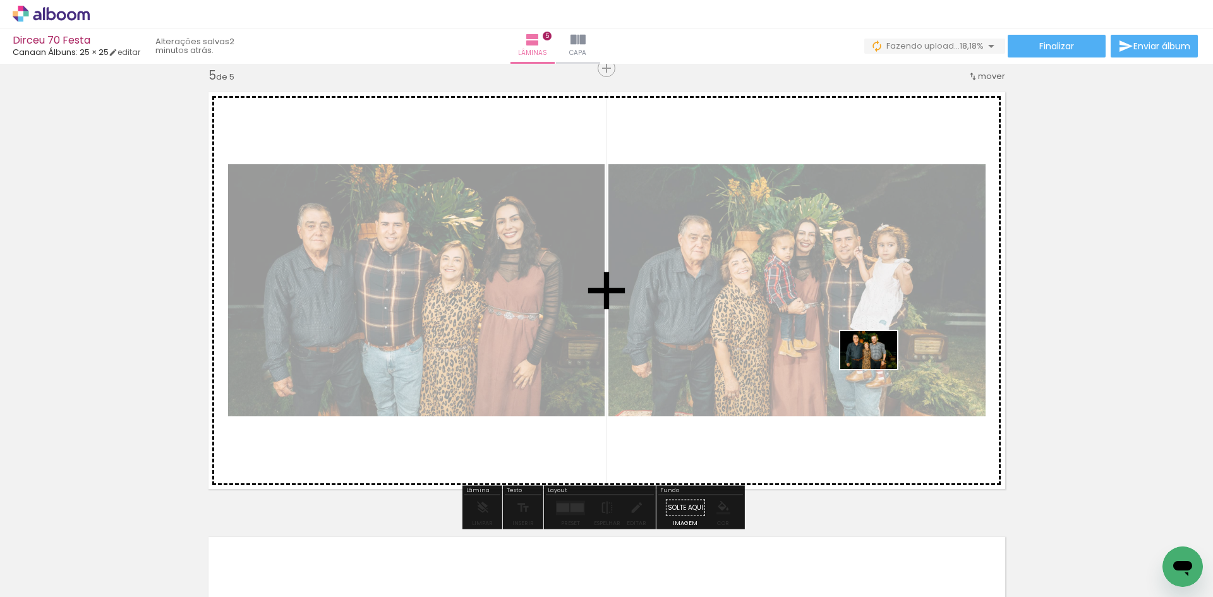
drag, startPoint x: 806, startPoint y: 565, endPoint x: 878, endPoint y: 369, distance: 208.7
click at [878, 369] on quentale-workspace at bounding box center [606, 298] width 1213 height 597
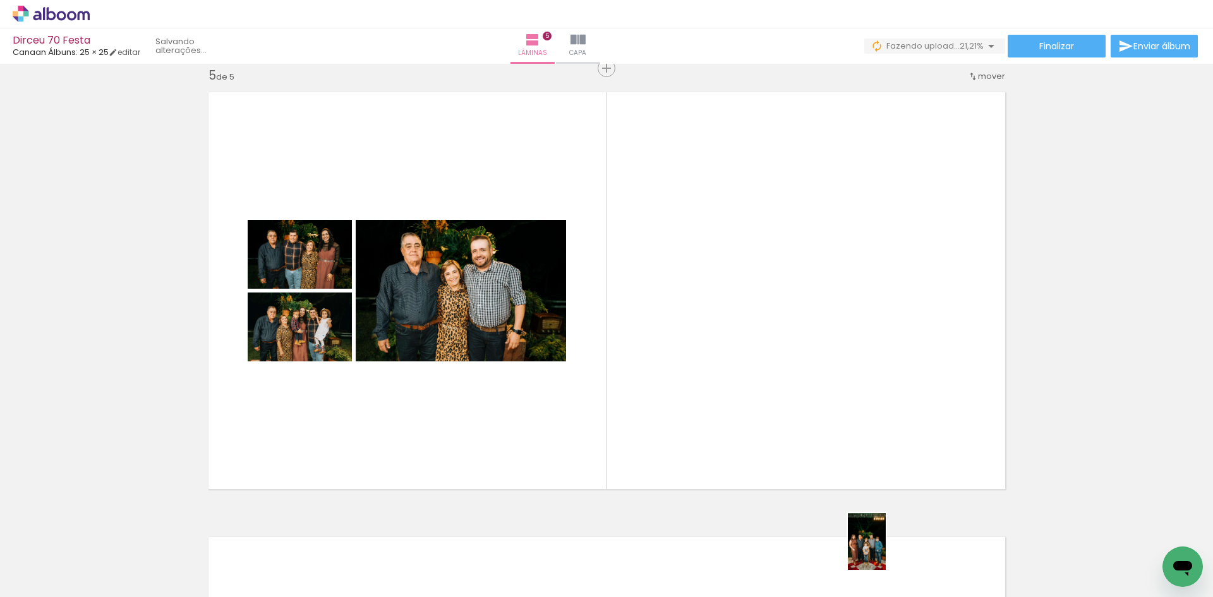
drag, startPoint x: 893, startPoint y: 577, endPoint x: 884, endPoint y: 412, distance: 165.7
click at [884, 412] on quentale-workspace at bounding box center [606, 298] width 1213 height 597
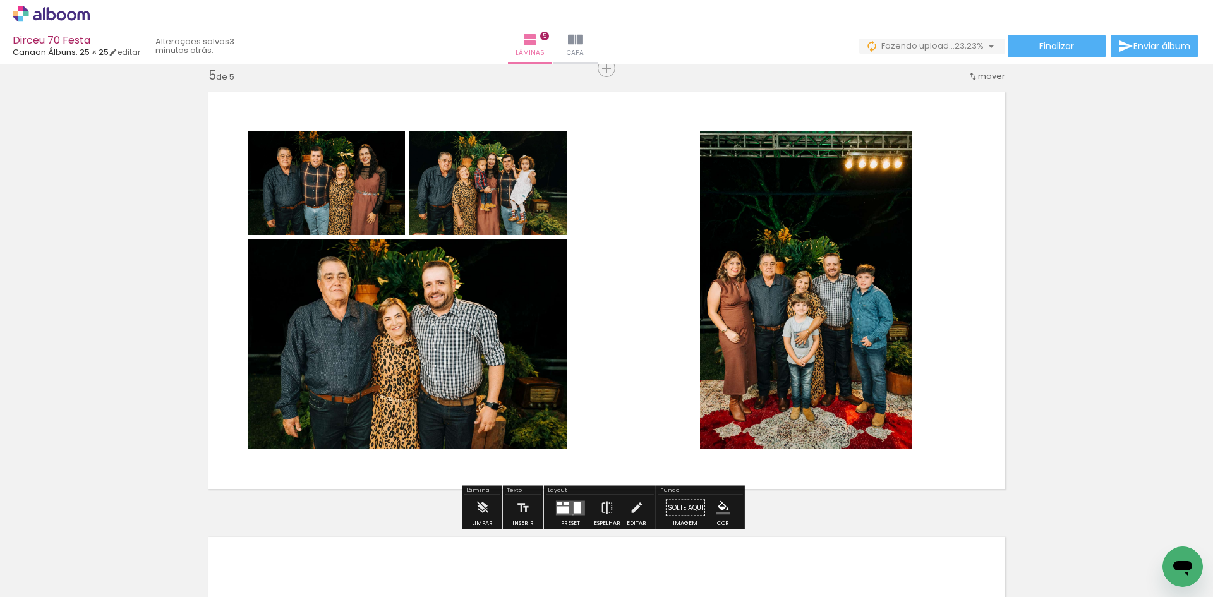
click at [570, 514] on quentale-layouter at bounding box center [570, 507] width 29 height 15
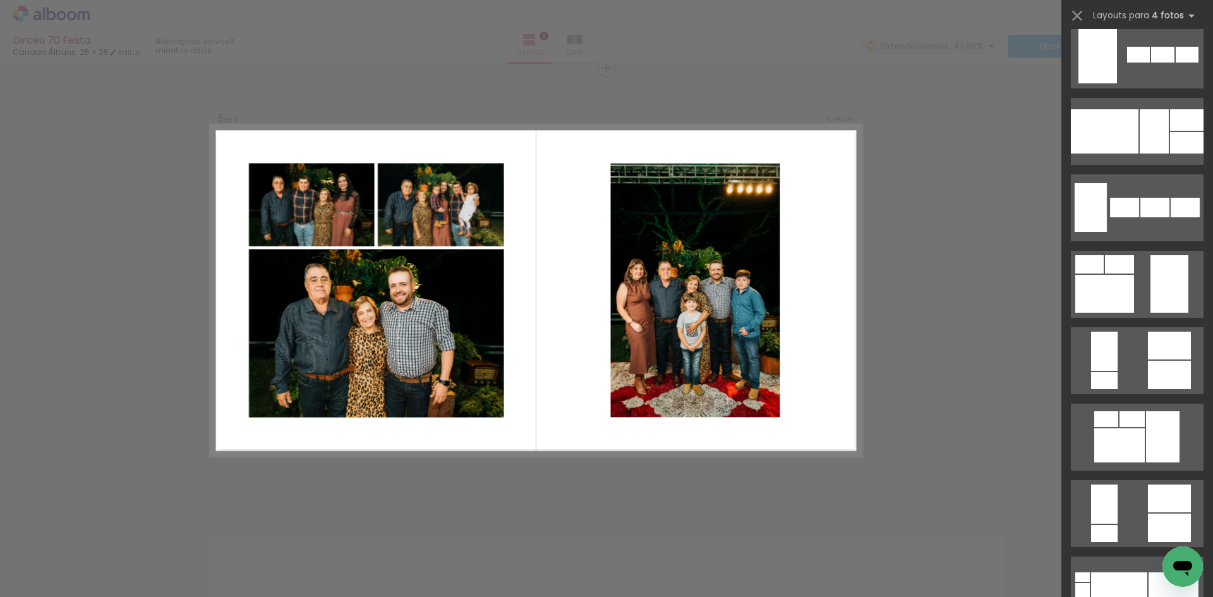
scroll to position [0, 0]
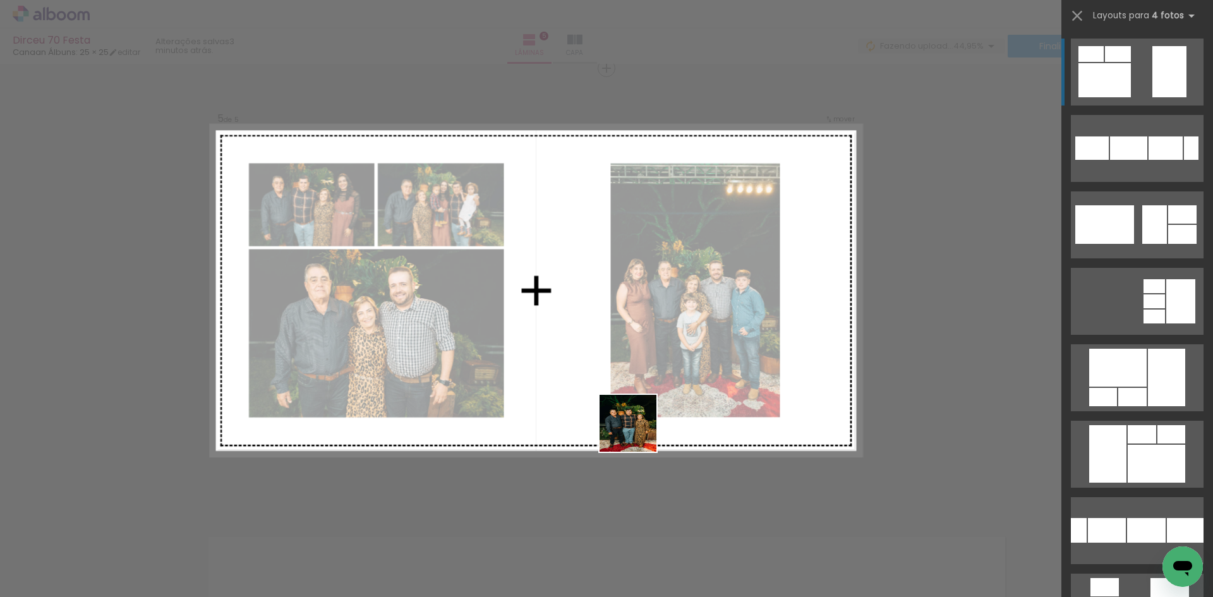
drag, startPoint x: 579, startPoint y: 573, endPoint x: 653, endPoint y: 405, distance: 183.3
click at [653, 405] on quentale-workspace at bounding box center [606, 298] width 1213 height 597
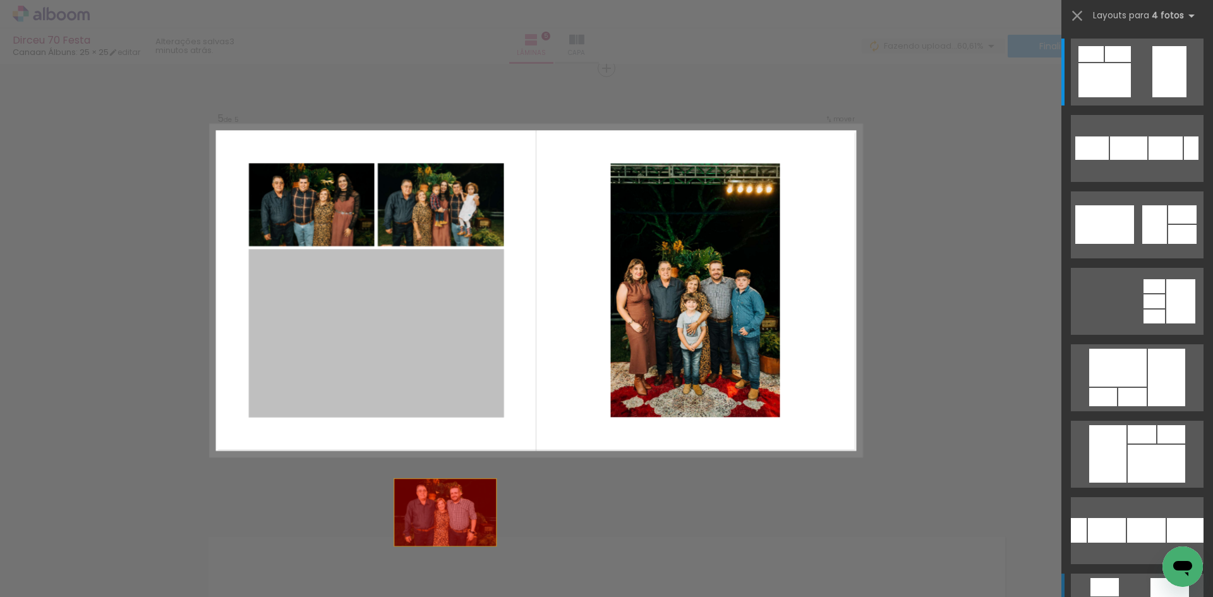
drag, startPoint x: 395, startPoint y: 346, endPoint x: 466, endPoint y: 543, distance: 208.8
click at [457, 559] on quentale-workspace at bounding box center [606, 298] width 1213 height 597
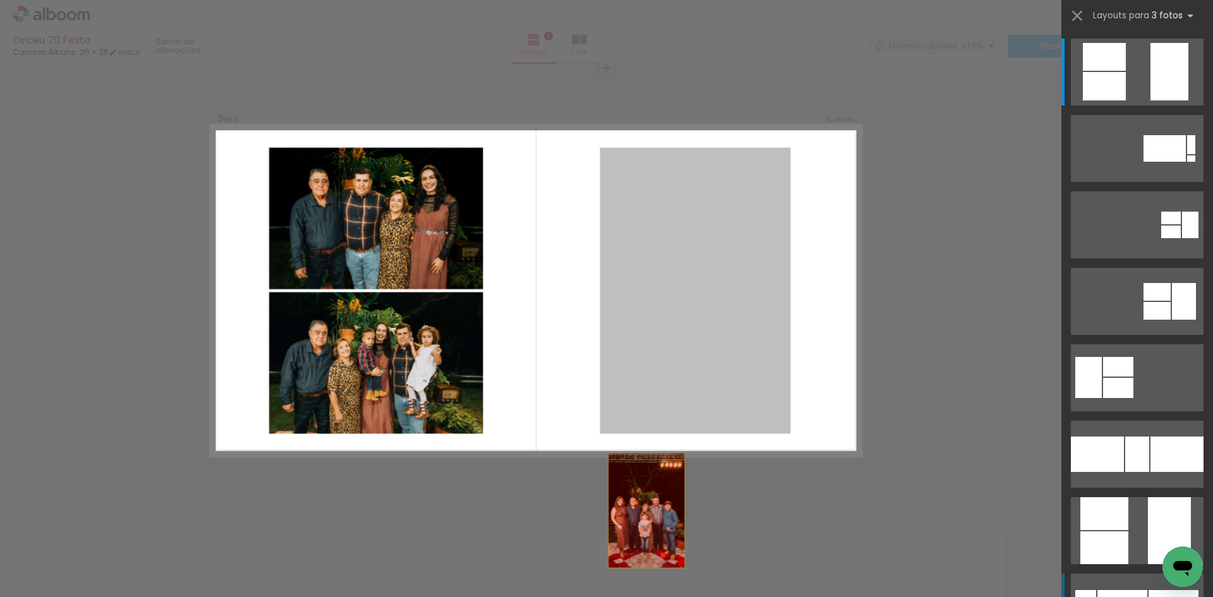
drag, startPoint x: 682, startPoint y: 358, endPoint x: 628, endPoint y: 568, distance: 217.3
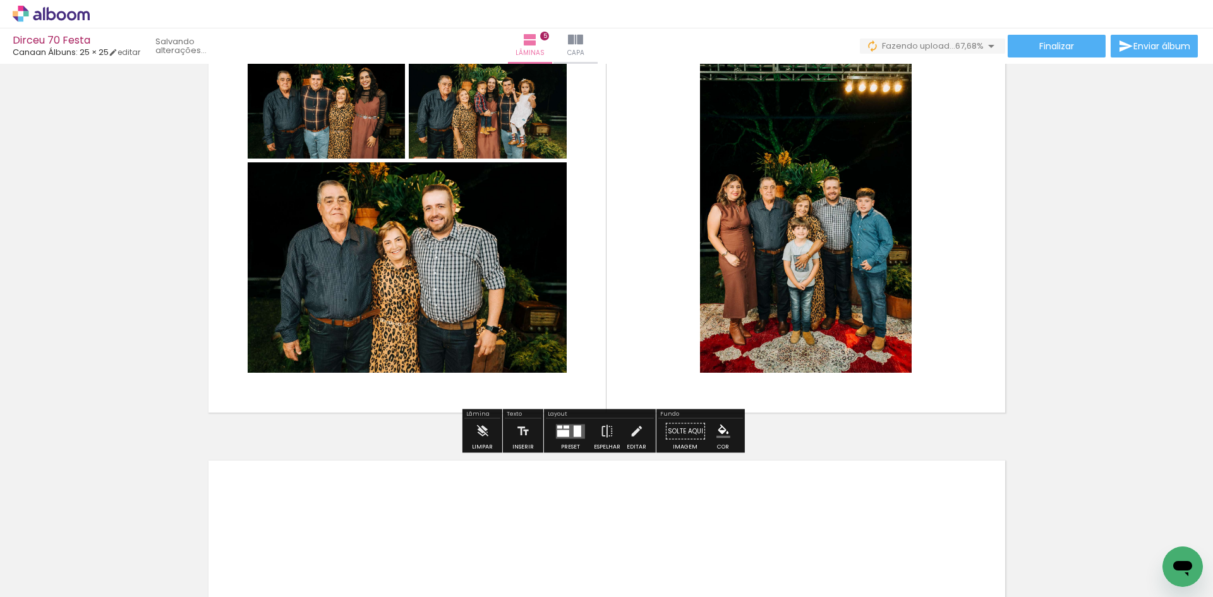
scroll to position [1964, 0]
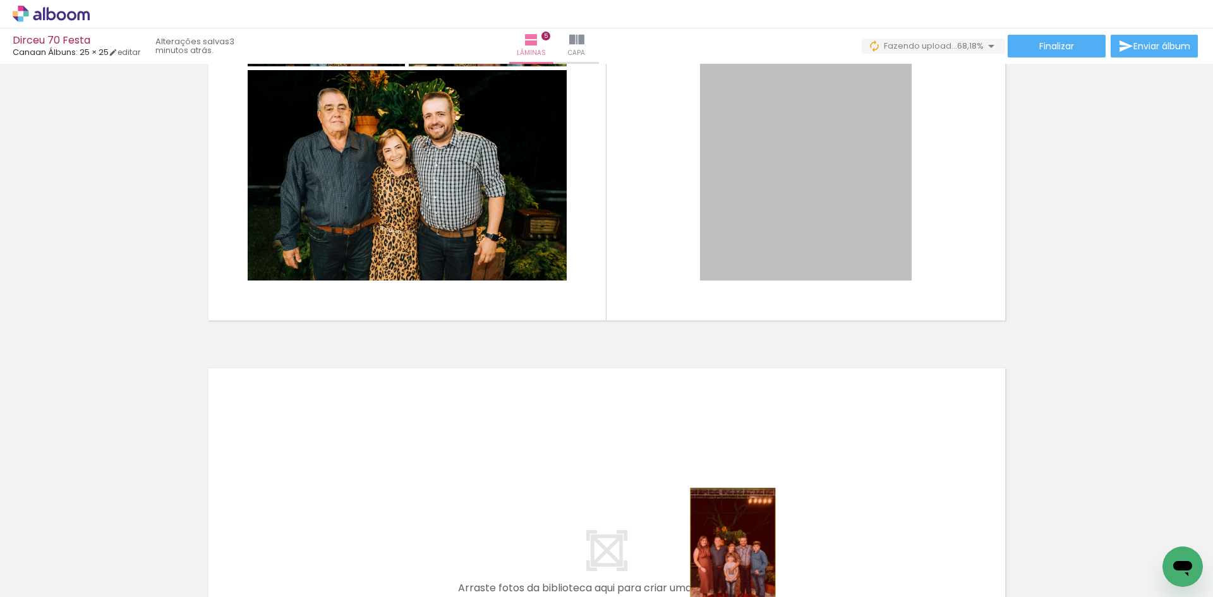
drag, startPoint x: 783, startPoint y: 202, endPoint x: 725, endPoint y: 562, distance: 364.7
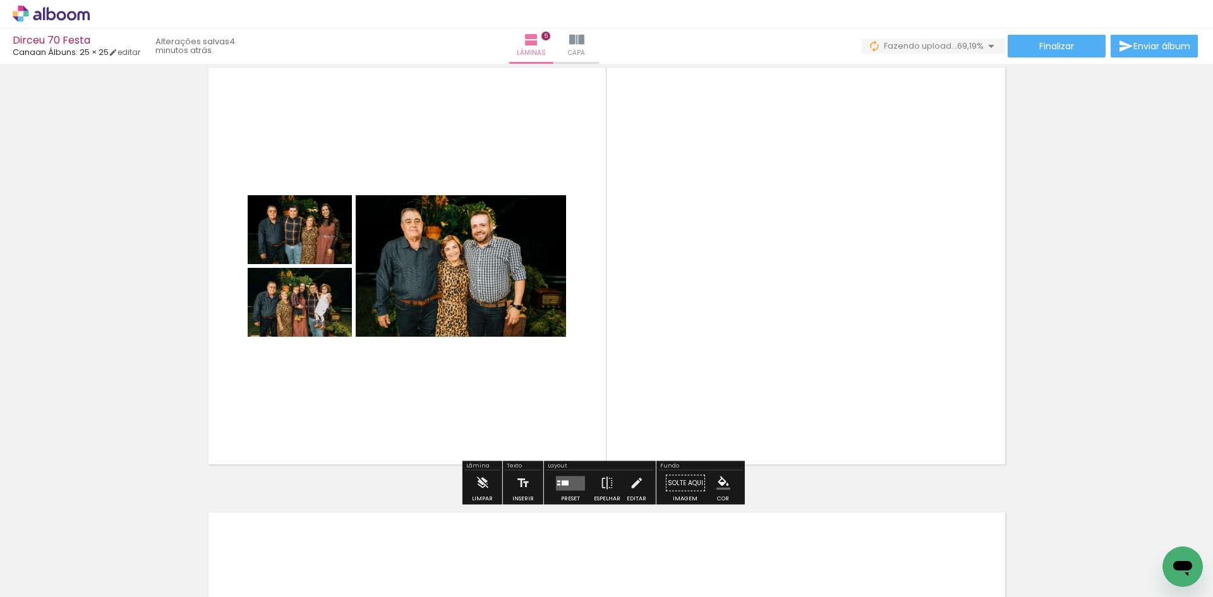
scroll to position [1795, 0]
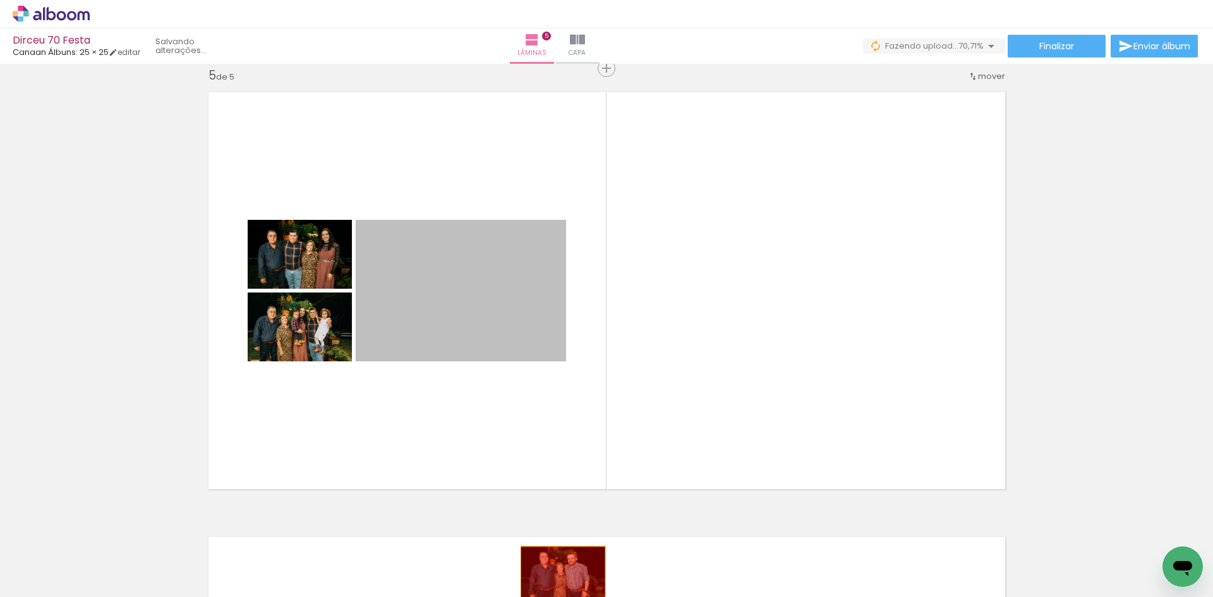
drag, startPoint x: 466, startPoint y: 296, endPoint x: 558, endPoint y: 575, distance: 294.1
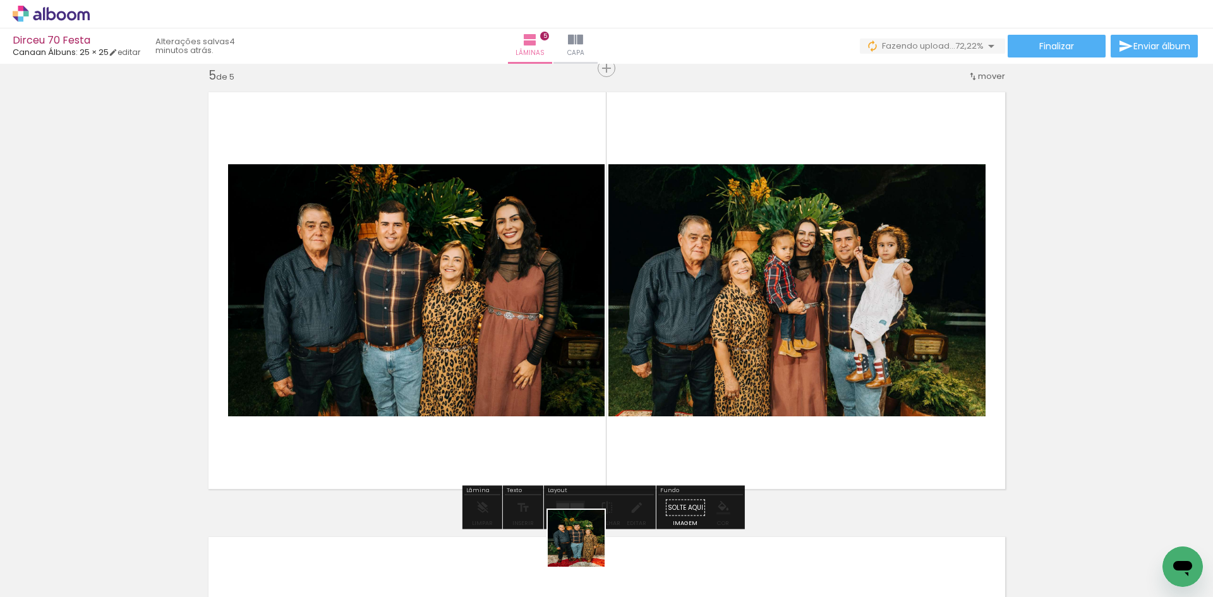
drag, startPoint x: 582, startPoint y: 555, endPoint x: 648, endPoint y: 422, distance: 148.9
click at [648, 422] on quentale-workspace at bounding box center [606, 298] width 1213 height 597
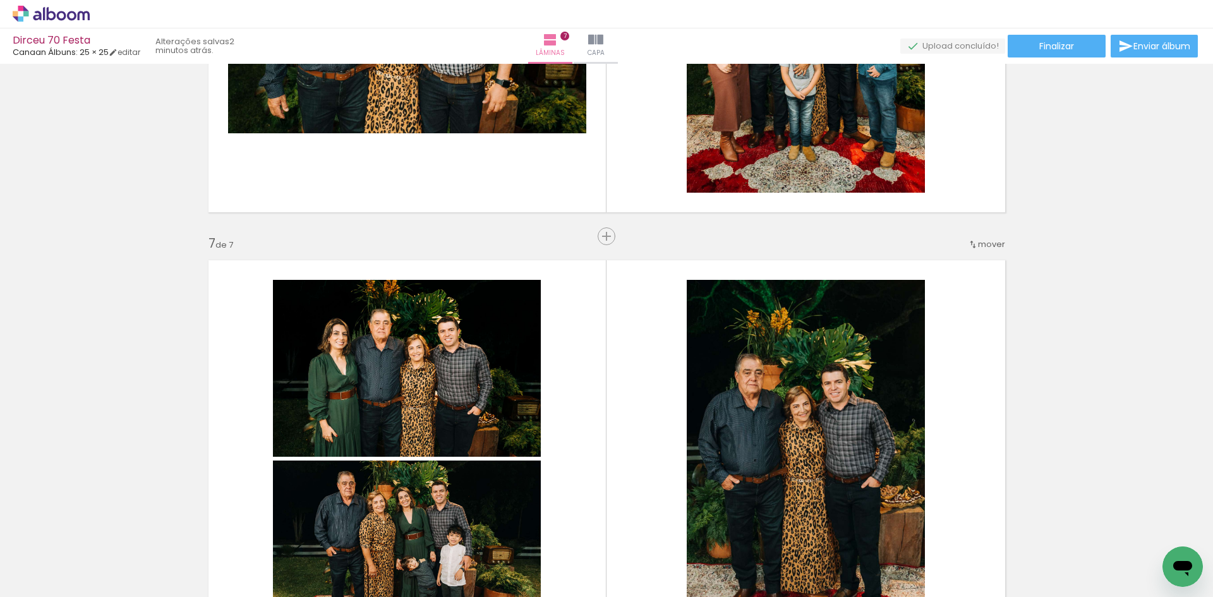
scroll to position [2179, 0]
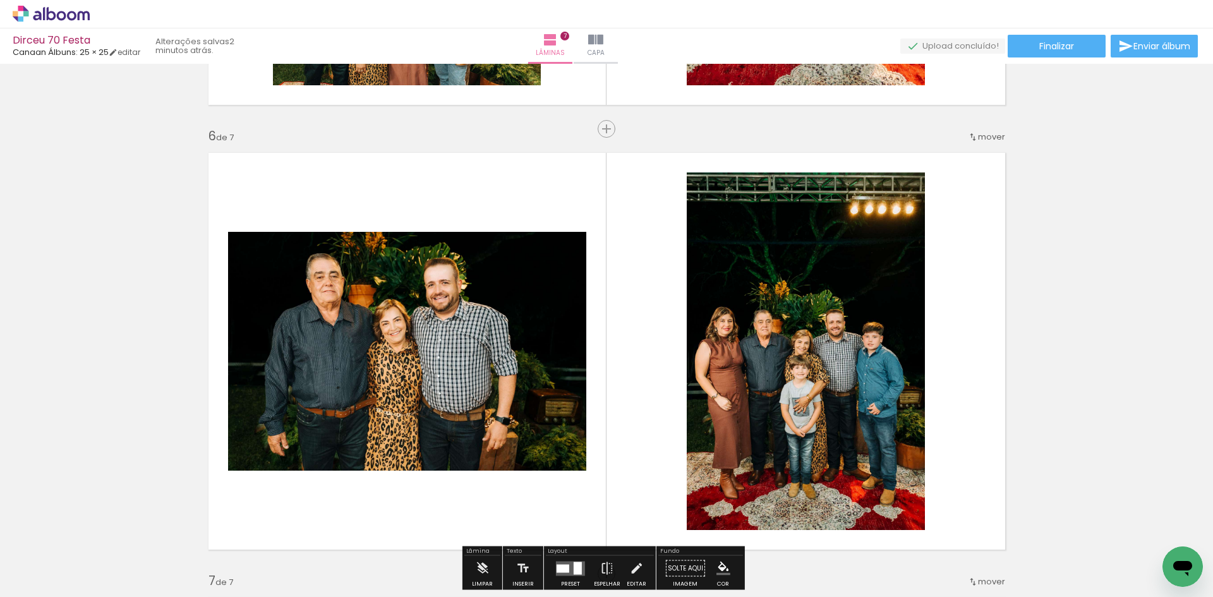
click at [35, 581] on span "Adicionar Fotos" at bounding box center [45, 580] width 38 height 14
click at [0, 0] on input "file" at bounding box center [0, 0] width 0 height 0
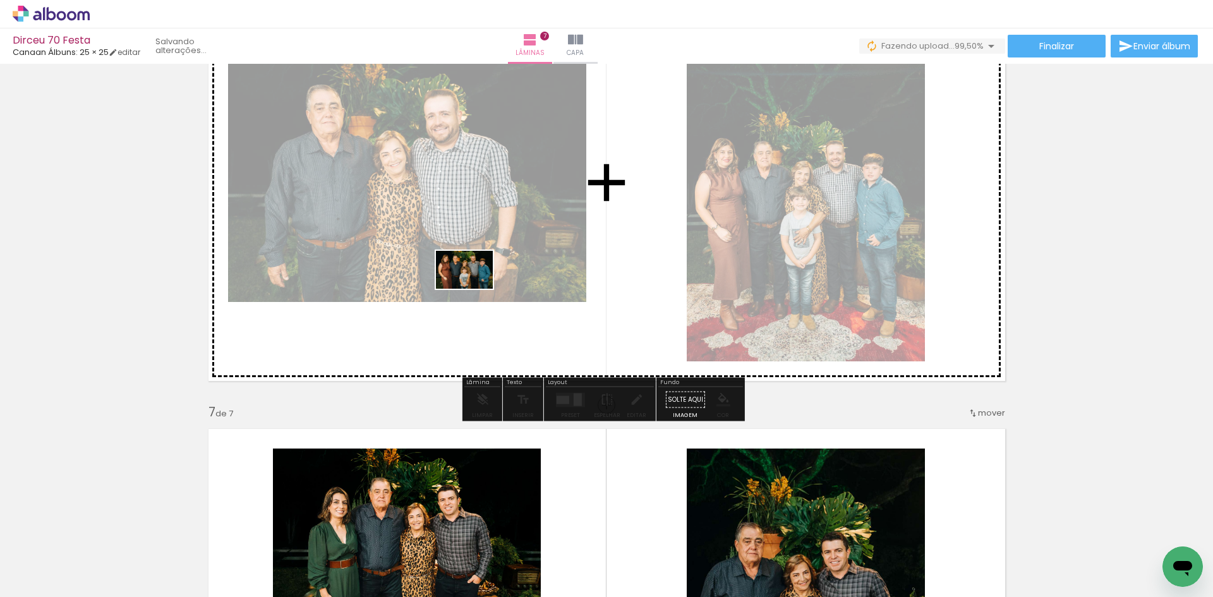
drag, startPoint x: 1152, startPoint y: 556, endPoint x: 474, endPoint y: 289, distance: 728.6
click at [474, 289] on quentale-workspace at bounding box center [606, 298] width 1213 height 597
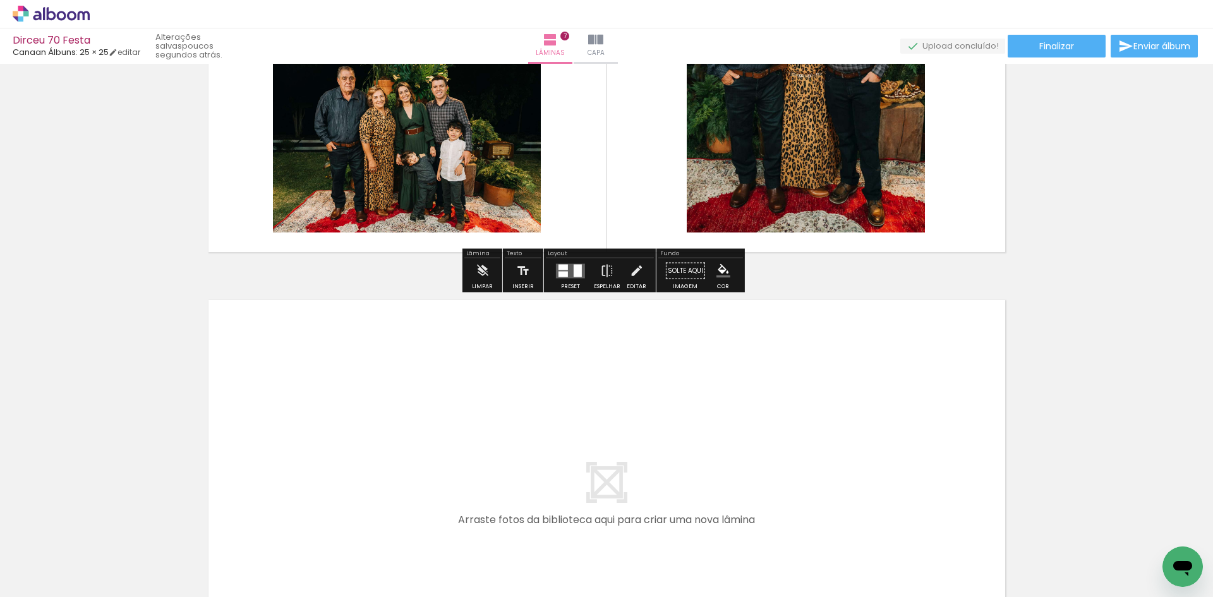
scroll to position [3153, 0]
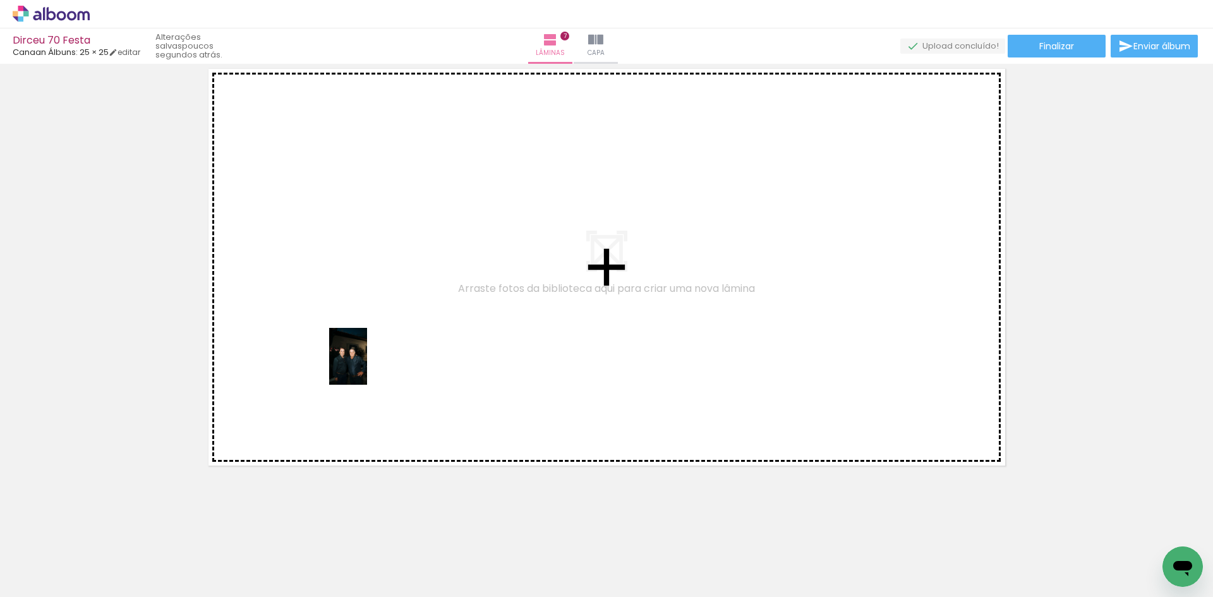
drag, startPoint x: 131, startPoint y: 571, endPoint x: 367, endPoint y: 366, distance: 313.0
click at [367, 366] on quentale-workspace at bounding box center [606, 298] width 1213 height 597
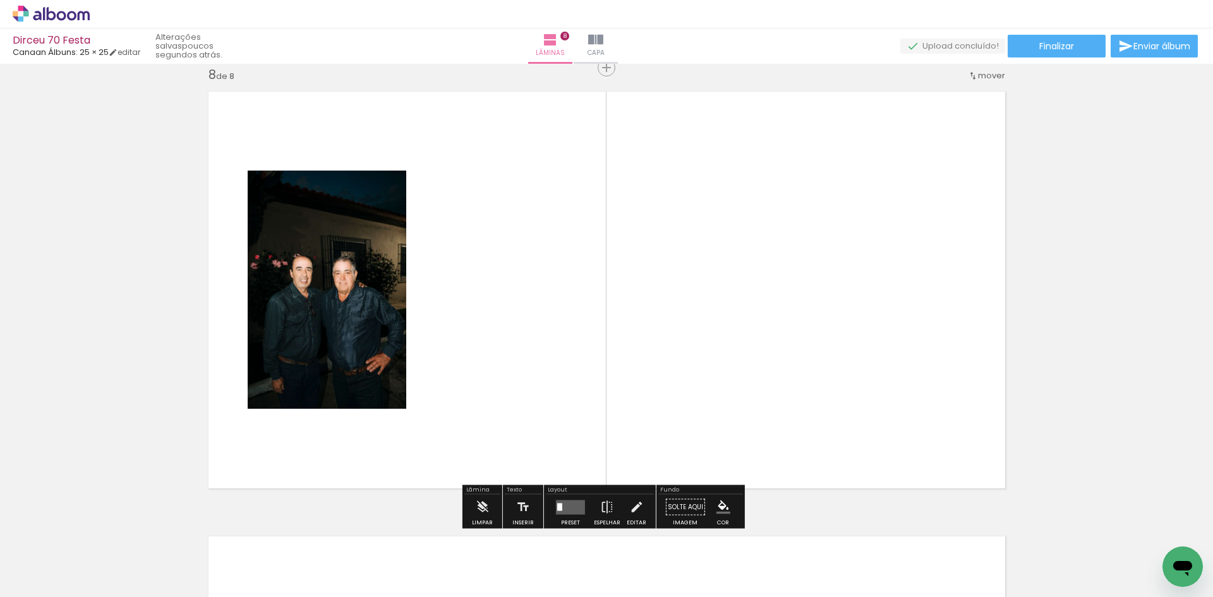
scroll to position [3130, 0]
drag, startPoint x: 204, startPoint y: 560, endPoint x: 411, endPoint y: 383, distance: 272.4
click at [411, 383] on quentale-workspace at bounding box center [606, 298] width 1213 height 597
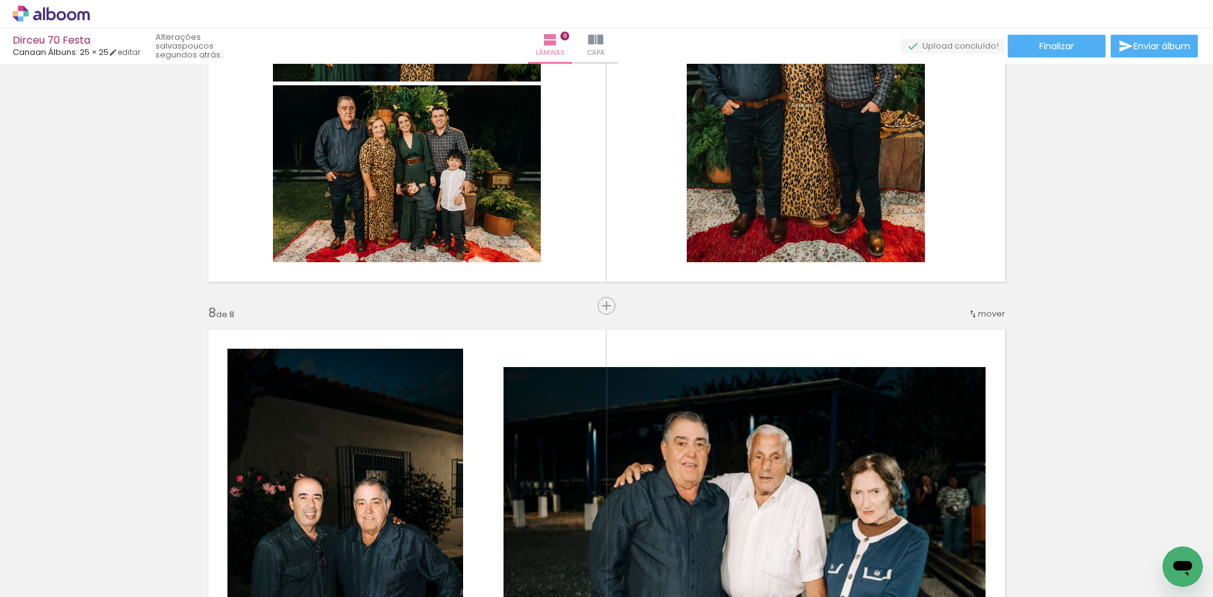
scroll to position [2793, 0]
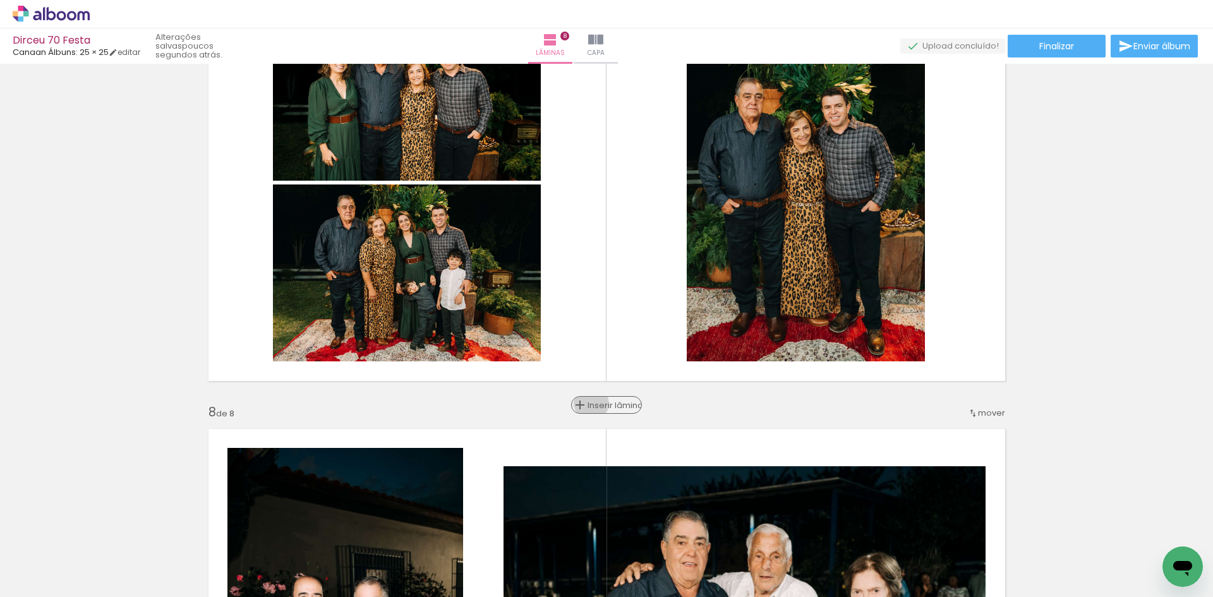
click at [594, 404] on span "Inserir lâmina" at bounding box center [611, 405] width 49 height 8
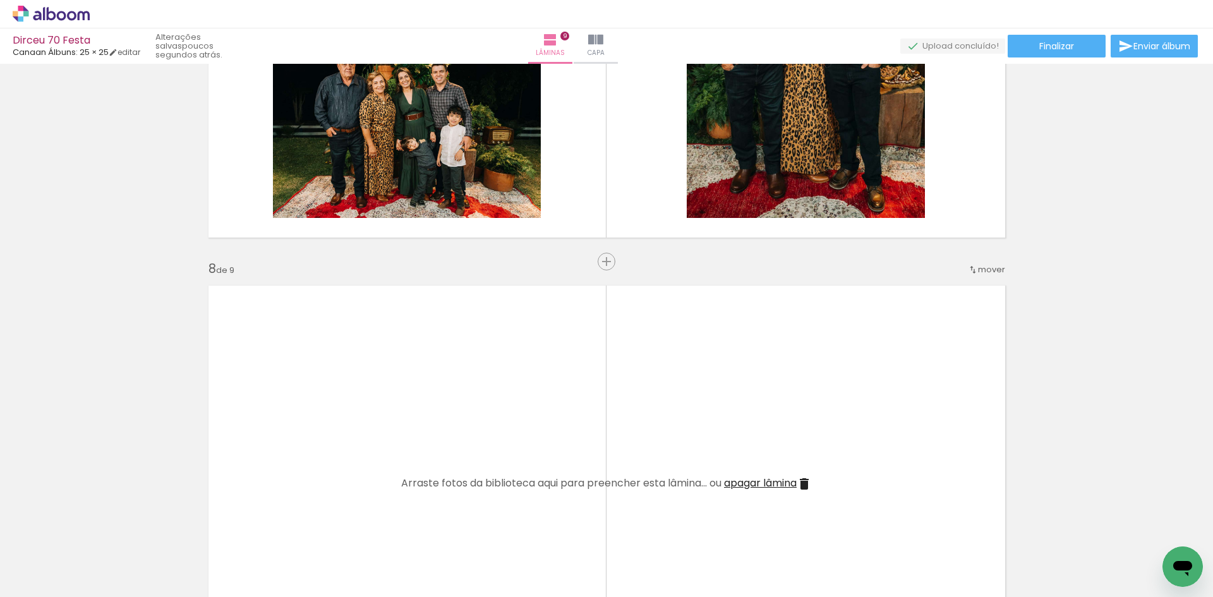
scroll to position [2961, 0]
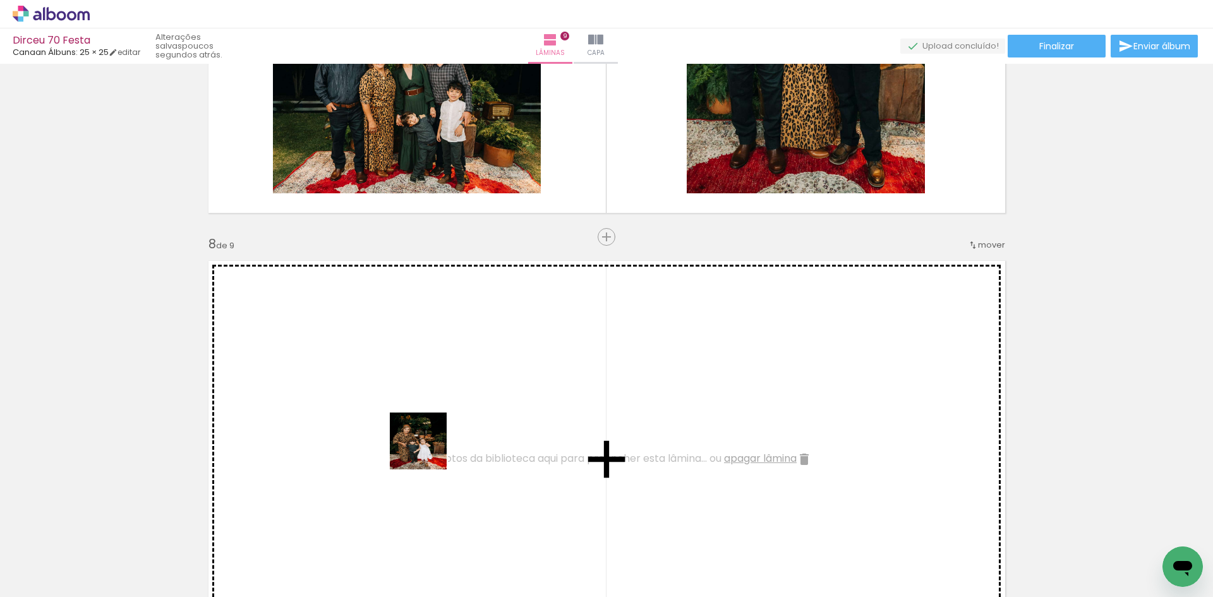
drag, startPoint x: 320, startPoint y: 560, endPoint x: 428, endPoint y: 450, distance: 153.7
click at [428, 450] on quentale-workspace at bounding box center [606, 298] width 1213 height 597
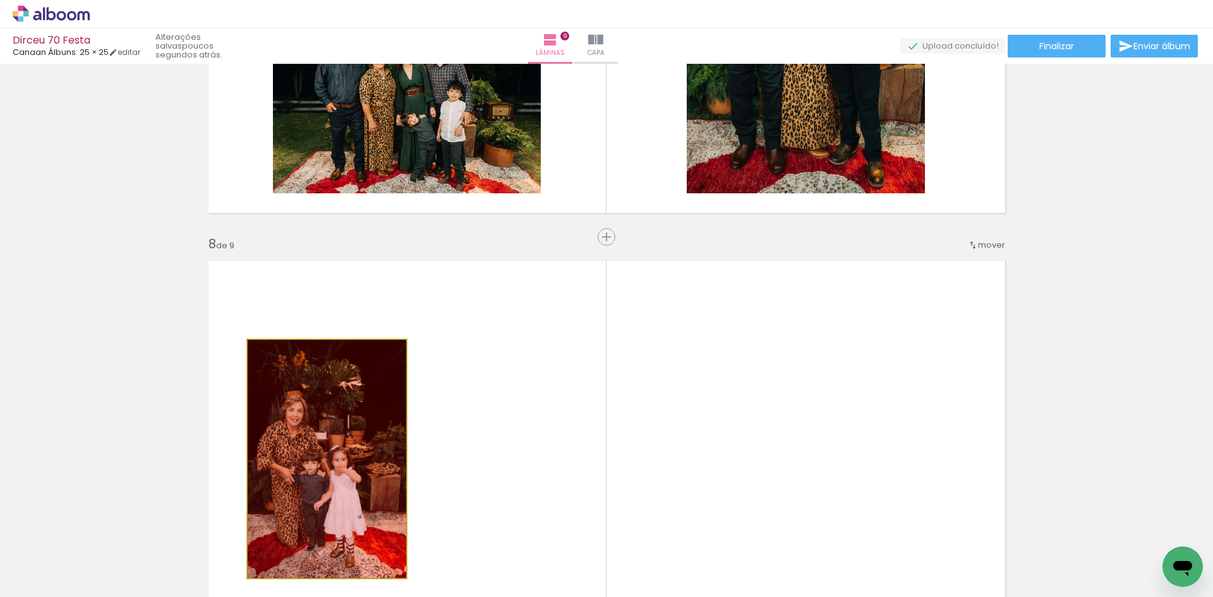
drag, startPoint x: 334, startPoint y: 443, endPoint x: 316, endPoint y: 551, distance: 108.8
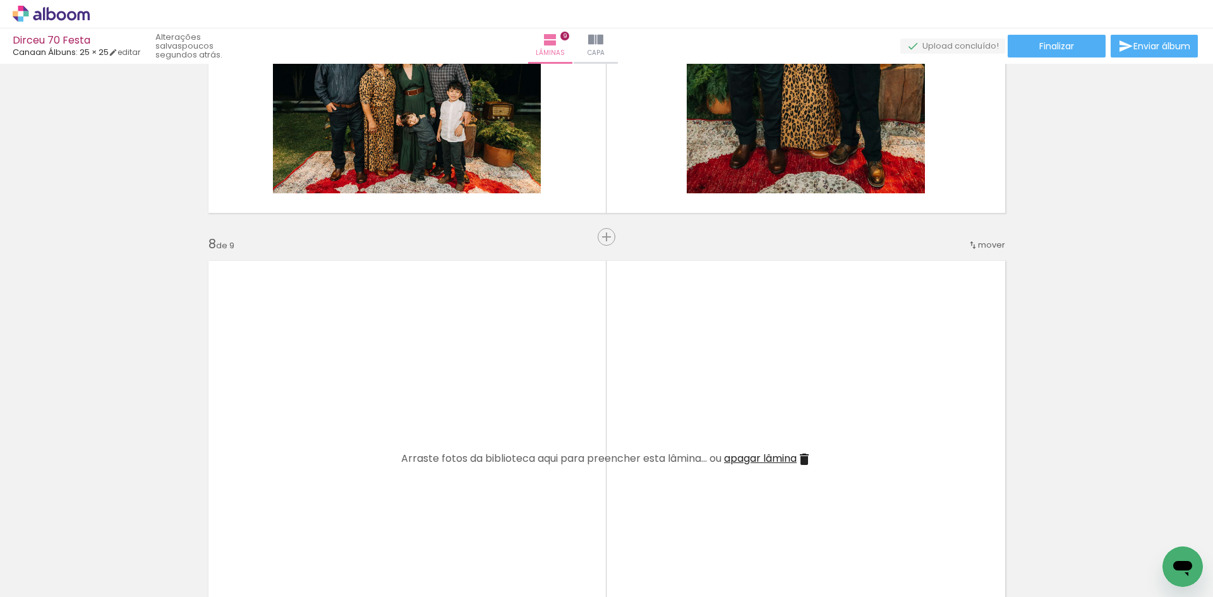
drag, startPoint x: 375, startPoint y: 569, endPoint x: 438, endPoint y: 478, distance: 110.4
click at [437, 478] on quentale-workspace at bounding box center [606, 298] width 1213 height 597
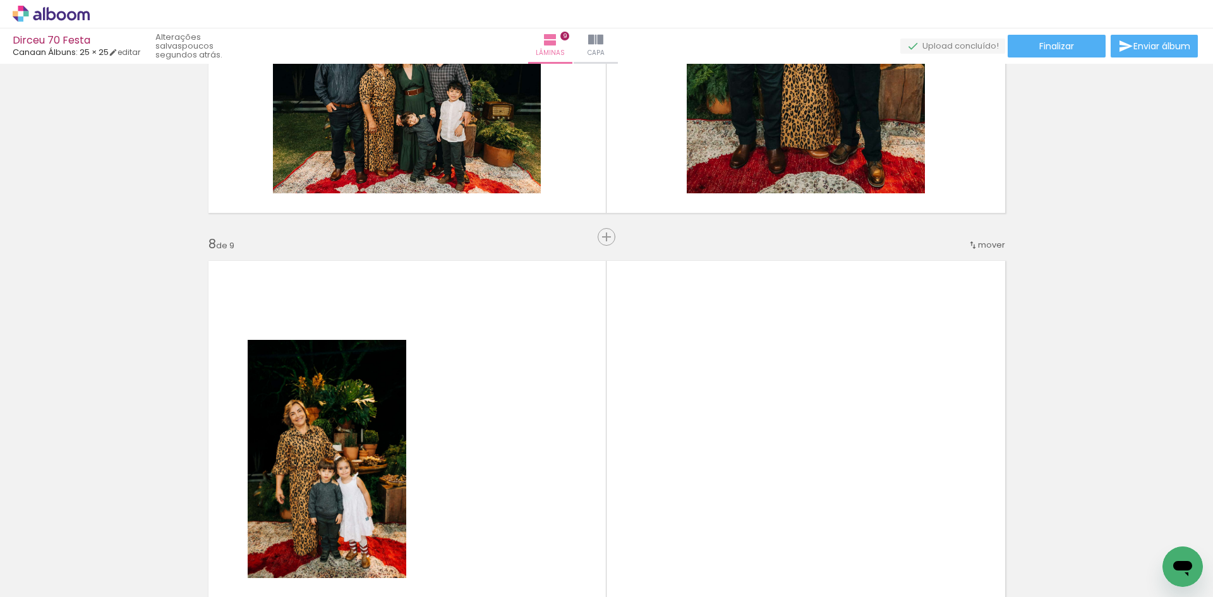
drag, startPoint x: 520, startPoint y: 563, endPoint x: 806, endPoint y: 437, distance: 313.1
click at [806, 437] on quentale-workspace at bounding box center [606, 298] width 1213 height 597
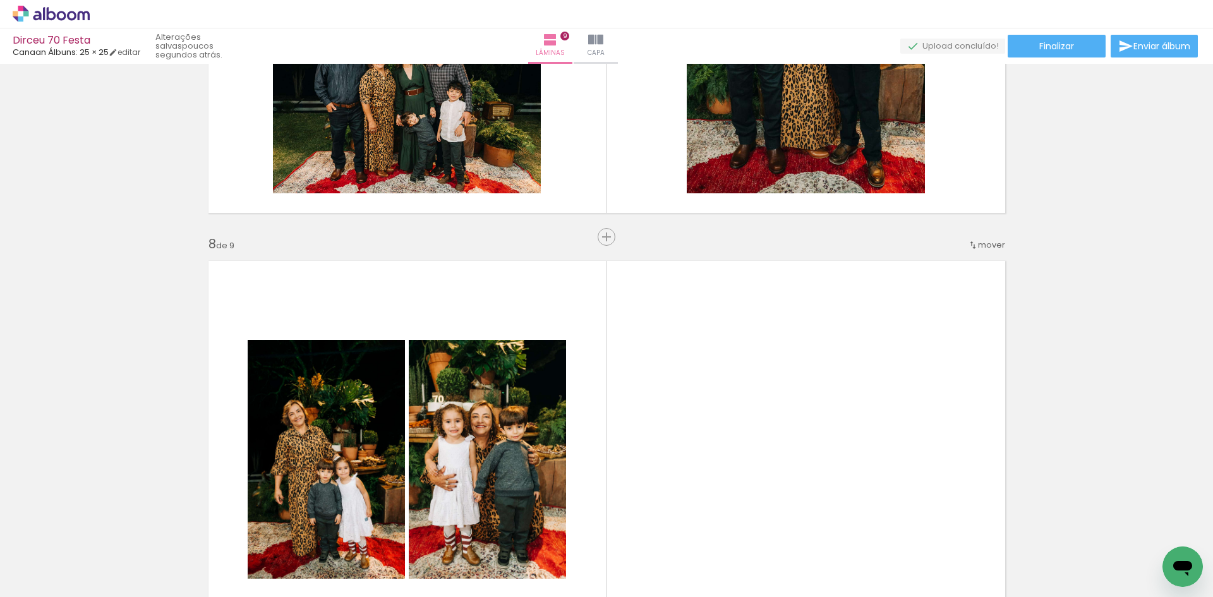
scroll to position [3298, 0]
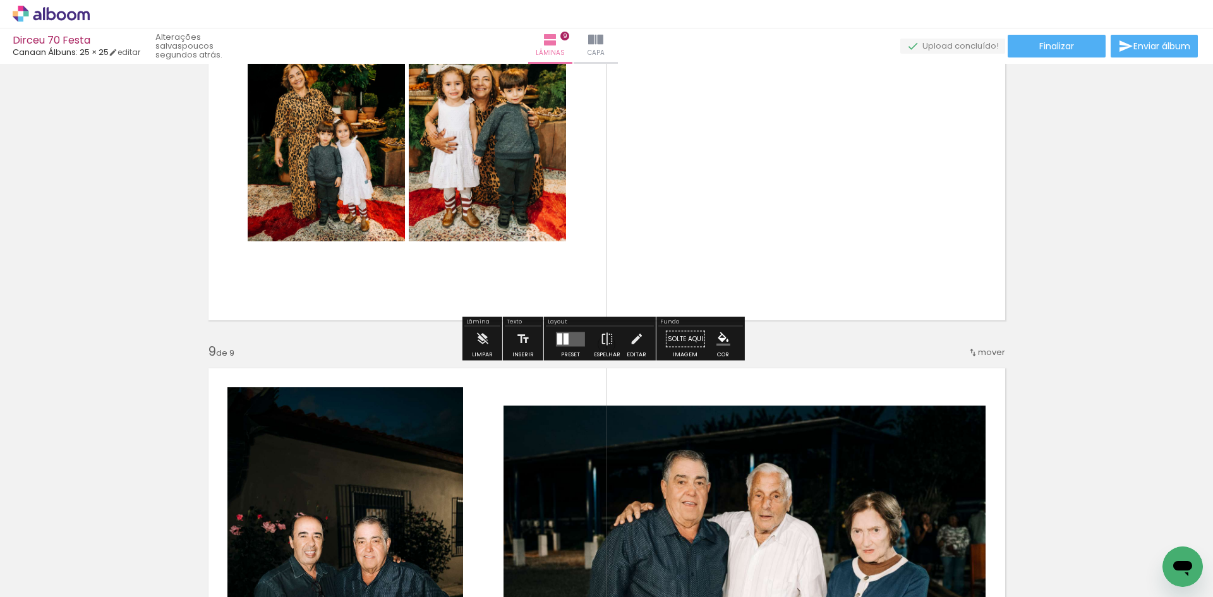
click at [562, 346] on div at bounding box center [570, 339] width 34 height 25
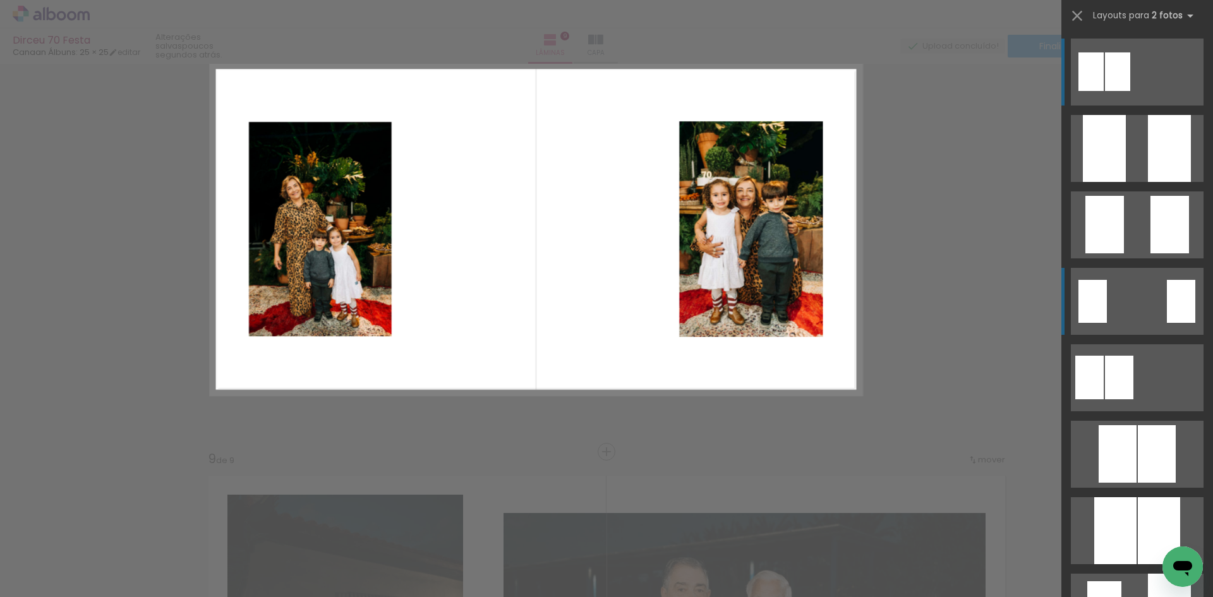
scroll to position [3130, 0]
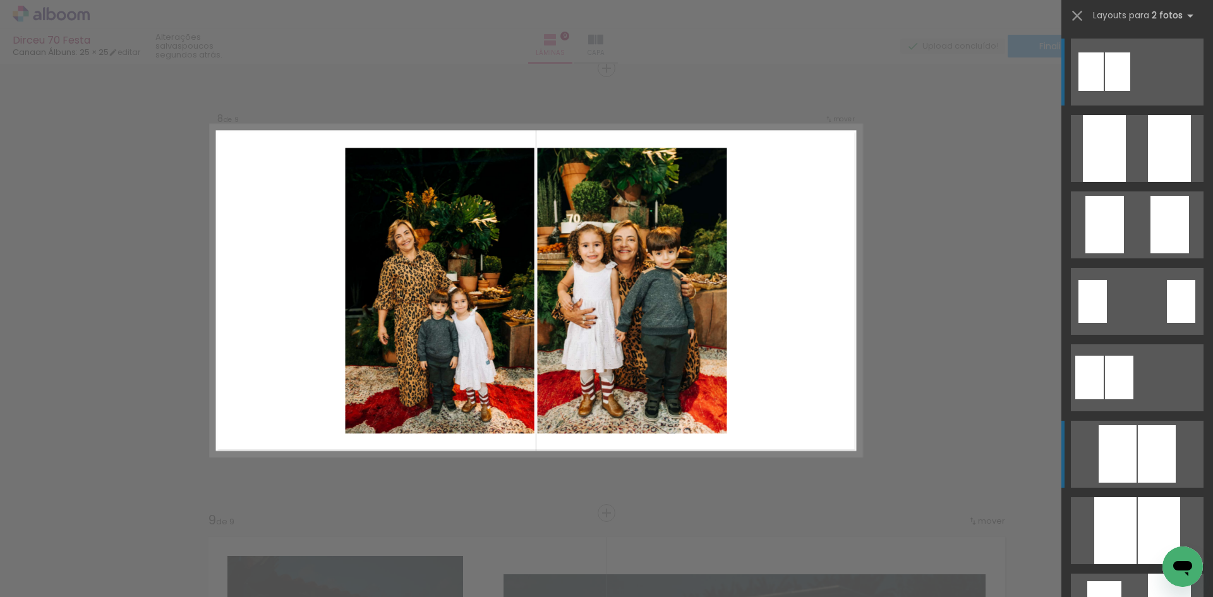
click at [1126, 445] on div at bounding box center [1118, 453] width 38 height 57
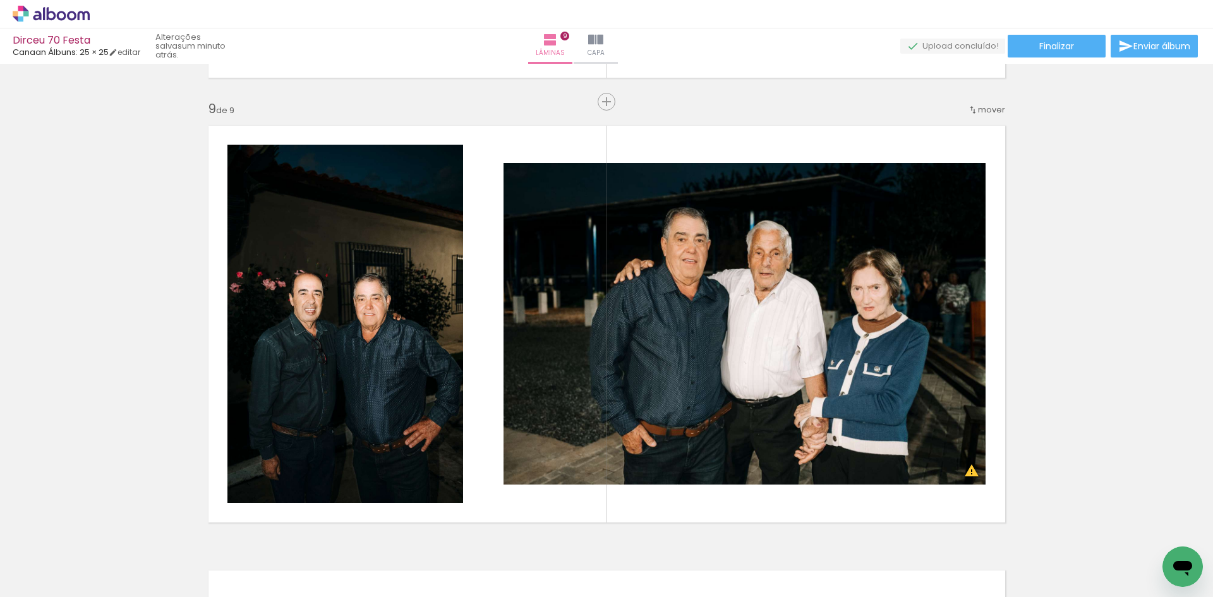
scroll to position [3537, 0]
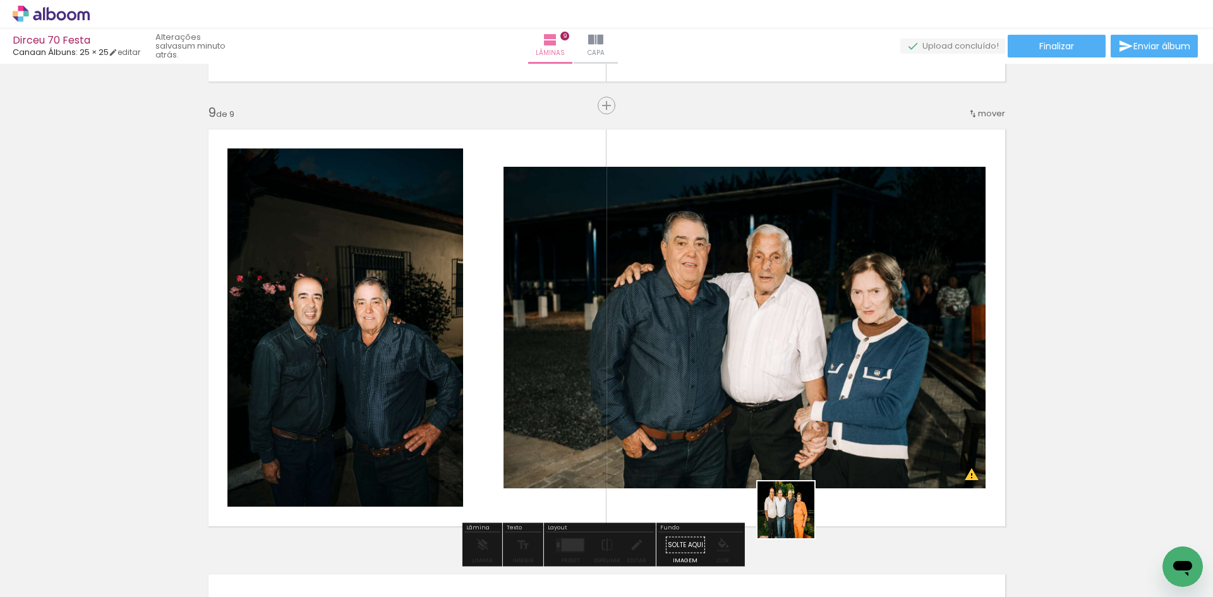
drag, startPoint x: 805, startPoint y: 560, endPoint x: 793, endPoint y: 417, distance: 143.8
click at [793, 417] on quentale-workspace at bounding box center [606, 298] width 1213 height 597
